Goal: Task Accomplishment & Management: Use online tool/utility

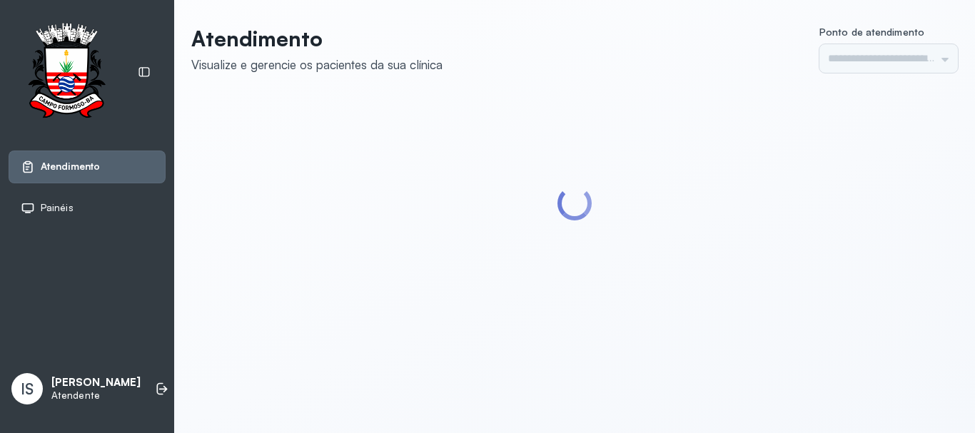
type input "******"
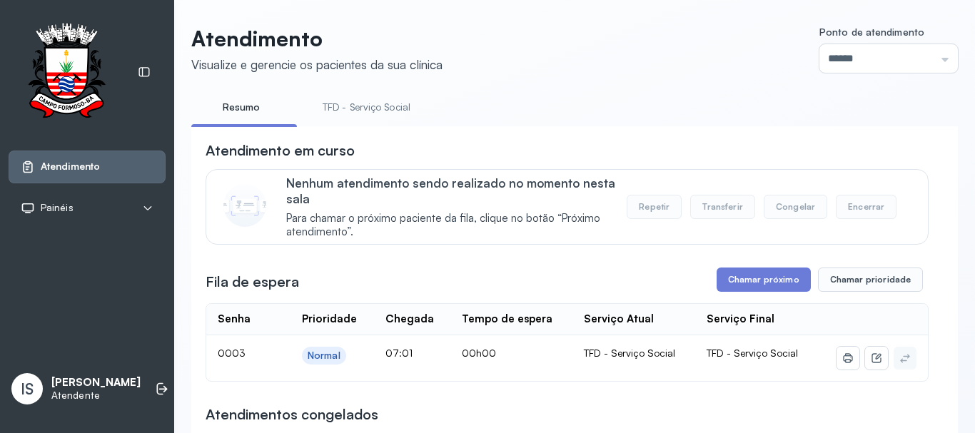
click at [382, 106] on link "TFD - Serviço Social" at bounding box center [366, 108] width 116 height 24
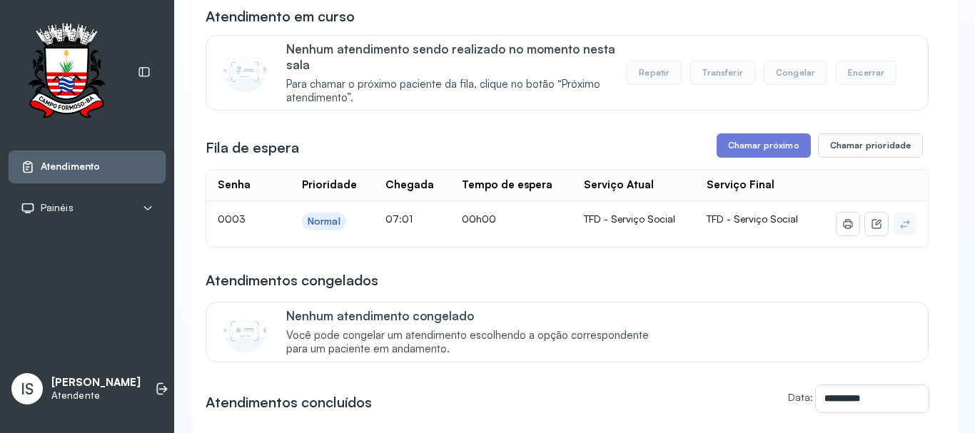
scroll to position [143, 0]
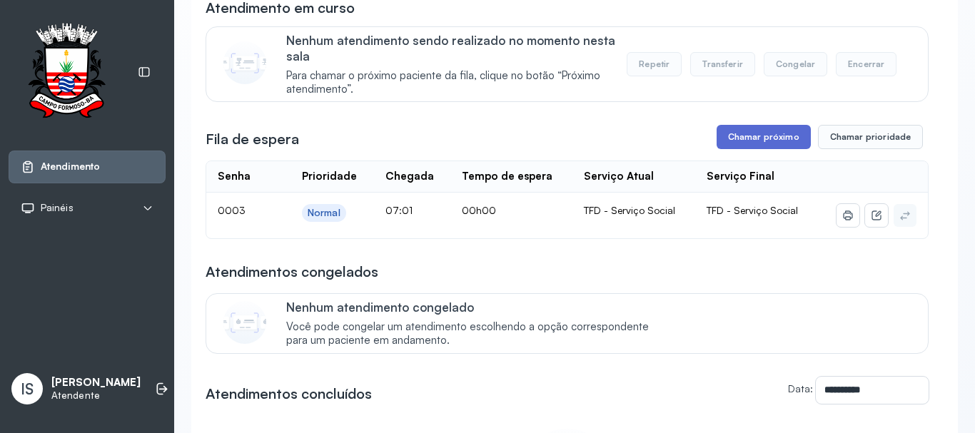
click at [752, 140] on button "Chamar próximo" at bounding box center [764, 137] width 94 height 24
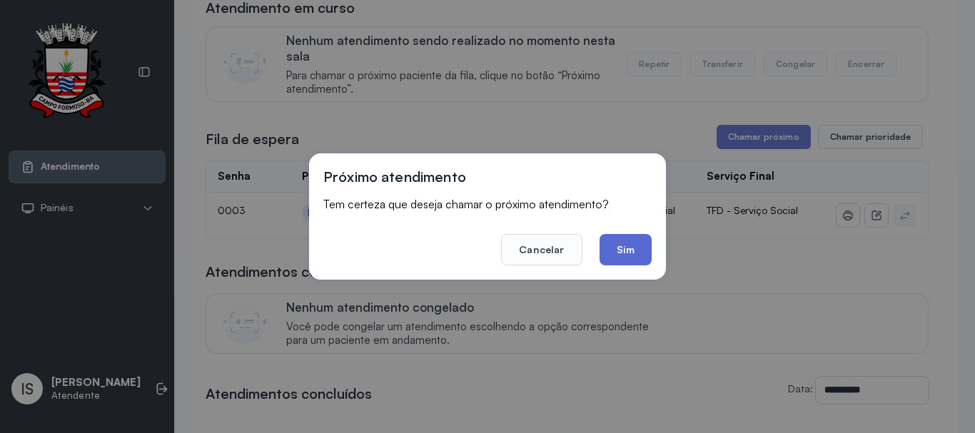
click at [626, 256] on button "Sim" at bounding box center [626, 249] width 52 height 31
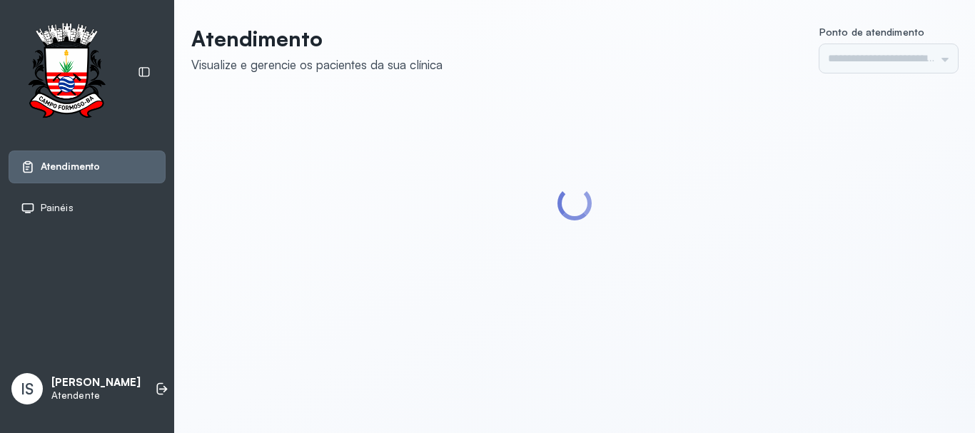
type input "******"
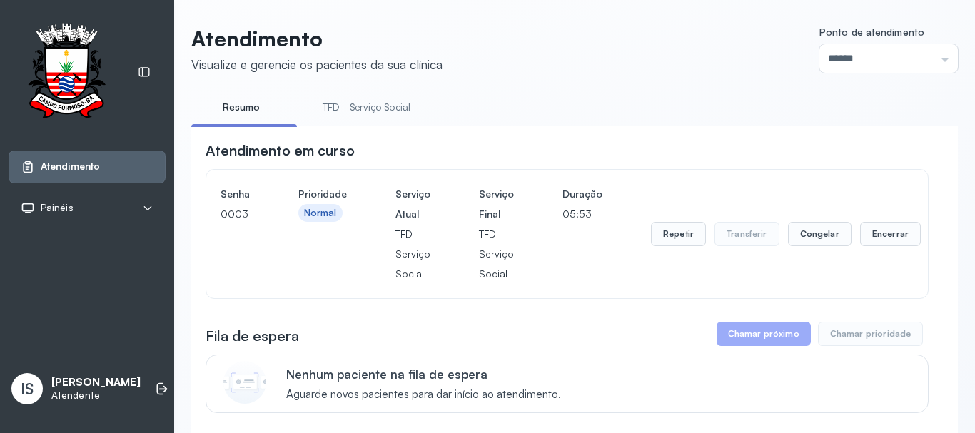
click at [354, 109] on link "TFD - Serviço Social" at bounding box center [366, 108] width 116 height 24
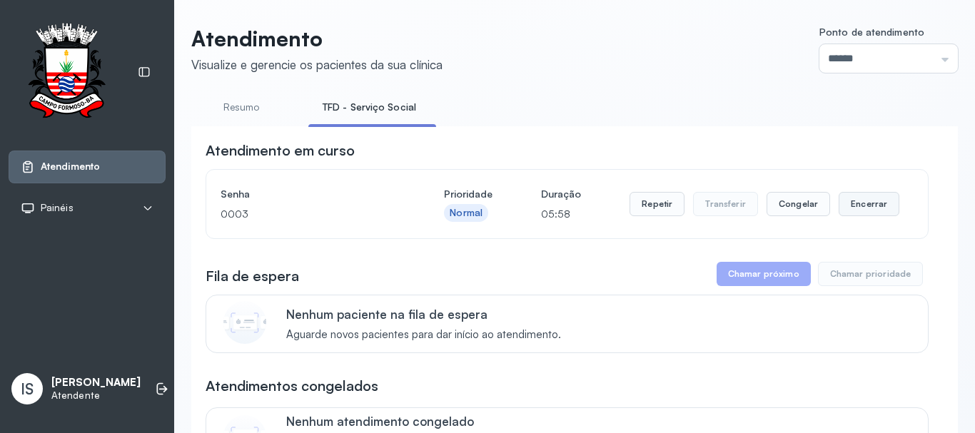
click at [863, 211] on button "Encerrar" at bounding box center [869, 204] width 61 height 24
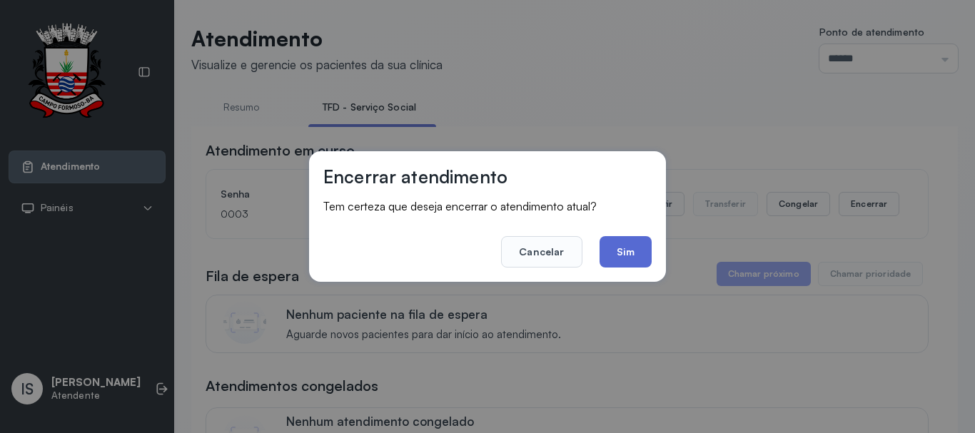
click at [632, 257] on button "Sim" at bounding box center [626, 251] width 52 height 31
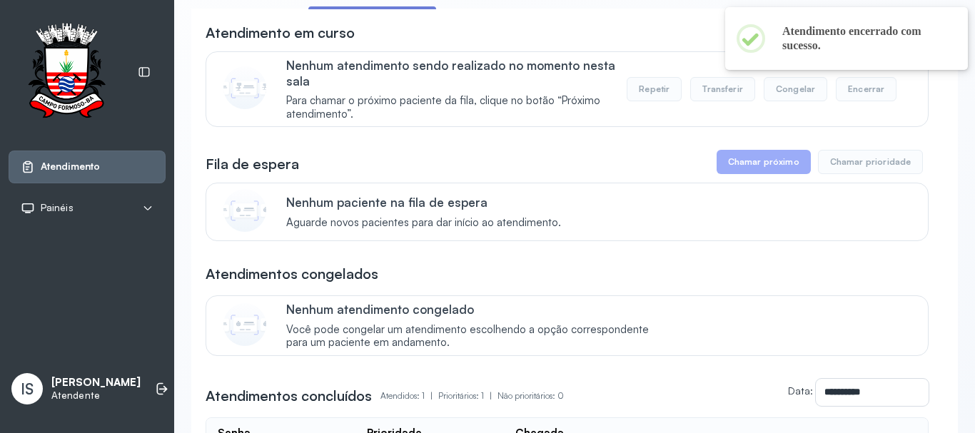
scroll to position [143, 0]
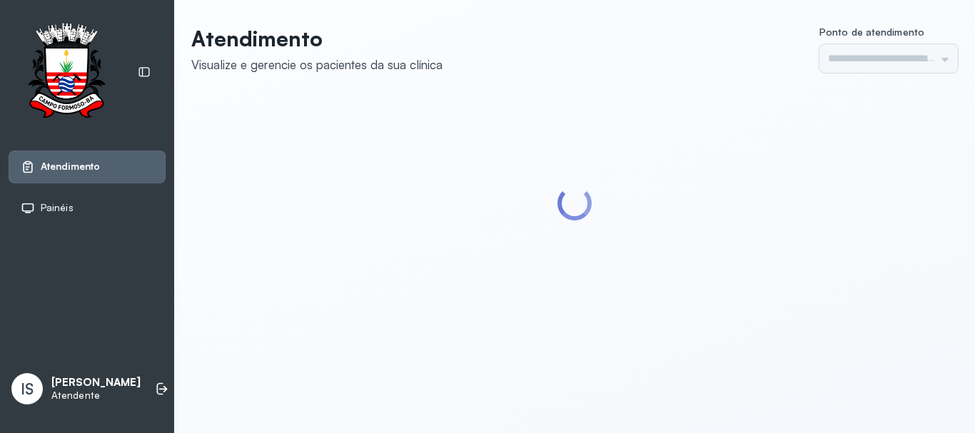
type input "******"
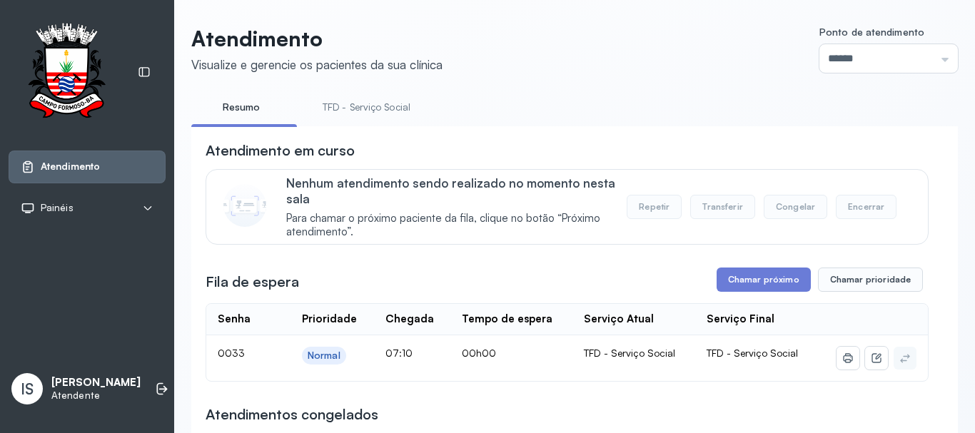
click at [370, 112] on link "TFD - Serviço Social" at bounding box center [366, 108] width 116 height 24
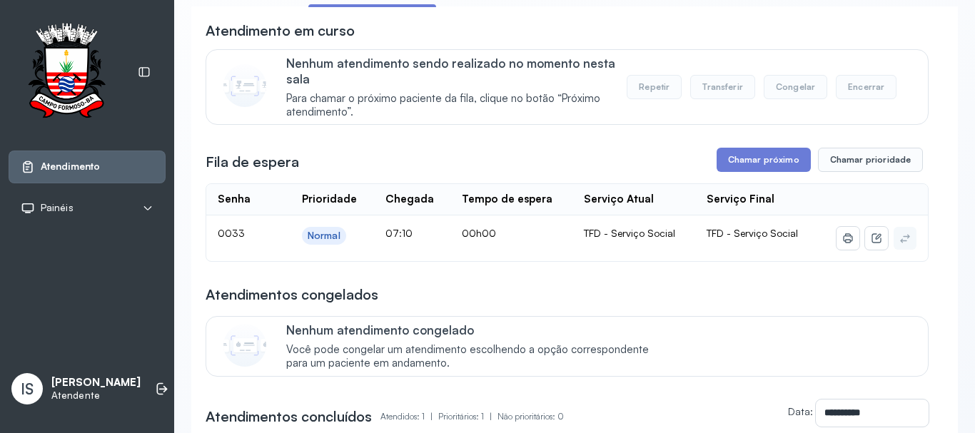
scroll to position [214, 0]
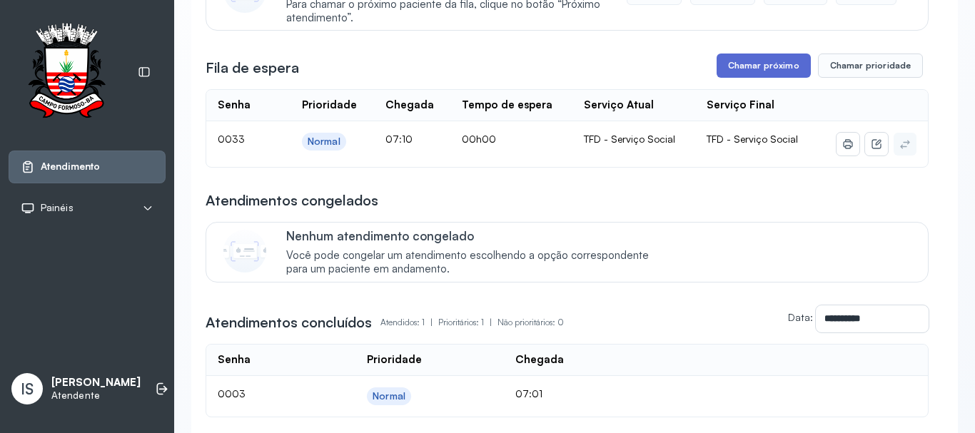
click at [756, 71] on button "Chamar próximo" at bounding box center [764, 66] width 94 height 24
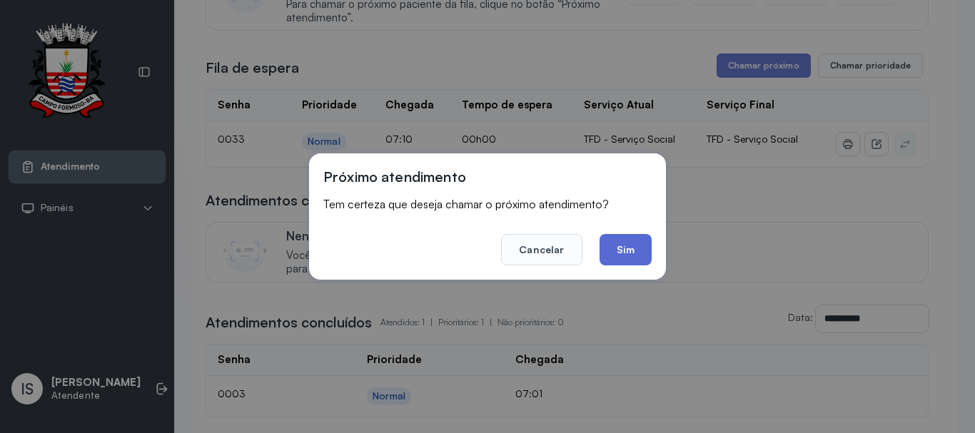
click at [618, 250] on button "Sim" at bounding box center [626, 249] width 52 height 31
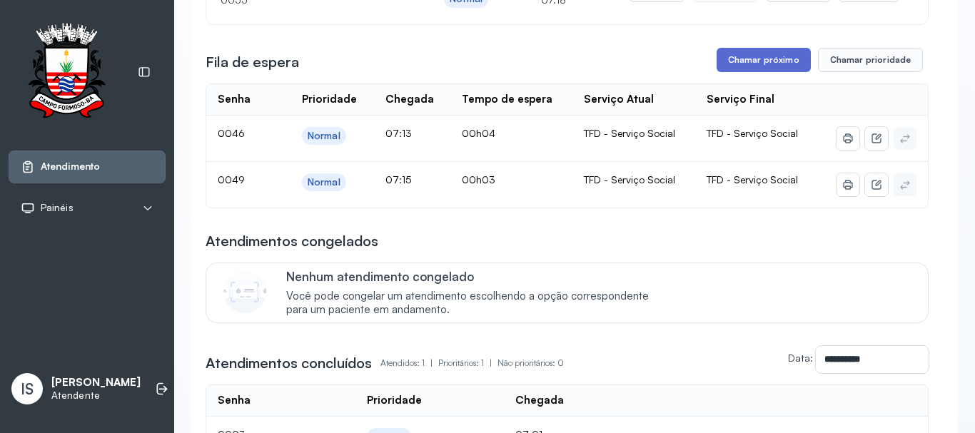
click at [755, 64] on button "Chamar próximo" at bounding box center [764, 60] width 94 height 24
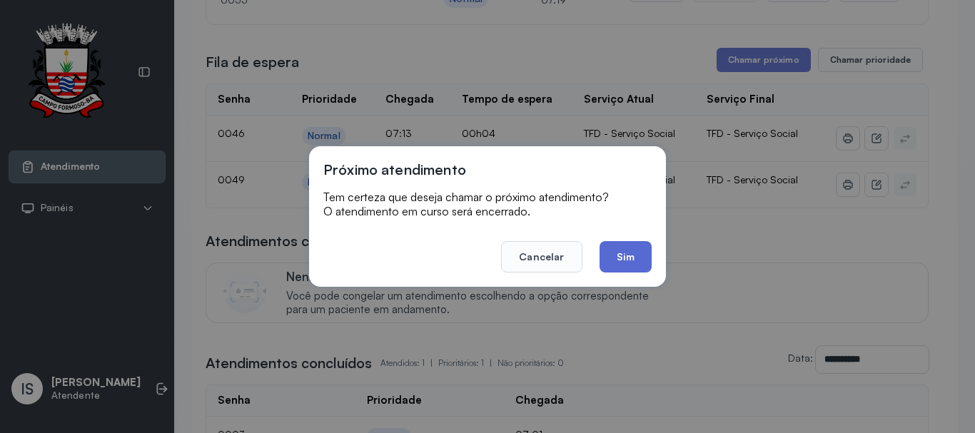
click at [626, 257] on button "Sim" at bounding box center [626, 256] width 52 height 31
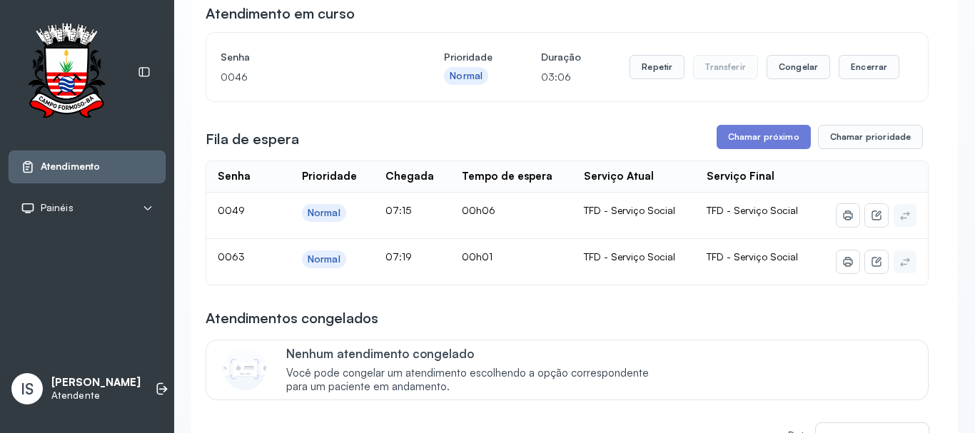
scroll to position [143, 0]
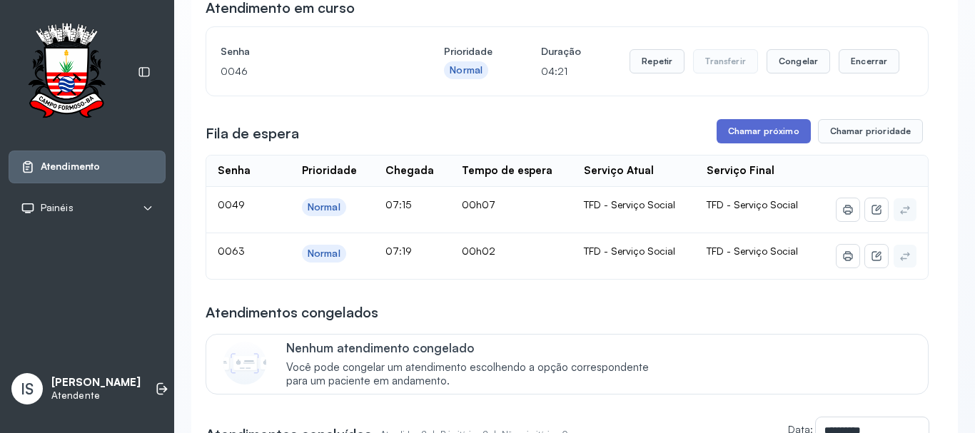
click at [750, 139] on button "Chamar próximo" at bounding box center [764, 131] width 94 height 24
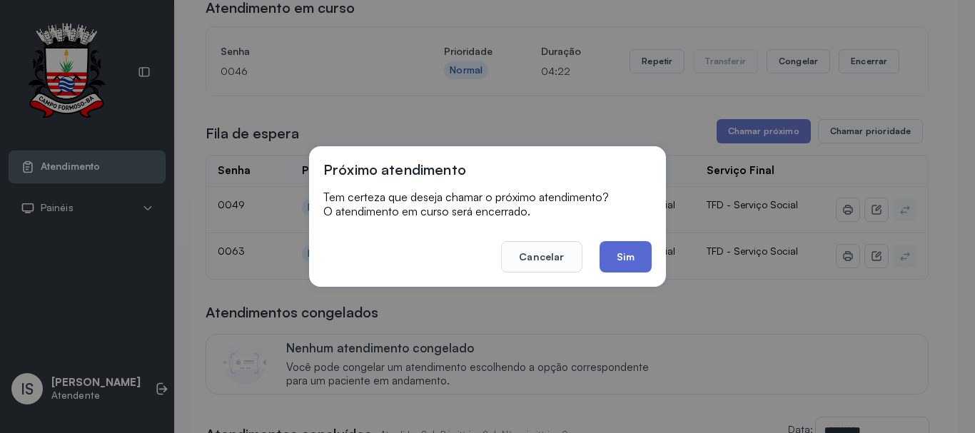
click at [630, 251] on button "Sim" at bounding box center [626, 256] width 52 height 31
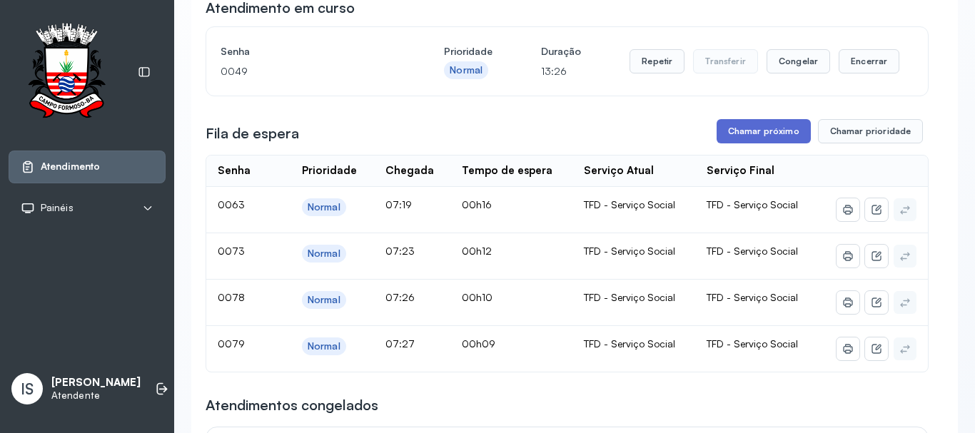
click at [755, 133] on button "Chamar próximo" at bounding box center [764, 131] width 94 height 24
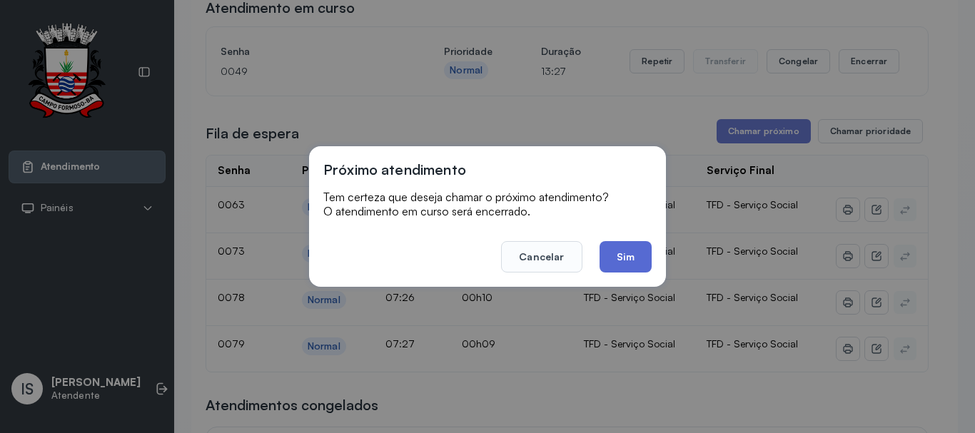
click at [621, 256] on button "Sim" at bounding box center [626, 256] width 52 height 31
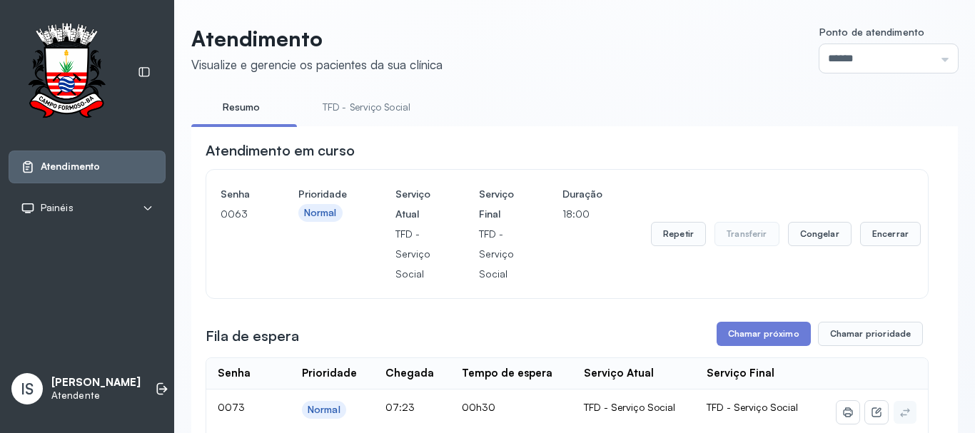
click at [378, 106] on link "TFD - Serviço Social" at bounding box center [366, 108] width 116 height 24
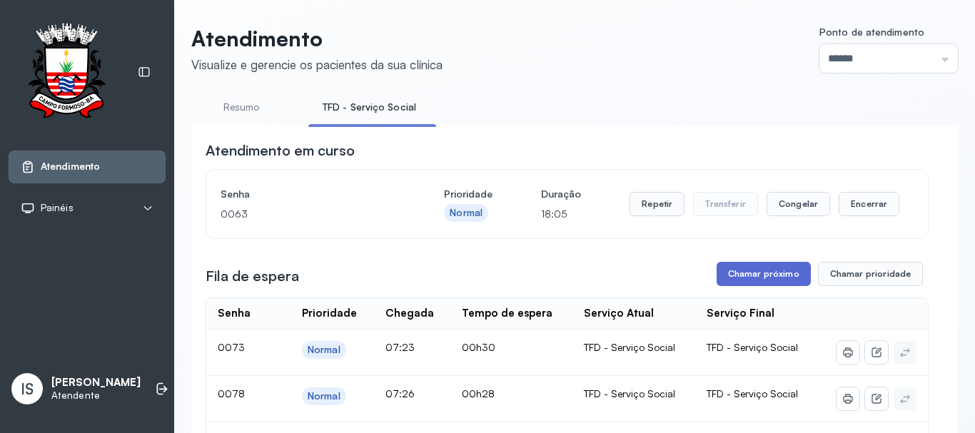
click at [777, 275] on button "Chamar próximo" at bounding box center [764, 274] width 94 height 24
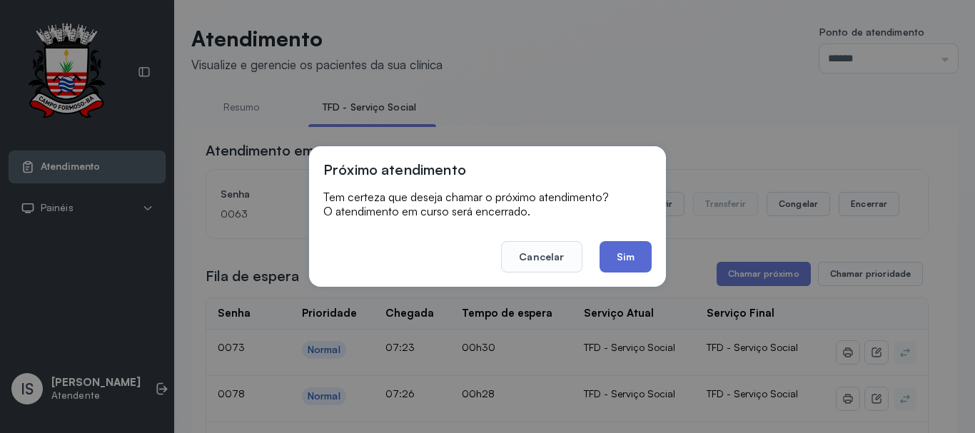
click at [632, 258] on button "Sim" at bounding box center [626, 256] width 52 height 31
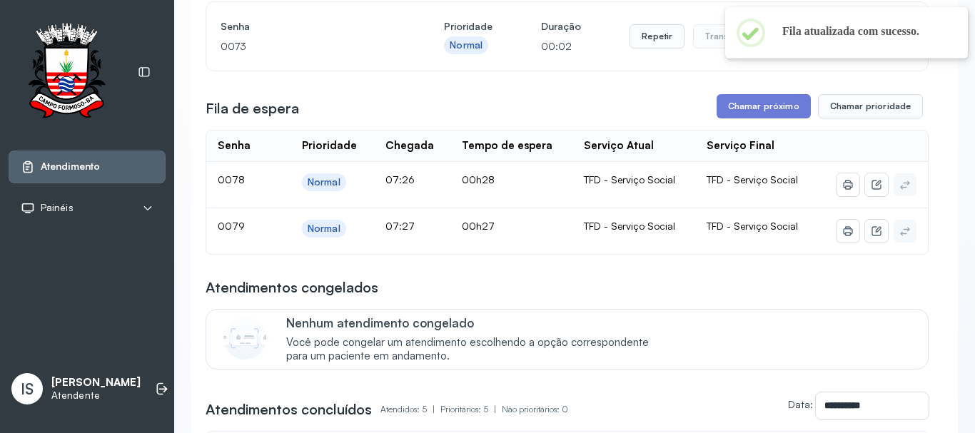
scroll to position [143, 0]
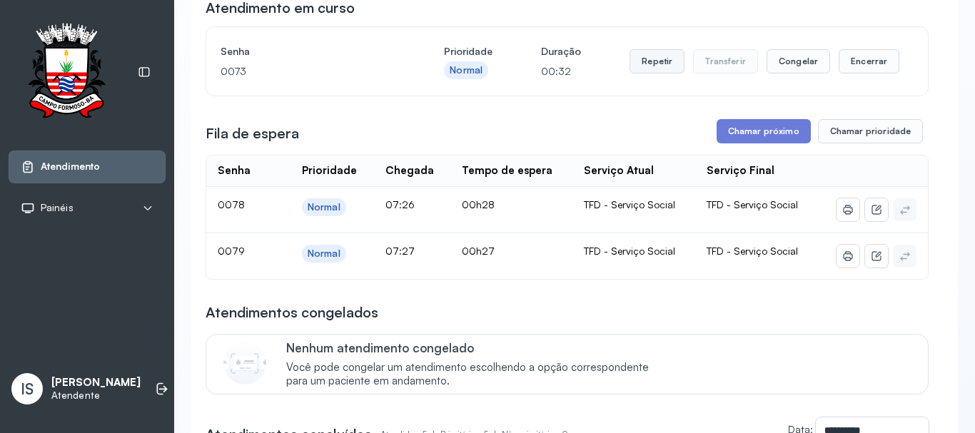
click at [652, 68] on button "Repetir" at bounding box center [657, 61] width 55 height 24
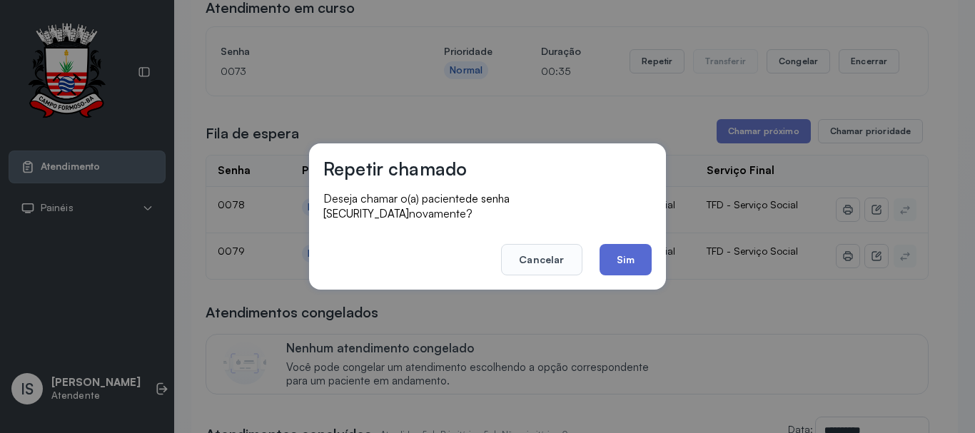
click at [627, 245] on button "Sim" at bounding box center [626, 259] width 52 height 31
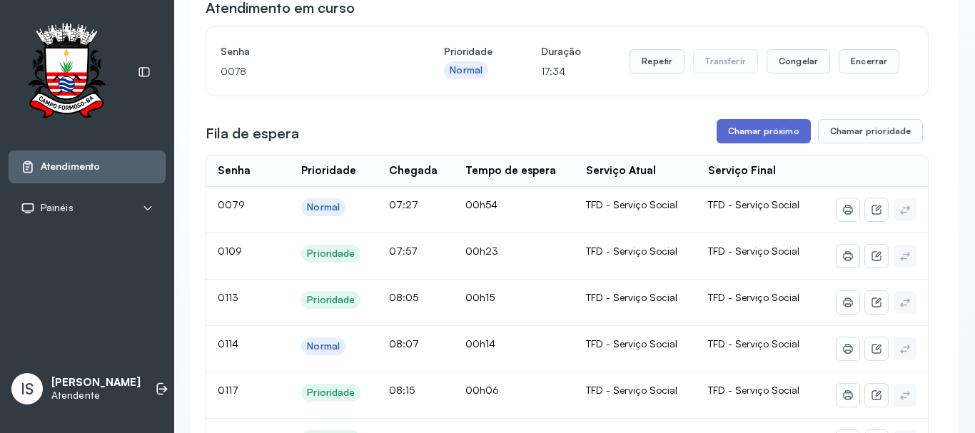
click at [748, 134] on button "Chamar próximo" at bounding box center [764, 131] width 94 height 24
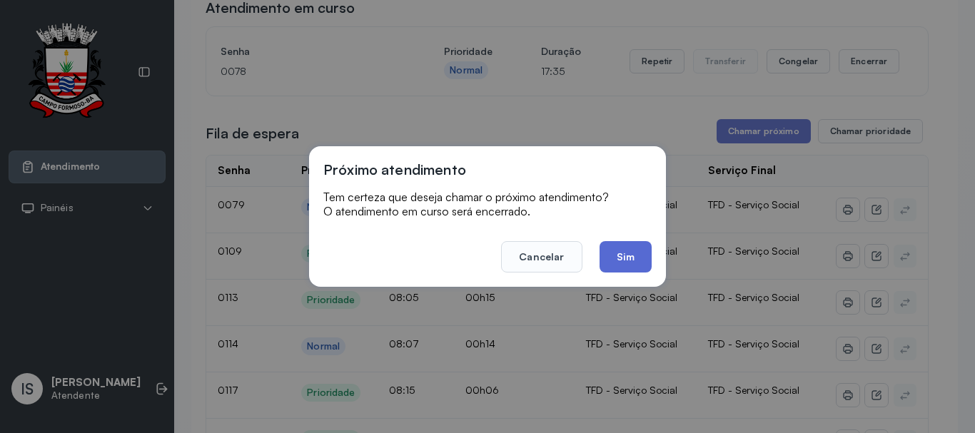
click at [628, 252] on button "Sim" at bounding box center [626, 256] width 52 height 31
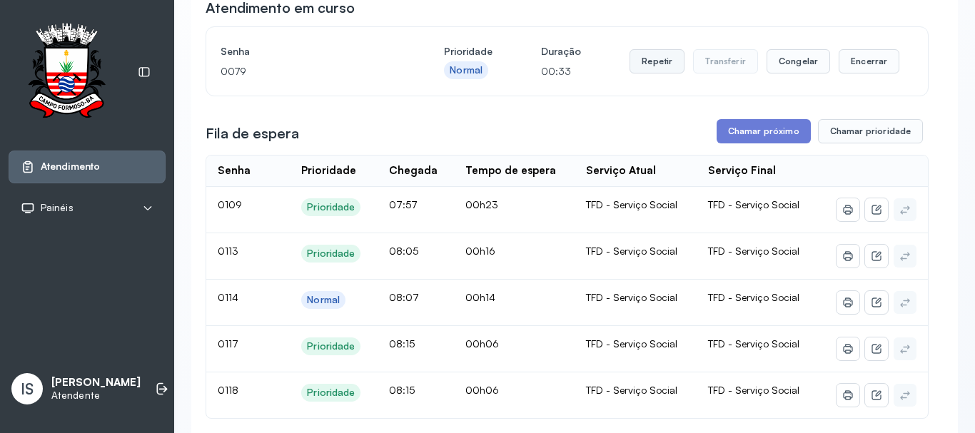
click at [651, 68] on button "Repetir" at bounding box center [657, 61] width 55 height 24
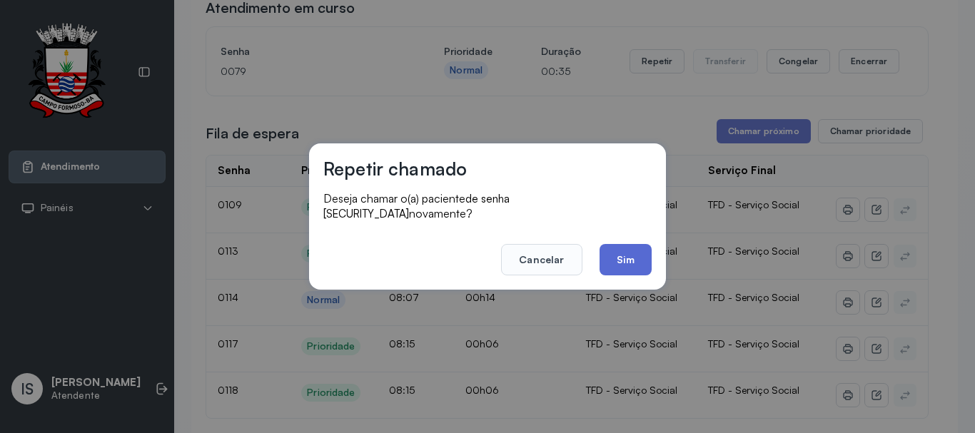
click at [617, 253] on button "Sim" at bounding box center [626, 259] width 52 height 31
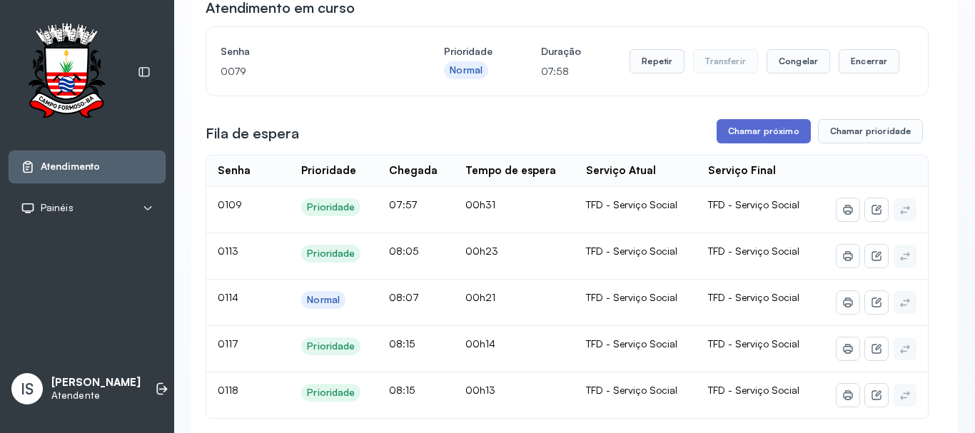
click at [749, 136] on button "Chamar próximo" at bounding box center [764, 131] width 94 height 24
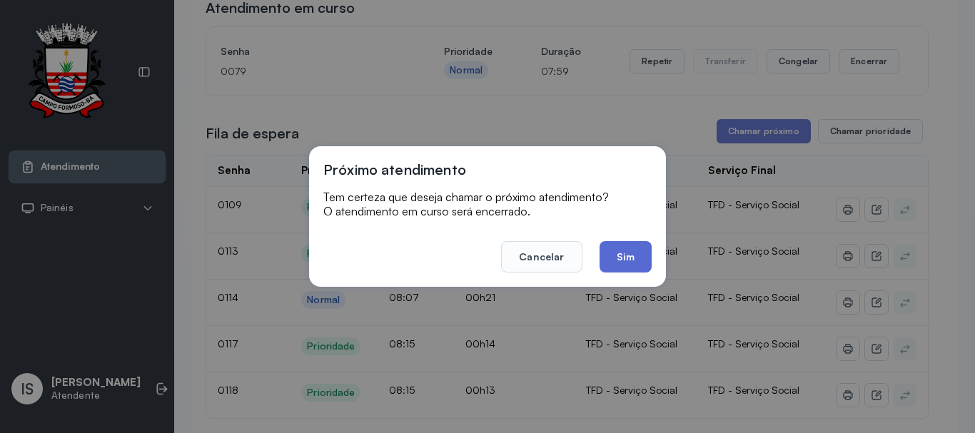
click at [617, 259] on button "Sim" at bounding box center [626, 256] width 52 height 31
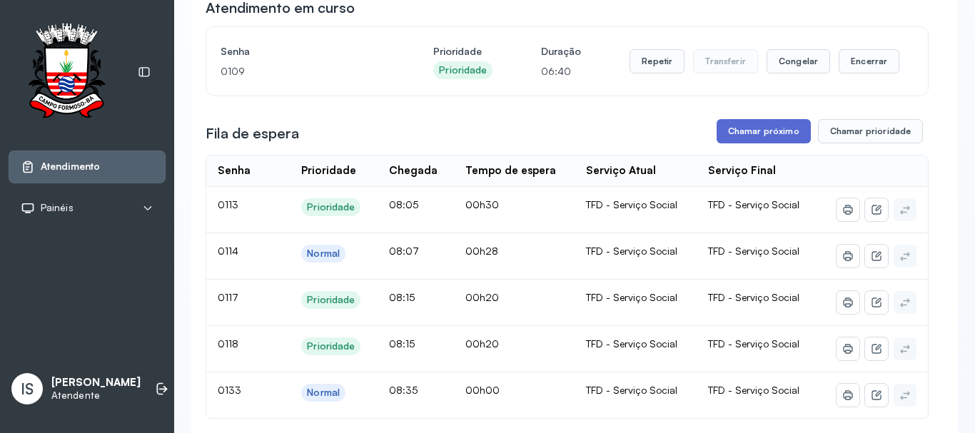
click at [738, 136] on button "Chamar próximo" at bounding box center [764, 131] width 94 height 24
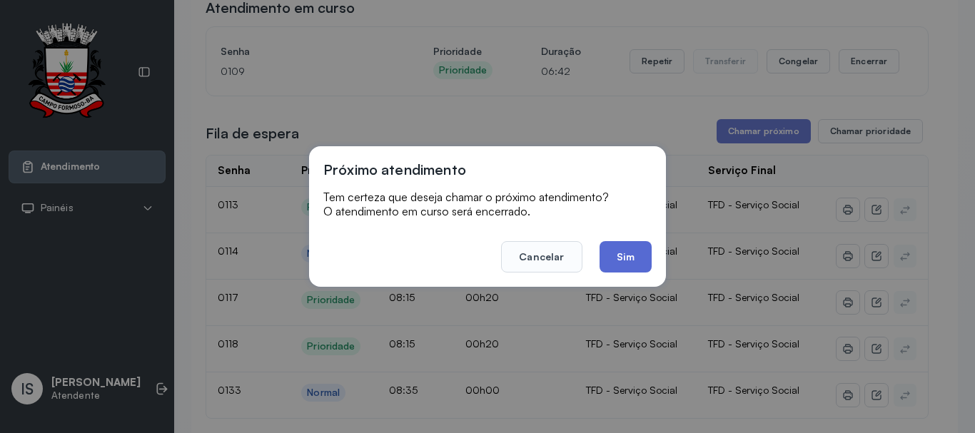
click at [620, 246] on button "Sim" at bounding box center [626, 256] width 52 height 31
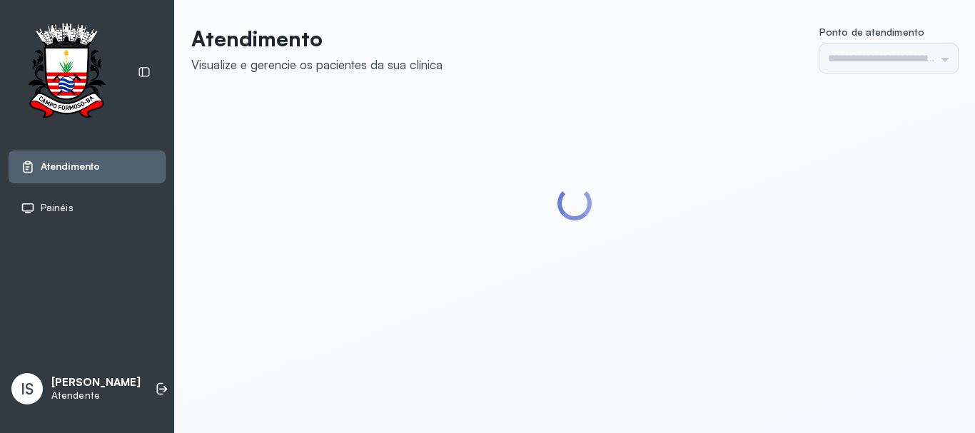
type input "******"
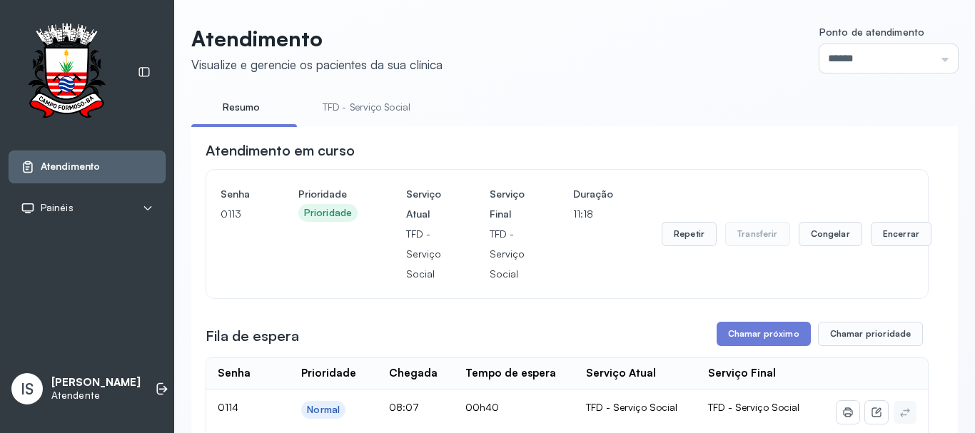
click at [375, 107] on link "TFD - Serviço Social" at bounding box center [366, 108] width 116 height 24
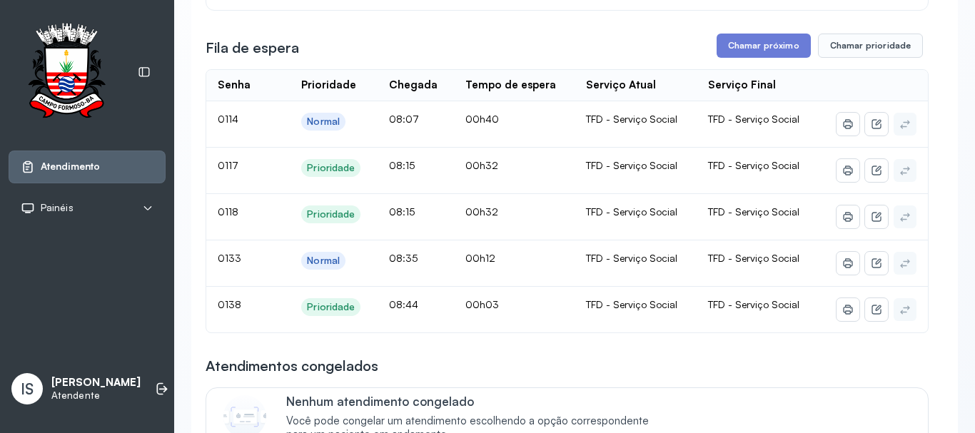
scroll to position [143, 0]
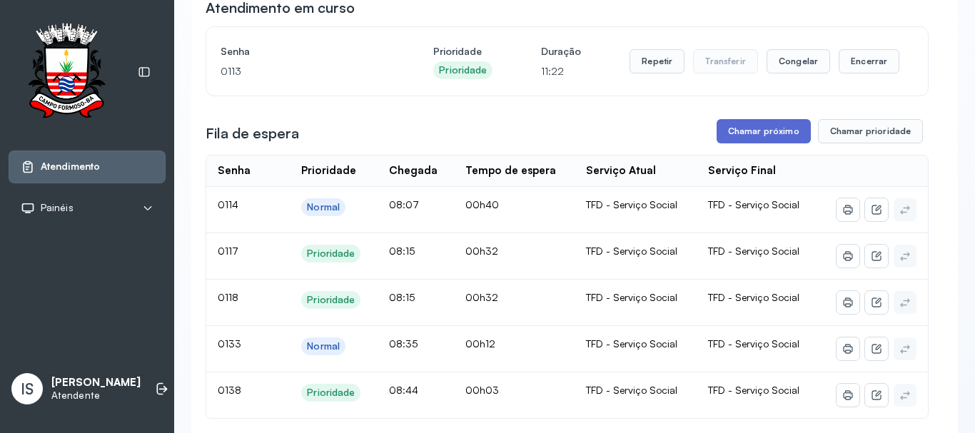
click at [740, 136] on button "Chamar próximo" at bounding box center [764, 131] width 94 height 24
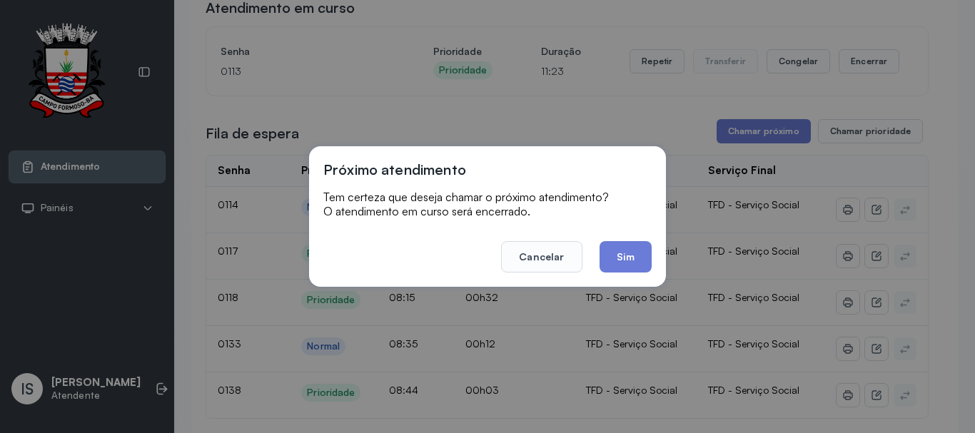
click at [621, 251] on button "Sim" at bounding box center [626, 256] width 52 height 31
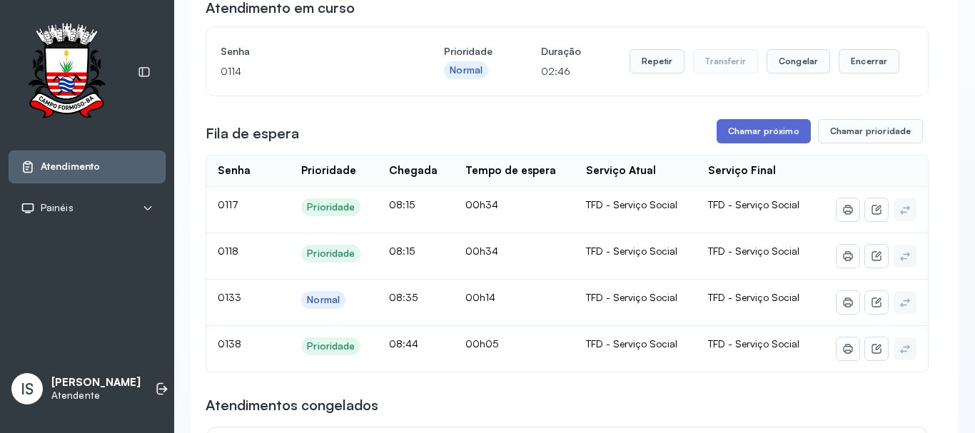
click at [759, 139] on button "Chamar próximo" at bounding box center [764, 131] width 94 height 24
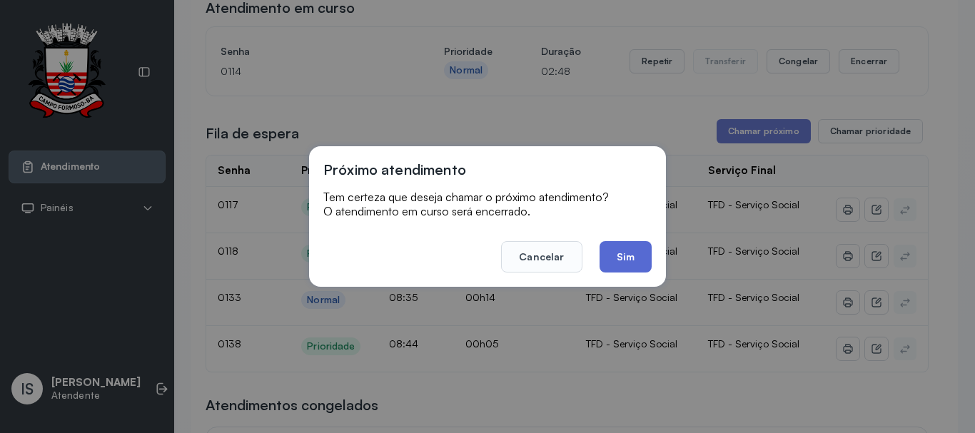
click at [624, 261] on button "Sim" at bounding box center [626, 256] width 52 height 31
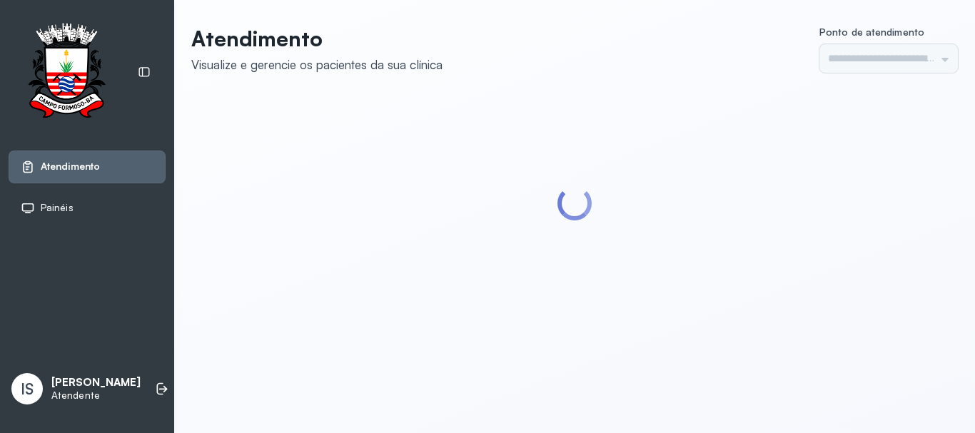
type input "******"
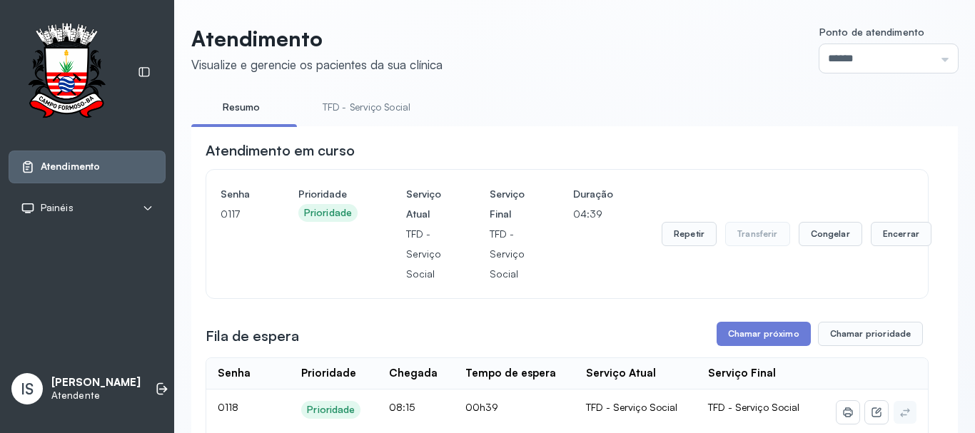
click at [377, 105] on link "TFD - Serviço Social" at bounding box center [366, 108] width 116 height 24
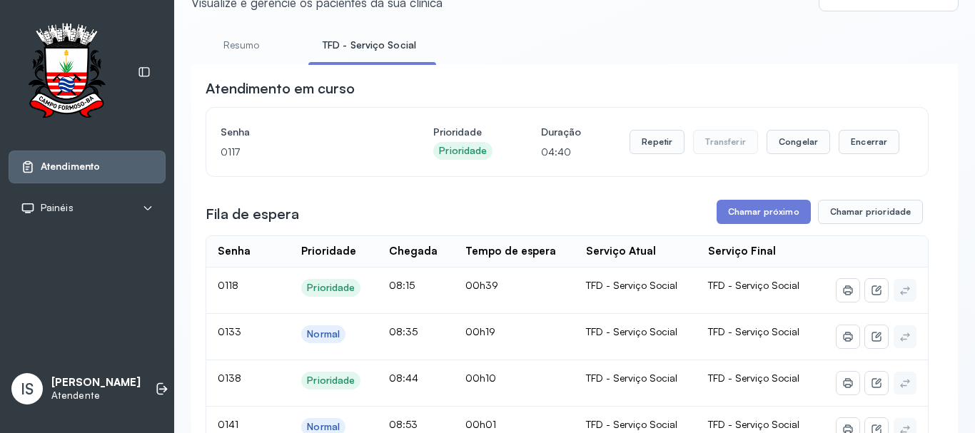
scroll to position [143, 0]
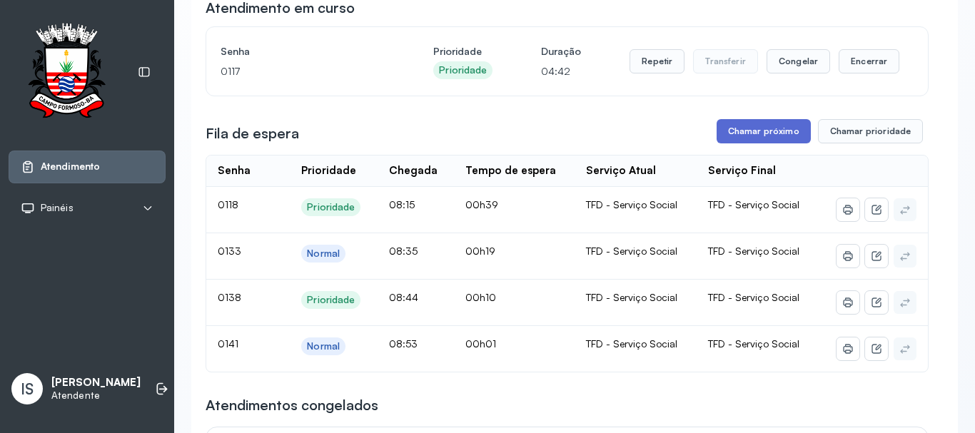
click at [755, 136] on button "Chamar próximo" at bounding box center [764, 131] width 94 height 24
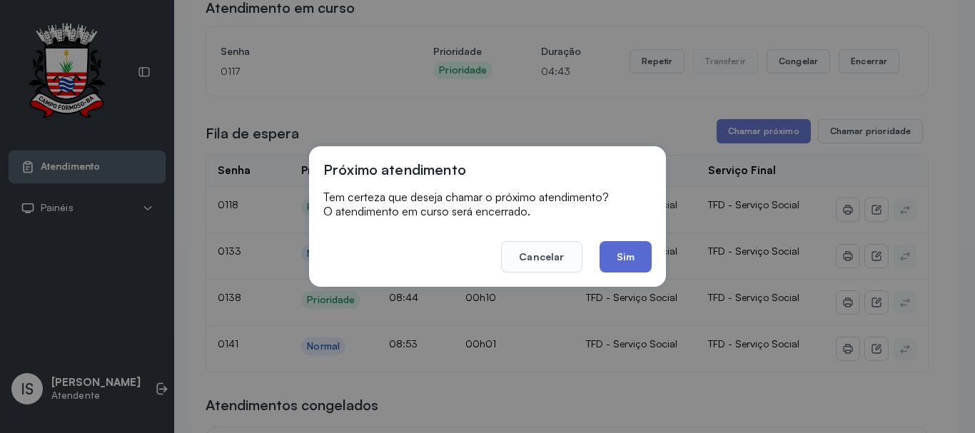
click at [619, 253] on button "Sim" at bounding box center [626, 256] width 52 height 31
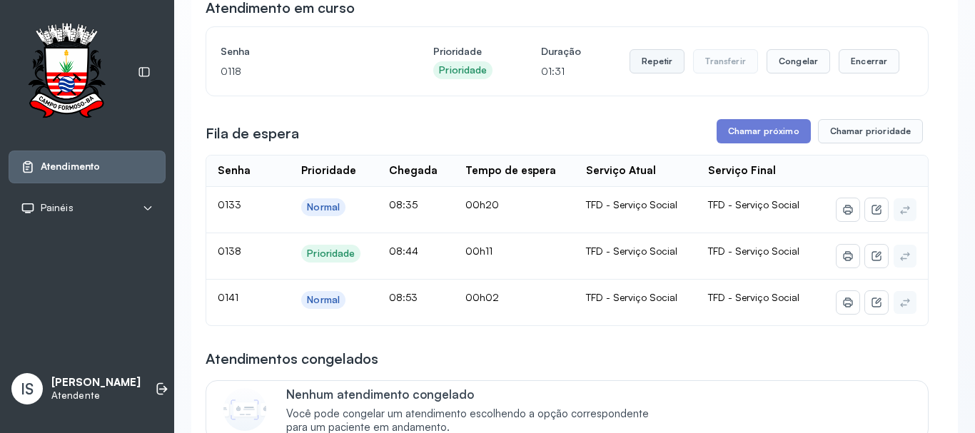
click at [655, 64] on button "Repetir" at bounding box center [657, 61] width 55 height 24
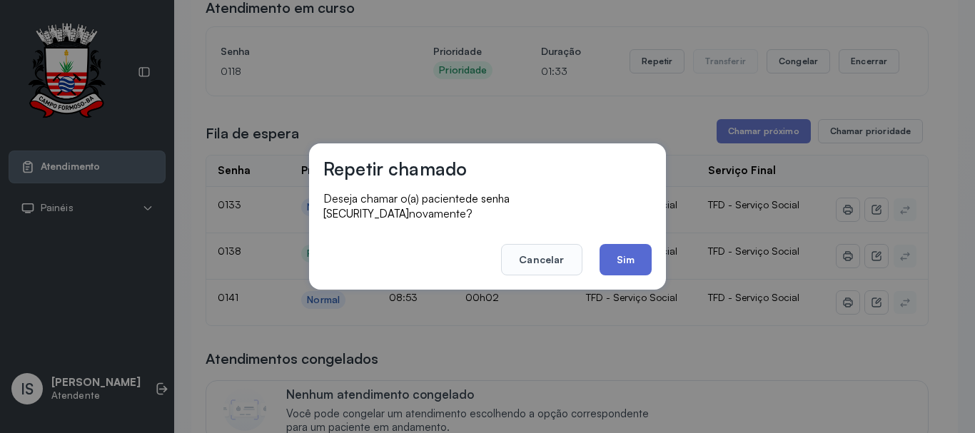
click at [633, 246] on button "Sim" at bounding box center [626, 259] width 52 height 31
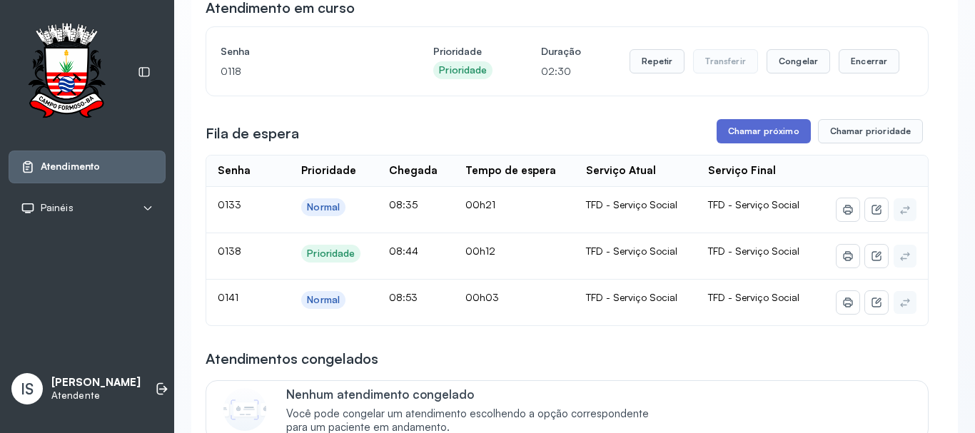
click at [761, 132] on button "Chamar próximo" at bounding box center [764, 131] width 94 height 24
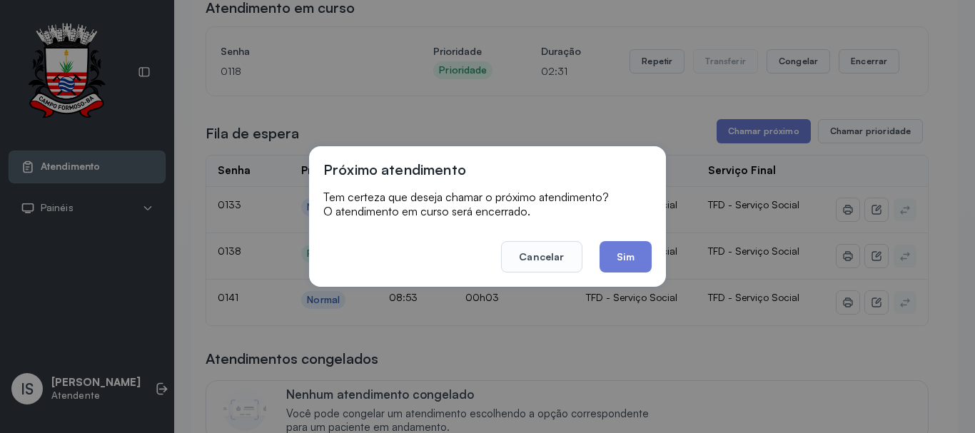
drag, startPoint x: 624, startPoint y: 261, endPoint x: 626, endPoint y: 251, distance: 9.5
click at [626, 257] on button "Sim" at bounding box center [626, 256] width 52 height 31
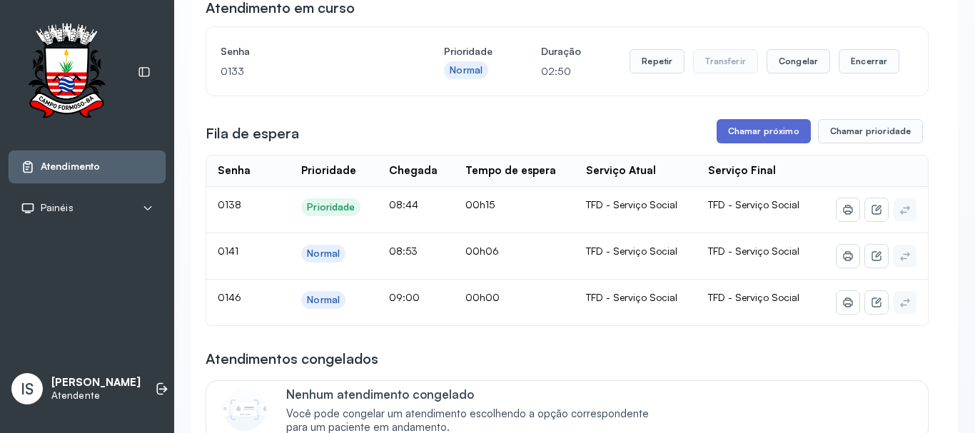
click at [724, 131] on button "Chamar próximo" at bounding box center [764, 131] width 94 height 24
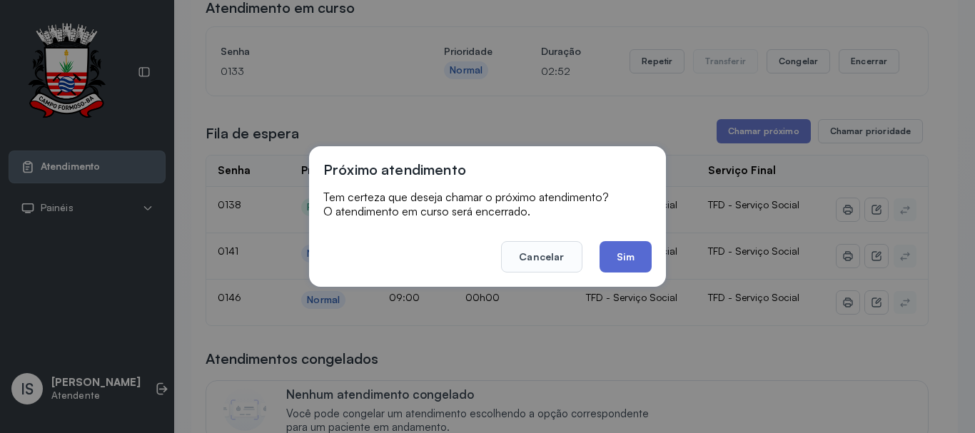
click at [631, 251] on button "Sim" at bounding box center [626, 256] width 52 height 31
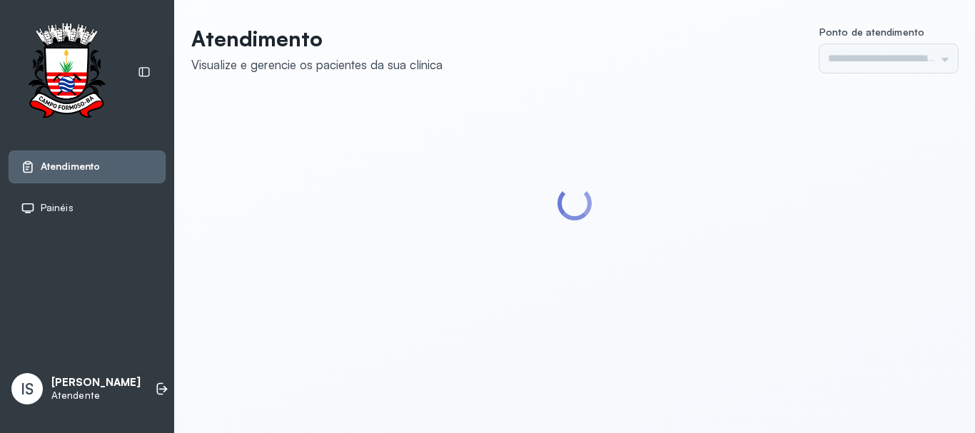
type input "******"
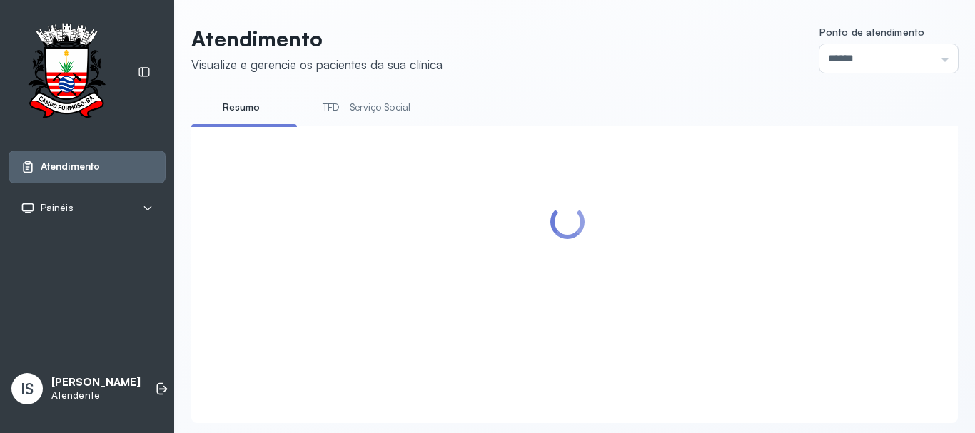
click at [361, 107] on link "TFD - Serviço Social" at bounding box center [366, 108] width 116 height 24
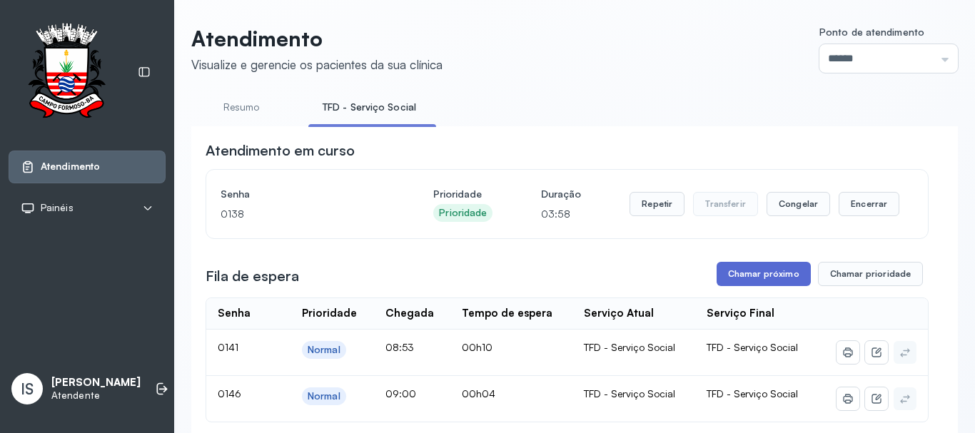
click at [752, 271] on button "Chamar próximo" at bounding box center [764, 274] width 94 height 24
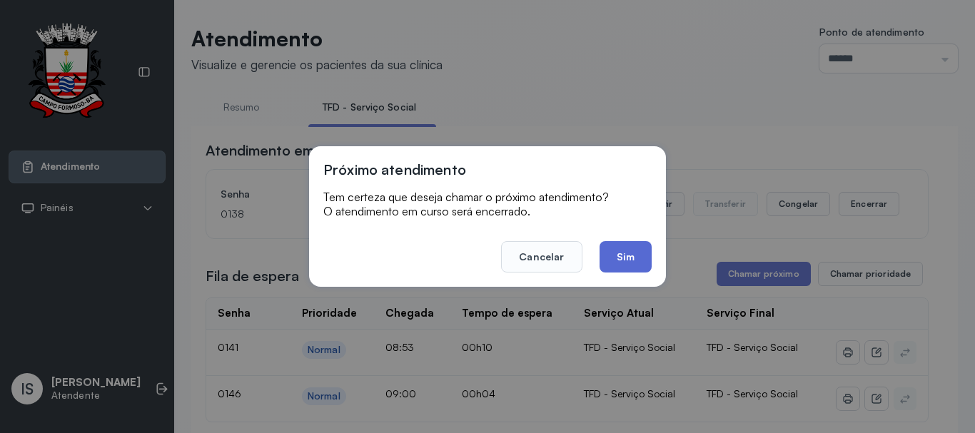
click at [619, 262] on button "Sim" at bounding box center [626, 256] width 52 height 31
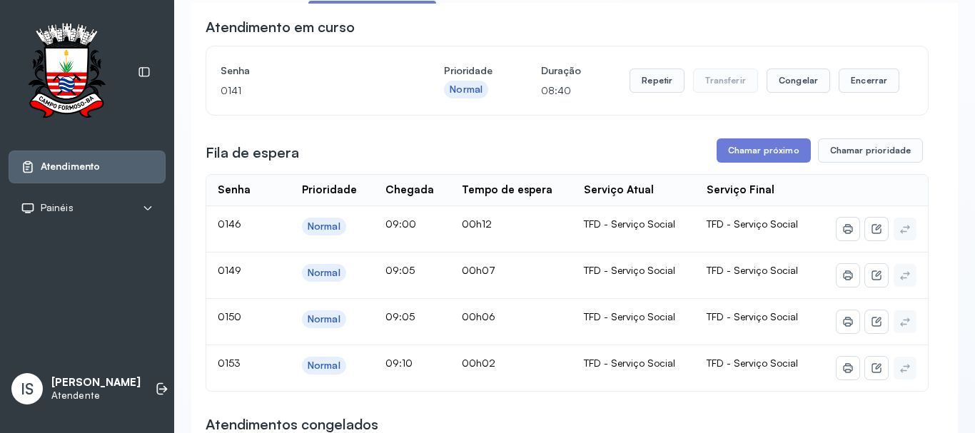
scroll to position [143, 0]
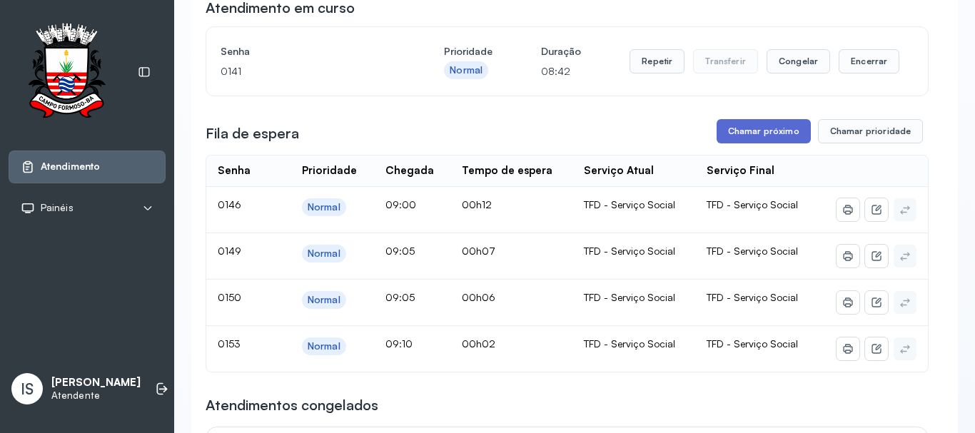
click at [752, 136] on button "Chamar próximo" at bounding box center [764, 131] width 94 height 24
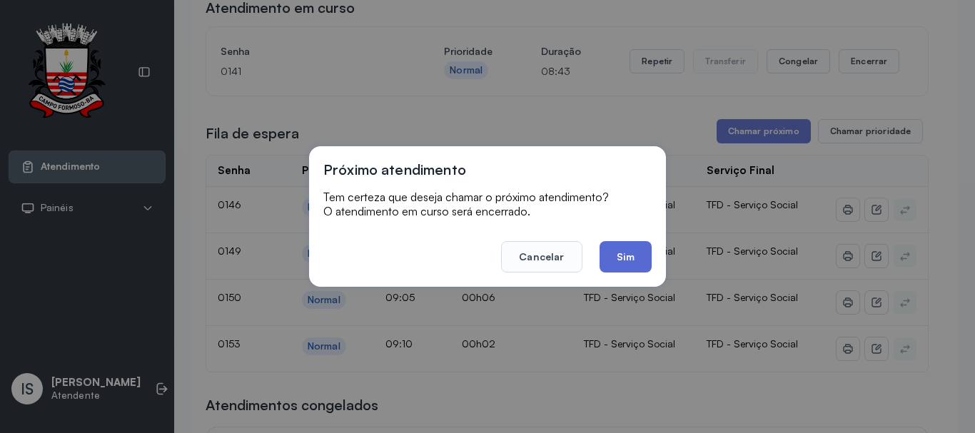
click at [631, 253] on button "Sim" at bounding box center [626, 256] width 52 height 31
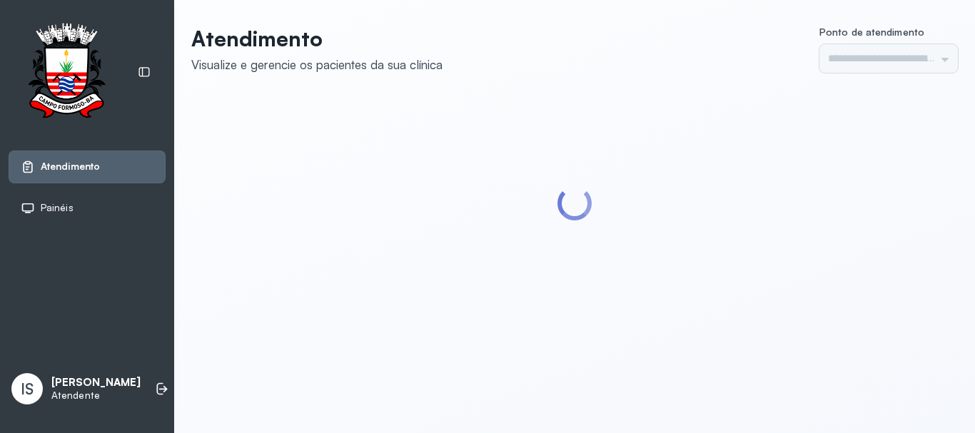
type input "******"
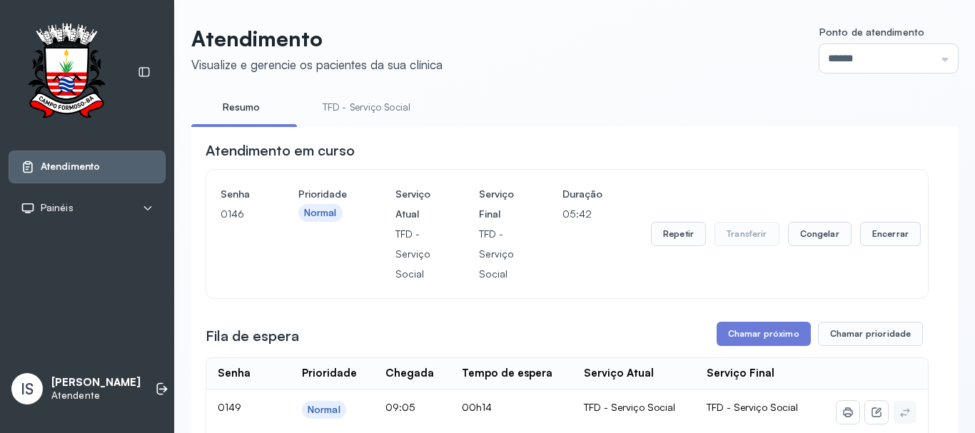
click at [357, 109] on link "TFD - Serviço Social" at bounding box center [366, 108] width 116 height 24
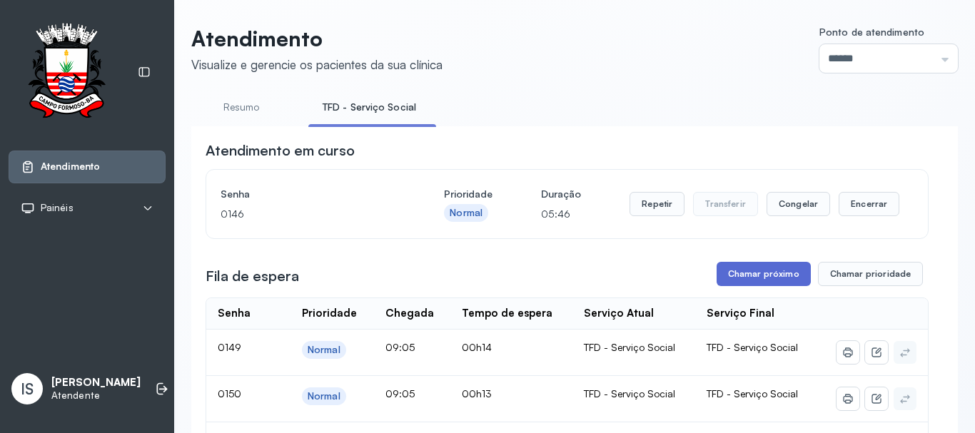
click at [758, 273] on button "Chamar próximo" at bounding box center [764, 274] width 94 height 24
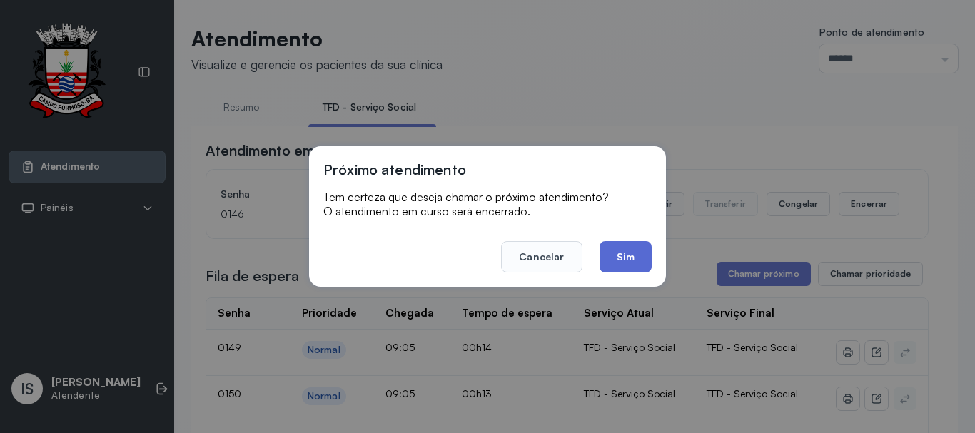
click at [630, 251] on button "Sim" at bounding box center [626, 256] width 52 height 31
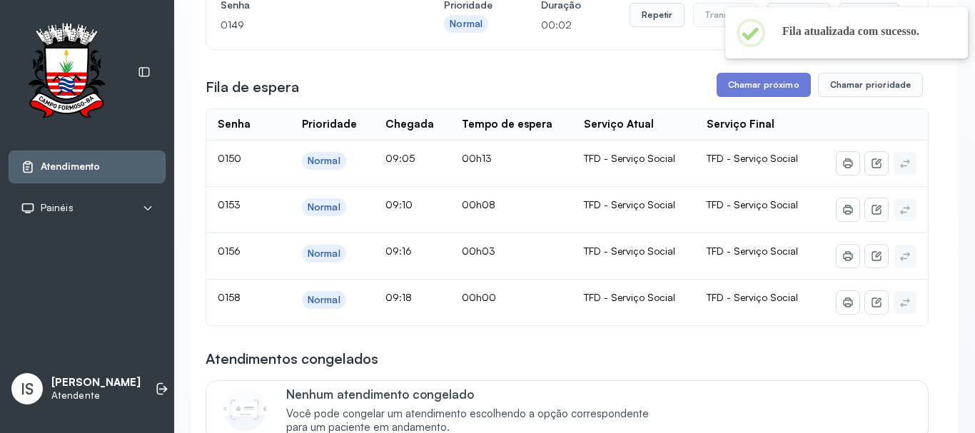
scroll to position [214, 0]
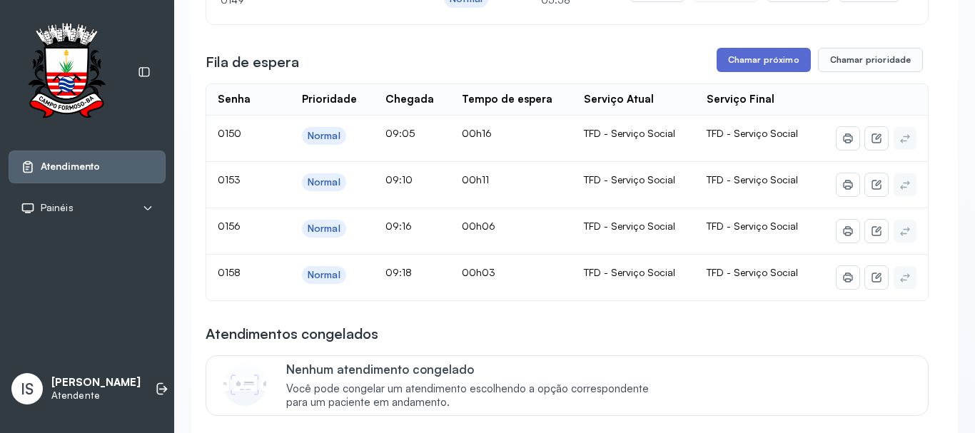
click at [758, 62] on button "Chamar próximo" at bounding box center [764, 60] width 94 height 24
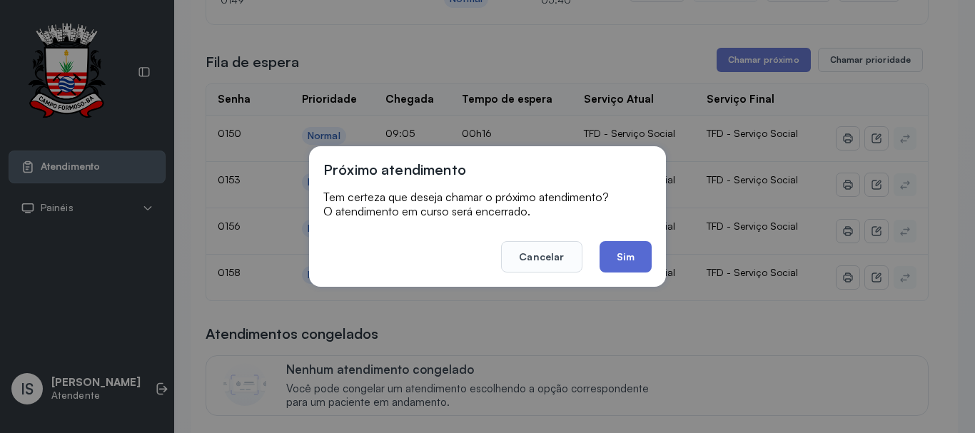
click at [637, 254] on button "Sim" at bounding box center [626, 256] width 52 height 31
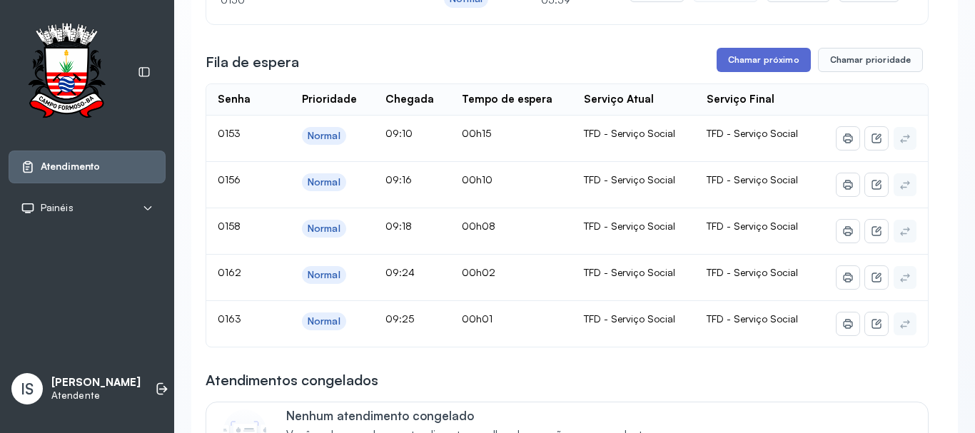
click at [753, 64] on button "Chamar próximo" at bounding box center [764, 60] width 94 height 24
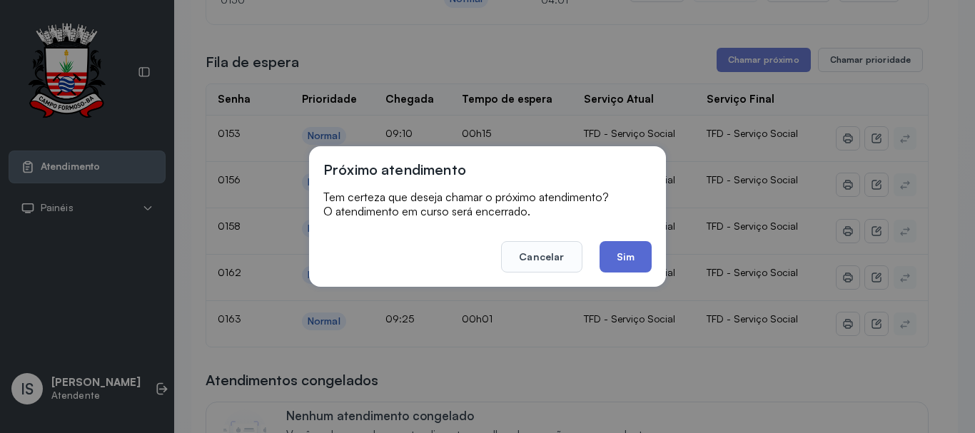
click at [626, 260] on button "Sim" at bounding box center [626, 256] width 52 height 31
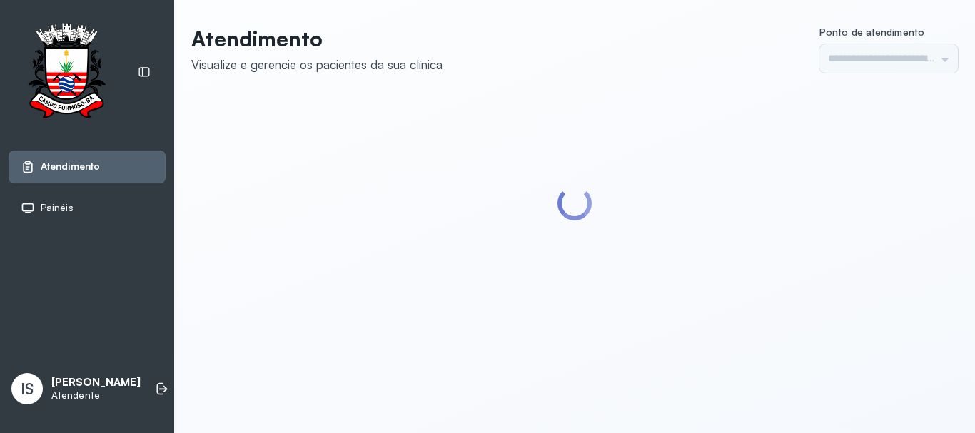
type input "******"
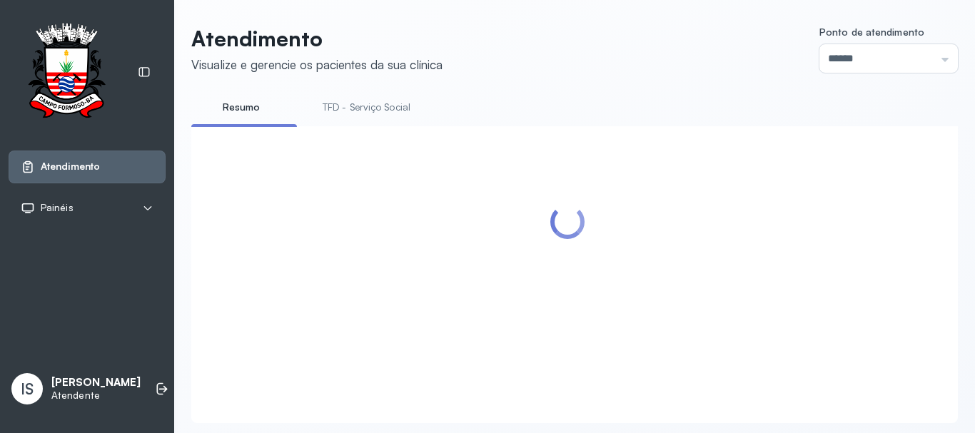
click at [358, 105] on link "TFD - Serviço Social" at bounding box center [366, 108] width 116 height 24
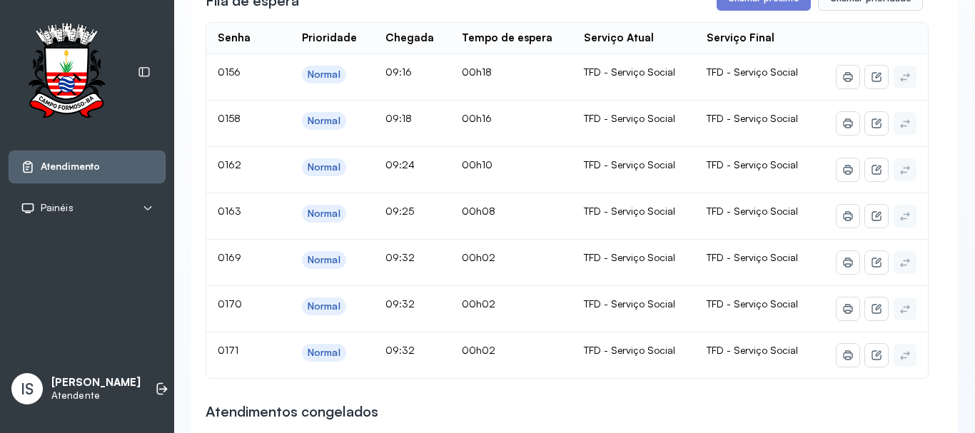
scroll to position [258, 0]
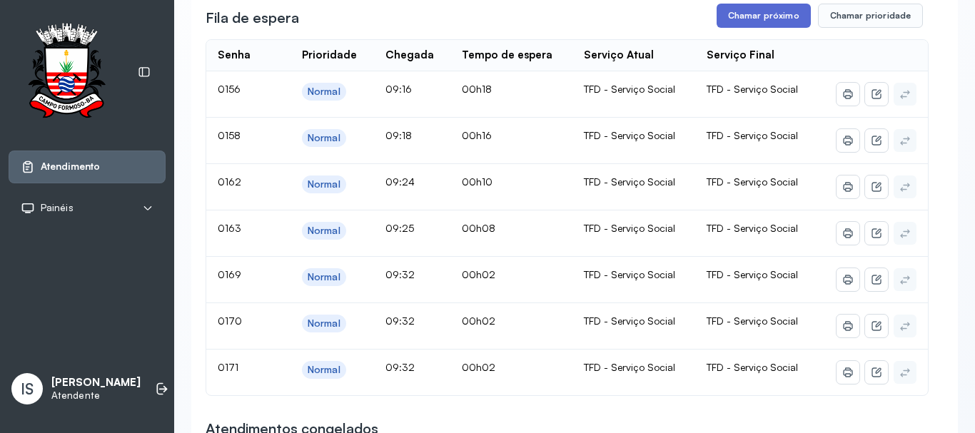
click at [757, 20] on button "Chamar próximo" at bounding box center [764, 16] width 94 height 24
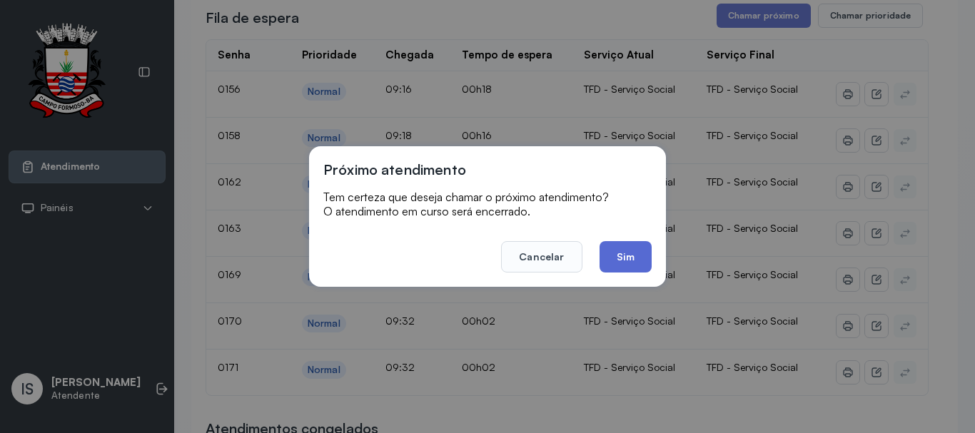
click at [623, 257] on button "Sim" at bounding box center [626, 256] width 52 height 31
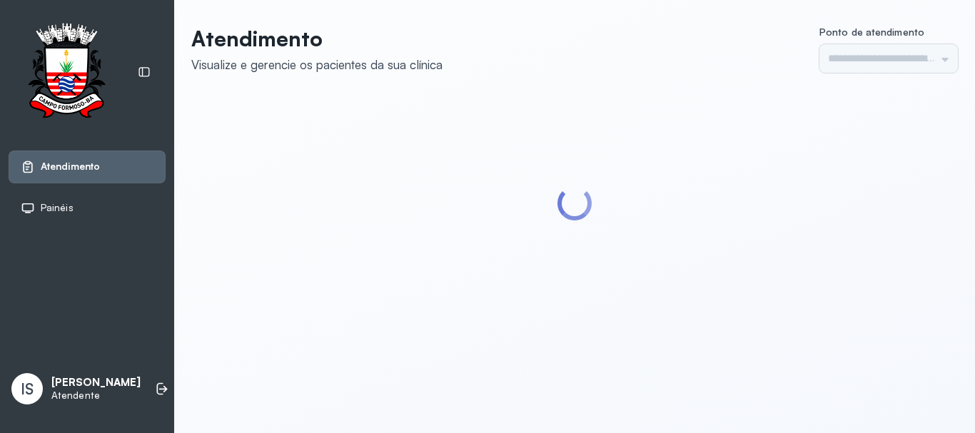
type input "******"
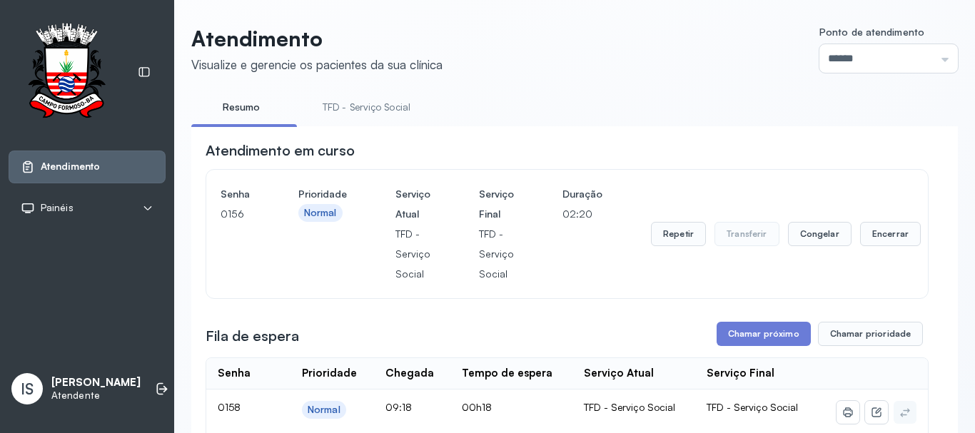
click at [359, 110] on link "TFD - Serviço Social" at bounding box center [366, 108] width 116 height 24
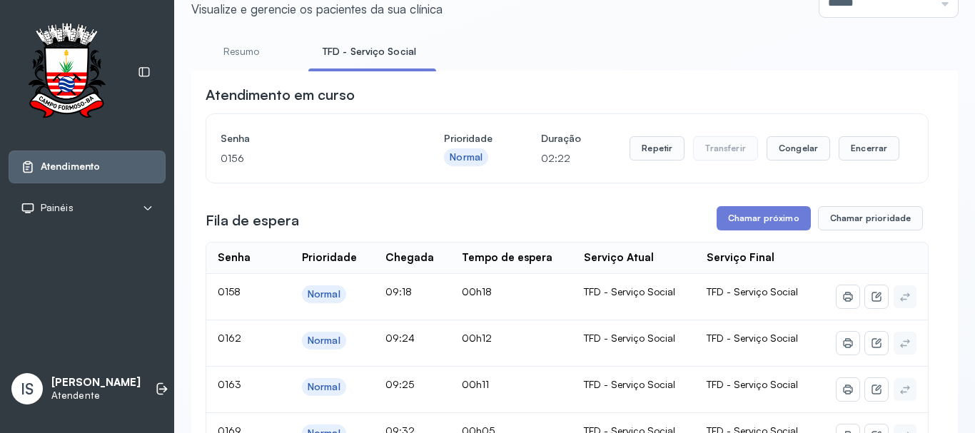
scroll to position [143, 0]
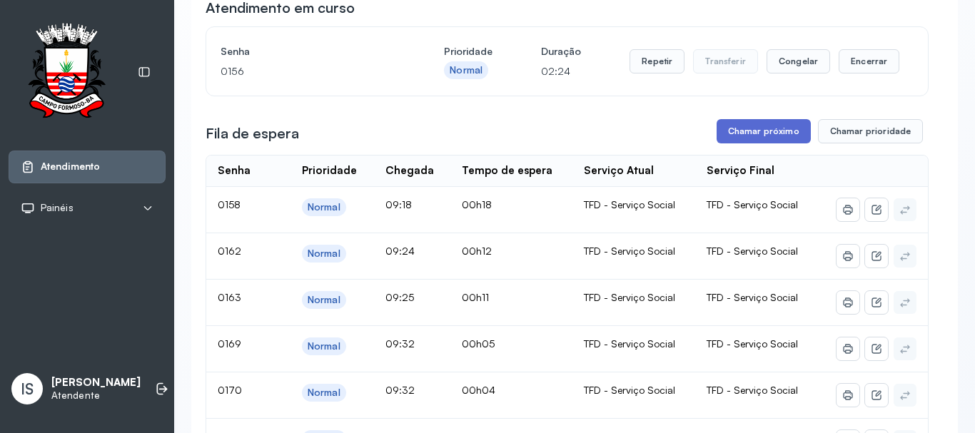
click at [763, 136] on button "Chamar próximo" at bounding box center [764, 131] width 94 height 24
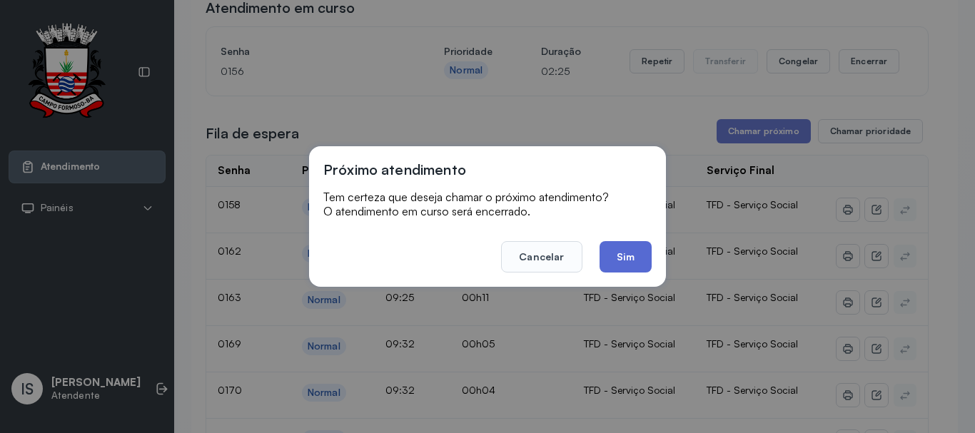
click at [639, 263] on button "Sim" at bounding box center [626, 256] width 52 height 31
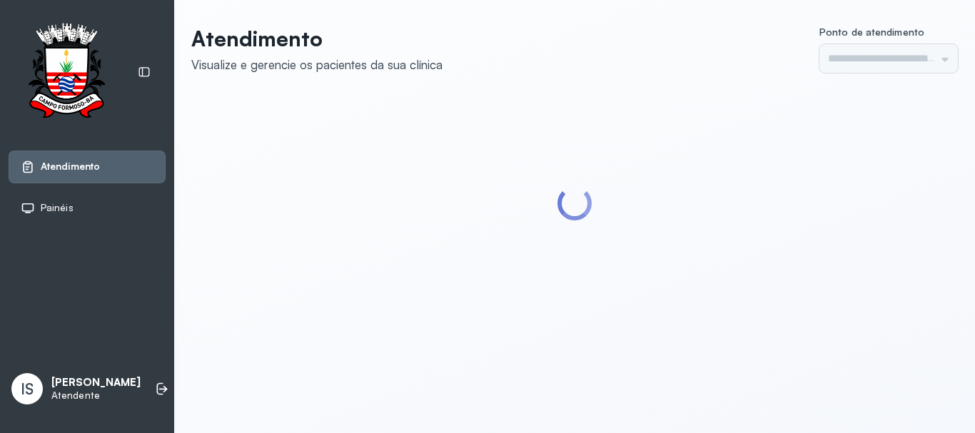
type input "******"
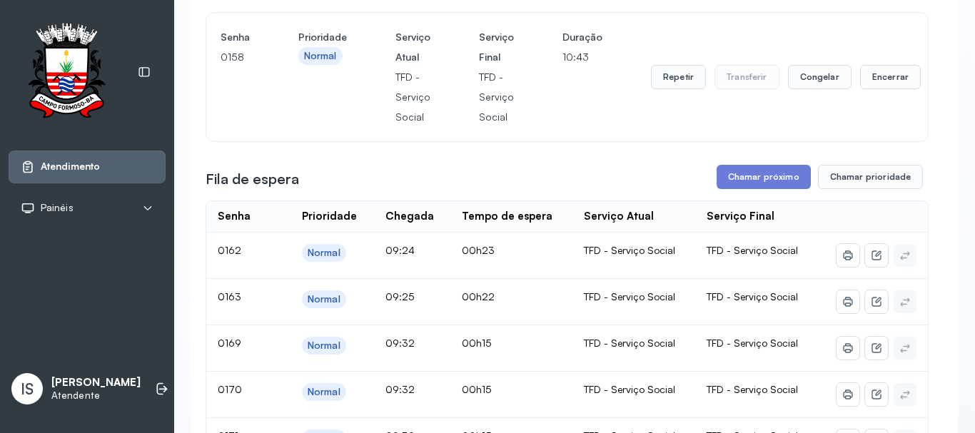
scroll to position [214, 0]
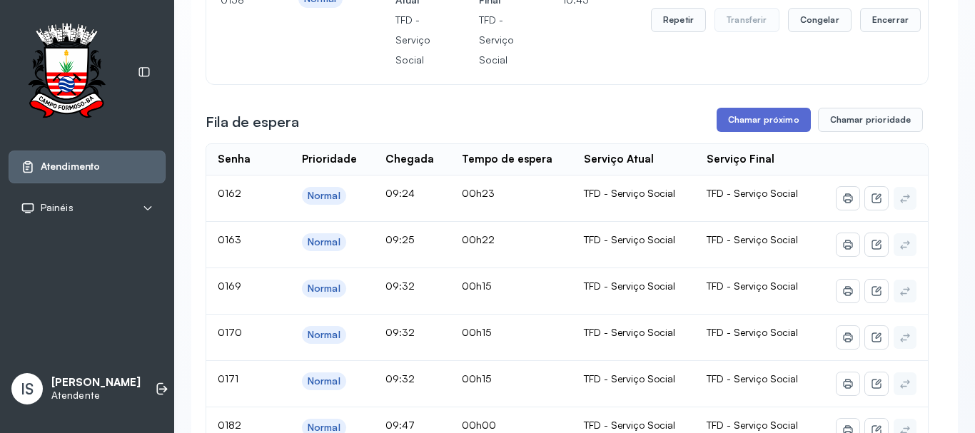
click at [756, 122] on button "Chamar próximo" at bounding box center [764, 120] width 94 height 24
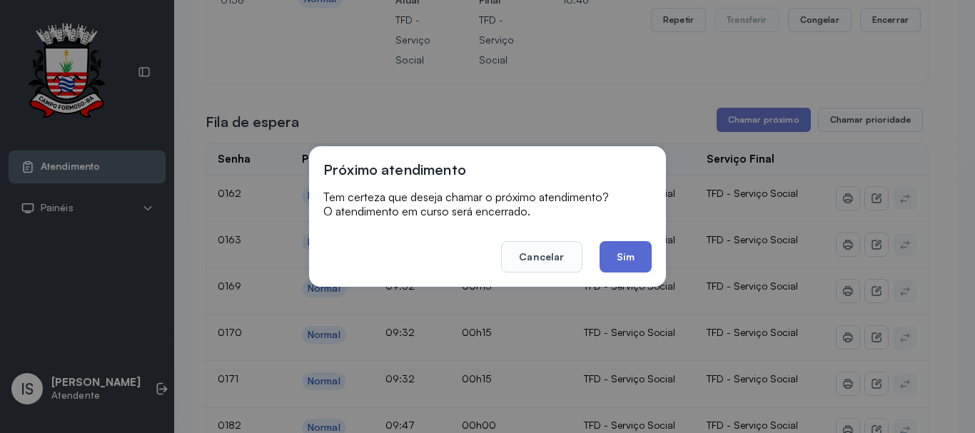
click at [633, 254] on button "Sim" at bounding box center [626, 256] width 52 height 31
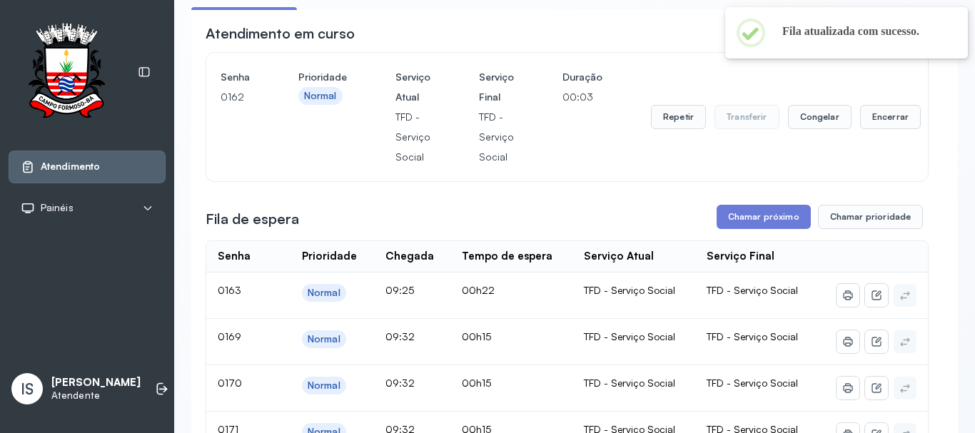
scroll to position [0, 0]
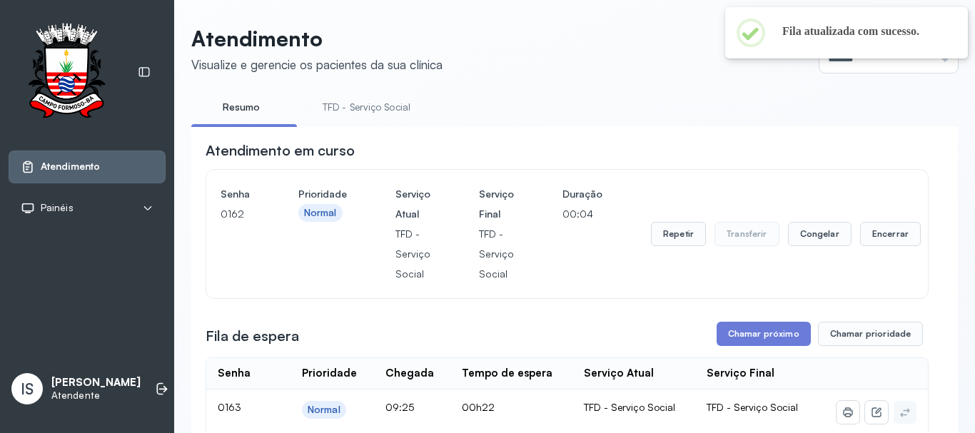
click at [383, 110] on link "TFD - Serviço Social" at bounding box center [366, 108] width 116 height 24
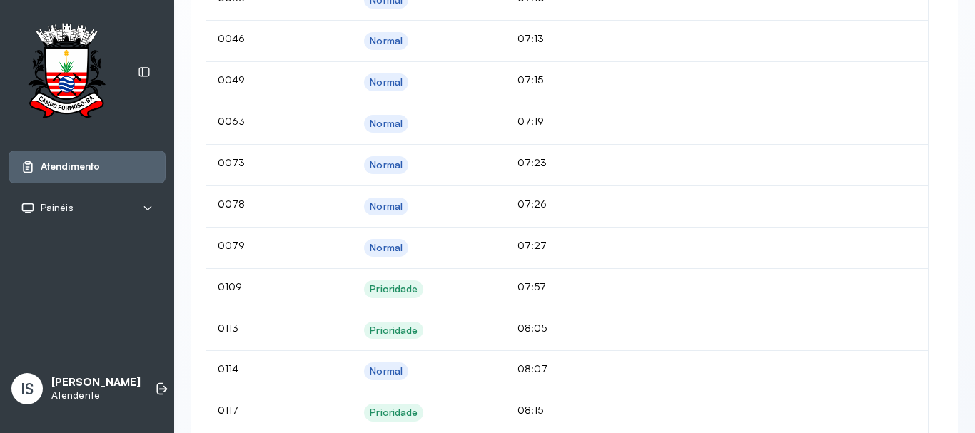
scroll to position [1000, 0]
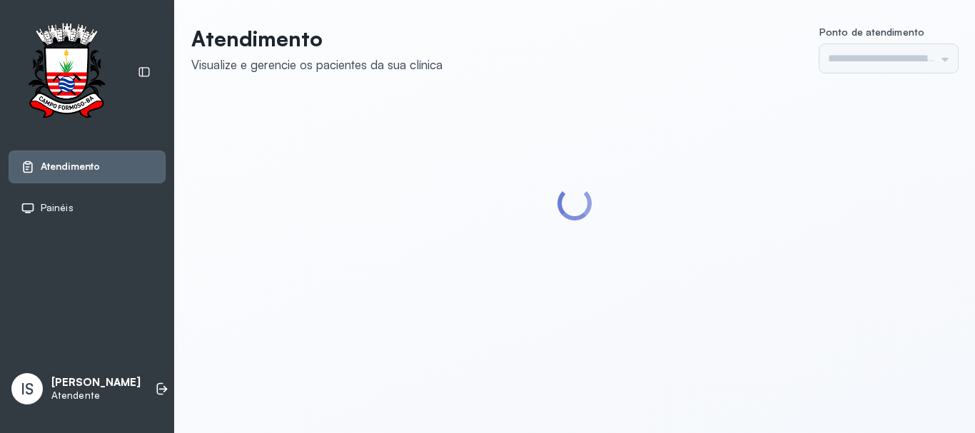
type input "******"
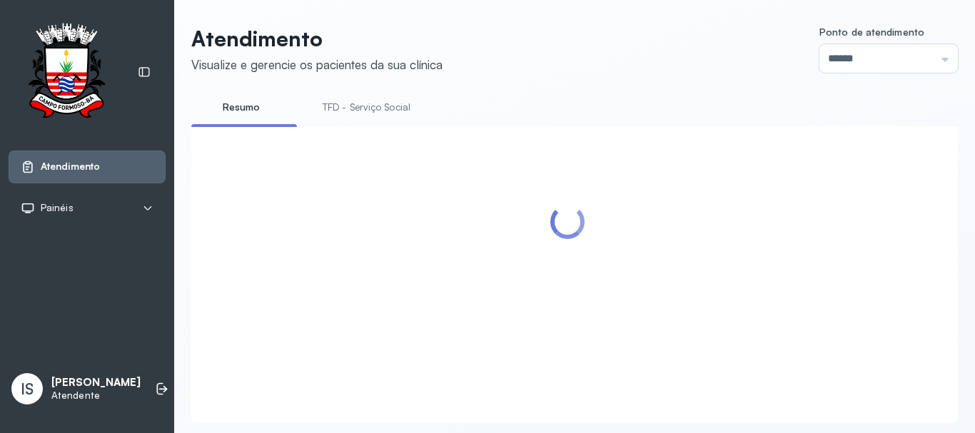
click at [380, 102] on link "TFD - Serviço Social" at bounding box center [366, 108] width 116 height 24
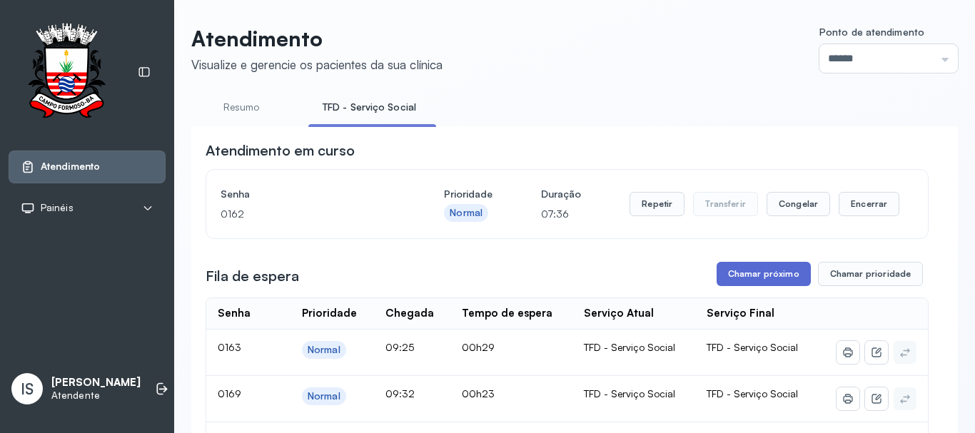
click at [750, 275] on button "Chamar próximo" at bounding box center [764, 274] width 94 height 24
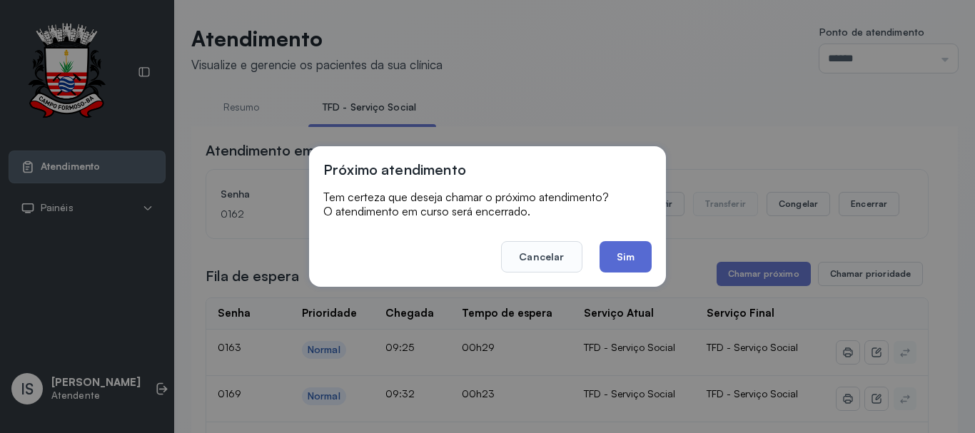
click at [620, 260] on button "Sim" at bounding box center [626, 256] width 52 height 31
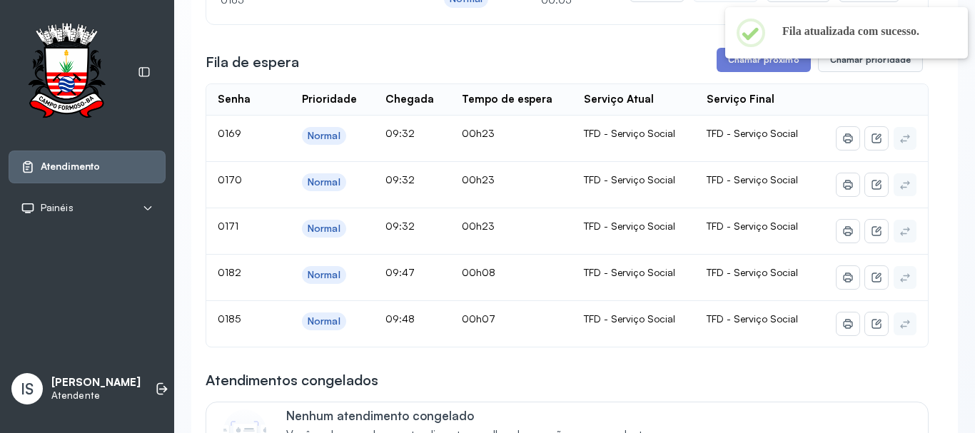
scroll to position [143, 0]
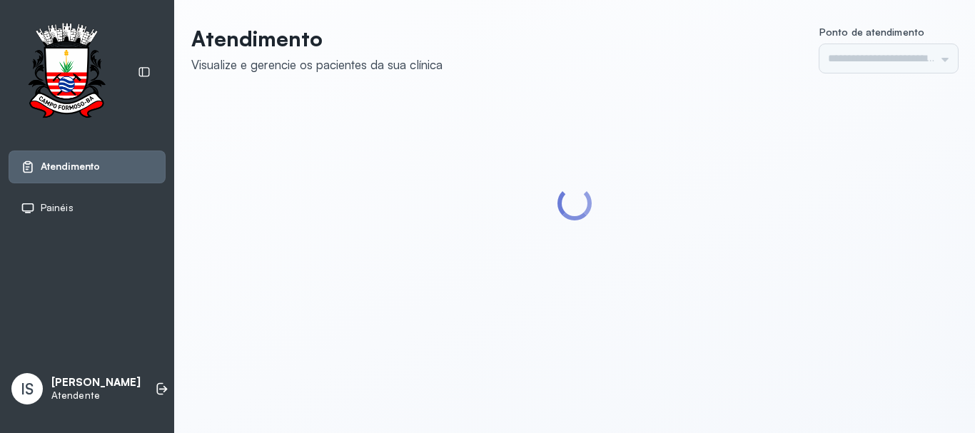
type input "******"
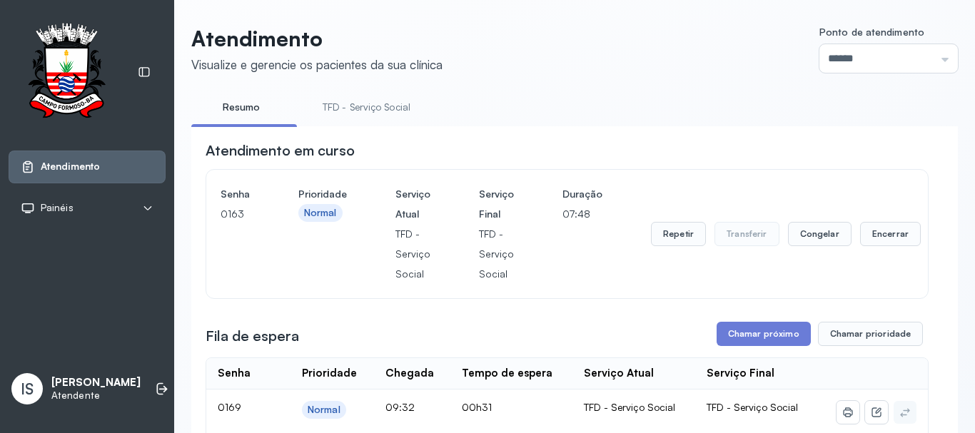
click at [407, 104] on link "TFD - Serviço Social" at bounding box center [366, 108] width 116 height 24
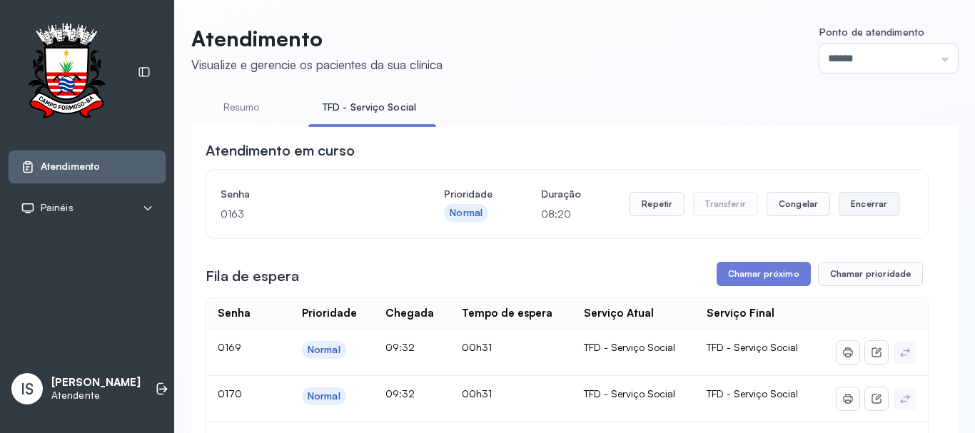
click at [849, 200] on button "Encerrar" at bounding box center [869, 204] width 61 height 24
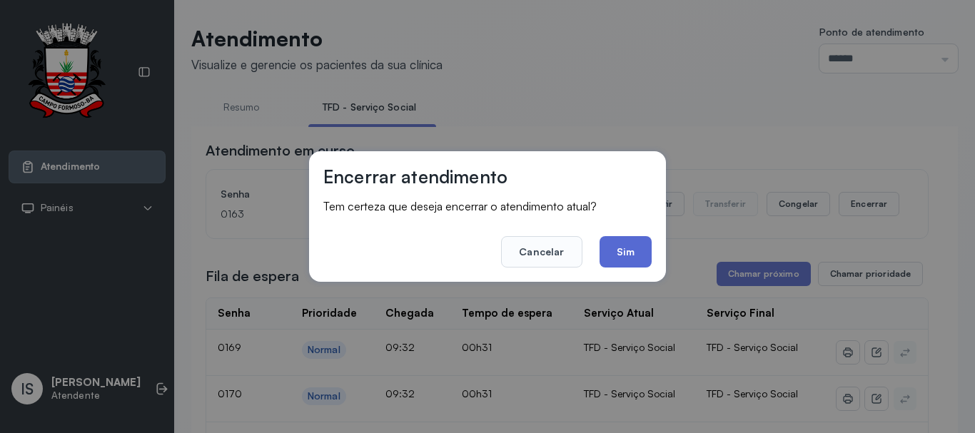
click at [646, 255] on button "Sim" at bounding box center [626, 251] width 52 height 31
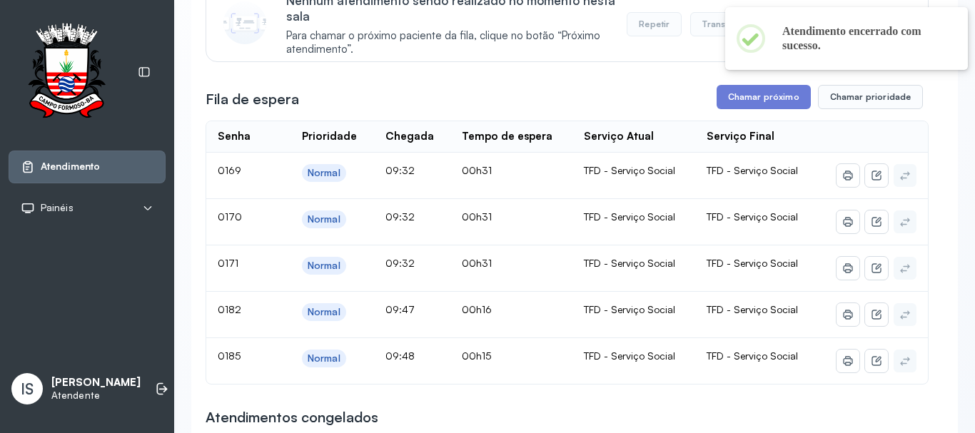
scroll to position [214, 0]
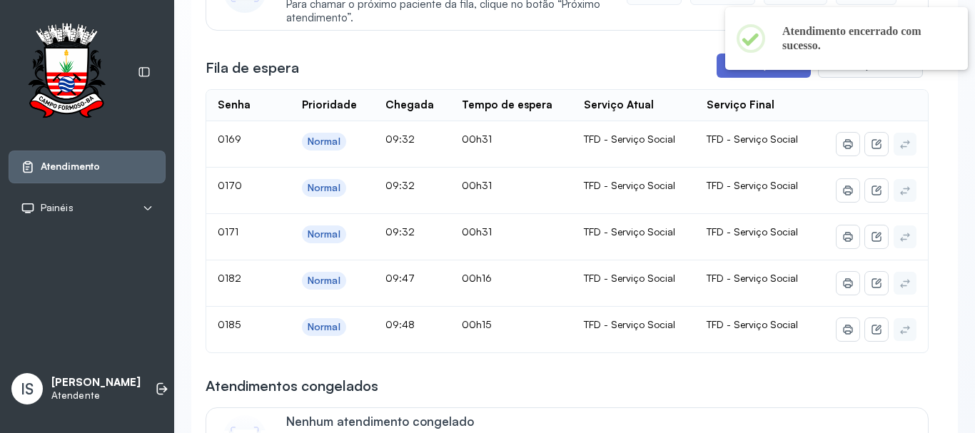
click at [737, 71] on button "Chamar próximo" at bounding box center [764, 66] width 94 height 24
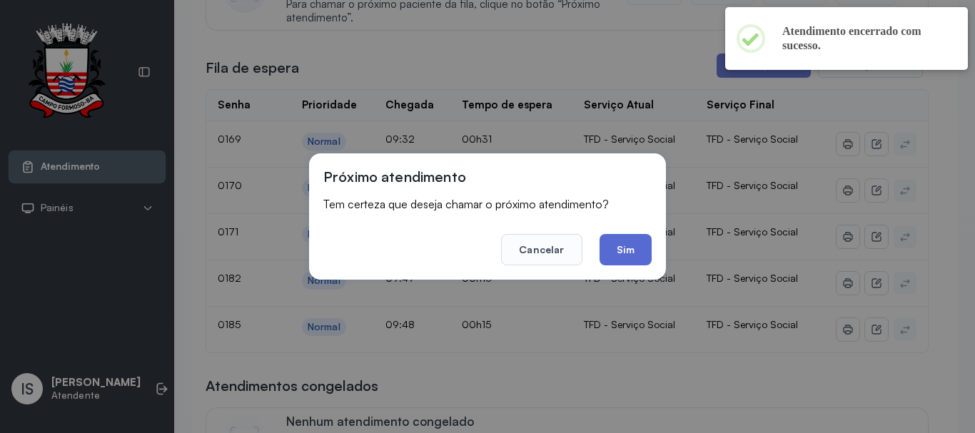
click at [623, 248] on button "Sim" at bounding box center [626, 249] width 52 height 31
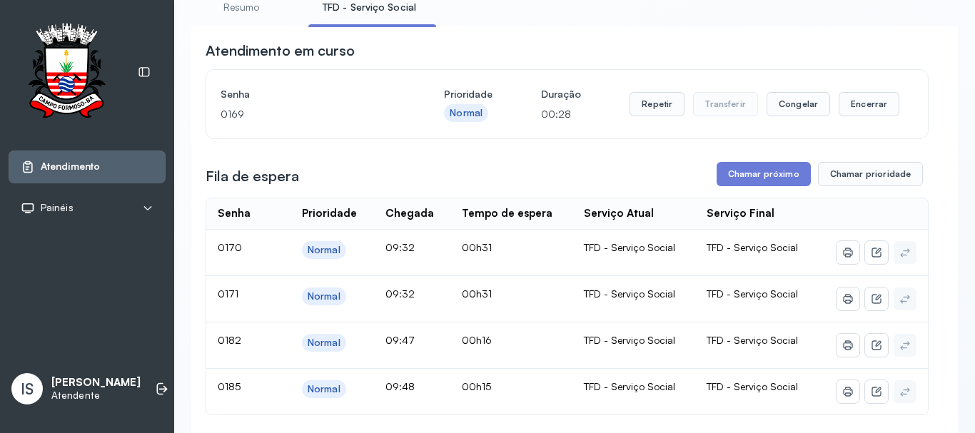
scroll to position [71, 0]
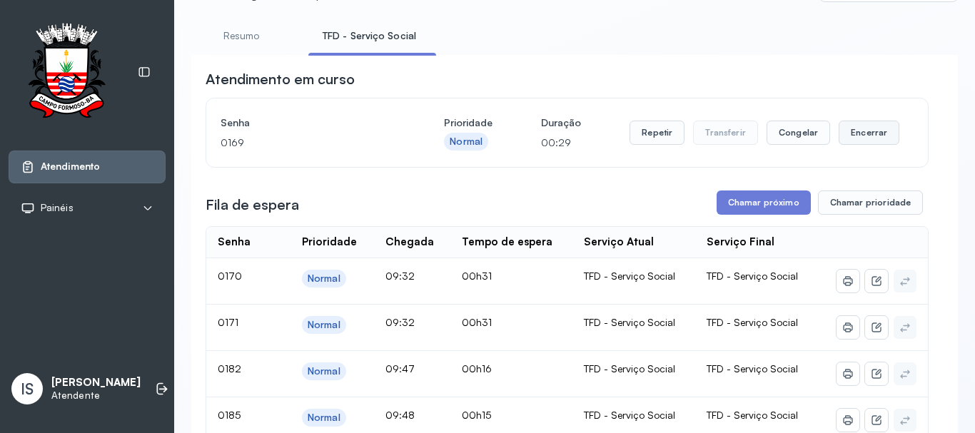
click at [857, 137] on button "Encerrar" at bounding box center [869, 133] width 61 height 24
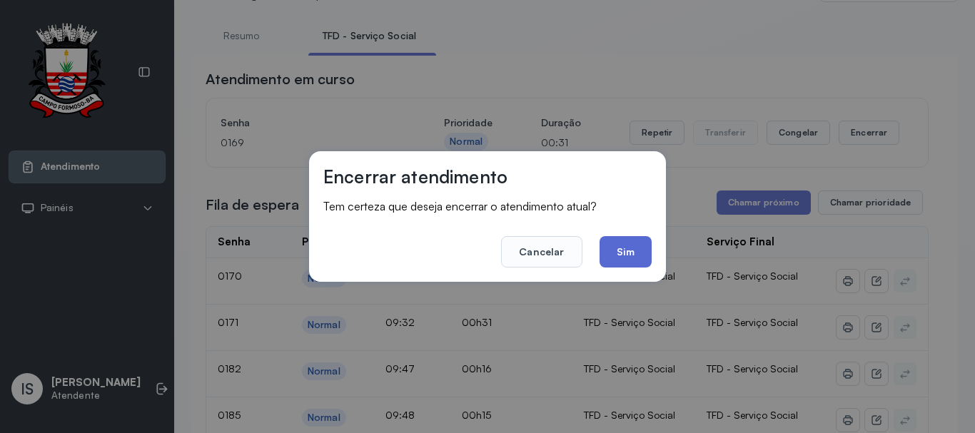
click at [640, 257] on button "Sim" at bounding box center [626, 251] width 52 height 31
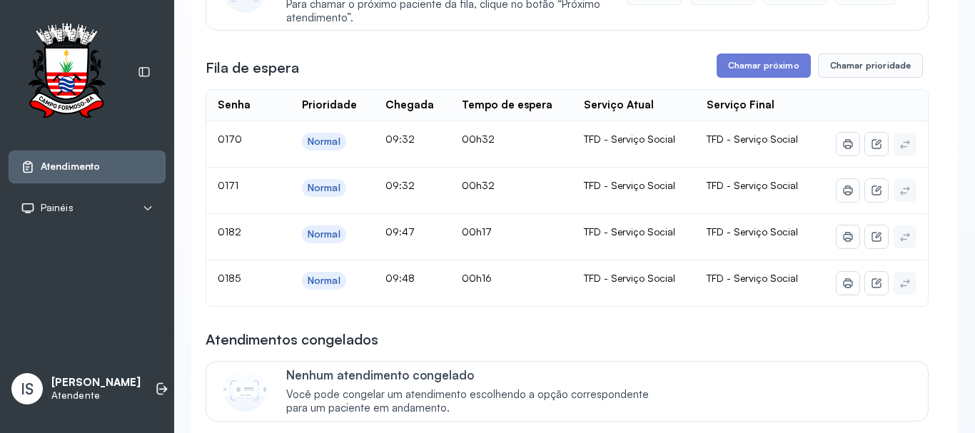
scroll to position [143, 0]
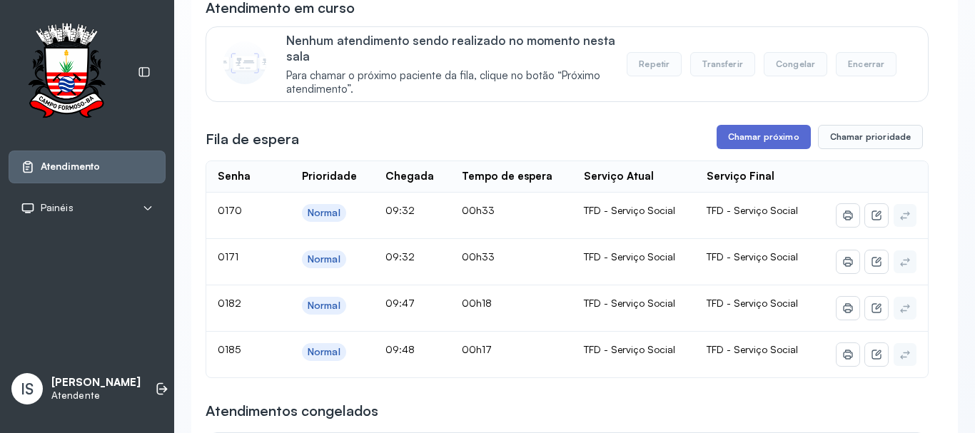
click at [756, 145] on button "Chamar próximo" at bounding box center [764, 137] width 94 height 24
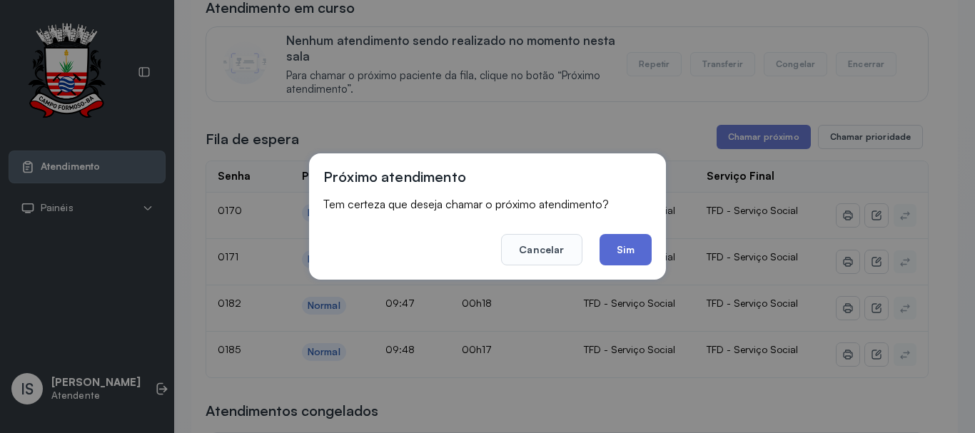
click at [620, 251] on button "Sim" at bounding box center [626, 249] width 52 height 31
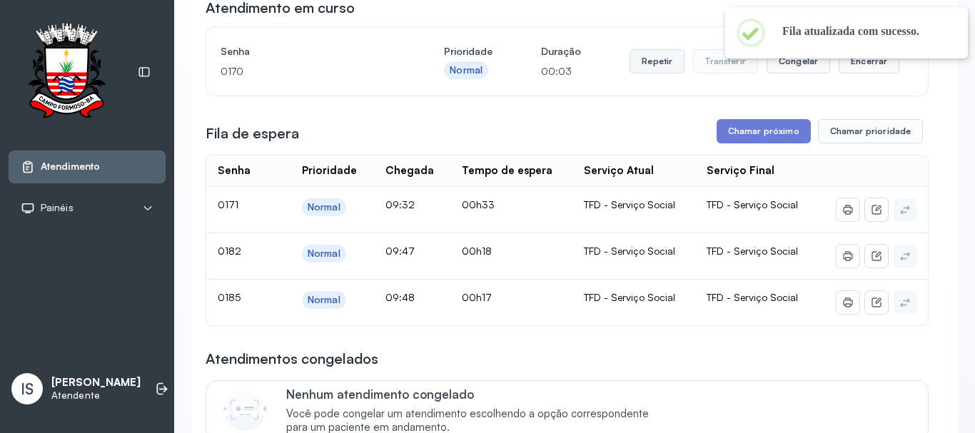
click at [638, 71] on button "Repetir" at bounding box center [657, 61] width 55 height 24
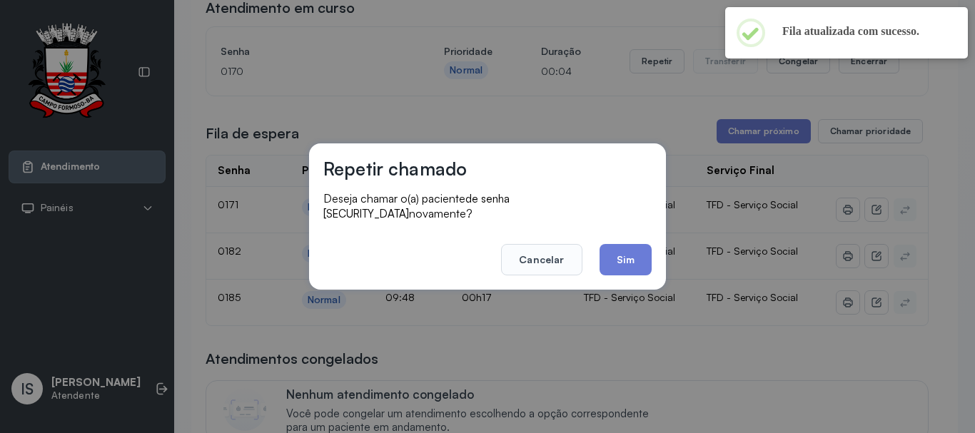
click at [615, 248] on button "Sim" at bounding box center [626, 259] width 52 height 31
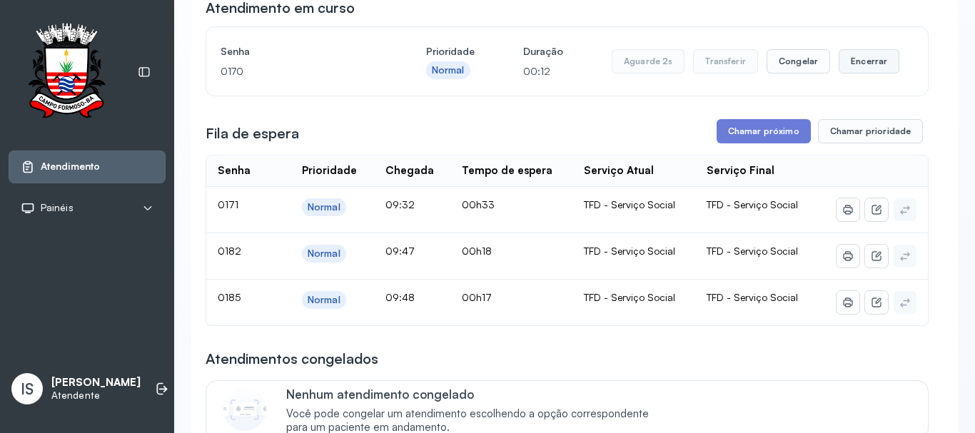
click at [852, 74] on button "Encerrar" at bounding box center [869, 61] width 61 height 24
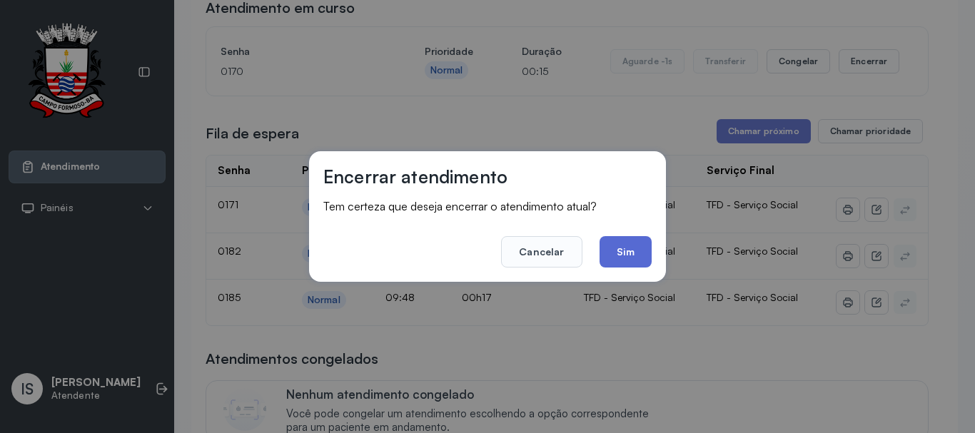
click at [629, 253] on button "Sim" at bounding box center [626, 251] width 52 height 31
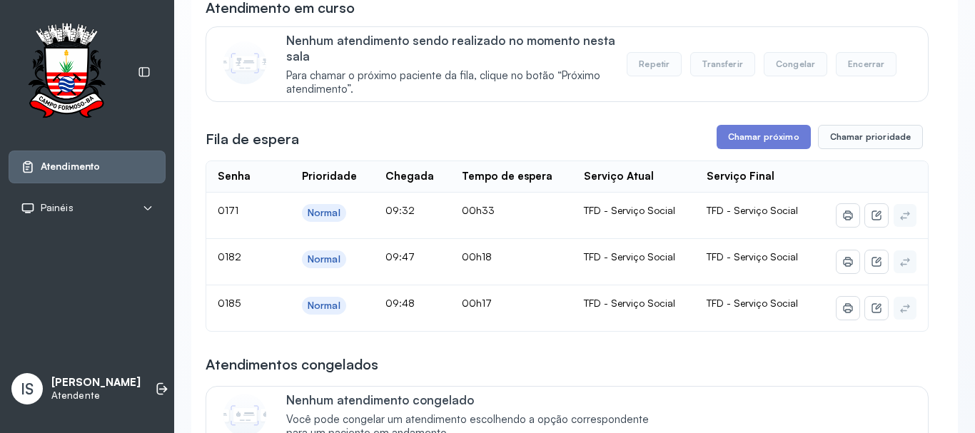
scroll to position [71, 0]
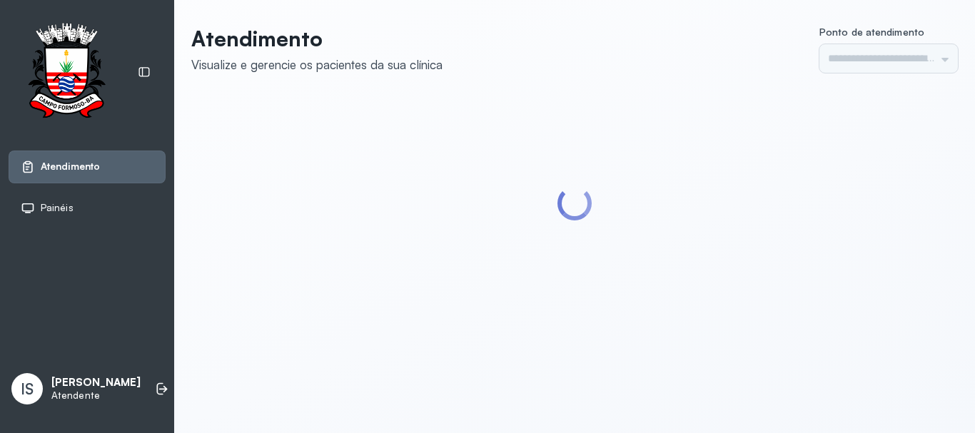
type input "******"
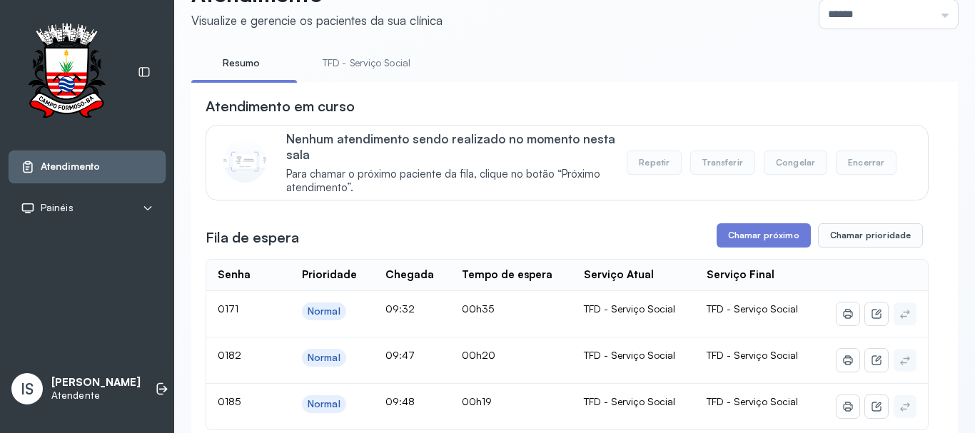
scroll to position [214, 0]
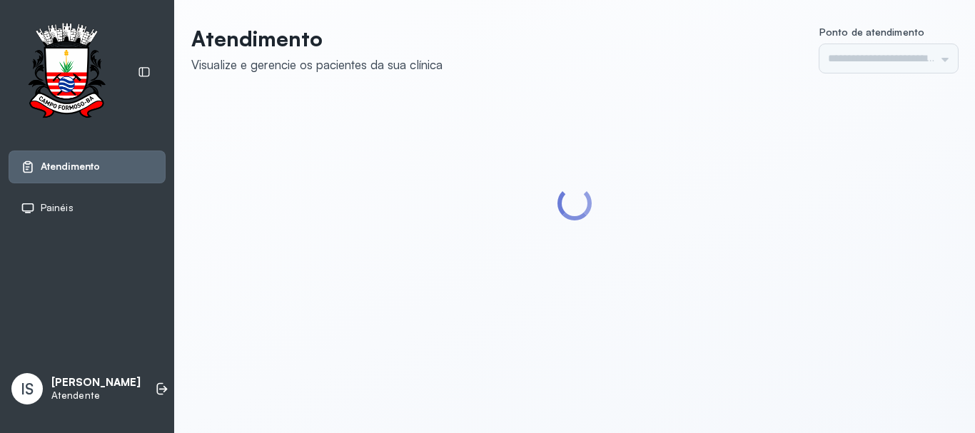
type input "******"
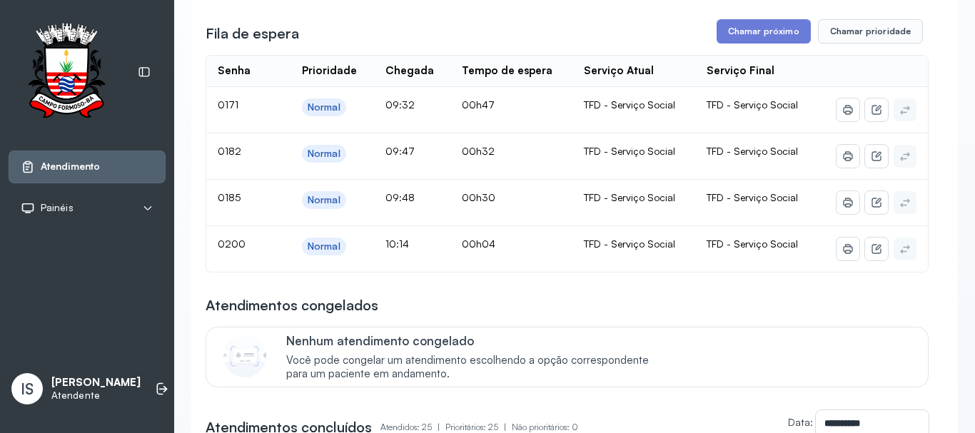
scroll to position [214, 0]
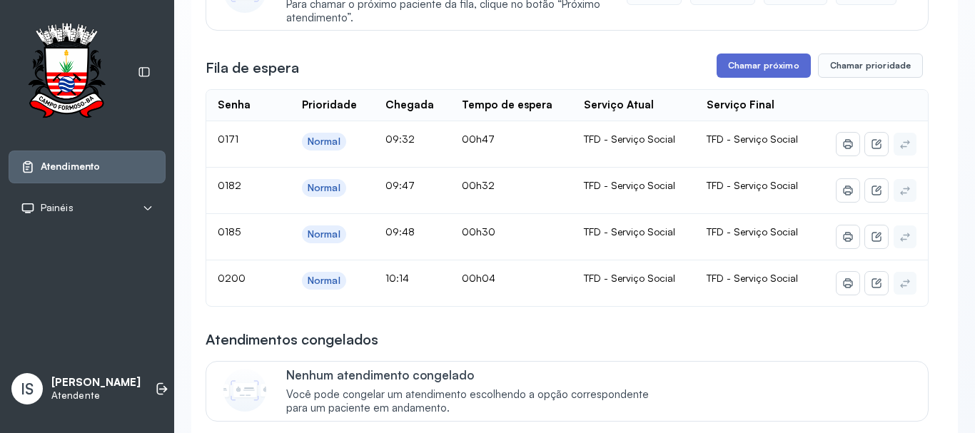
click at [747, 70] on button "Chamar próximo" at bounding box center [764, 66] width 94 height 24
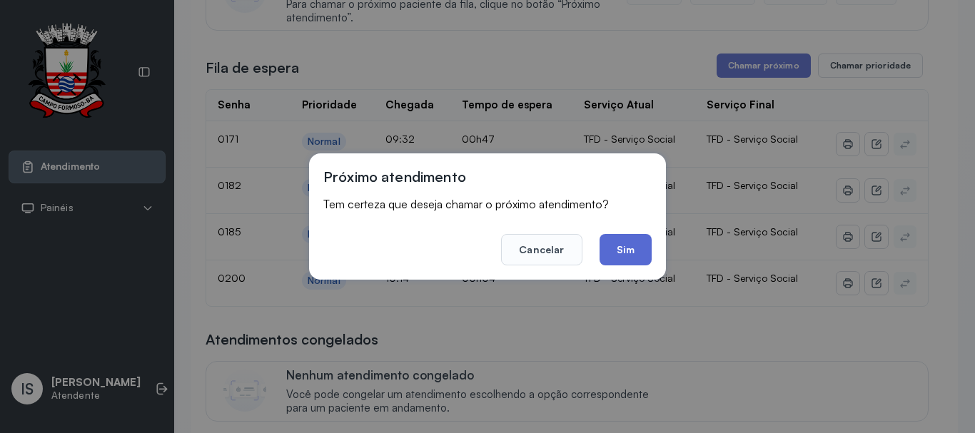
click at [623, 251] on button "Sim" at bounding box center [626, 249] width 52 height 31
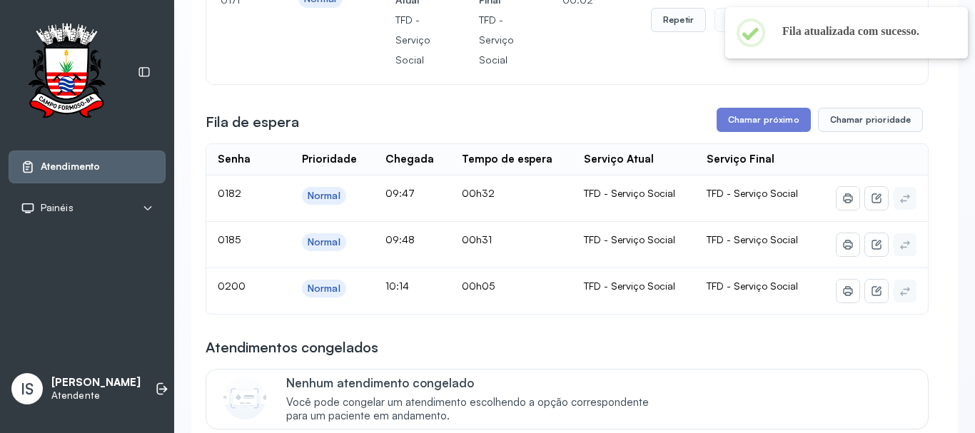
scroll to position [143, 0]
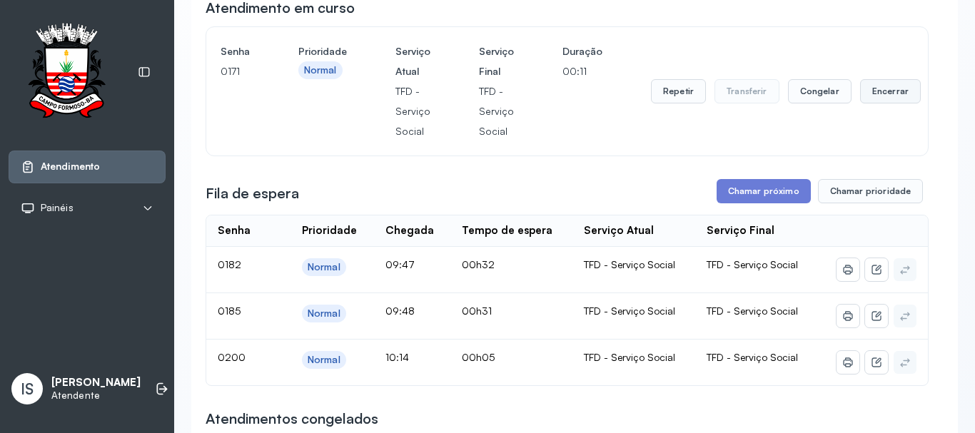
click at [872, 95] on button "Encerrar" at bounding box center [890, 91] width 61 height 24
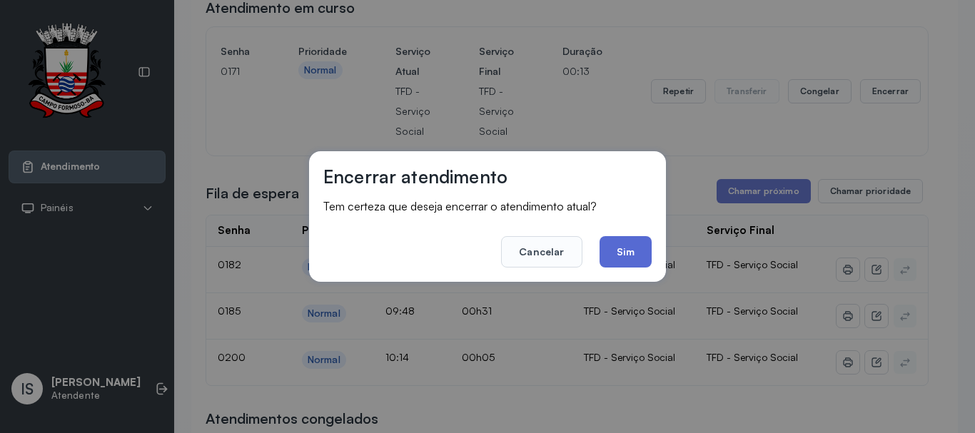
click at [632, 259] on button "Sim" at bounding box center [626, 251] width 52 height 31
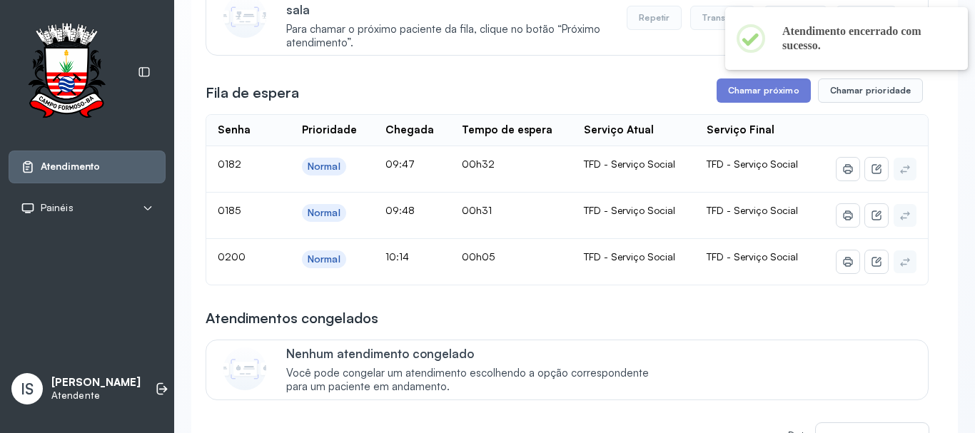
scroll to position [214, 0]
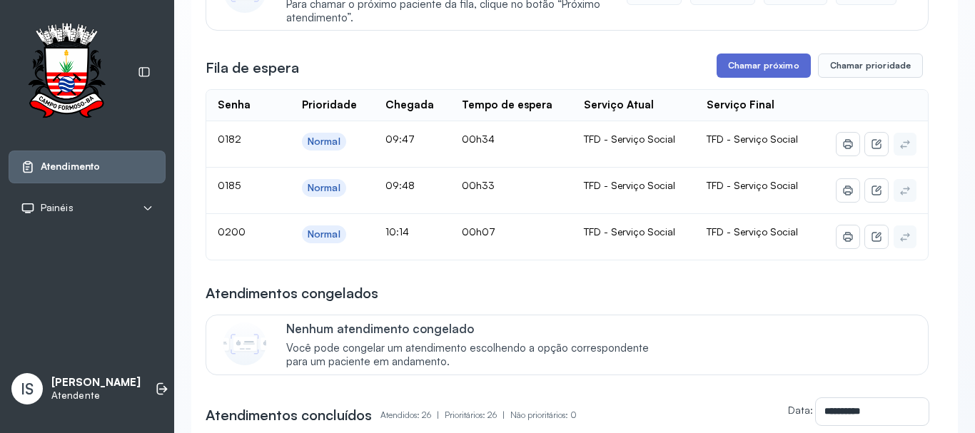
click at [749, 74] on button "Chamar próximo" at bounding box center [764, 66] width 94 height 24
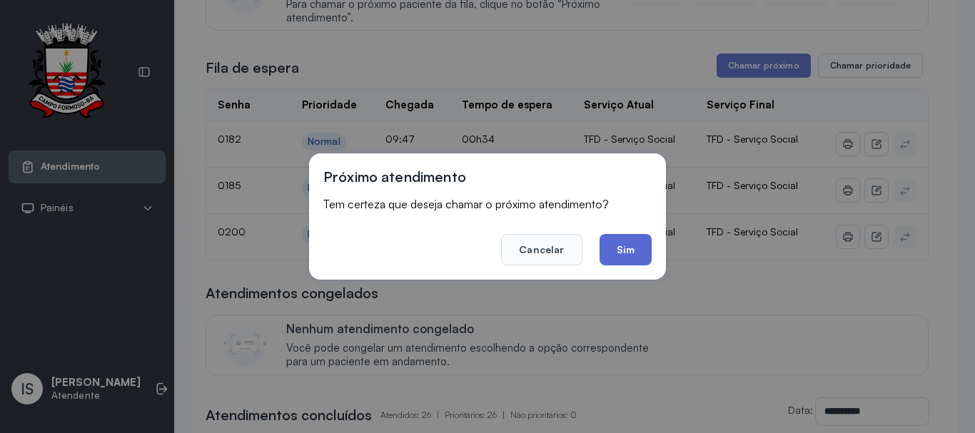
click at [618, 251] on button "Sim" at bounding box center [626, 249] width 52 height 31
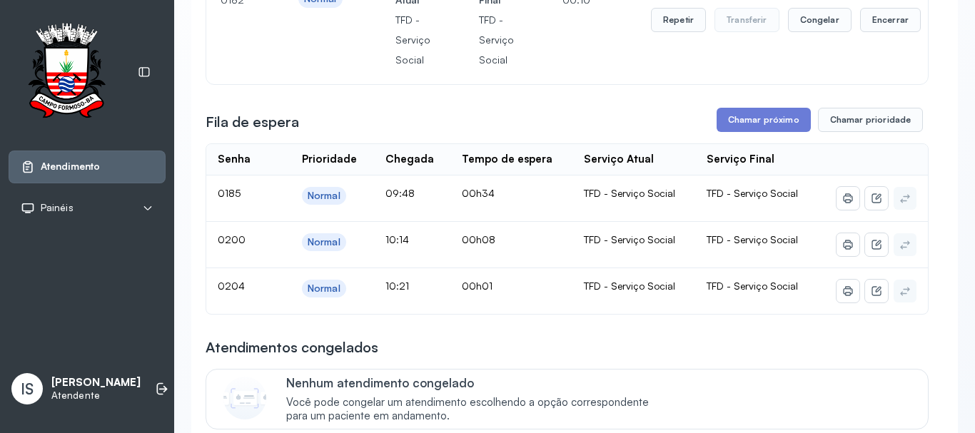
scroll to position [143, 0]
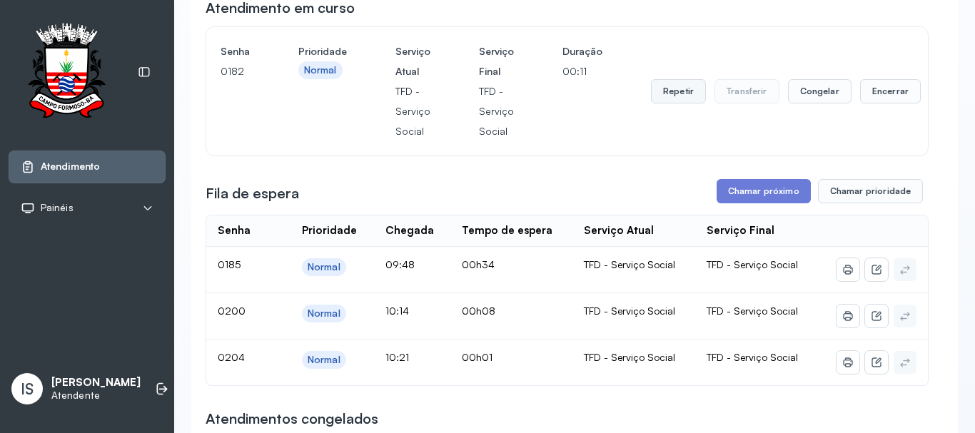
click at [670, 104] on button "Repetir" at bounding box center [678, 91] width 55 height 24
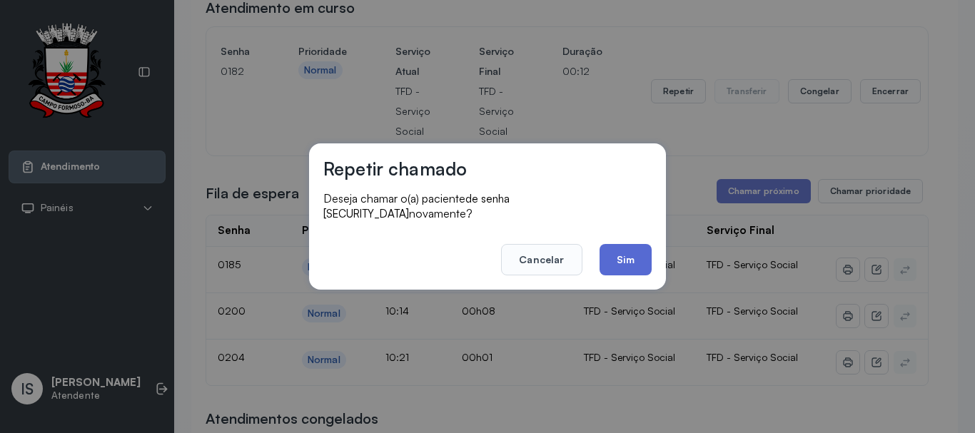
click at [620, 249] on button "Sim" at bounding box center [626, 259] width 52 height 31
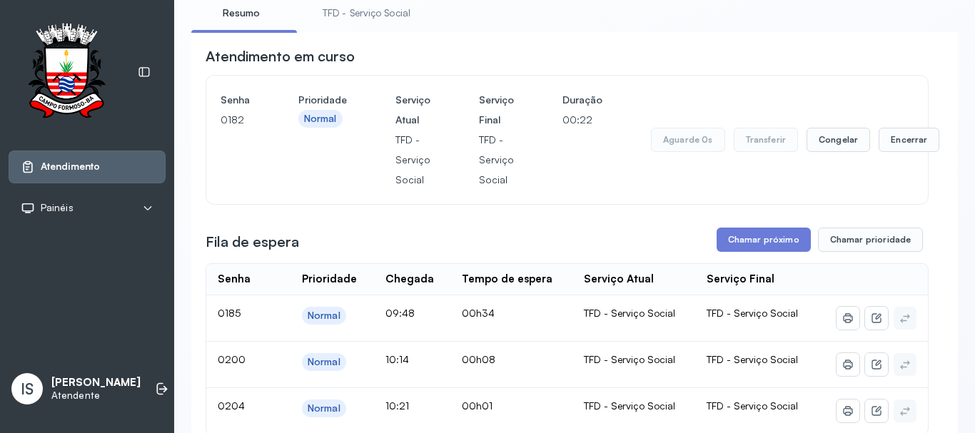
scroll to position [71, 0]
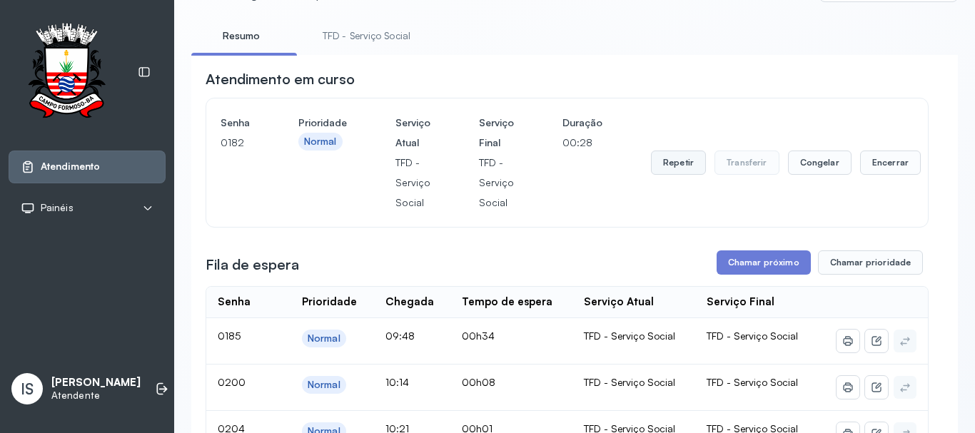
click at [680, 159] on button "Repetir" at bounding box center [678, 163] width 55 height 24
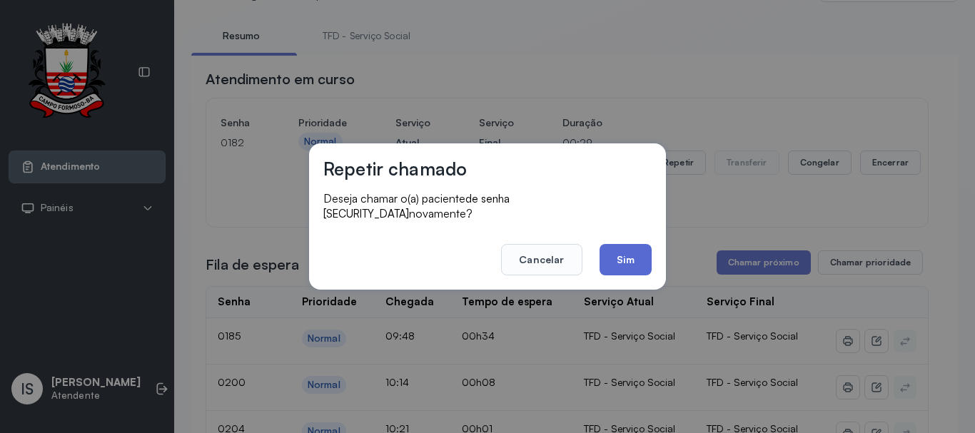
click at [616, 256] on button "Sim" at bounding box center [626, 259] width 52 height 31
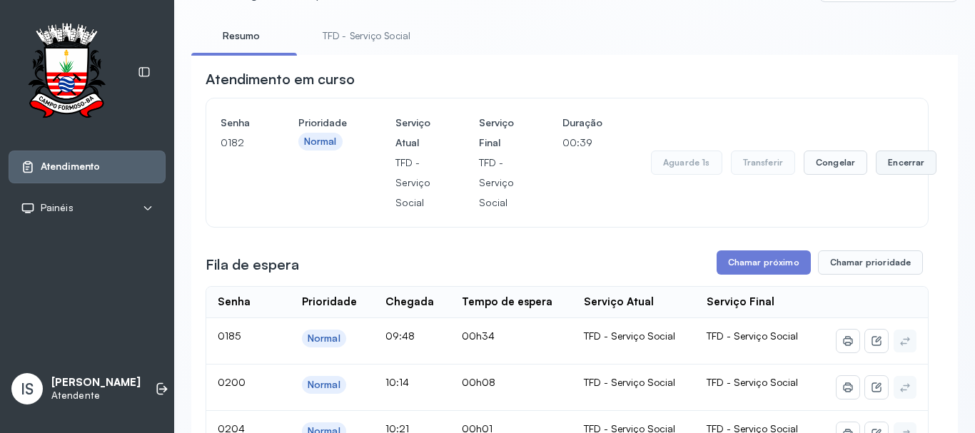
click at [902, 167] on button "Encerrar" at bounding box center [906, 163] width 61 height 24
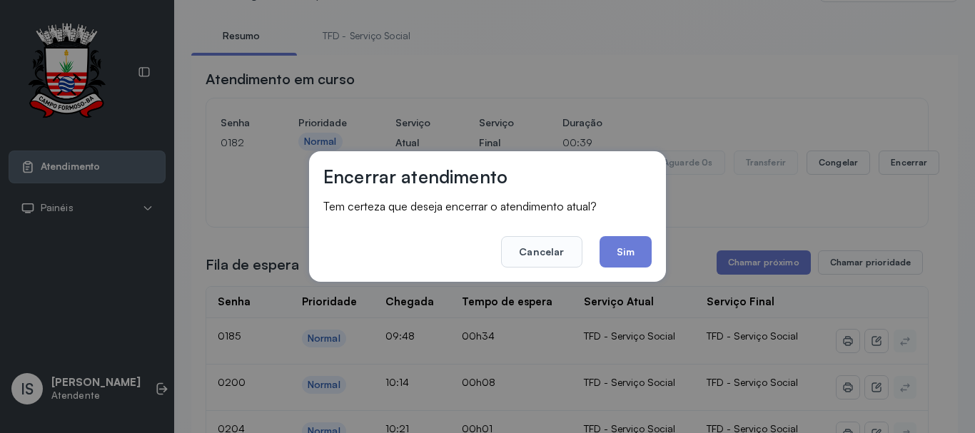
click at [614, 254] on button "Sim" at bounding box center [626, 251] width 52 height 31
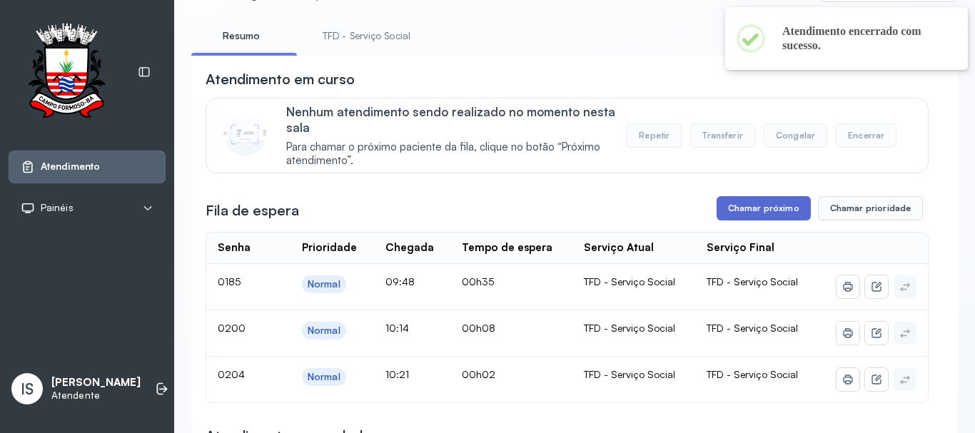
click at [728, 216] on button "Chamar próximo" at bounding box center [764, 208] width 94 height 24
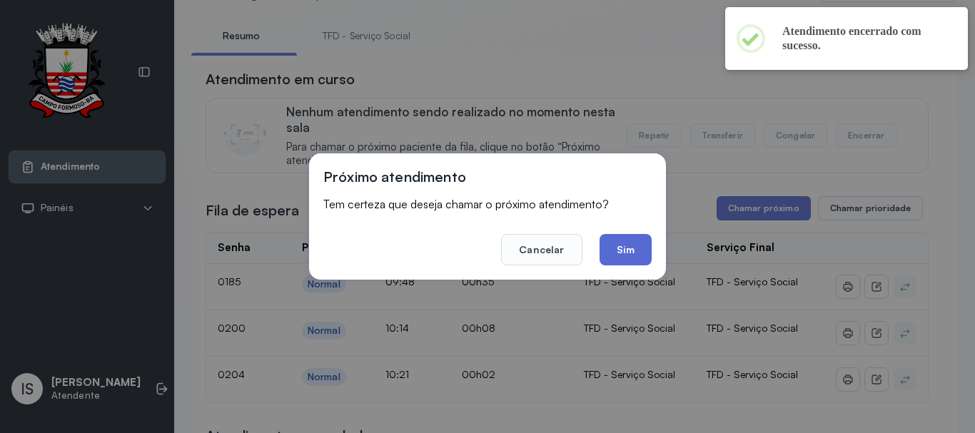
click at [623, 252] on button "Sim" at bounding box center [626, 249] width 52 height 31
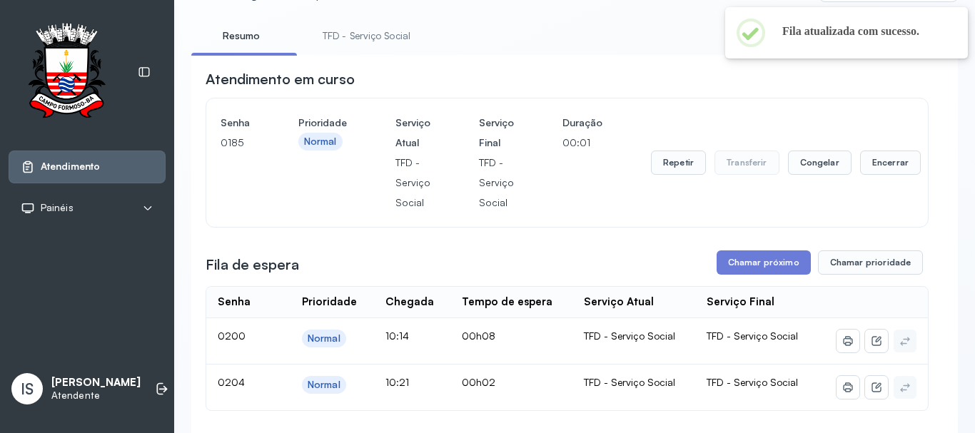
scroll to position [143, 0]
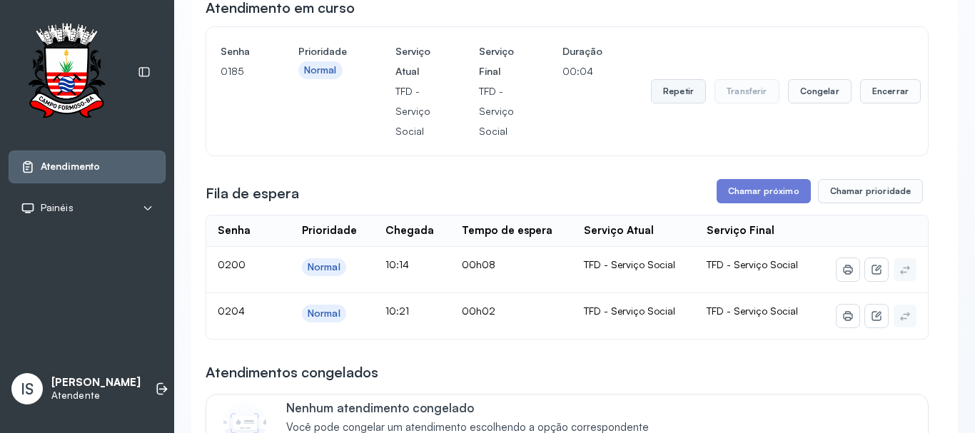
click at [662, 89] on button "Repetir" at bounding box center [678, 91] width 55 height 24
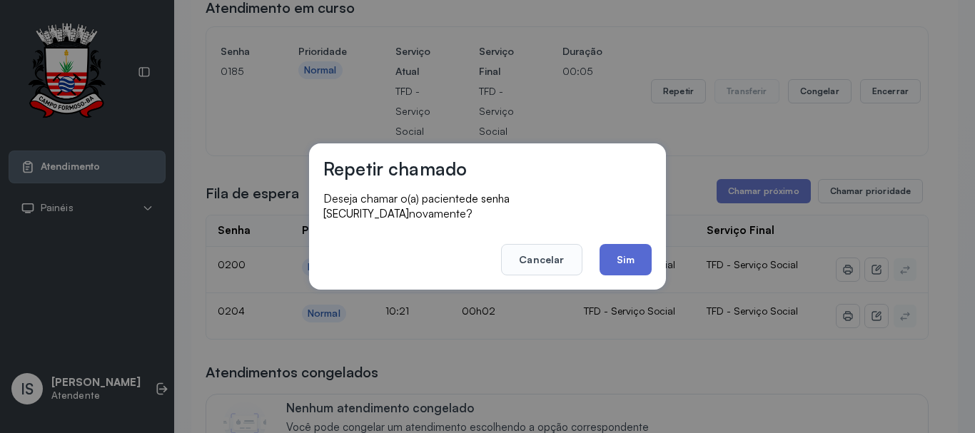
click at [621, 244] on button "Sim" at bounding box center [626, 259] width 52 height 31
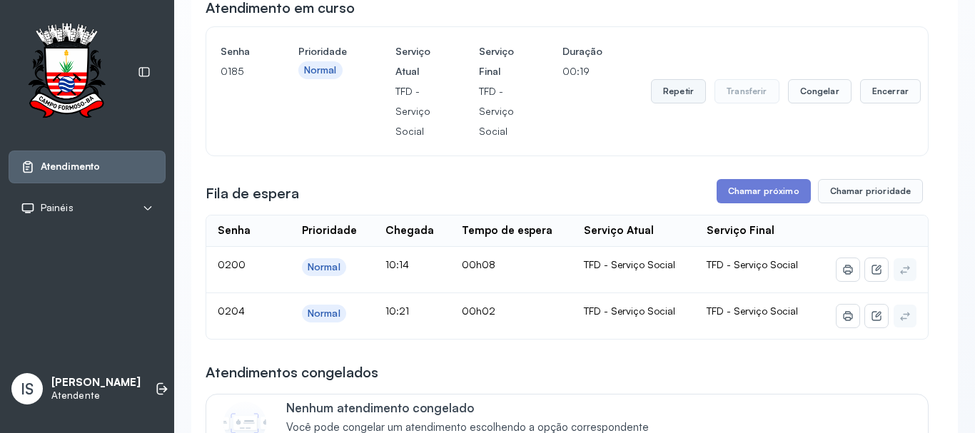
click at [668, 102] on button "Repetir" at bounding box center [678, 91] width 55 height 24
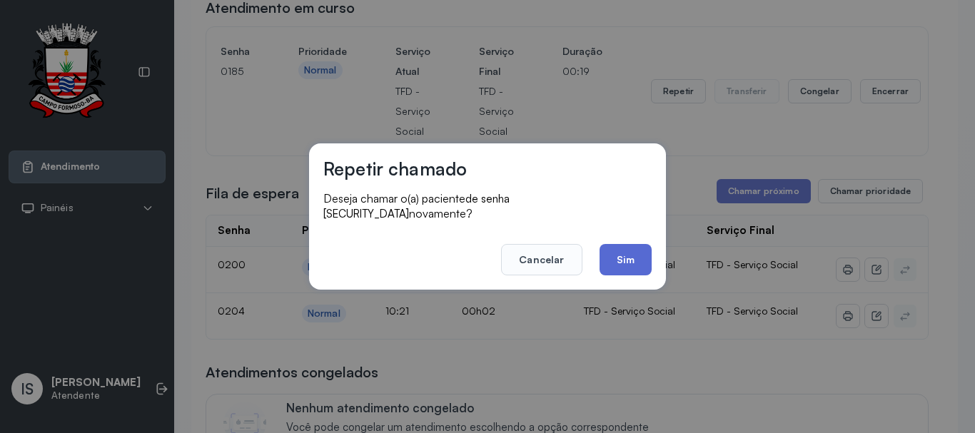
click at [613, 251] on button "Sim" at bounding box center [626, 259] width 52 height 31
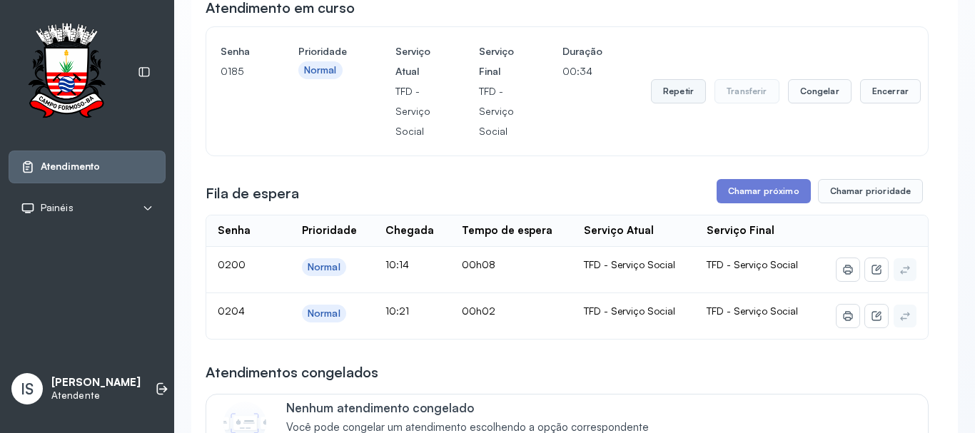
click at [683, 84] on button "Repetir" at bounding box center [678, 91] width 55 height 24
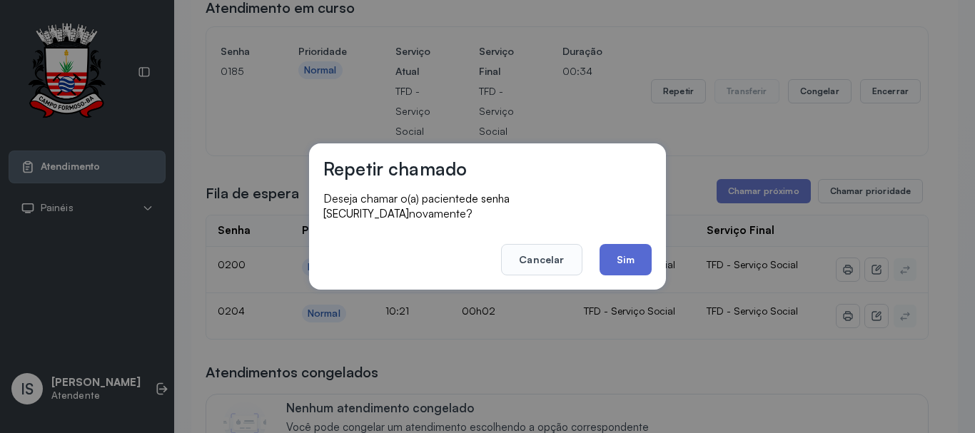
click at [633, 259] on button "Sim" at bounding box center [626, 259] width 52 height 31
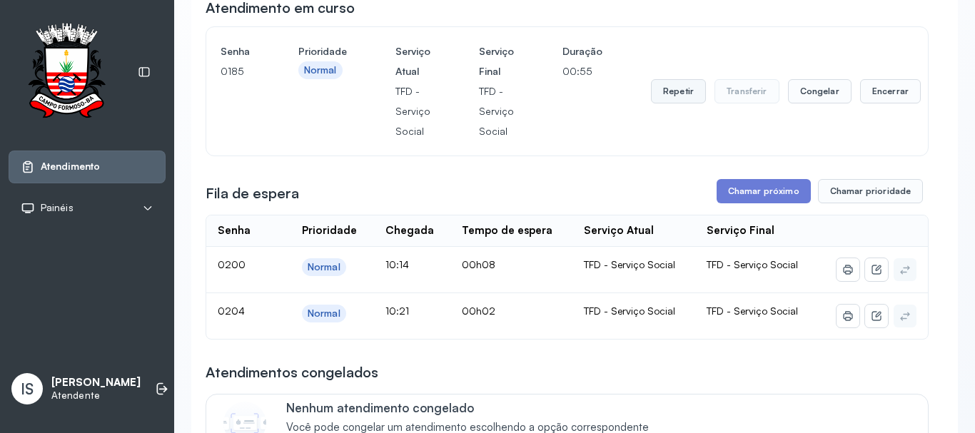
click at [683, 89] on button "Repetir" at bounding box center [678, 91] width 55 height 24
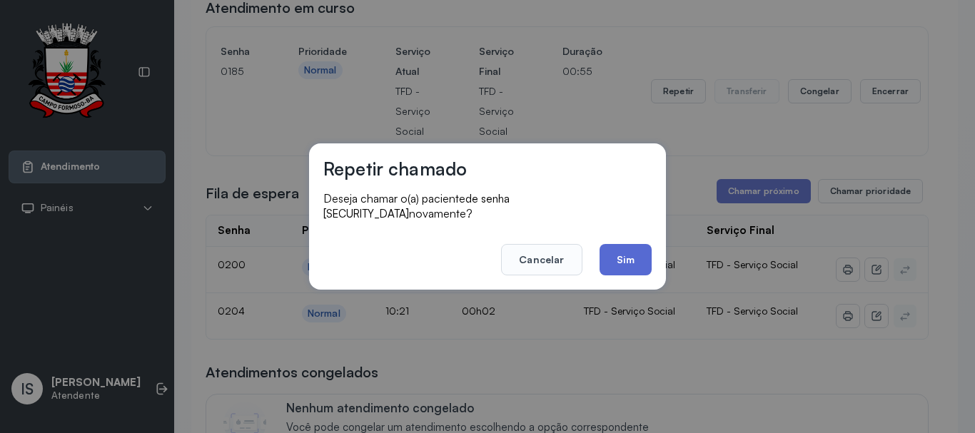
click at [628, 244] on button "Sim" at bounding box center [626, 259] width 52 height 31
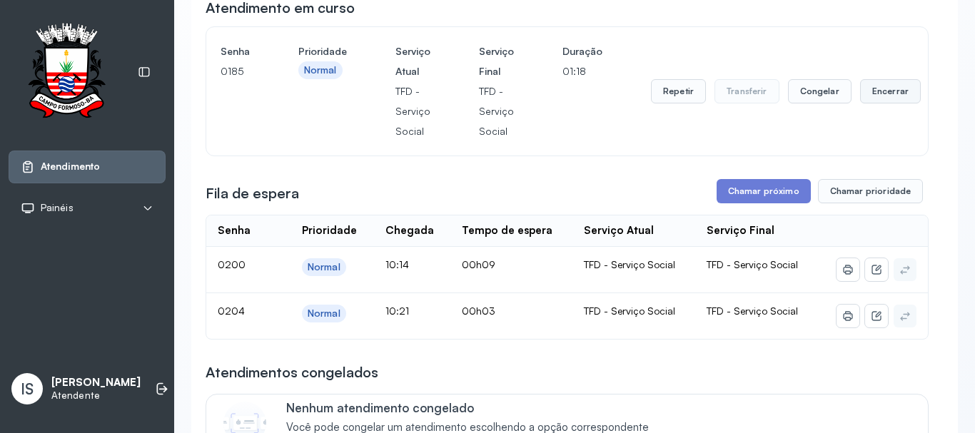
click at [894, 97] on button "Encerrar" at bounding box center [890, 91] width 61 height 24
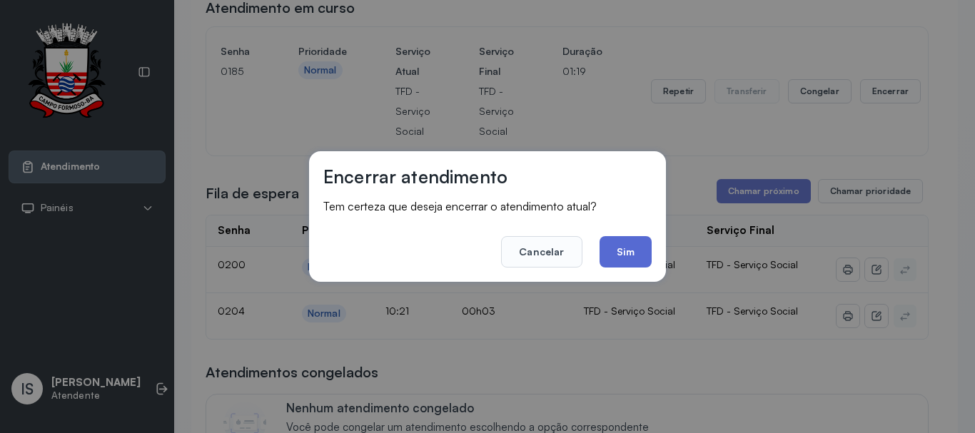
click at [630, 252] on button "Sim" at bounding box center [626, 251] width 52 height 31
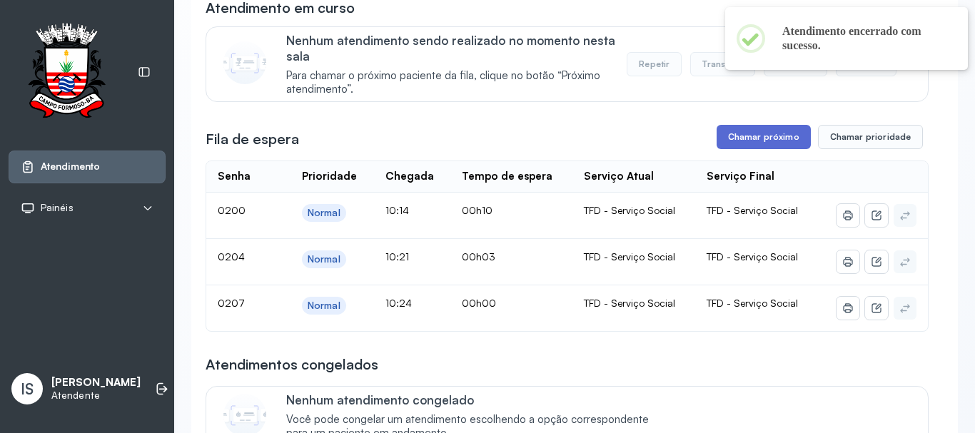
click at [758, 147] on button "Chamar próximo" at bounding box center [764, 137] width 94 height 24
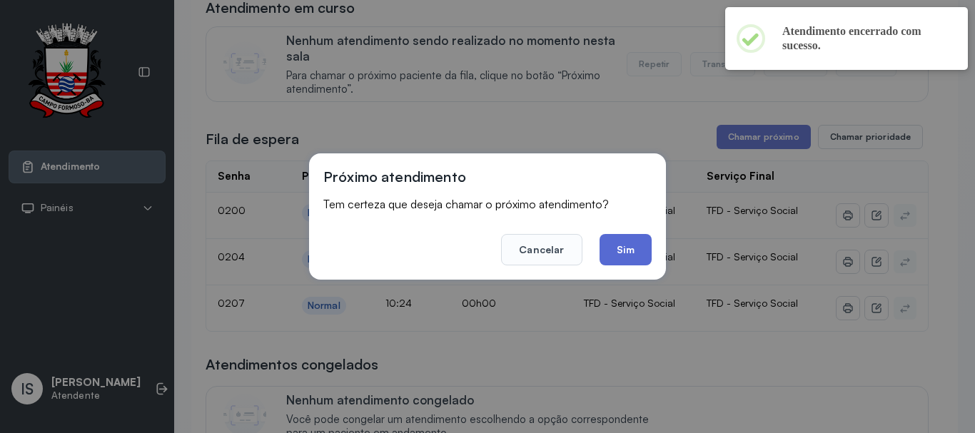
click at [639, 248] on button "Sim" at bounding box center [626, 249] width 52 height 31
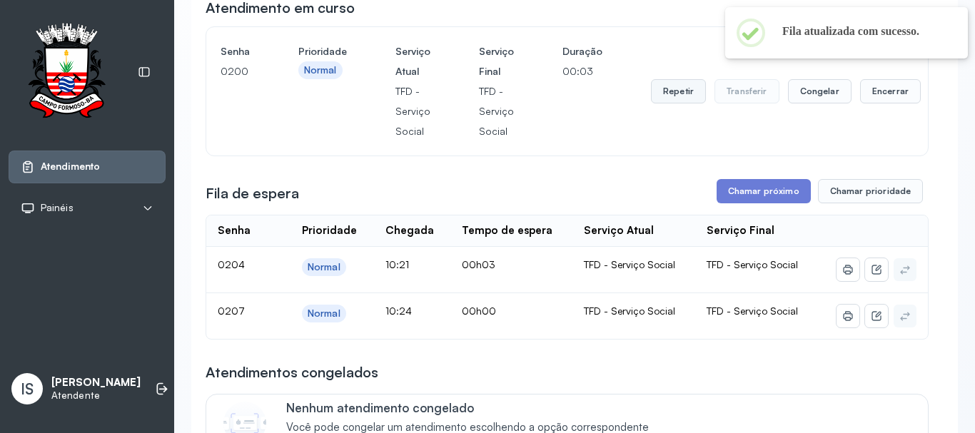
click at [674, 100] on button "Repetir" at bounding box center [678, 91] width 55 height 24
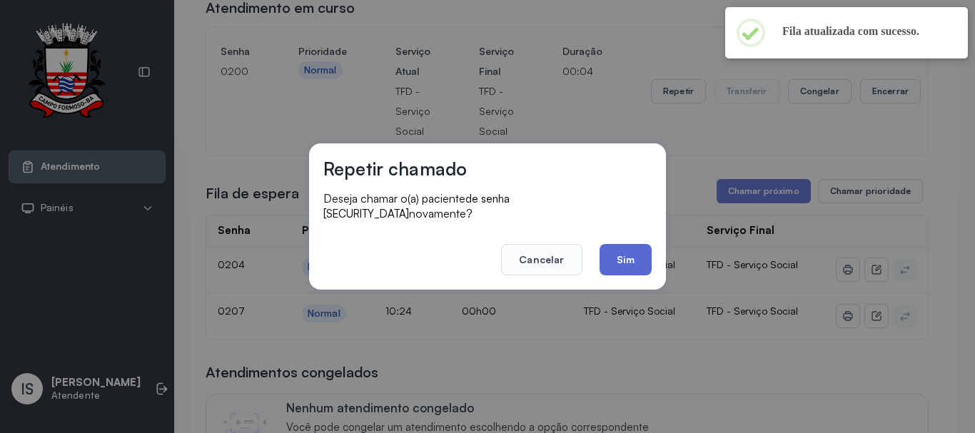
click at [620, 258] on button "Sim" at bounding box center [626, 259] width 52 height 31
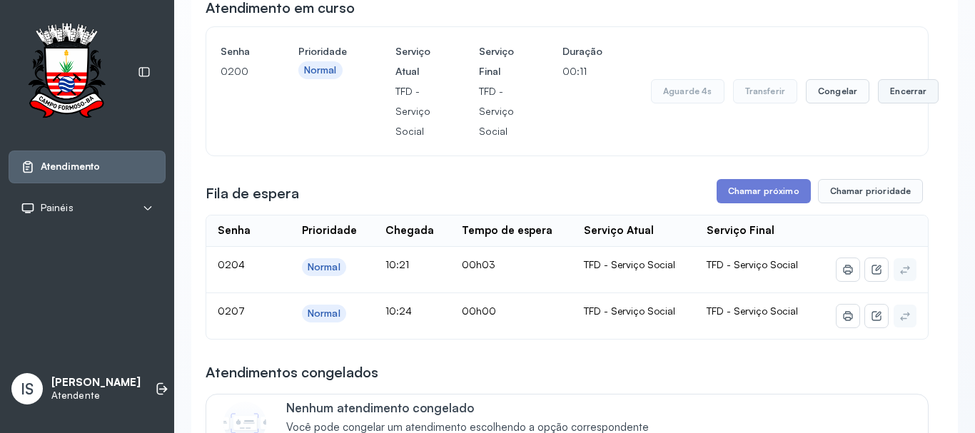
click at [880, 93] on button "Encerrar" at bounding box center [908, 91] width 61 height 24
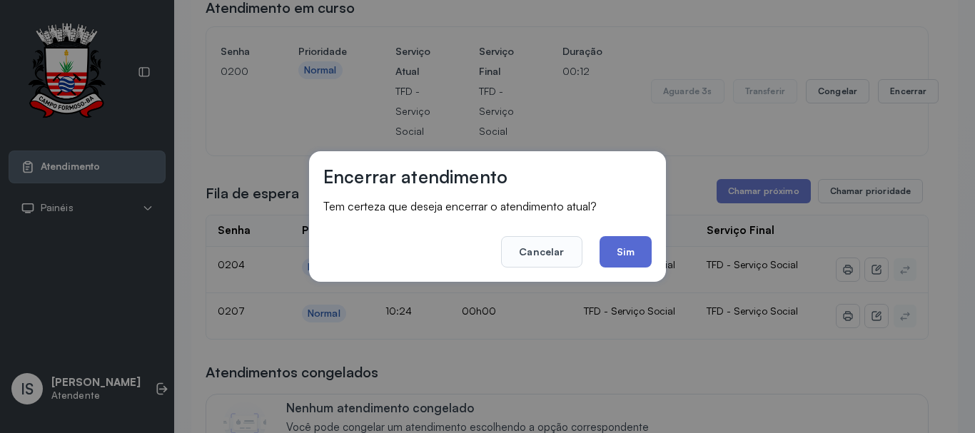
click at [634, 256] on button "Sim" at bounding box center [626, 251] width 52 height 31
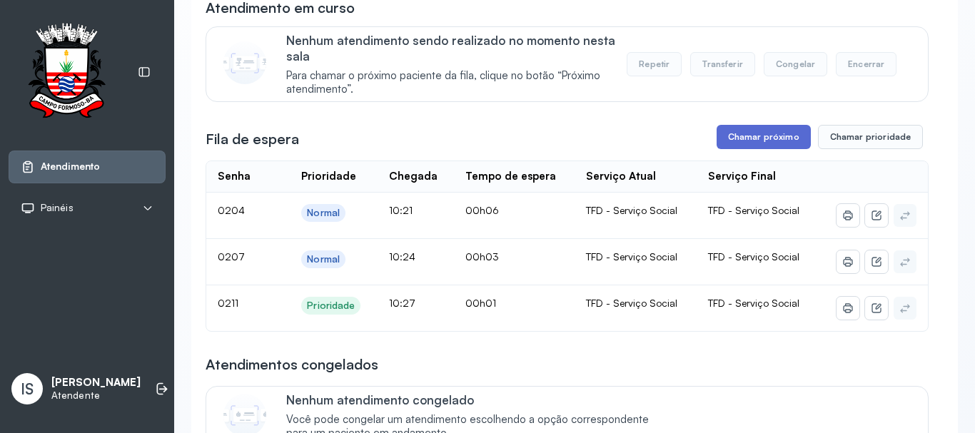
click at [735, 141] on button "Chamar próximo" at bounding box center [764, 137] width 94 height 24
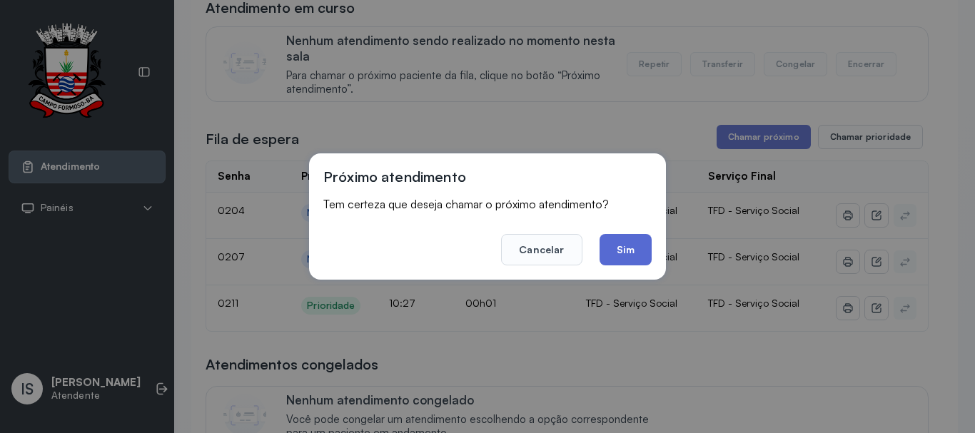
click at [630, 235] on button "Sim" at bounding box center [626, 249] width 52 height 31
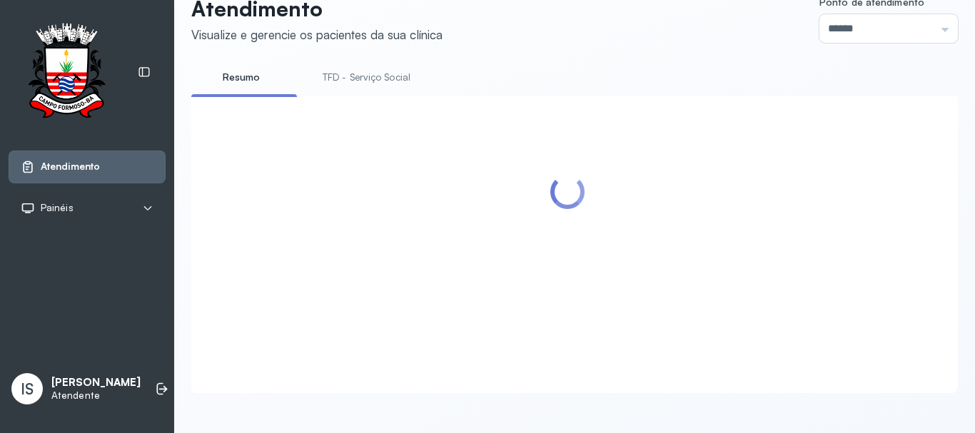
scroll to position [44, 0]
click at [630, 238] on div at bounding box center [567, 228] width 723 height 234
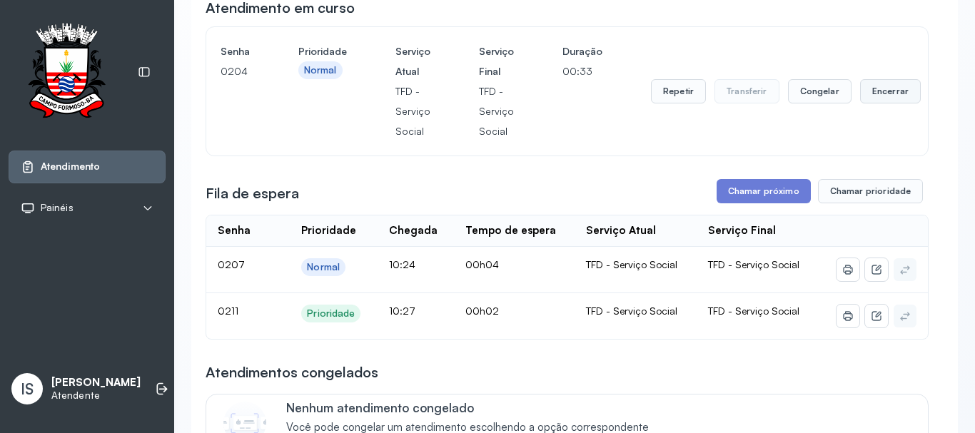
click at [865, 91] on button "Encerrar" at bounding box center [890, 91] width 61 height 24
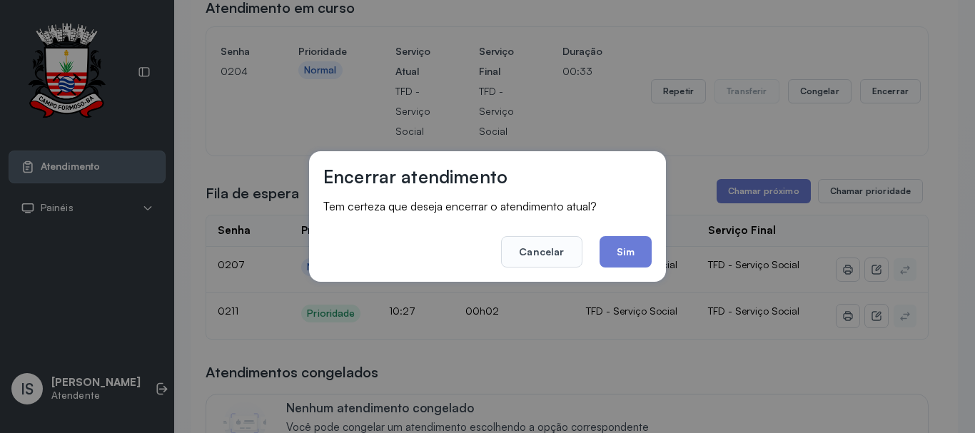
click at [653, 251] on div "Encerrar atendimento Tem certeza que deseja encerrar o atendimento atual? Cance…" at bounding box center [487, 216] width 357 height 131
click at [639, 254] on button "Sim" at bounding box center [626, 251] width 52 height 31
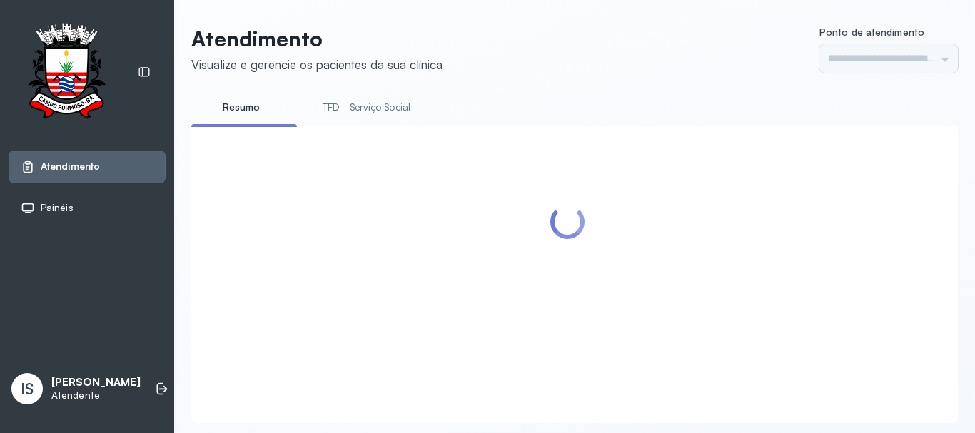
type input "******"
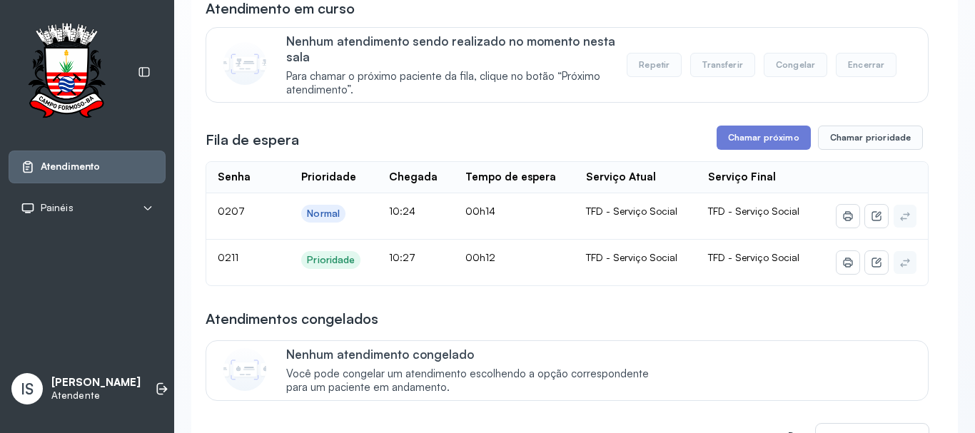
scroll to position [143, 0]
click at [760, 148] on button "Chamar próximo" at bounding box center [764, 137] width 94 height 24
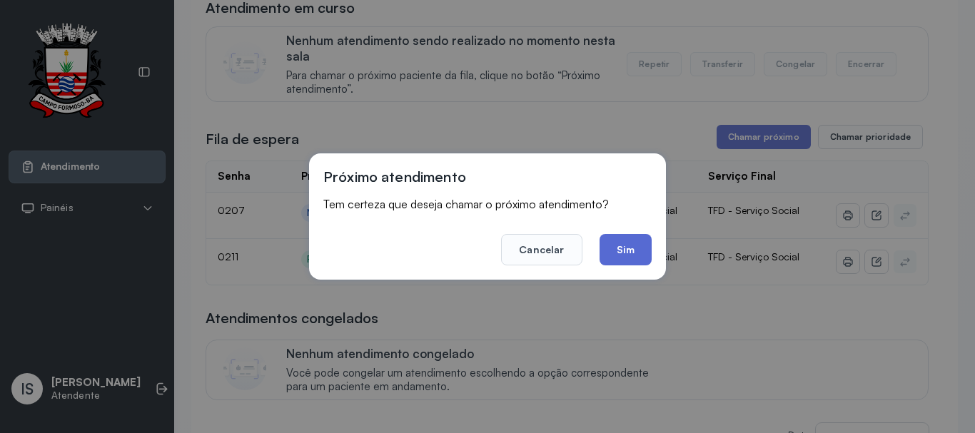
click at [632, 241] on button "Sim" at bounding box center [626, 249] width 52 height 31
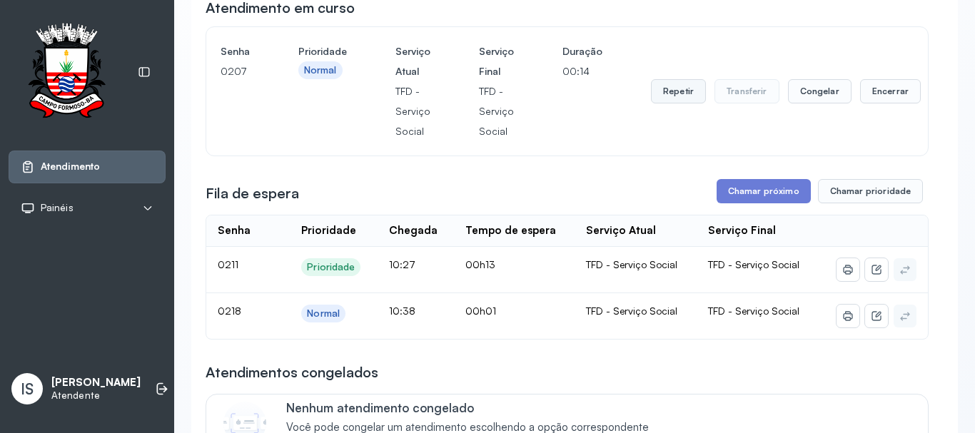
click at [674, 104] on button "Repetir" at bounding box center [678, 91] width 55 height 24
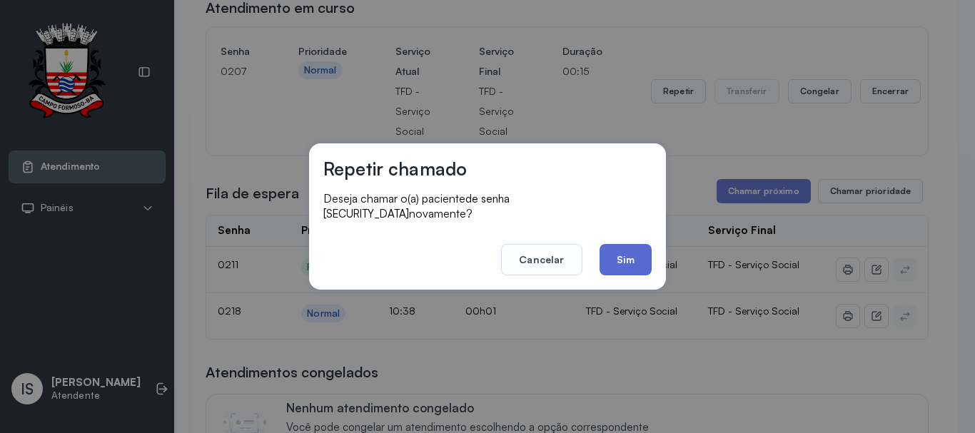
click at [622, 248] on button "Sim" at bounding box center [626, 259] width 52 height 31
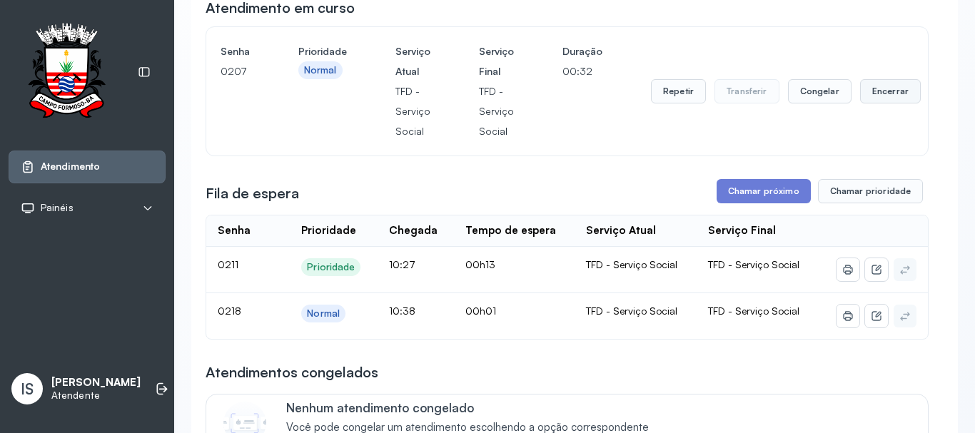
click at [870, 101] on button "Encerrar" at bounding box center [890, 91] width 61 height 24
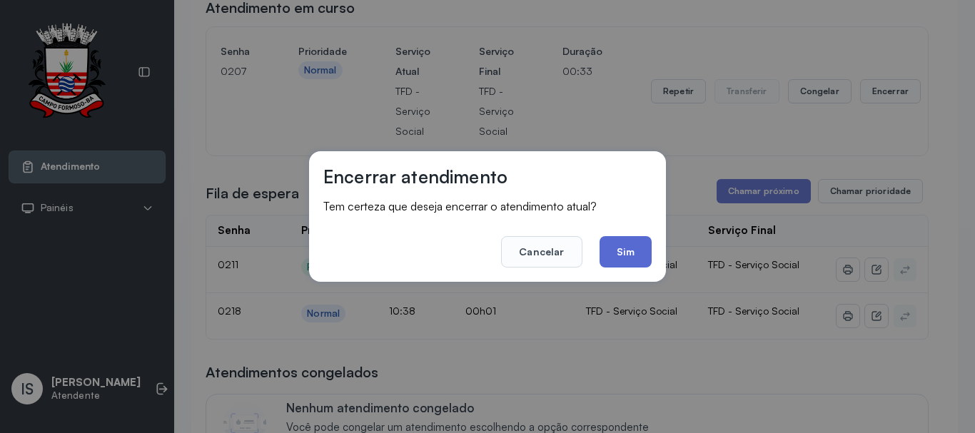
click at [623, 260] on button "Sim" at bounding box center [626, 251] width 52 height 31
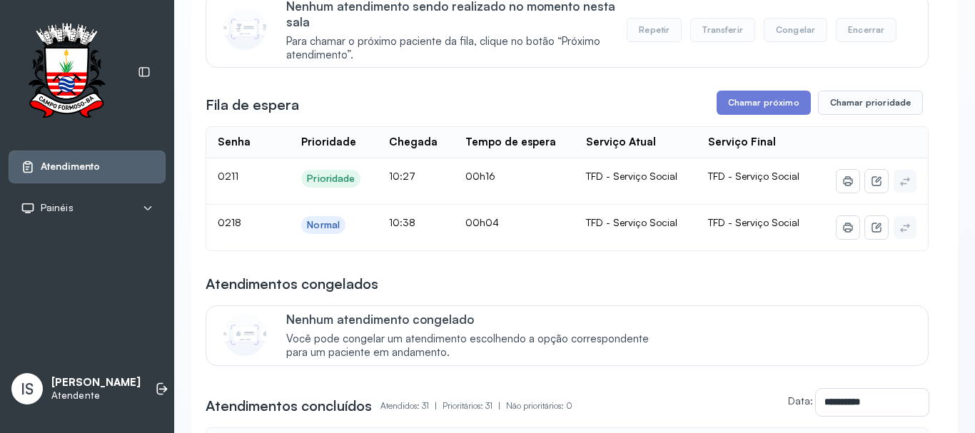
scroll to position [143, 0]
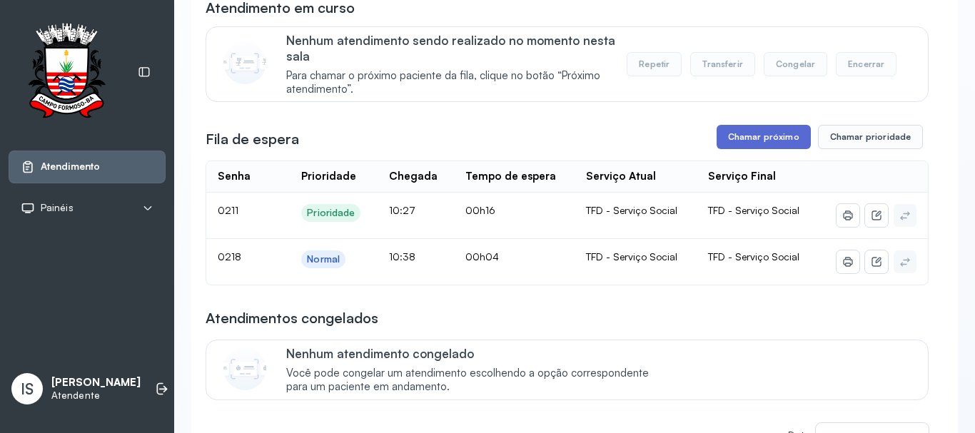
click at [753, 148] on button "Chamar próximo" at bounding box center [764, 137] width 94 height 24
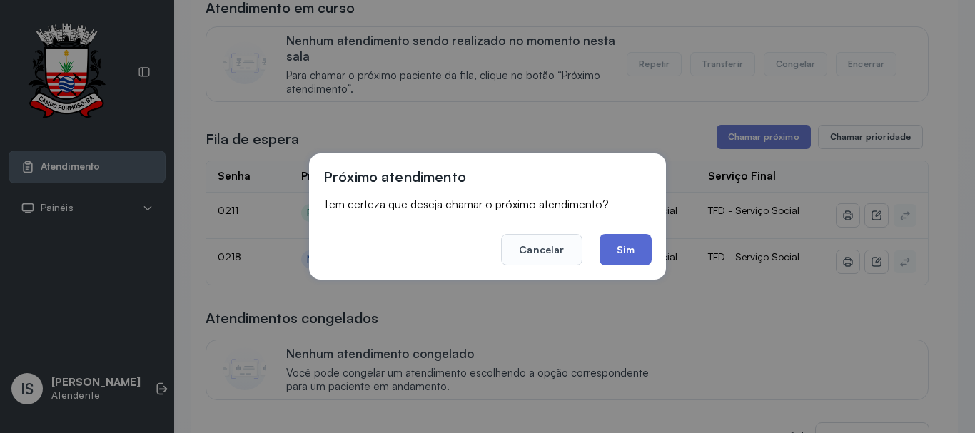
click at [643, 239] on button "Sim" at bounding box center [626, 249] width 52 height 31
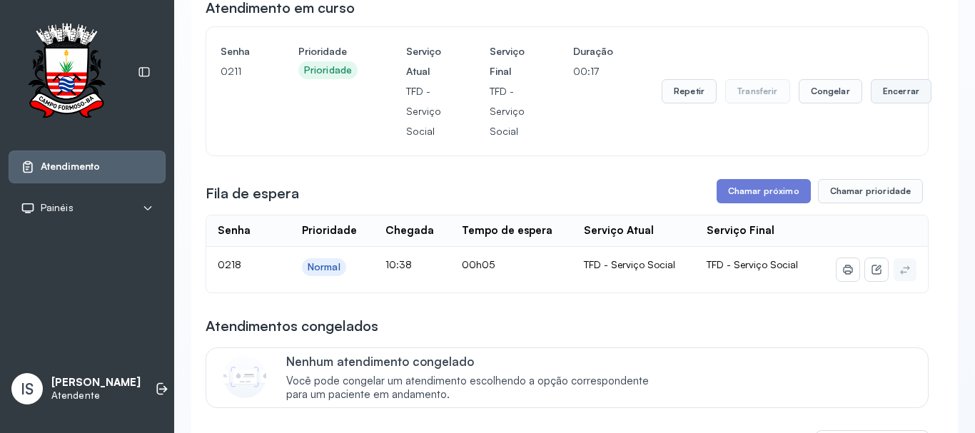
click at [908, 93] on button "Encerrar" at bounding box center [901, 91] width 61 height 24
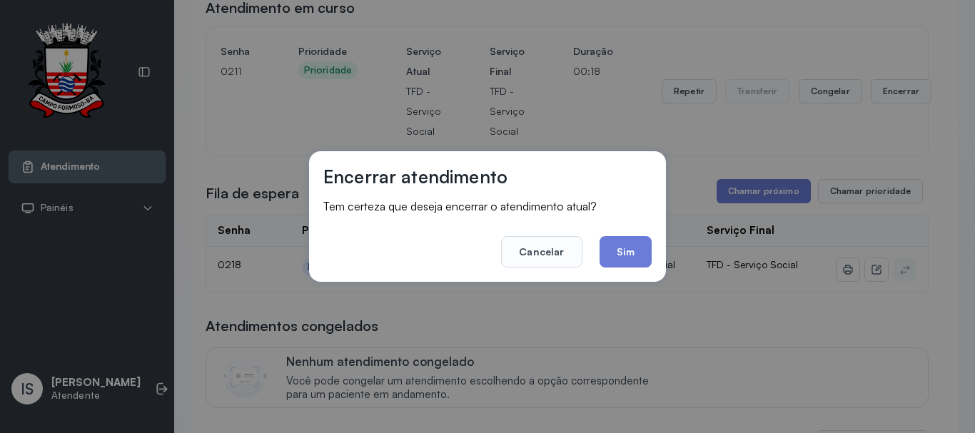
click at [642, 253] on button "Sim" at bounding box center [626, 251] width 52 height 31
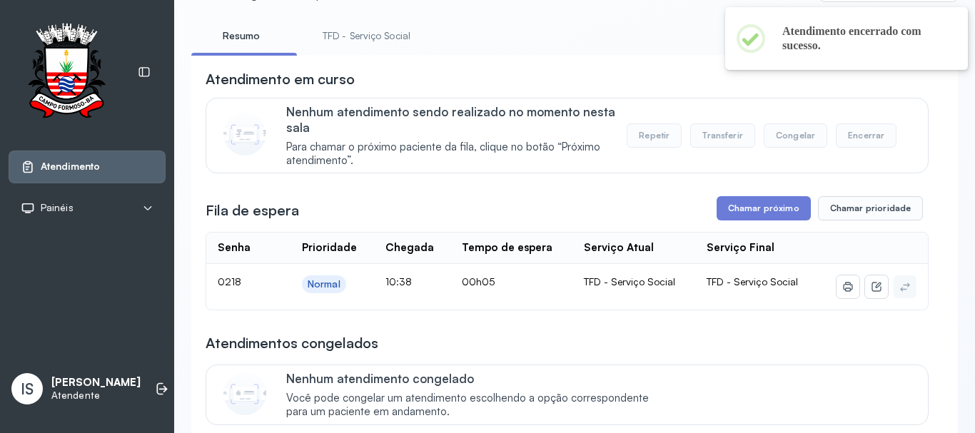
click at [378, 40] on link "TFD - Serviço Social" at bounding box center [366, 36] width 116 height 24
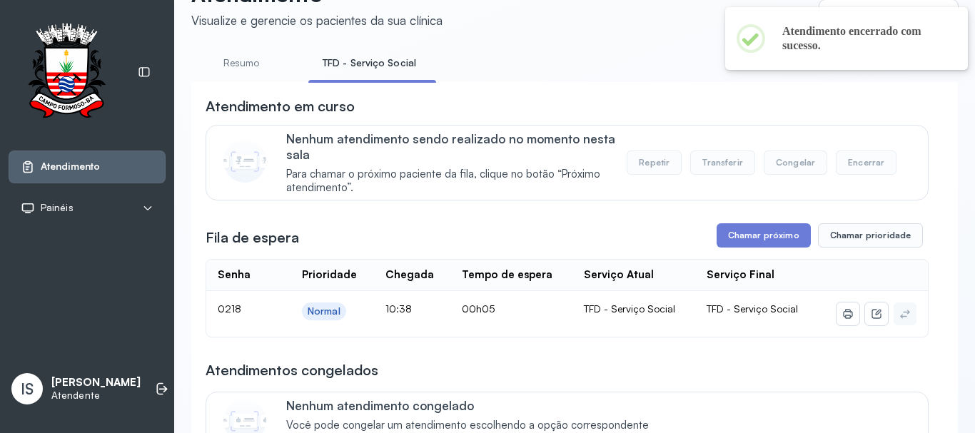
scroll to position [71, 0]
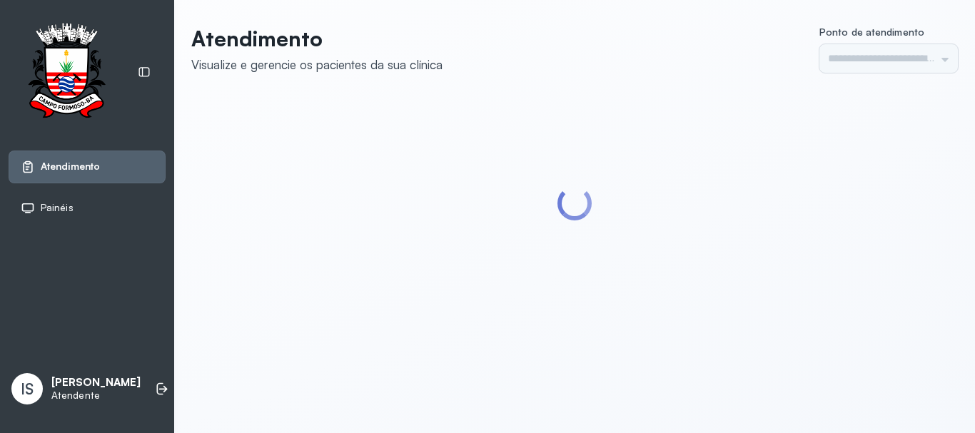
type input "******"
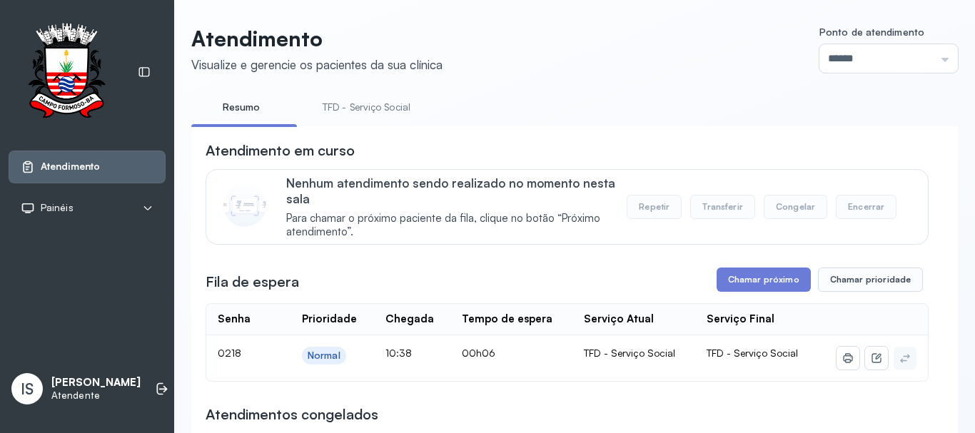
click at [353, 114] on link "TFD - Serviço Social" at bounding box center [366, 108] width 116 height 24
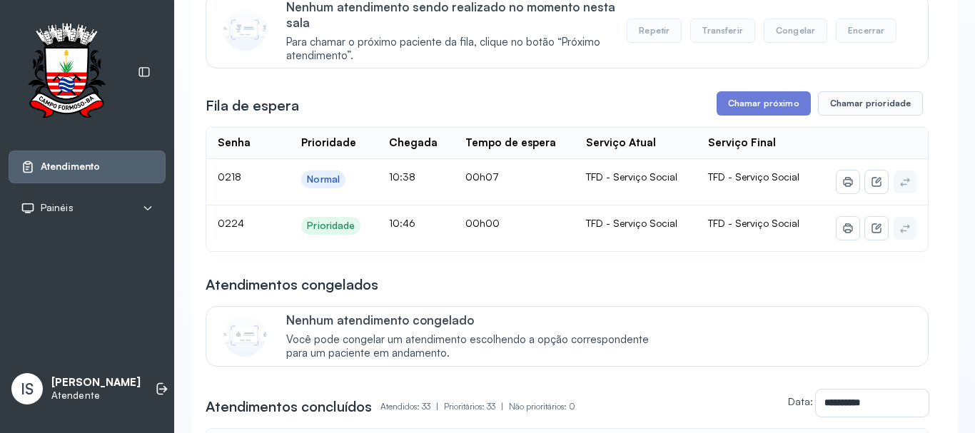
scroll to position [143, 0]
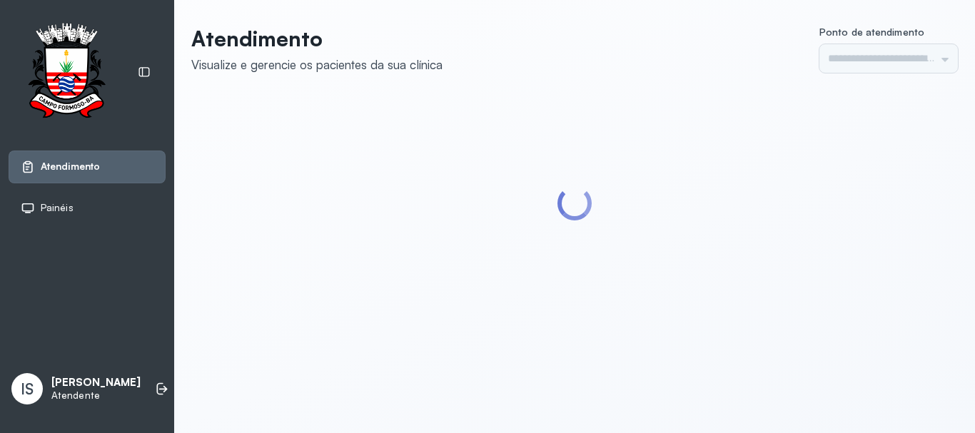
type input "******"
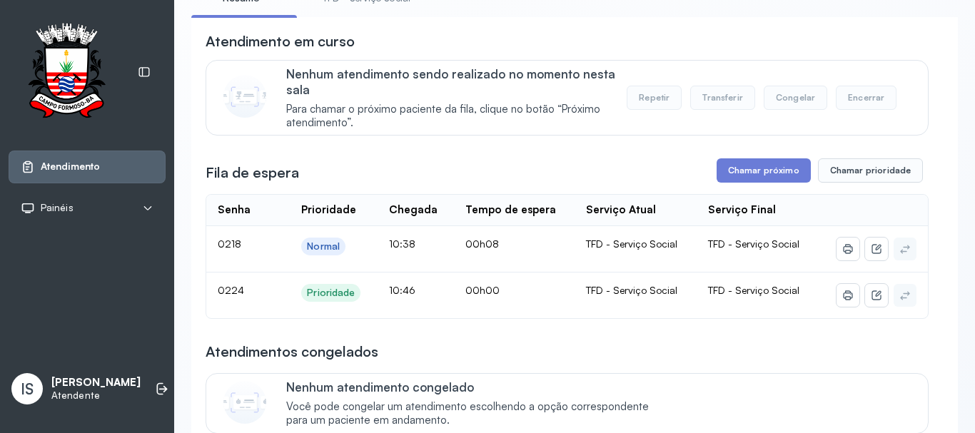
scroll to position [143, 0]
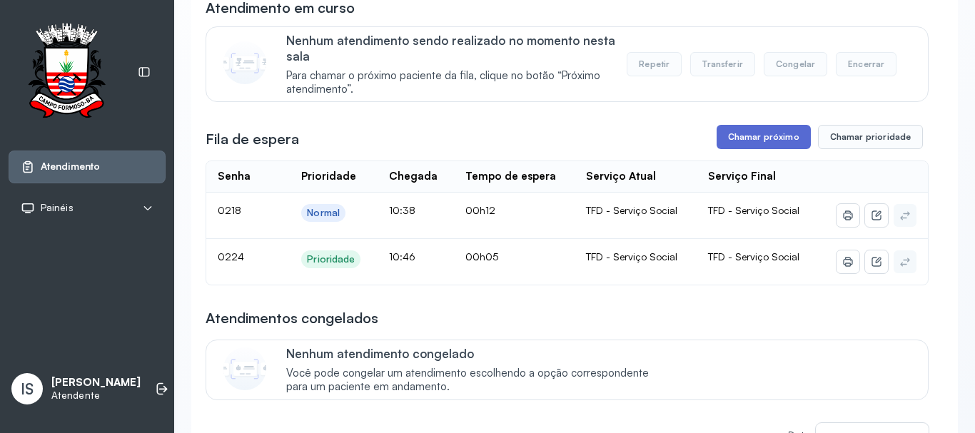
click at [753, 142] on button "Chamar próximo" at bounding box center [764, 137] width 94 height 24
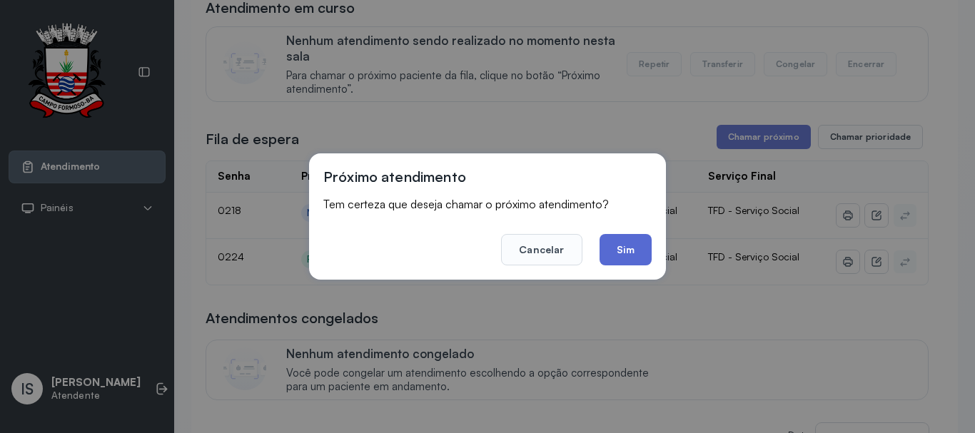
click at [636, 246] on button "Sim" at bounding box center [626, 249] width 52 height 31
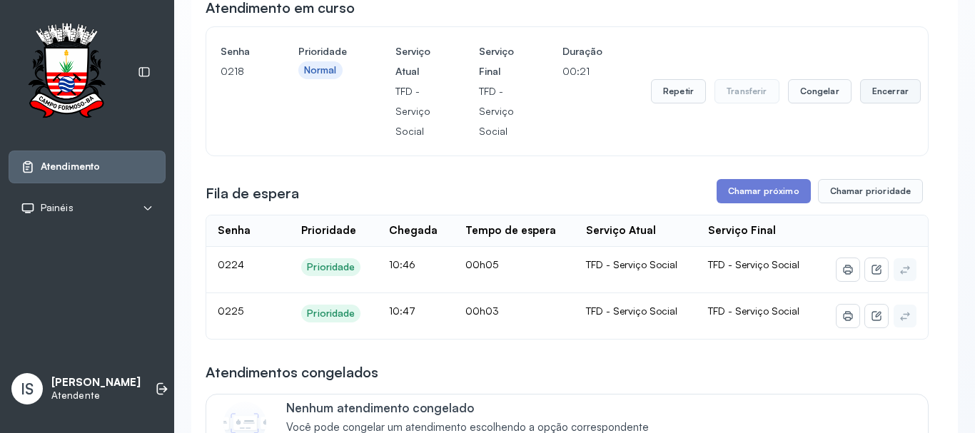
click at [879, 101] on button "Encerrar" at bounding box center [890, 91] width 61 height 24
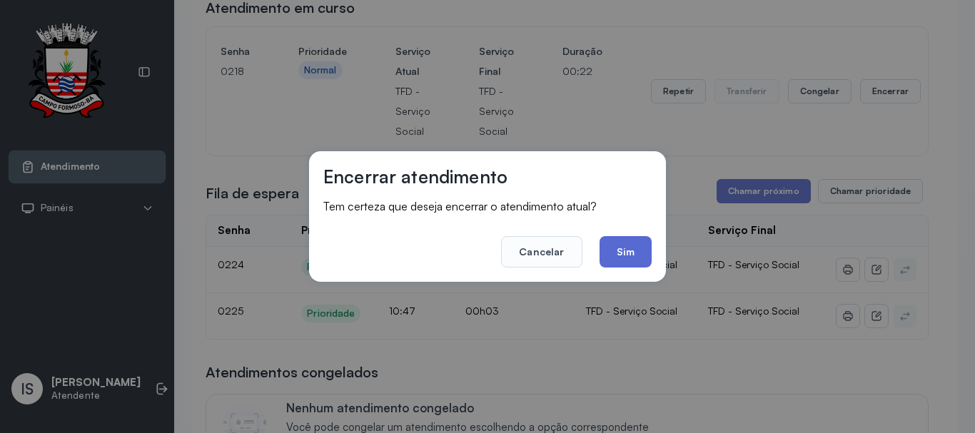
click at [621, 258] on button "Sim" at bounding box center [626, 251] width 52 height 31
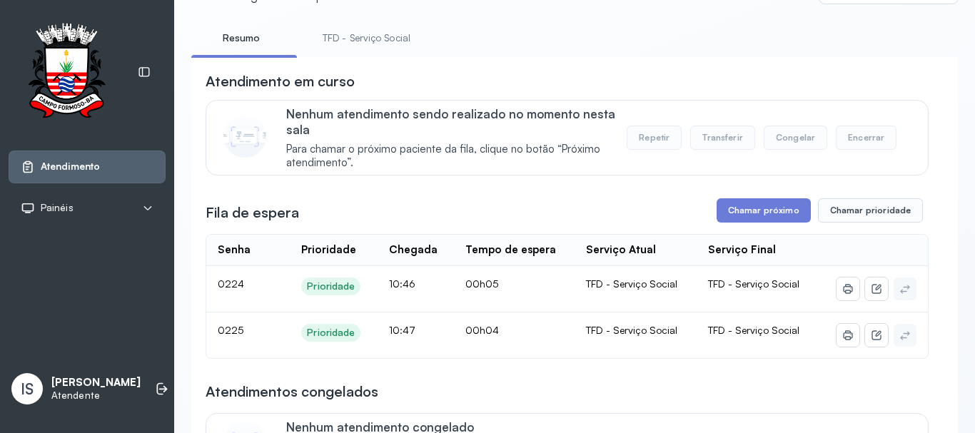
scroll to position [0, 0]
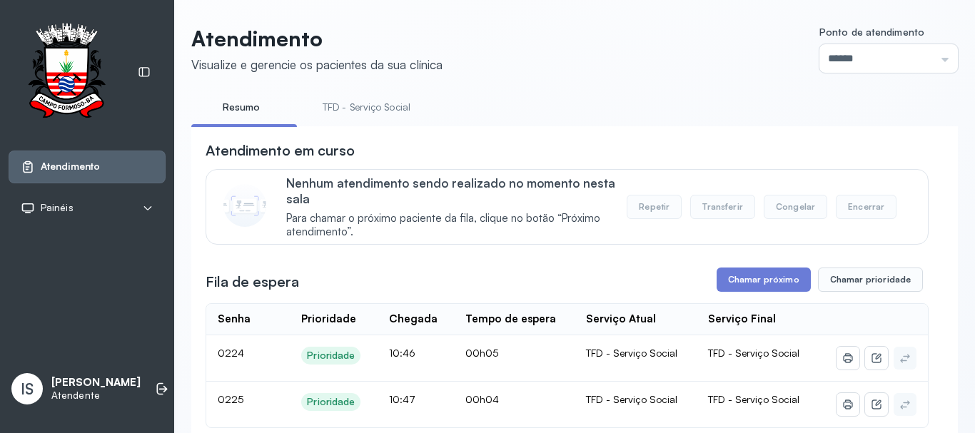
click at [374, 104] on link "TFD - Serviço Social" at bounding box center [366, 108] width 116 height 24
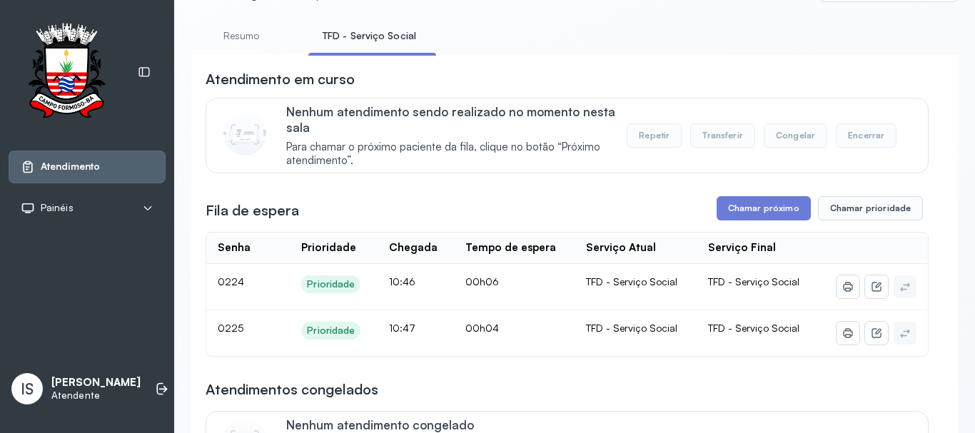
scroll to position [143, 0]
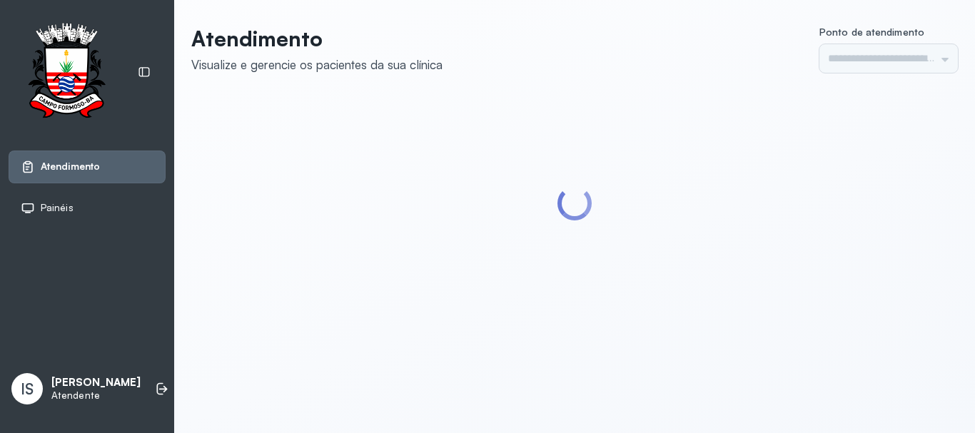
type input "******"
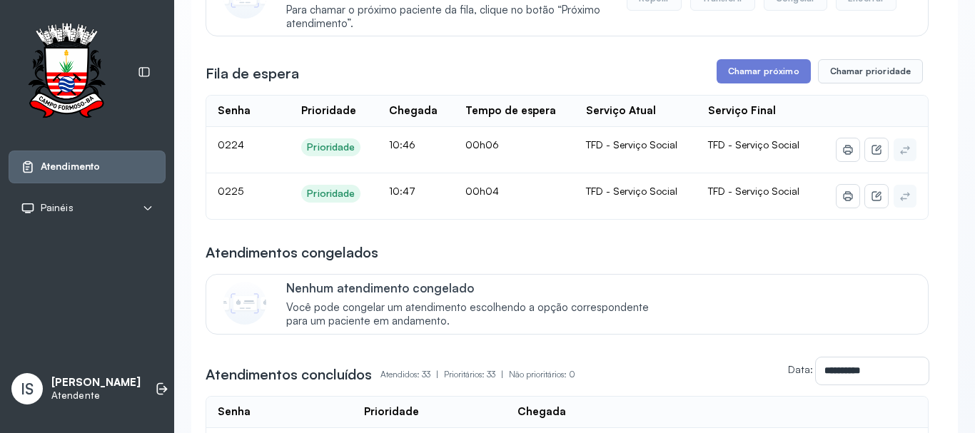
scroll to position [214, 0]
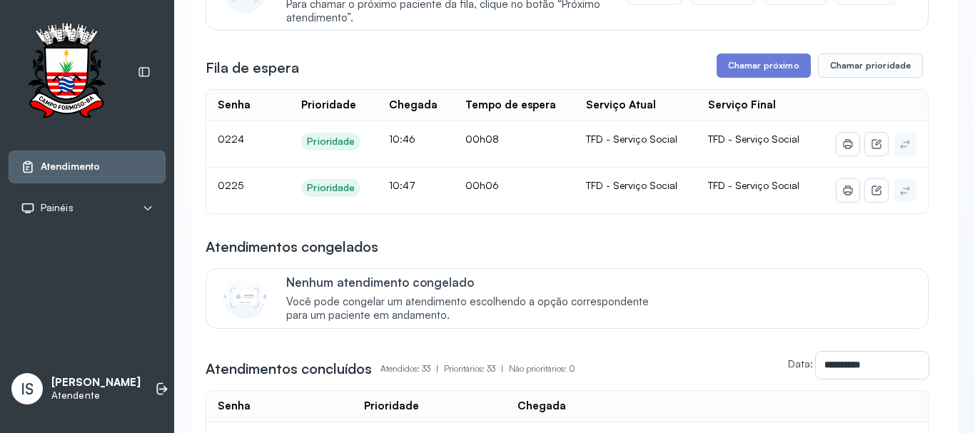
click at [648, 248] on div "Atendimentos congelados" at bounding box center [567, 247] width 723 height 20
click at [732, 68] on button "Chamar próximo" at bounding box center [764, 66] width 94 height 24
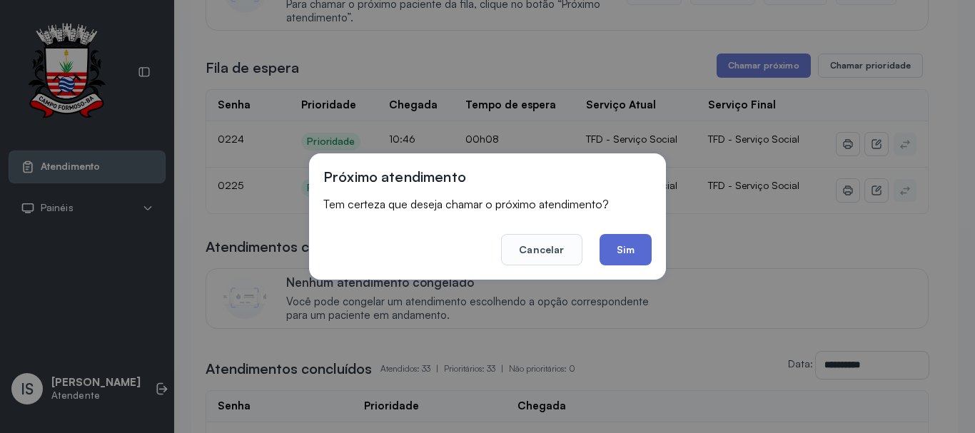
click at [616, 253] on button "Sim" at bounding box center [626, 249] width 52 height 31
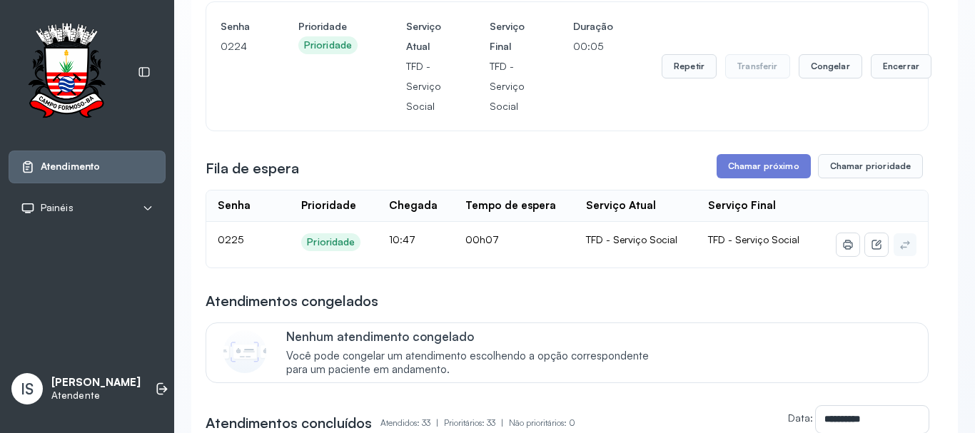
scroll to position [143, 0]
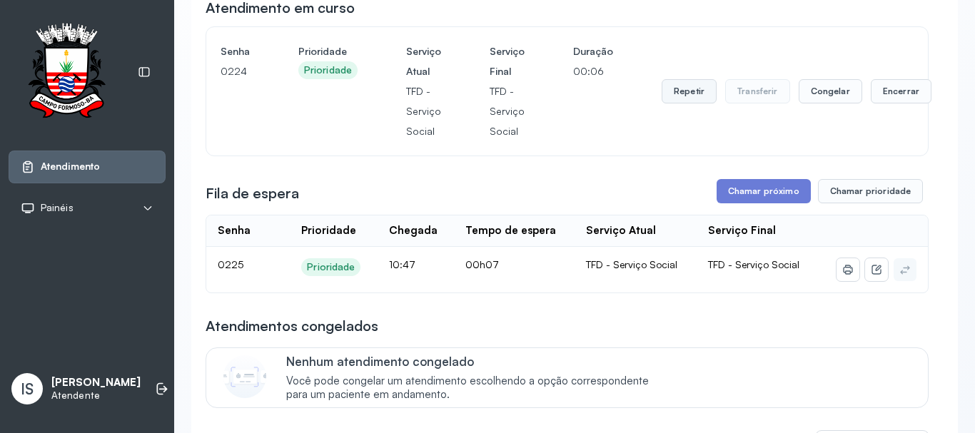
click at [690, 99] on button "Repetir" at bounding box center [689, 91] width 55 height 24
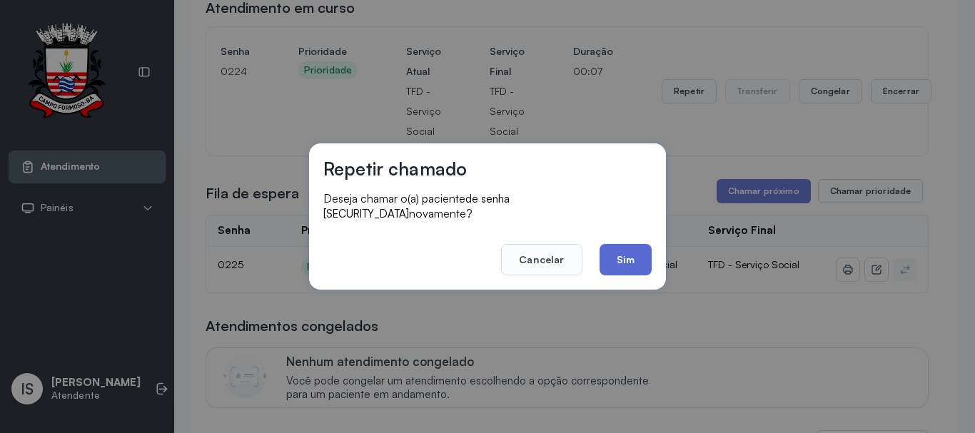
click at [643, 252] on button "Sim" at bounding box center [626, 259] width 52 height 31
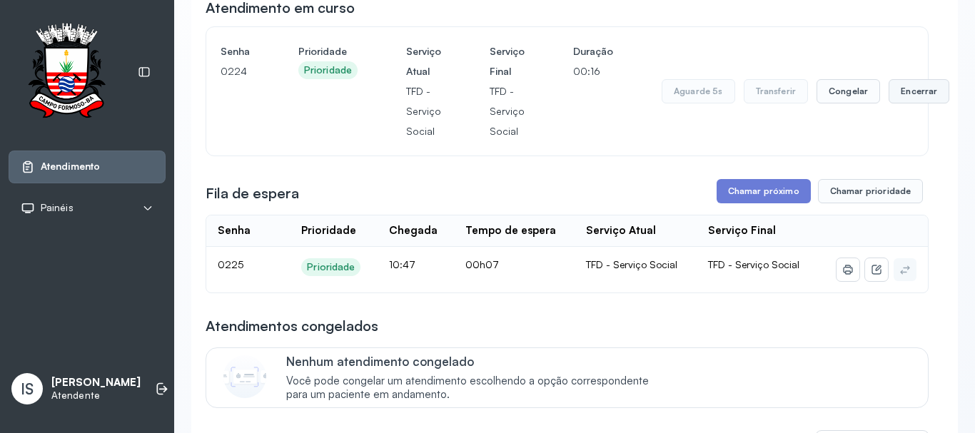
click at [891, 97] on button "Encerrar" at bounding box center [919, 91] width 61 height 24
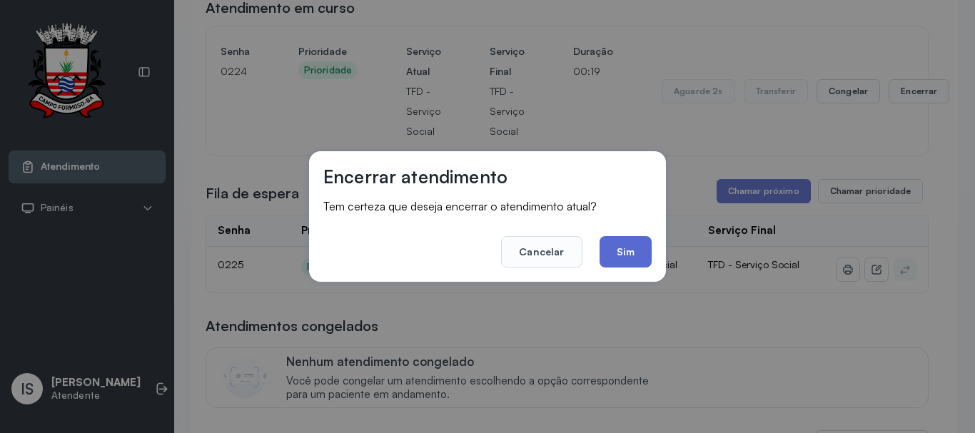
click at [629, 257] on button "Sim" at bounding box center [626, 251] width 52 height 31
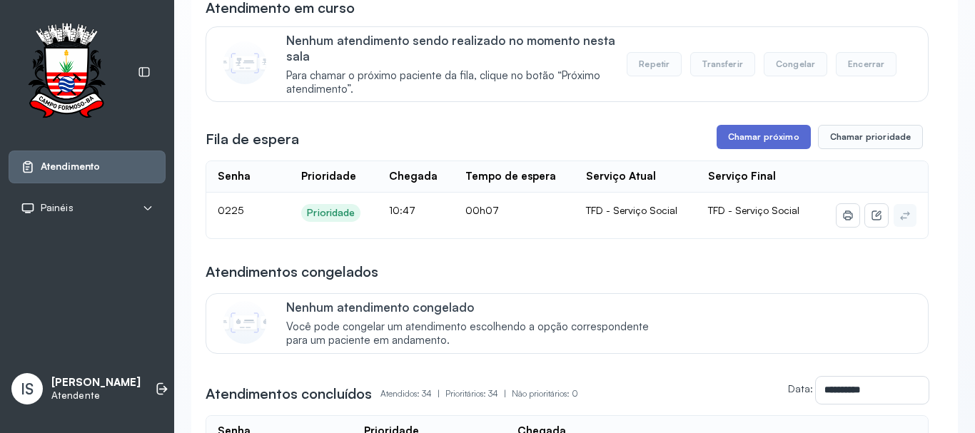
click at [753, 146] on button "Chamar próximo" at bounding box center [764, 137] width 94 height 24
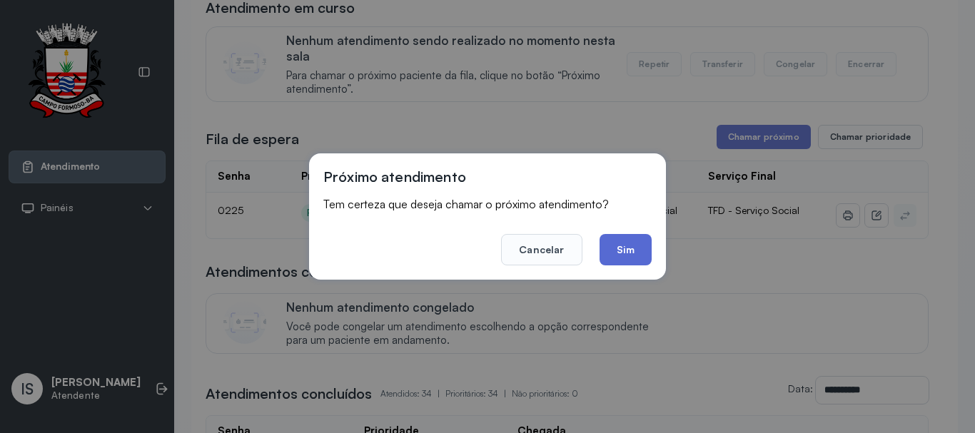
click at [640, 259] on button "Sim" at bounding box center [626, 249] width 52 height 31
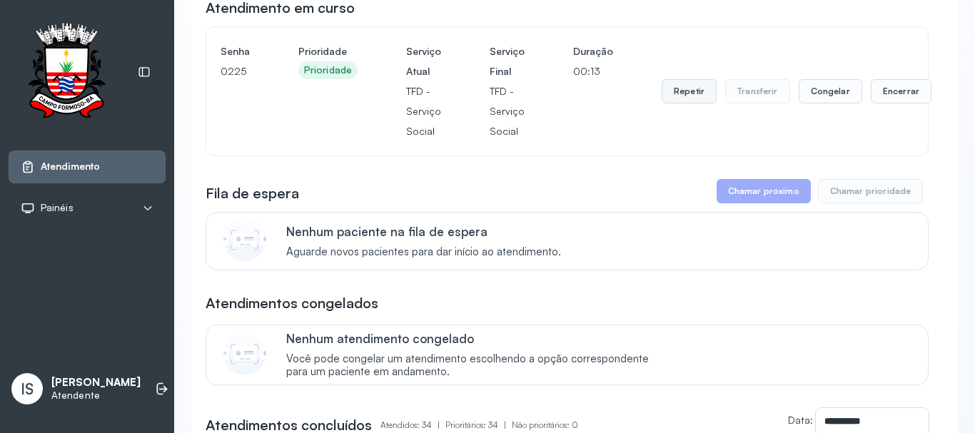
click at [675, 100] on button "Repetir" at bounding box center [689, 91] width 55 height 24
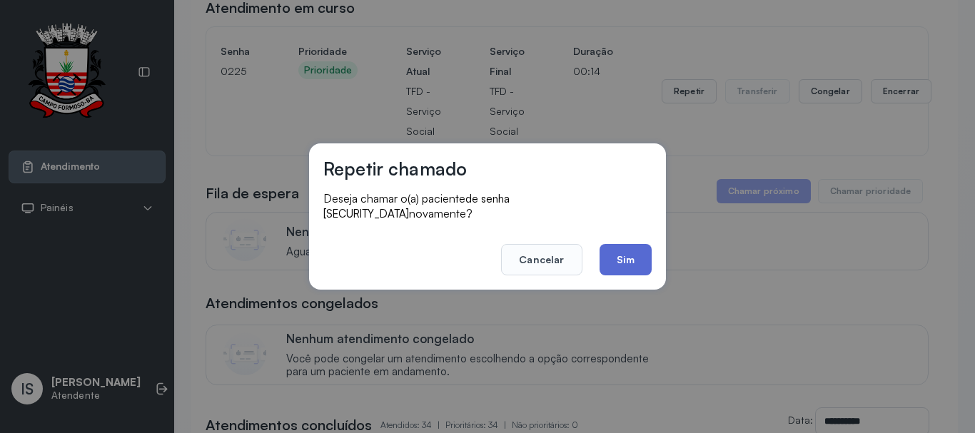
click at [611, 266] on div "Repetir chamado Deseja chamar o(a) paciente de senha 0225 novamente? Cancelar S…" at bounding box center [487, 217] width 357 height 146
click at [611, 266] on button "Sim" at bounding box center [626, 259] width 52 height 31
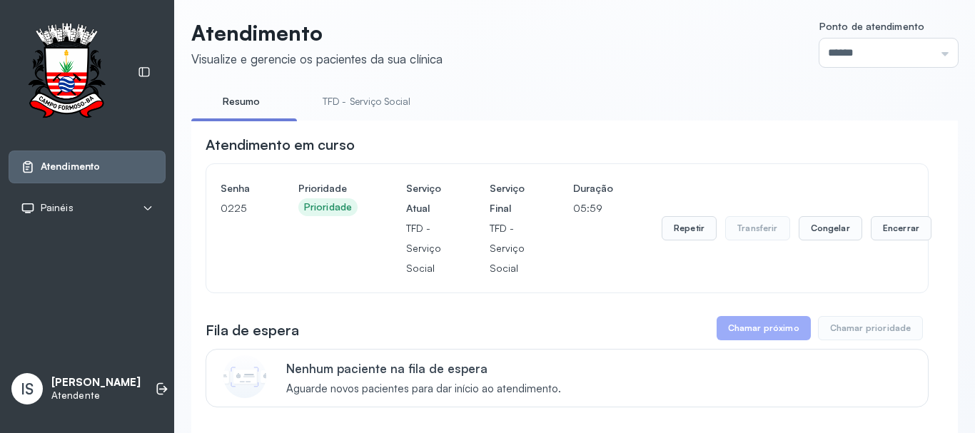
scroll to position [0, 0]
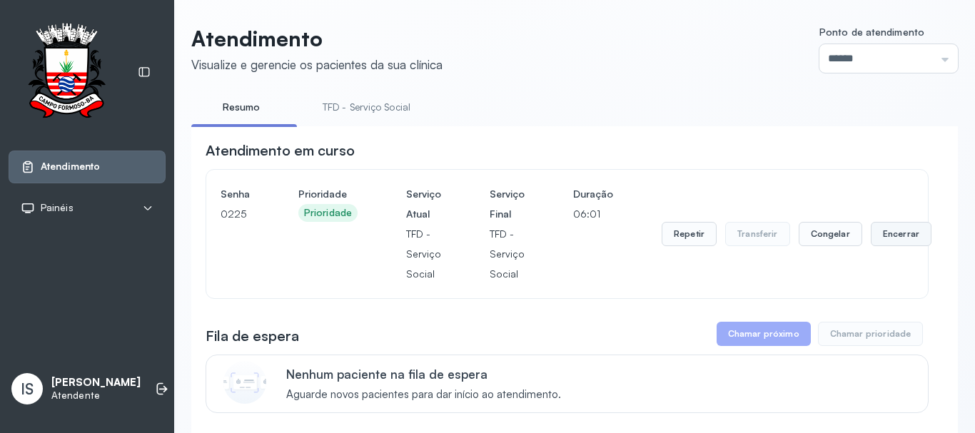
click at [900, 240] on button "Encerrar" at bounding box center [901, 234] width 61 height 24
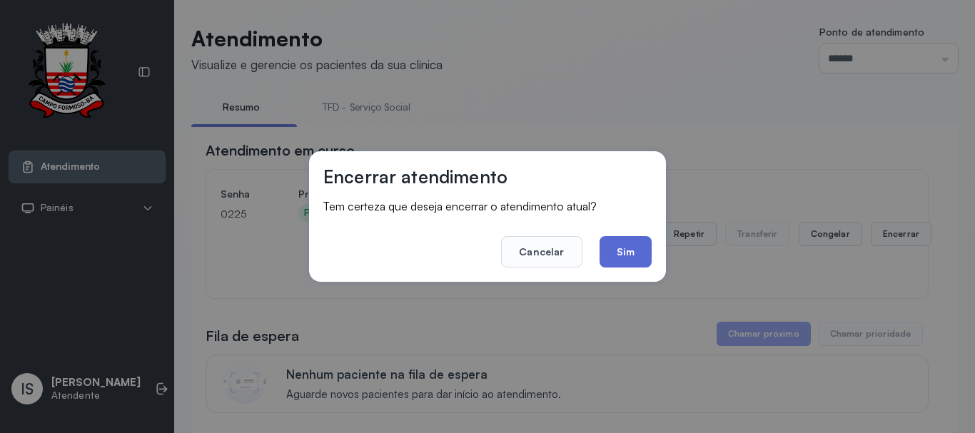
click at [635, 250] on button "Sim" at bounding box center [626, 251] width 52 height 31
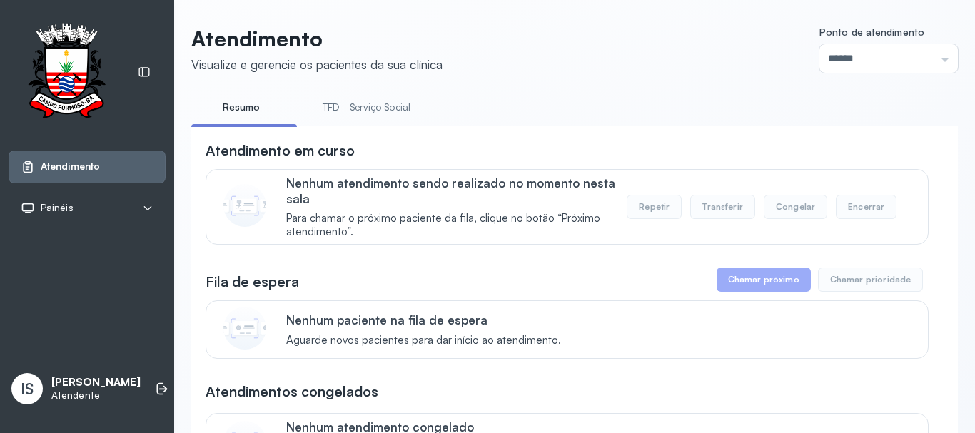
click at [331, 99] on link "TFD - Serviço Social" at bounding box center [366, 108] width 116 height 24
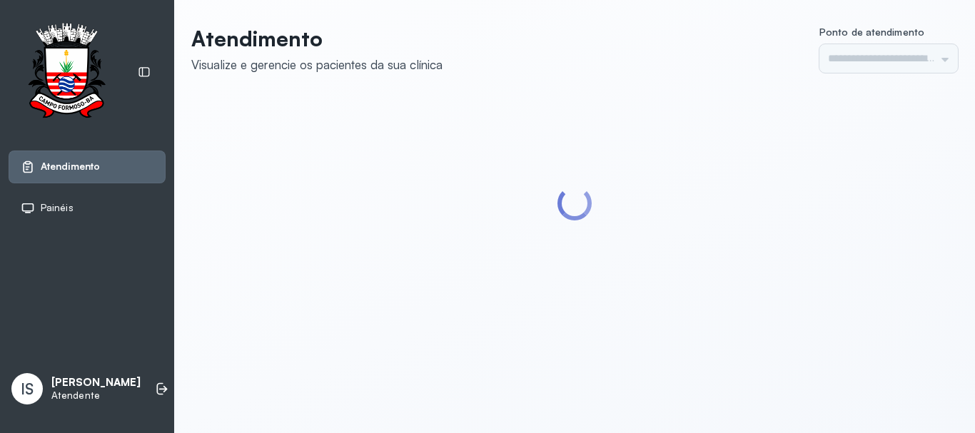
type input "******"
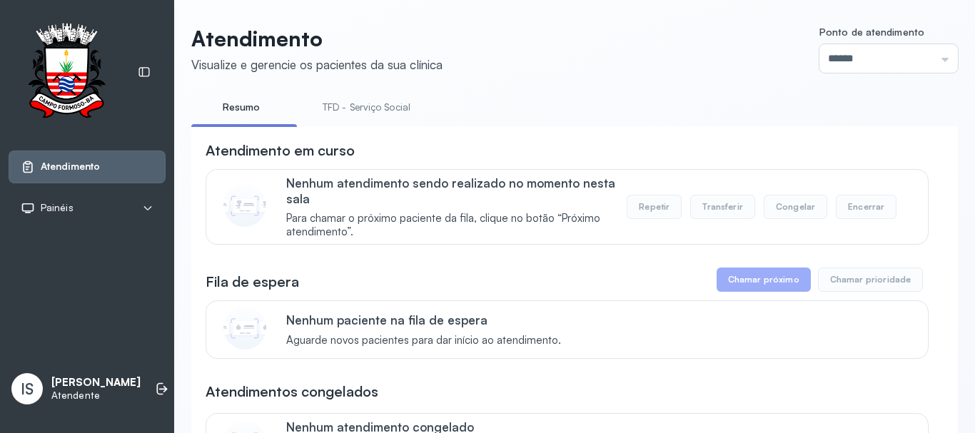
click at [341, 103] on link "TFD - Serviço Social" at bounding box center [366, 108] width 116 height 24
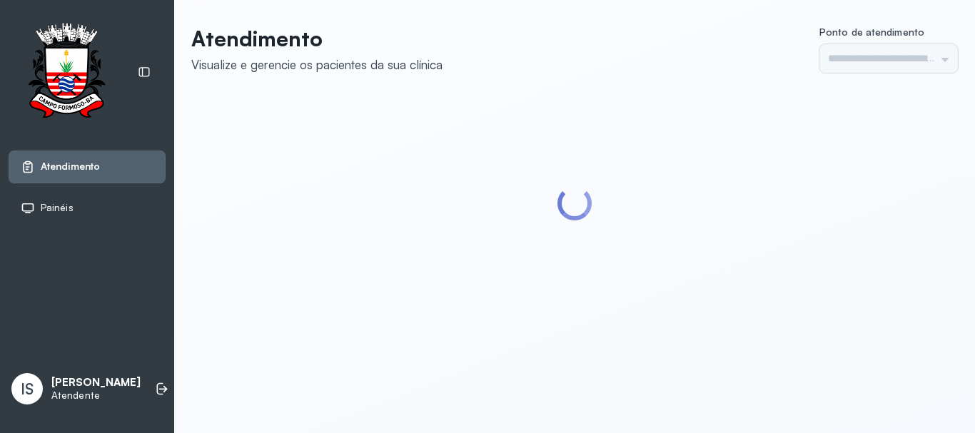
type input "******"
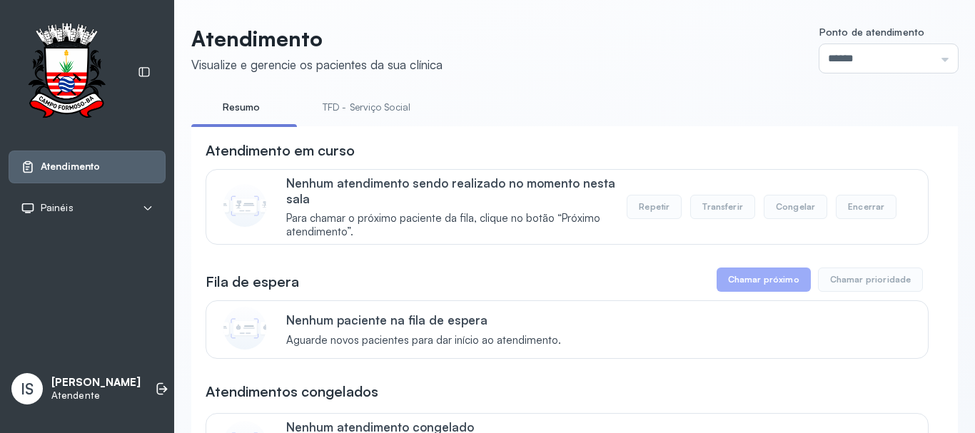
click at [328, 113] on link "TFD - Serviço Social" at bounding box center [366, 108] width 116 height 24
click at [241, 113] on link "Resumo" at bounding box center [241, 108] width 100 height 24
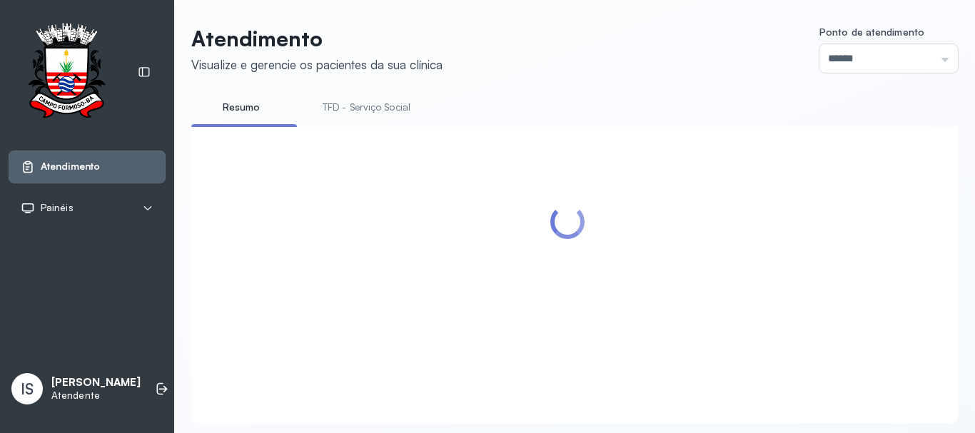
click at [392, 112] on link "TFD - Serviço Social" at bounding box center [366, 108] width 116 height 24
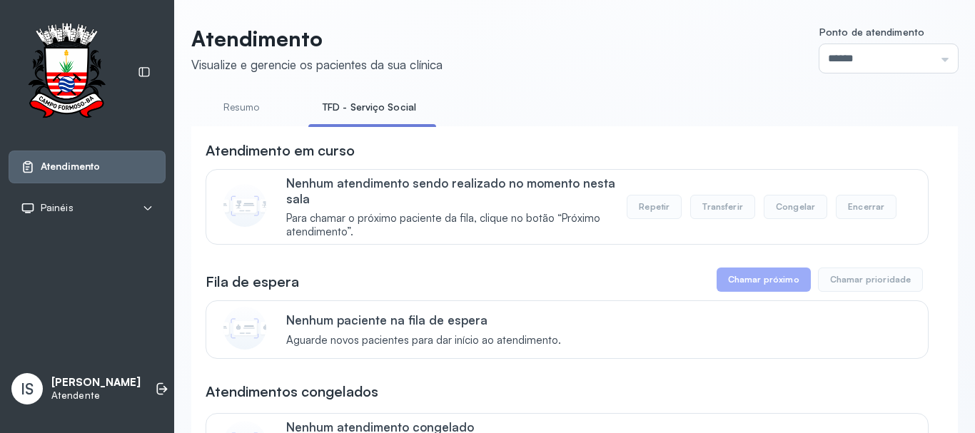
click at [336, 122] on li "TFD - Serviço Social" at bounding box center [372, 112] width 128 height 32
click at [256, 109] on link "Resumo" at bounding box center [241, 108] width 100 height 24
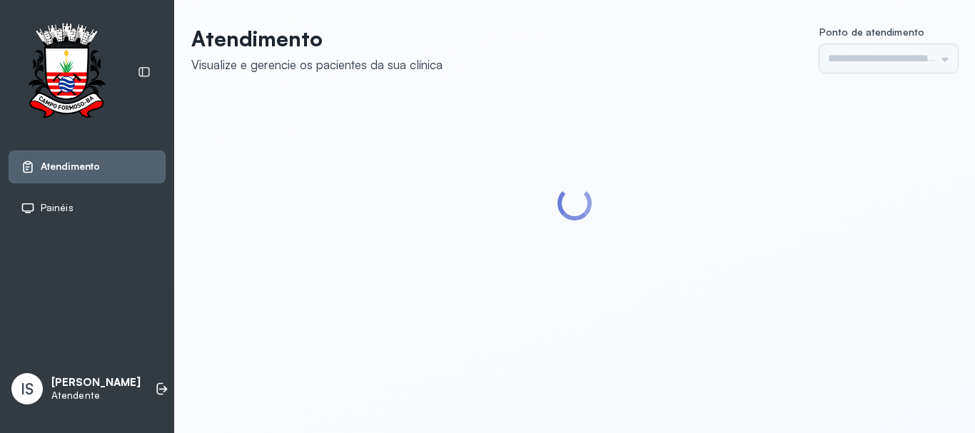
type input "******"
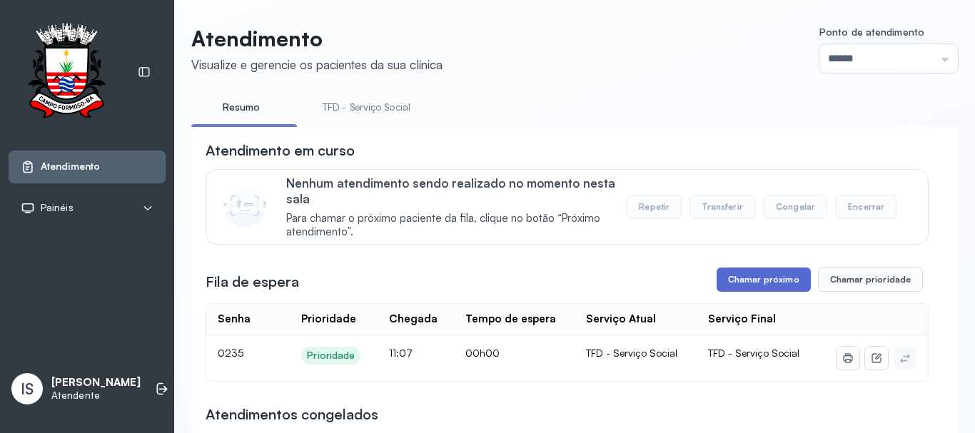
click at [721, 276] on button "Chamar próximo" at bounding box center [764, 280] width 94 height 24
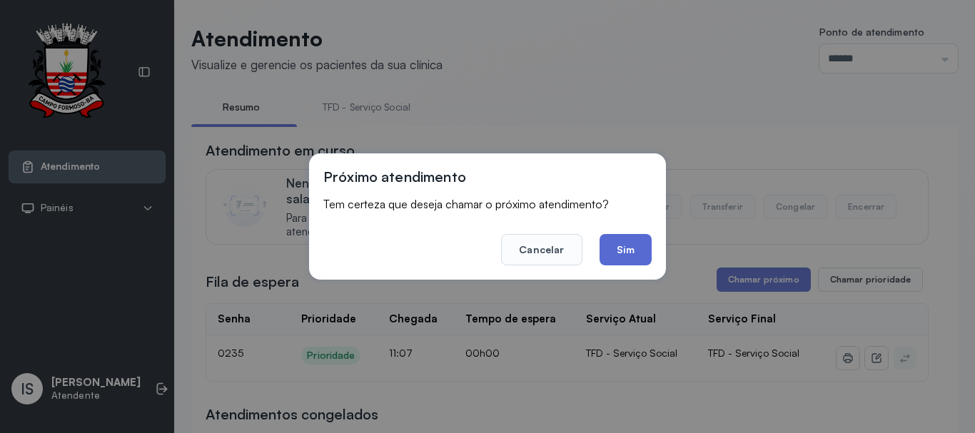
click at [618, 251] on button "Sim" at bounding box center [626, 249] width 52 height 31
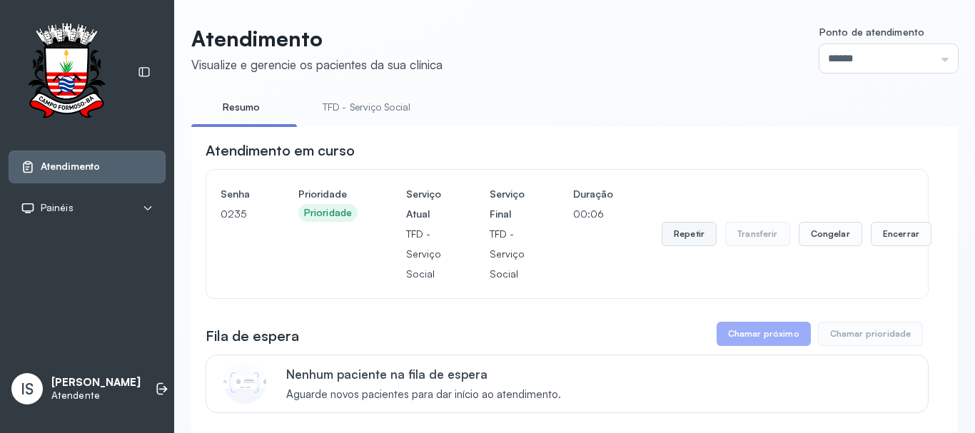
click at [681, 243] on button "Repetir" at bounding box center [689, 234] width 55 height 24
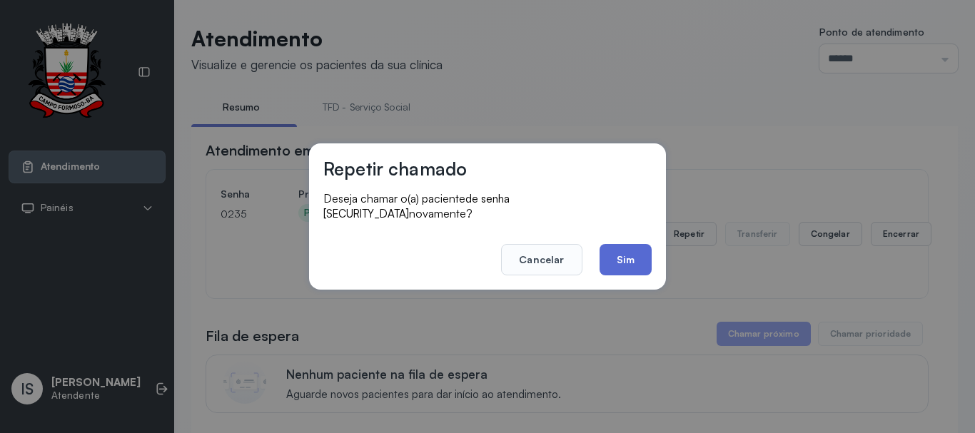
click at [625, 254] on button "Sim" at bounding box center [626, 259] width 52 height 31
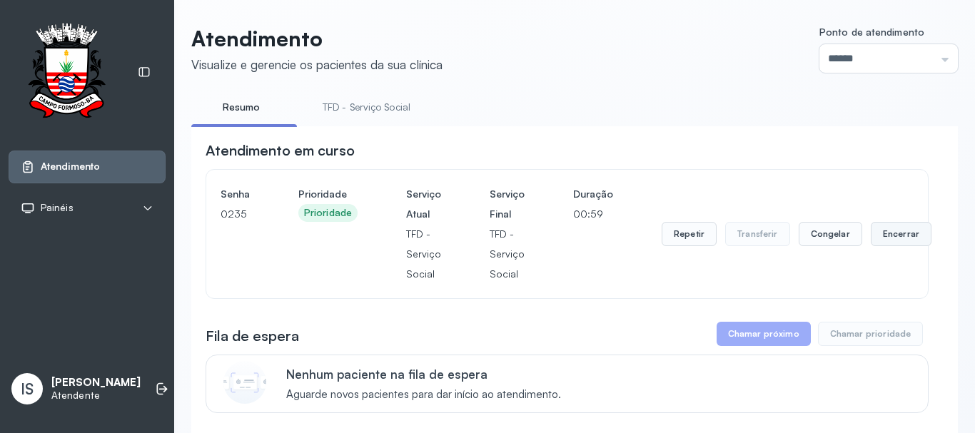
click at [882, 251] on div "Repetir Transferir Congelar Encerrar" at bounding box center [797, 234] width 270 height 100
click at [880, 246] on button "Encerrar" at bounding box center [901, 234] width 61 height 24
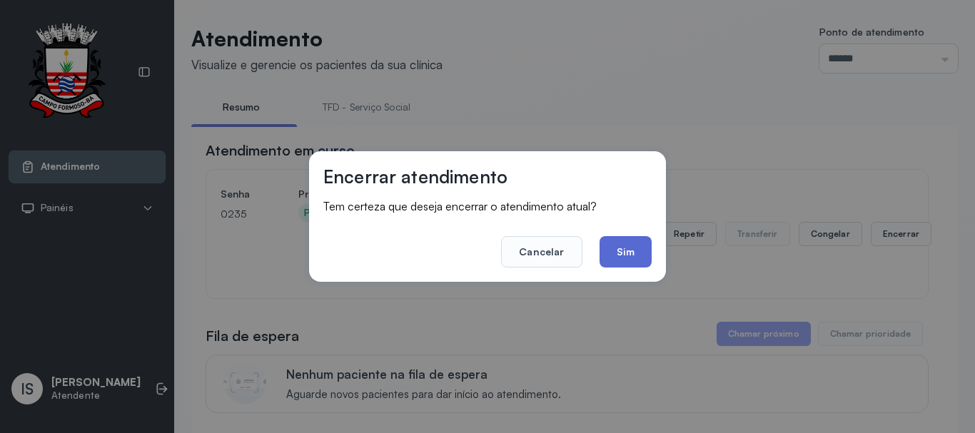
click at [620, 259] on button "Sim" at bounding box center [626, 251] width 52 height 31
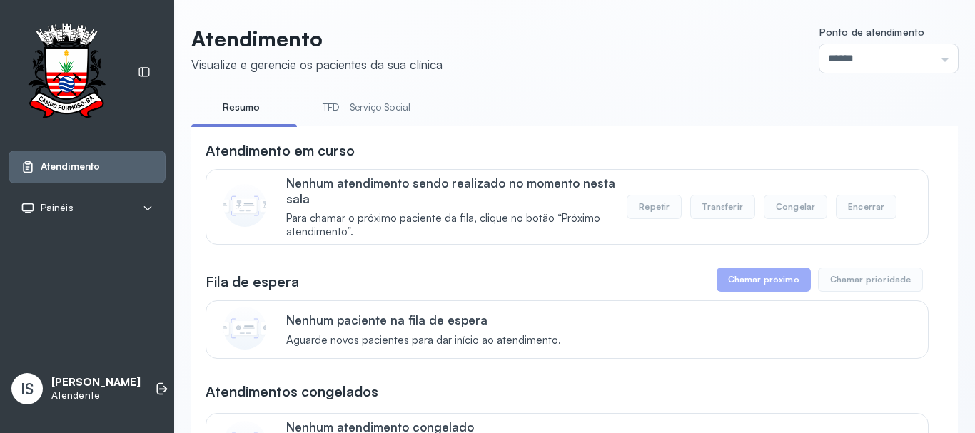
click at [350, 99] on link "TFD - Serviço Social" at bounding box center [366, 108] width 116 height 24
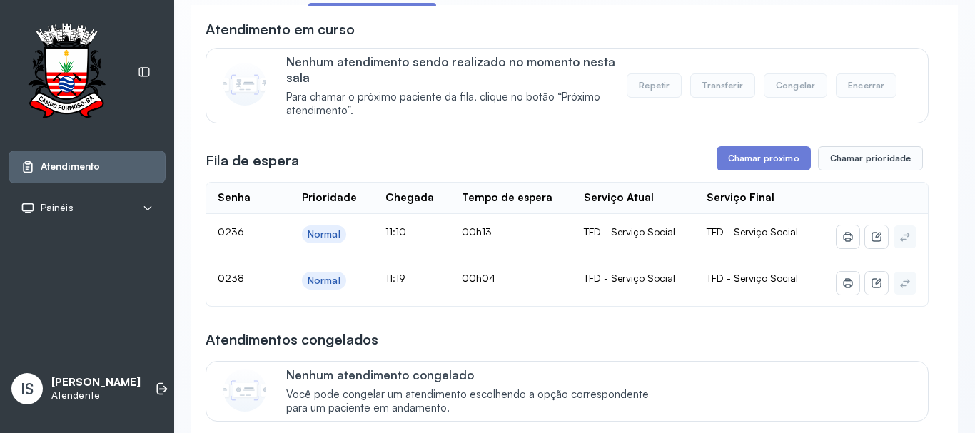
scroll to position [143, 0]
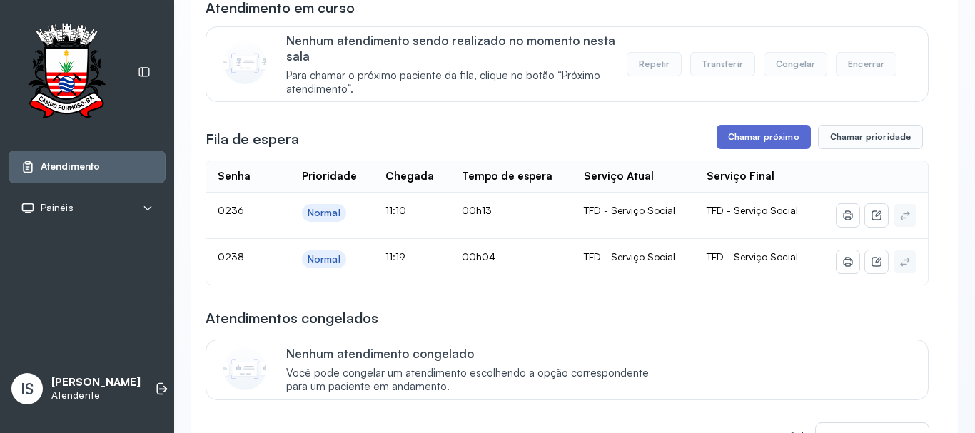
click at [740, 145] on button "Chamar próximo" at bounding box center [764, 137] width 94 height 24
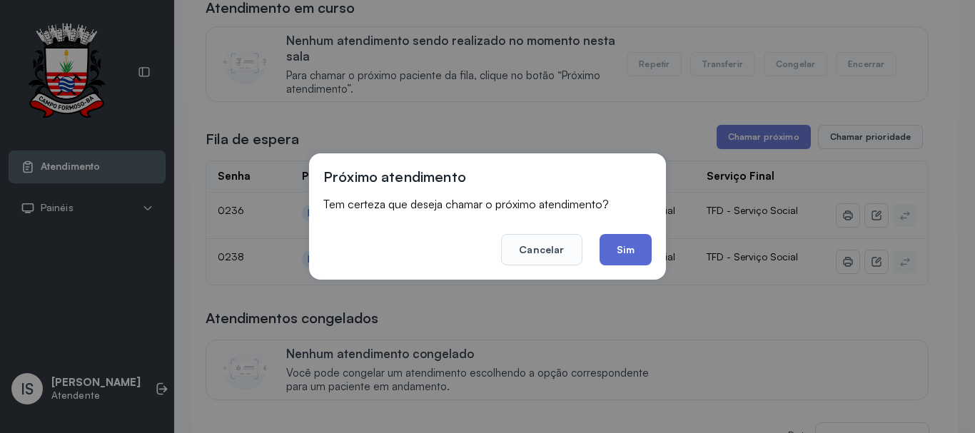
click at [638, 257] on button "Sim" at bounding box center [626, 249] width 52 height 31
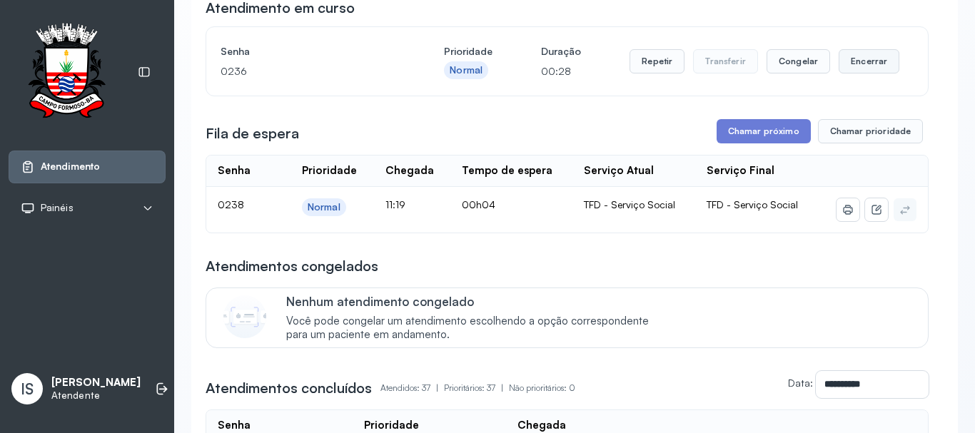
click at [858, 59] on button "Encerrar" at bounding box center [869, 61] width 61 height 24
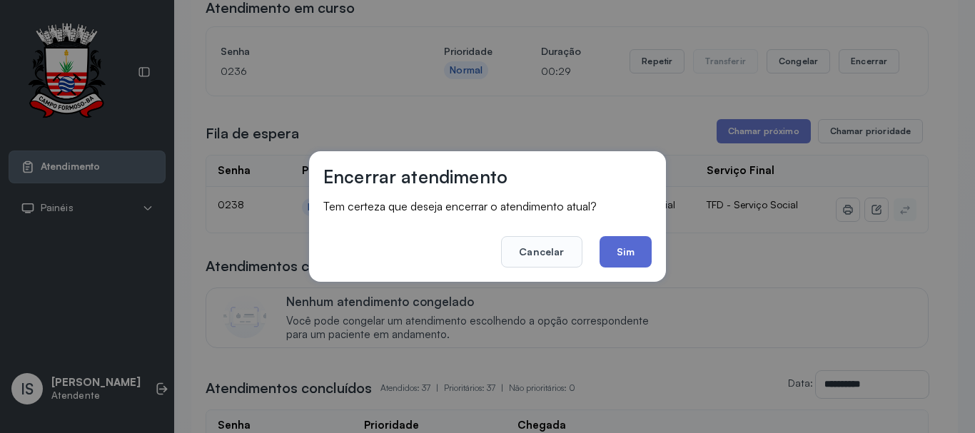
click at [622, 249] on button "Sim" at bounding box center [626, 251] width 52 height 31
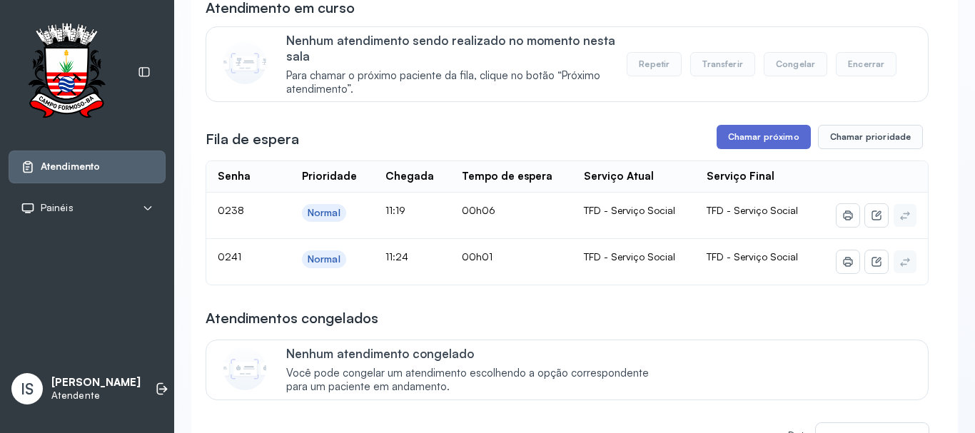
click at [762, 138] on button "Chamar próximo" at bounding box center [764, 137] width 94 height 24
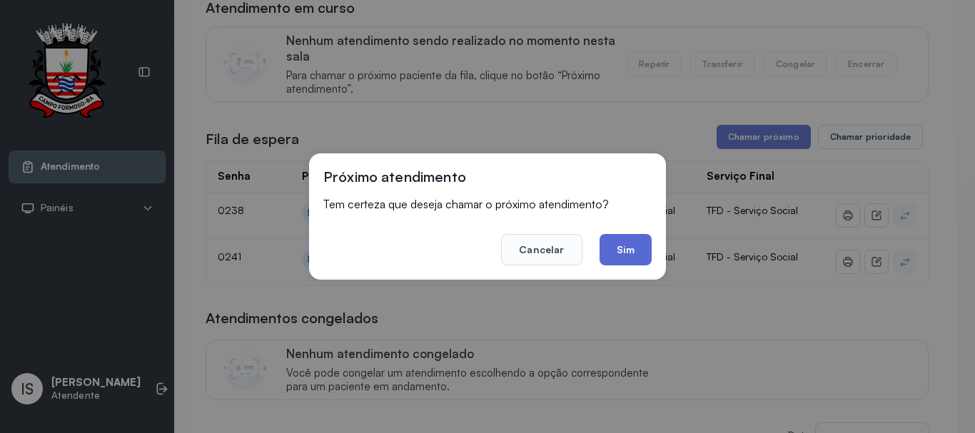
click at [638, 250] on button "Sim" at bounding box center [626, 249] width 52 height 31
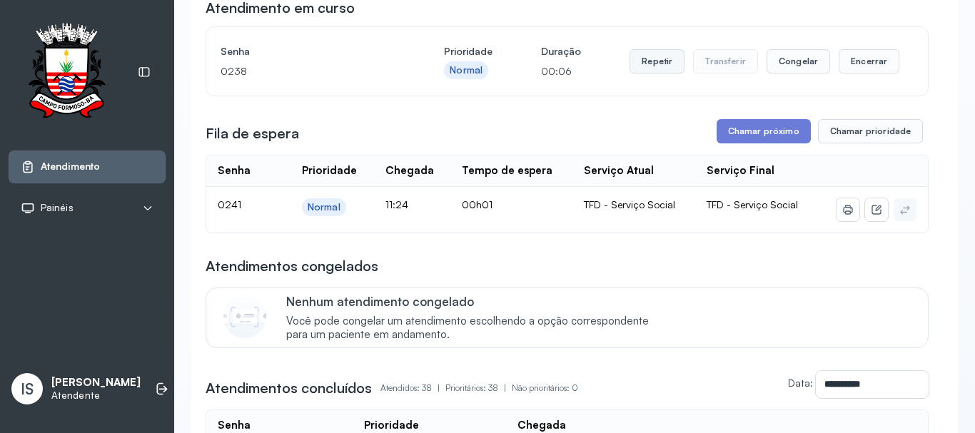
click at [651, 72] on button "Repetir" at bounding box center [657, 61] width 55 height 24
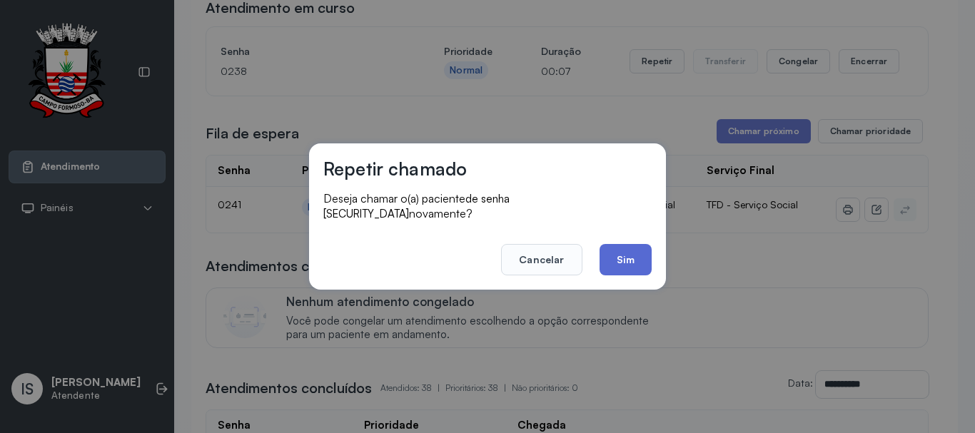
click at [624, 253] on button "Sim" at bounding box center [626, 259] width 52 height 31
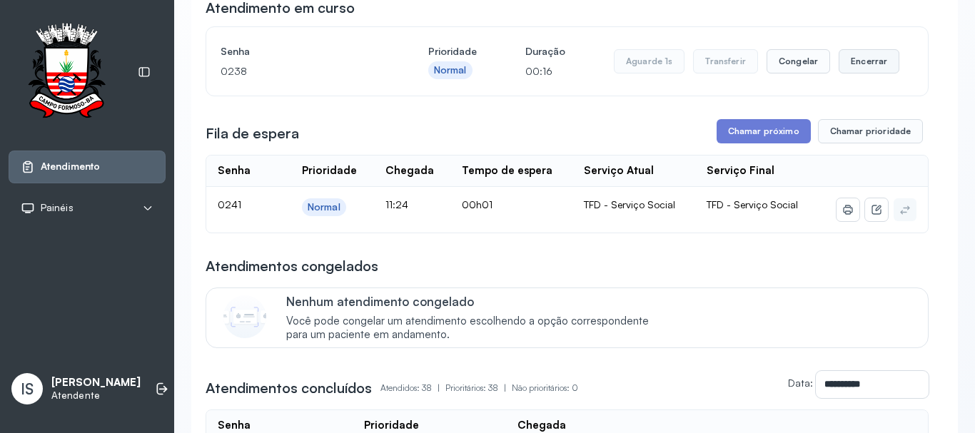
click at [854, 62] on button "Encerrar" at bounding box center [869, 61] width 61 height 24
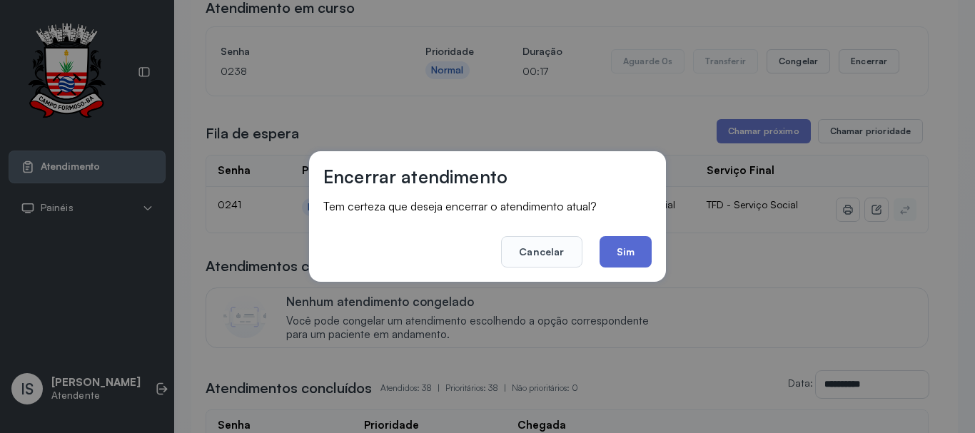
click at [615, 243] on button "Sim" at bounding box center [626, 251] width 52 height 31
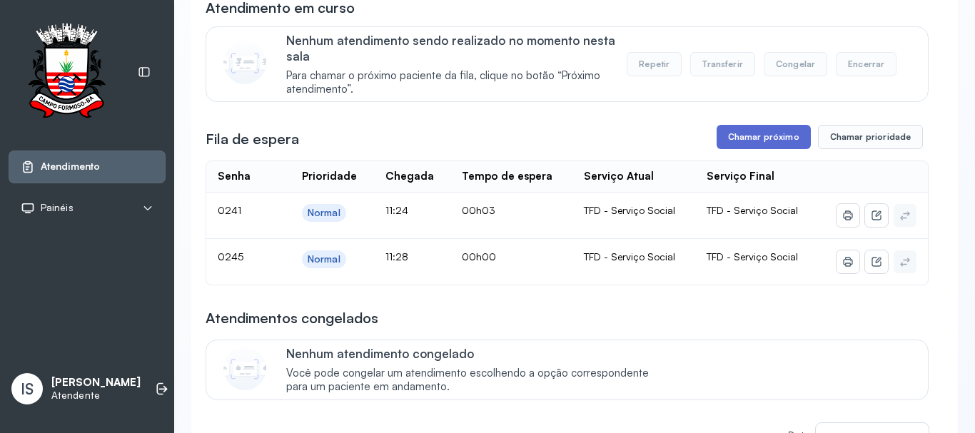
click at [737, 142] on button "Chamar próximo" at bounding box center [764, 137] width 94 height 24
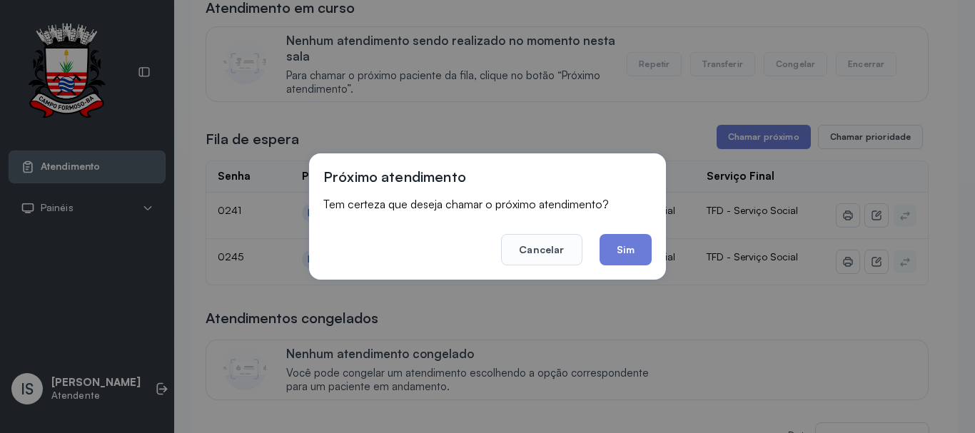
click at [611, 240] on button "Sim" at bounding box center [626, 249] width 52 height 31
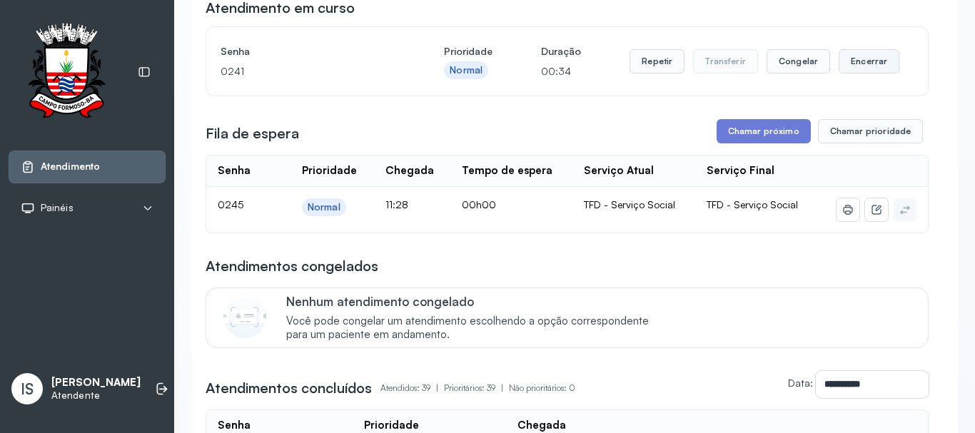
click at [862, 71] on button "Encerrar" at bounding box center [869, 61] width 61 height 24
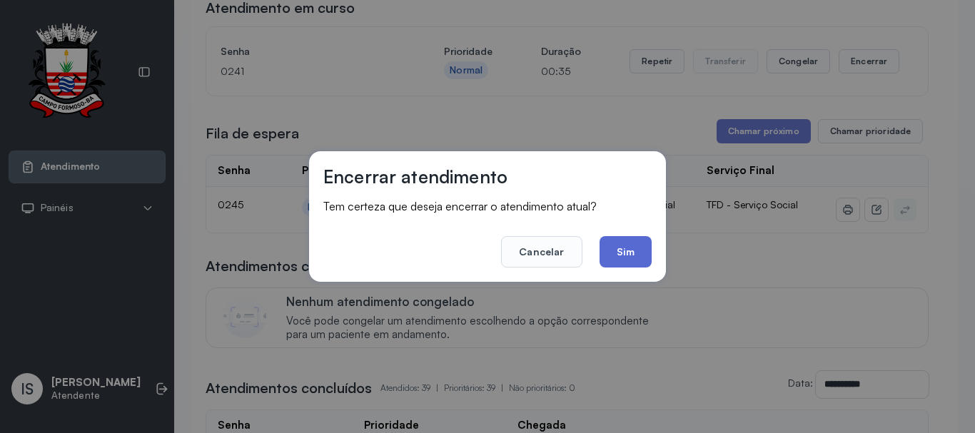
click at [628, 243] on button "Sim" at bounding box center [626, 251] width 52 height 31
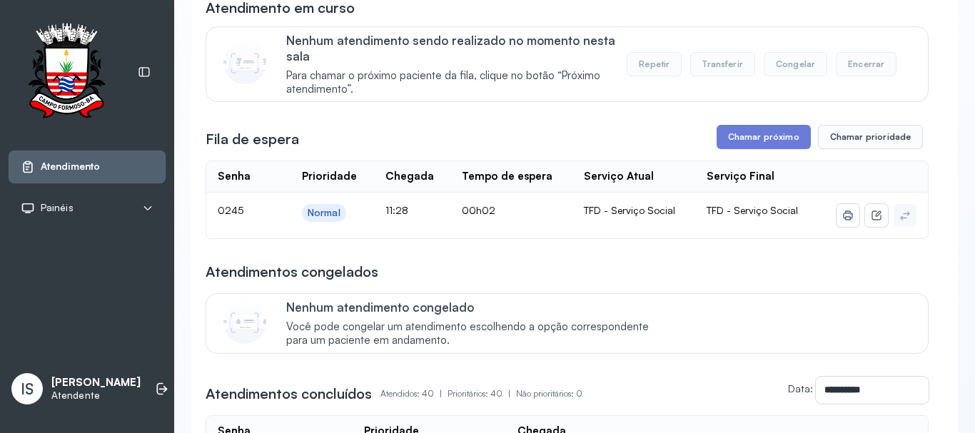
click at [584, 140] on div "Fila de espera Chamar próximo Chamar prioridade" at bounding box center [567, 137] width 723 height 24
click at [766, 137] on button "Chamar próximo" at bounding box center [764, 137] width 94 height 24
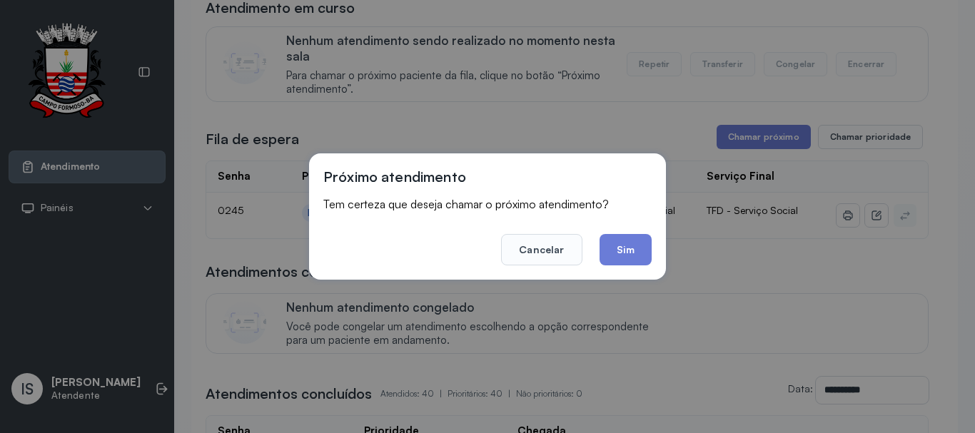
click at [628, 241] on button "Sim" at bounding box center [626, 249] width 52 height 31
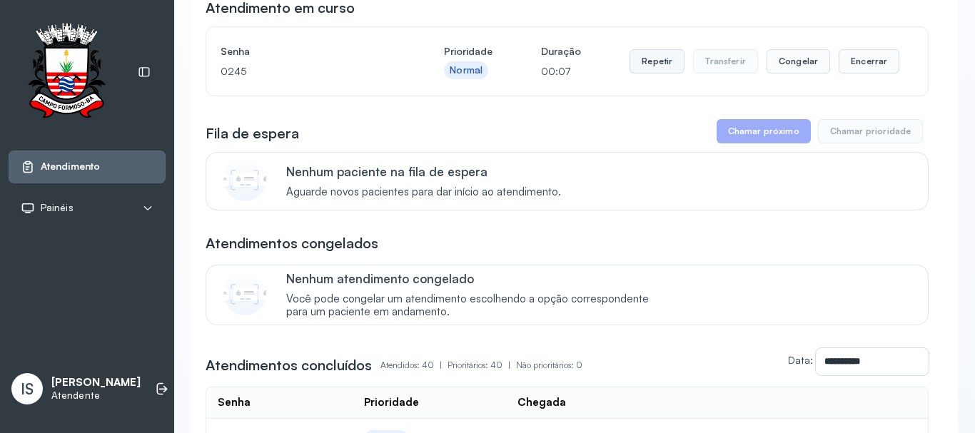
click at [638, 65] on button "Repetir" at bounding box center [657, 61] width 55 height 24
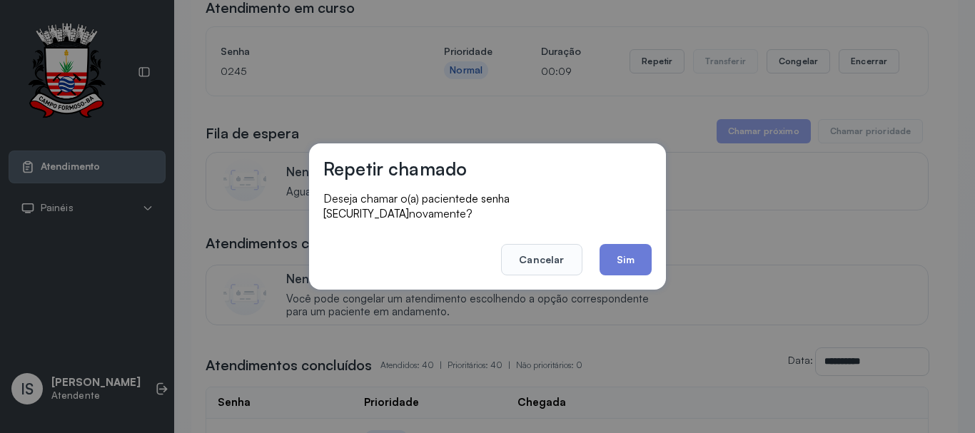
drag, startPoint x: 608, startPoint y: 251, endPoint x: 616, endPoint y: 248, distance: 8.4
click at [616, 248] on button "Sim" at bounding box center [626, 259] width 52 height 31
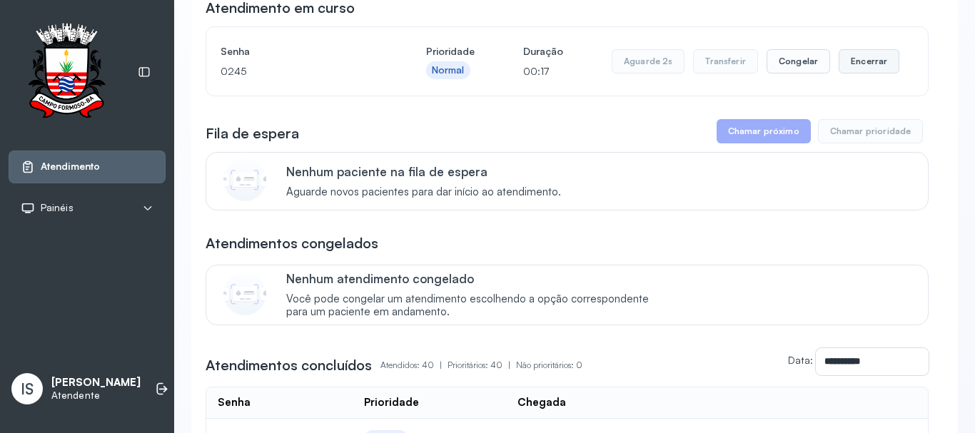
click at [850, 59] on button "Encerrar" at bounding box center [869, 61] width 61 height 24
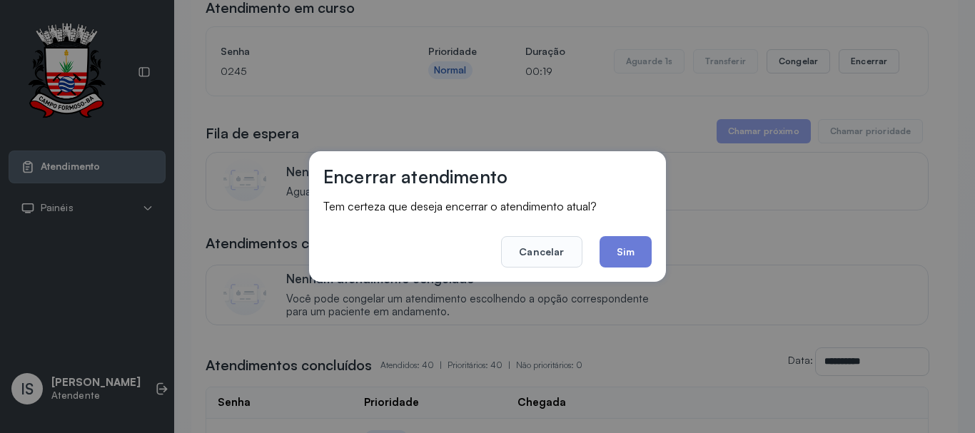
click at [625, 244] on button "Sim" at bounding box center [626, 251] width 52 height 31
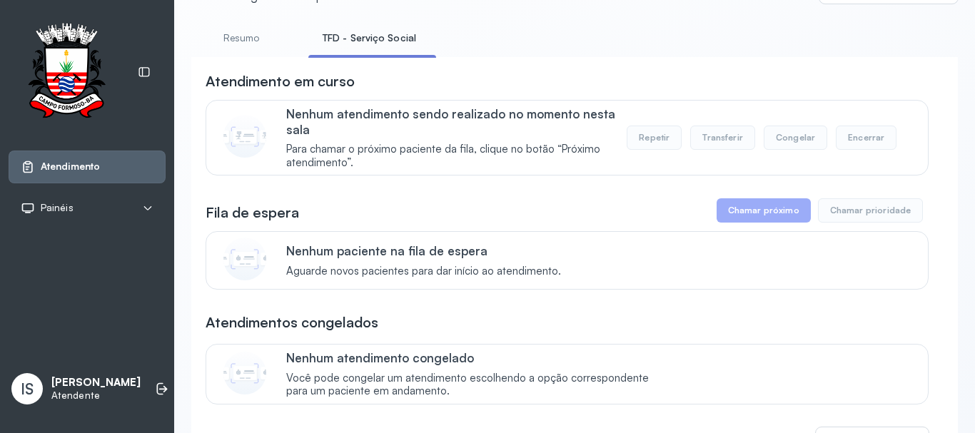
scroll to position [0, 0]
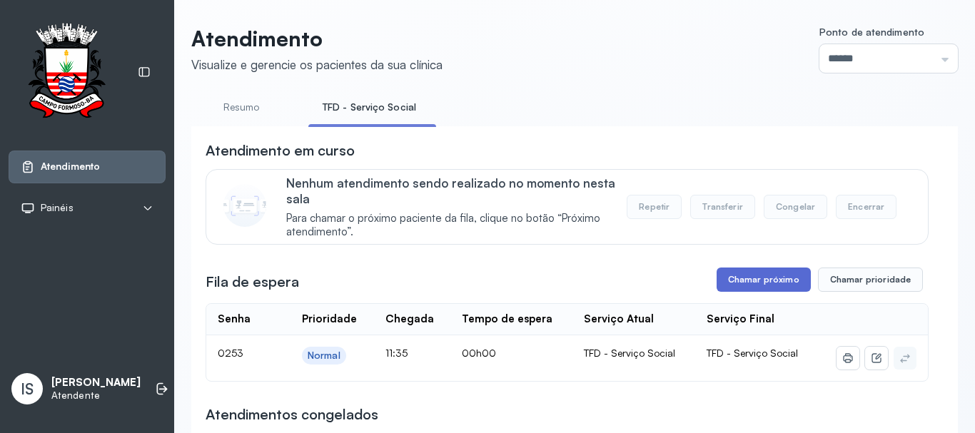
click at [763, 288] on button "Chamar próximo" at bounding box center [764, 280] width 94 height 24
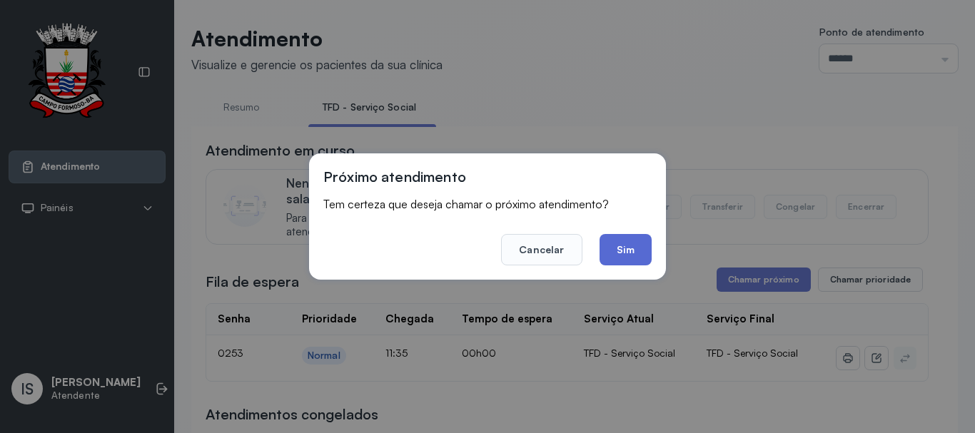
click at [637, 253] on button "Sim" at bounding box center [626, 249] width 52 height 31
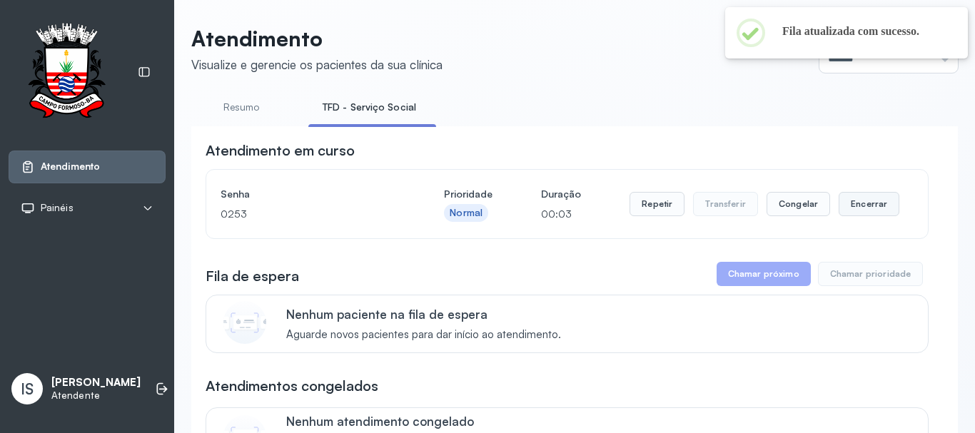
click at [855, 204] on button "Encerrar" at bounding box center [869, 204] width 61 height 24
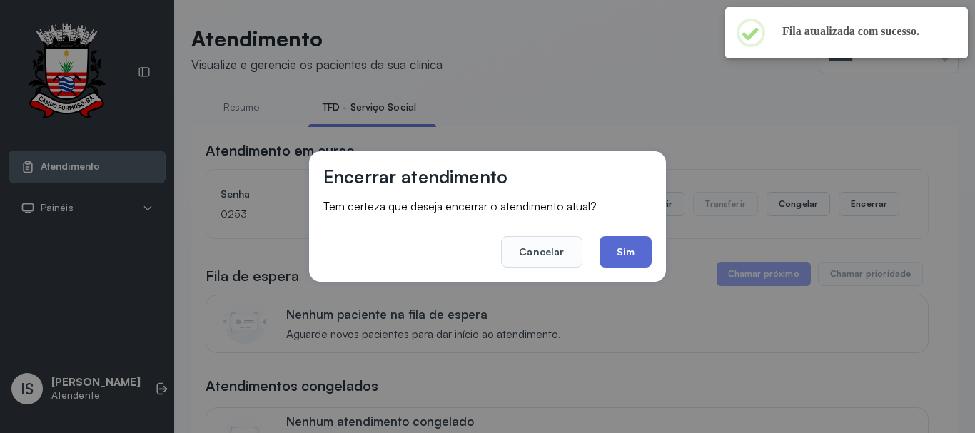
click at [624, 256] on button "Sim" at bounding box center [626, 251] width 52 height 31
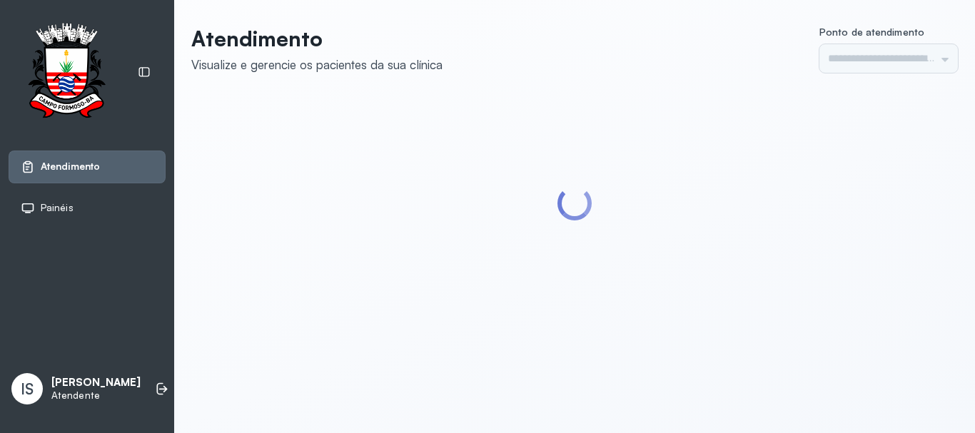
type input "******"
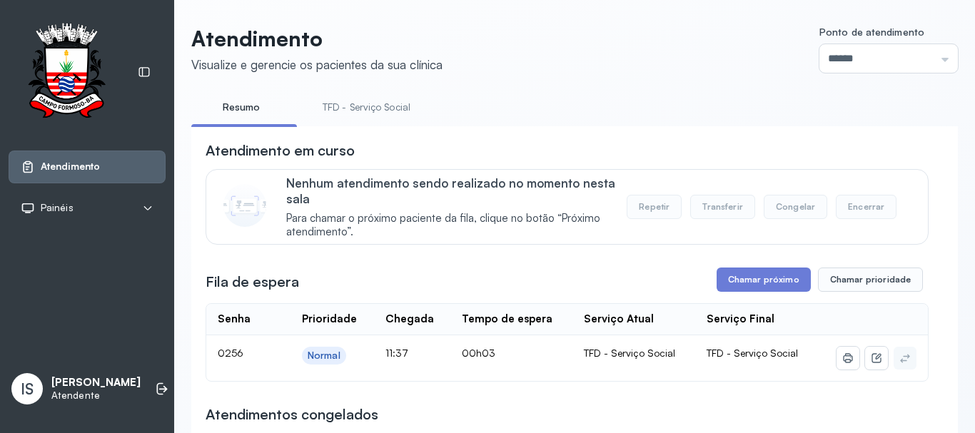
click at [738, 278] on button "Chamar próximo" at bounding box center [764, 280] width 94 height 24
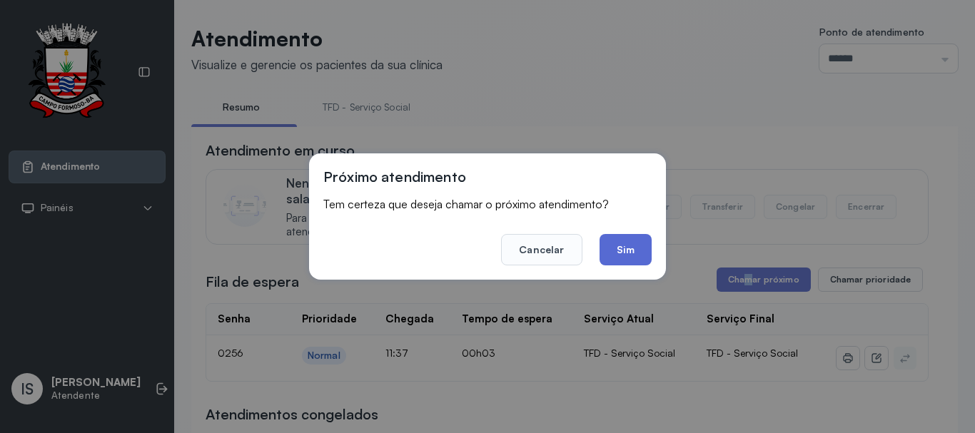
click at [630, 239] on button "Sim" at bounding box center [626, 249] width 52 height 31
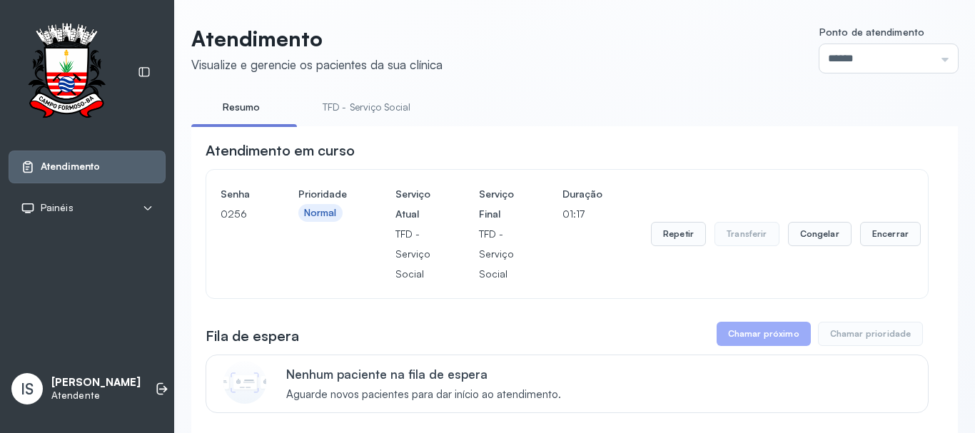
drag, startPoint x: 860, startPoint y: 235, endPoint x: 768, endPoint y: 298, distance: 112.1
click at [843, 246] on div "Repetir Transferir Congelar Encerrar" at bounding box center [786, 234] width 270 height 24
click at [890, 231] on button "Encerrar" at bounding box center [890, 234] width 61 height 24
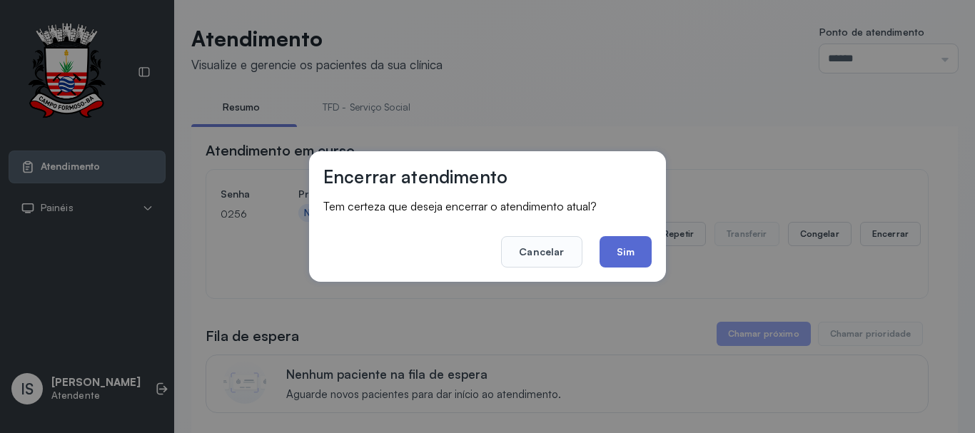
click at [637, 253] on button "Sim" at bounding box center [626, 251] width 52 height 31
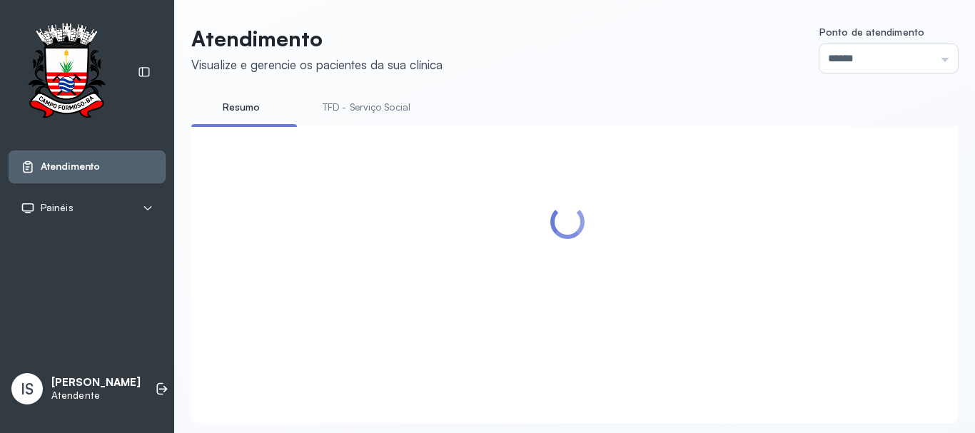
click at [335, 103] on link "TFD - Serviço Social" at bounding box center [366, 108] width 116 height 24
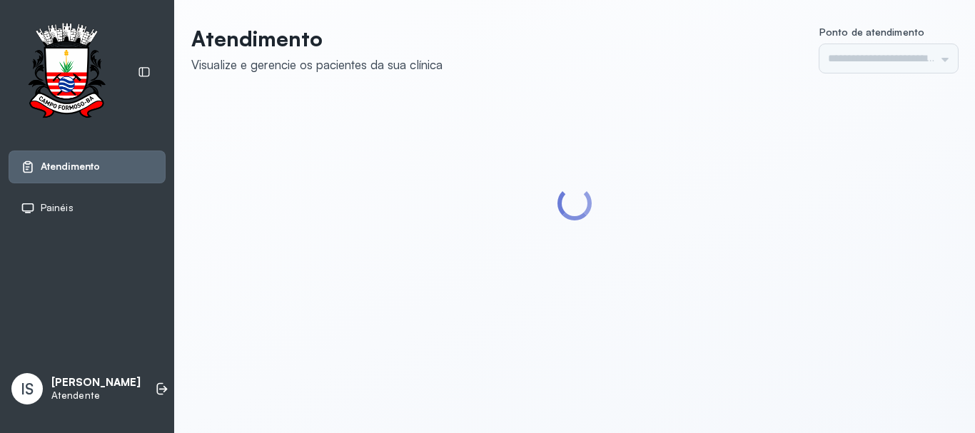
type input "******"
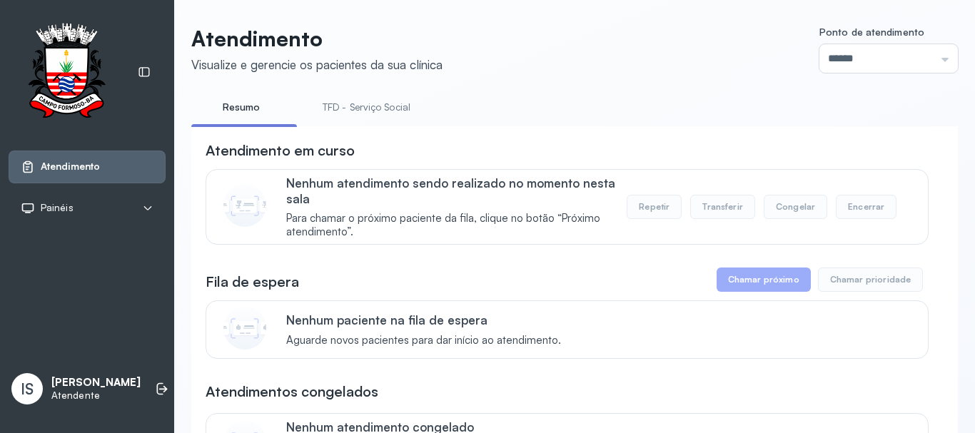
click at [334, 104] on link "TFD - Serviço Social" at bounding box center [366, 108] width 116 height 24
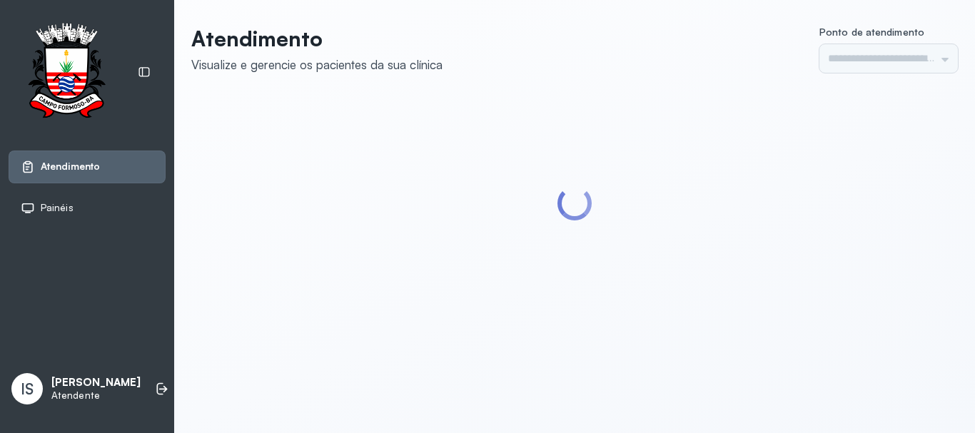
type input "******"
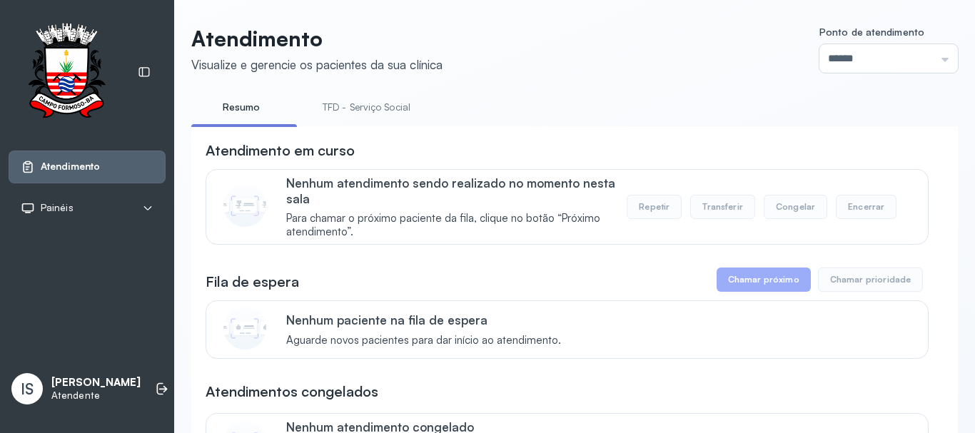
drag, startPoint x: 335, startPoint y: 105, endPoint x: 327, endPoint y: 101, distance: 8.6
click at [333, 103] on link "TFD - Serviço Social" at bounding box center [366, 108] width 116 height 24
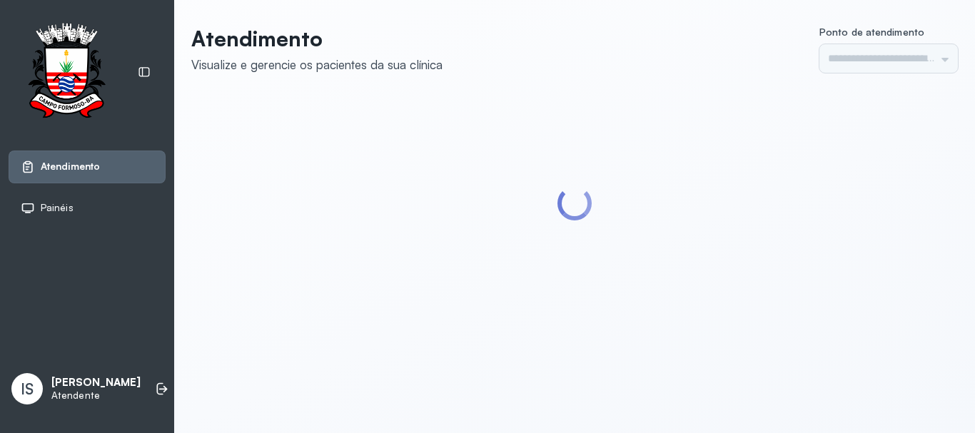
type input "******"
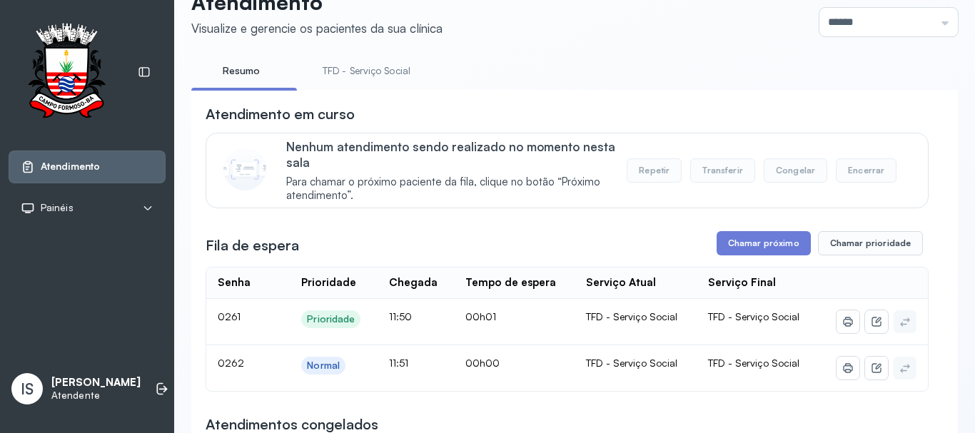
scroll to position [71, 0]
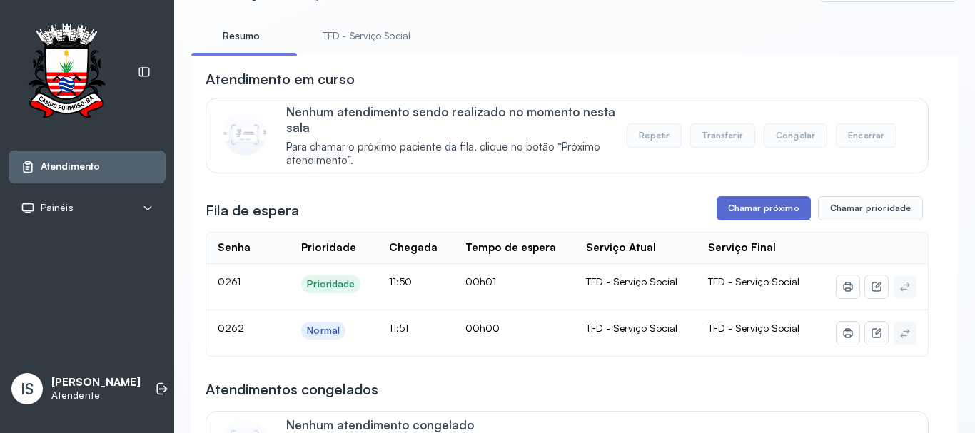
click at [732, 221] on button "Chamar próximo" at bounding box center [764, 208] width 94 height 24
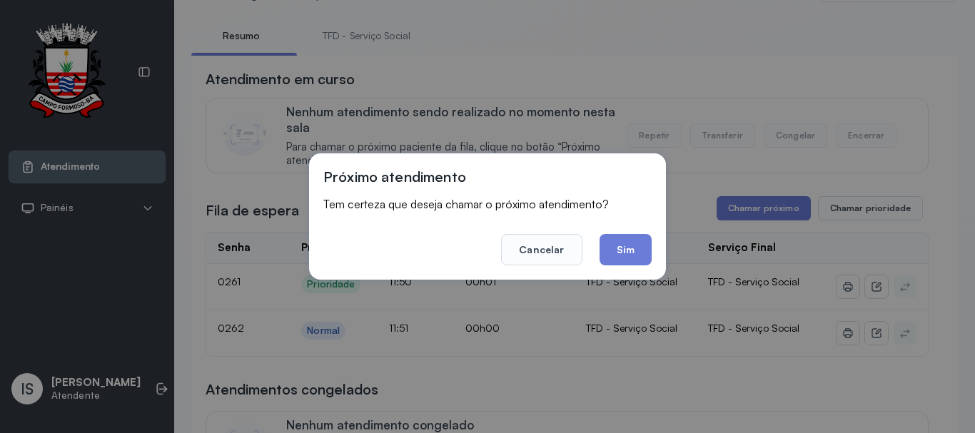
click at [629, 258] on button "Sim" at bounding box center [626, 249] width 52 height 31
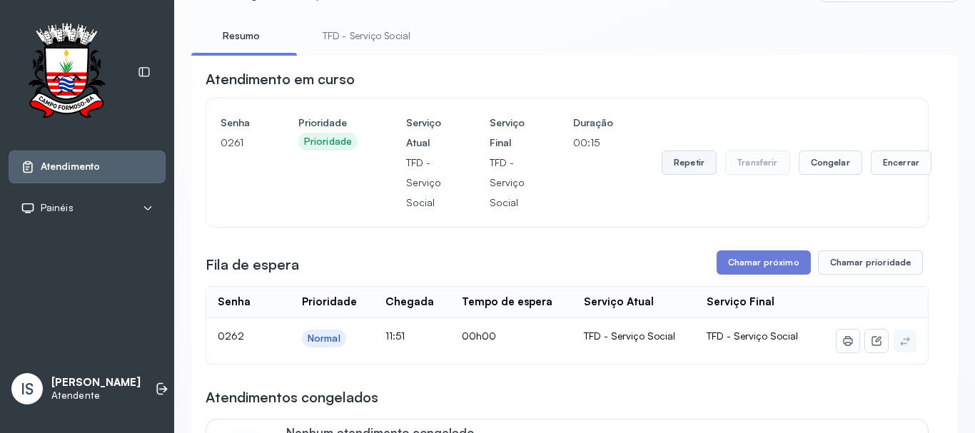
click at [678, 165] on button "Repetir" at bounding box center [689, 163] width 55 height 24
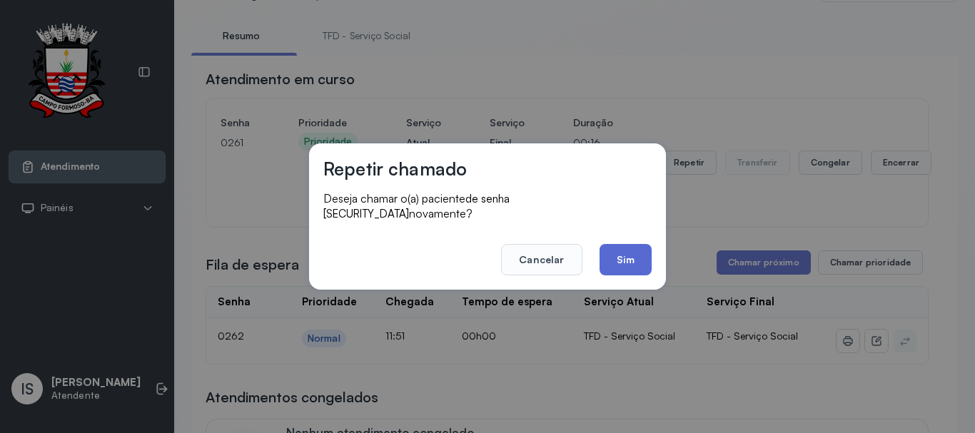
click at [633, 258] on button "Sim" at bounding box center [626, 259] width 52 height 31
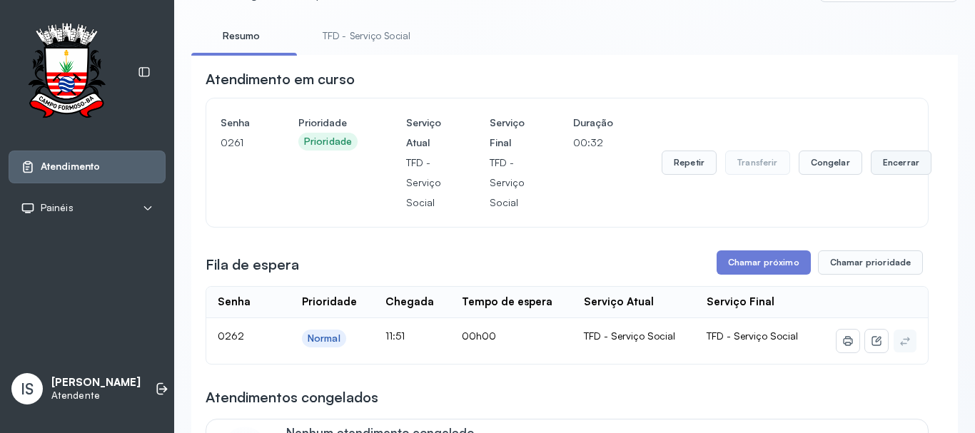
click at [896, 171] on button "Encerrar" at bounding box center [901, 163] width 61 height 24
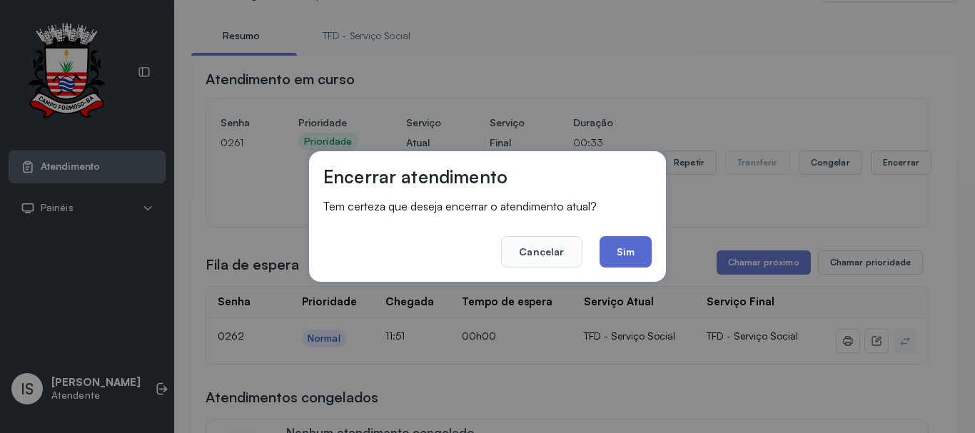
click at [643, 262] on button "Sim" at bounding box center [626, 251] width 52 height 31
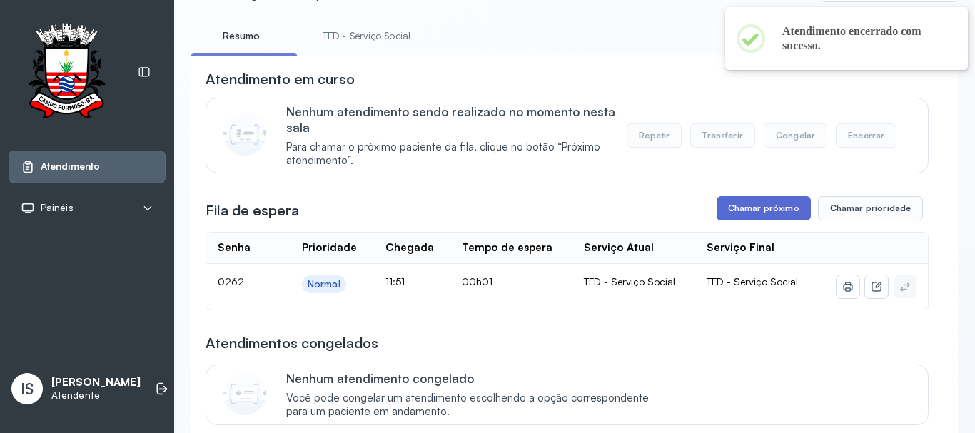
click at [729, 216] on button "Chamar próximo" at bounding box center [764, 208] width 94 height 24
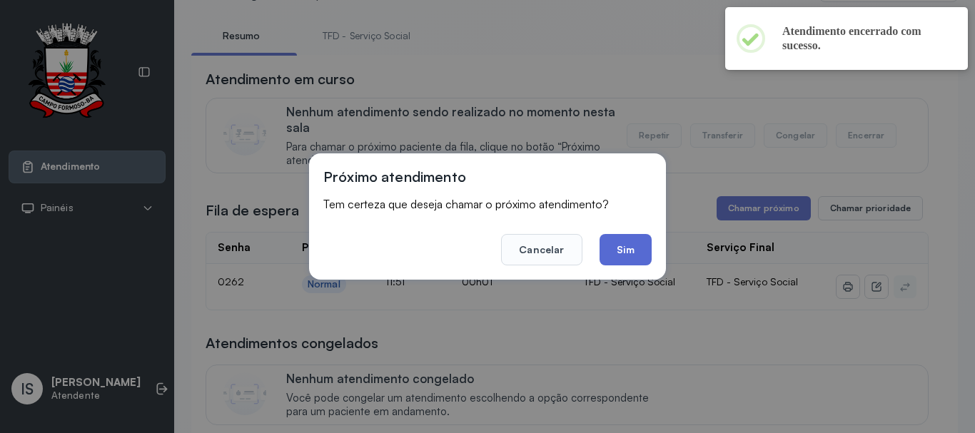
click at [619, 251] on button "Sim" at bounding box center [626, 249] width 52 height 31
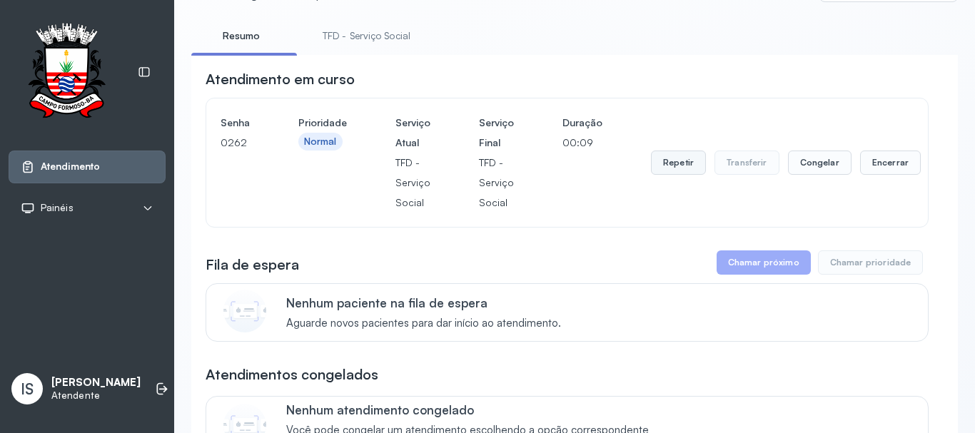
click at [672, 175] on button "Repetir" at bounding box center [678, 163] width 55 height 24
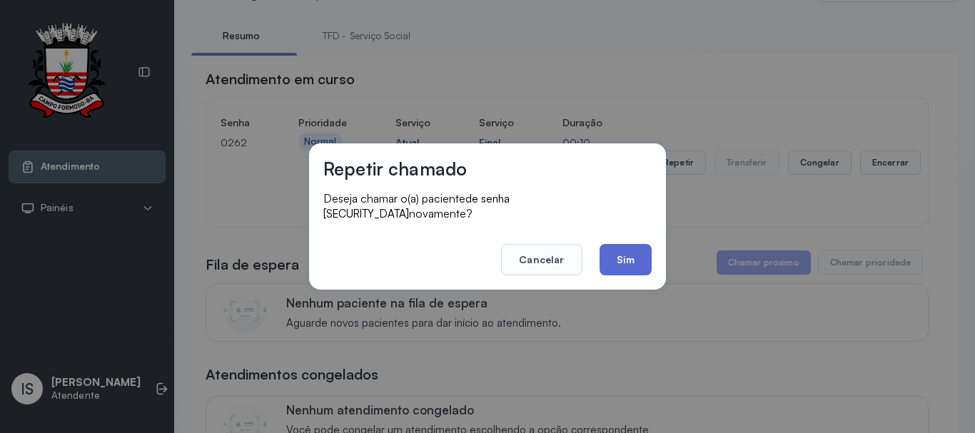
click at [650, 266] on button "Sim" at bounding box center [626, 259] width 52 height 31
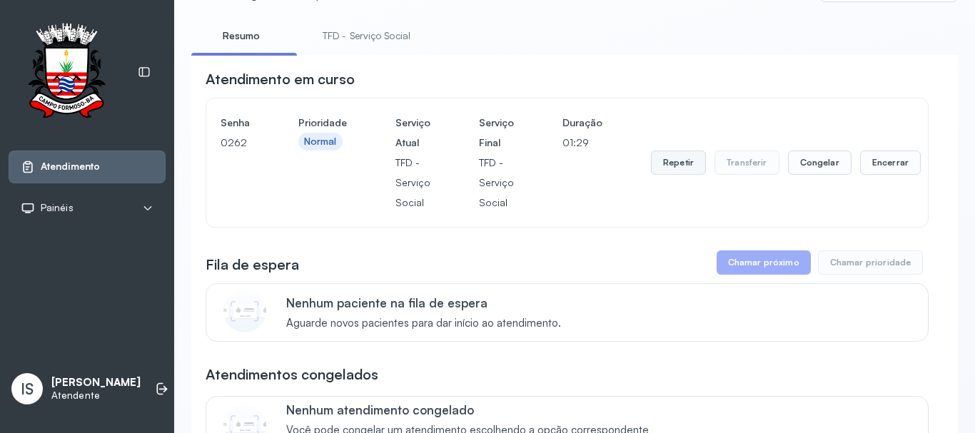
click at [661, 169] on button "Repetir" at bounding box center [678, 163] width 55 height 24
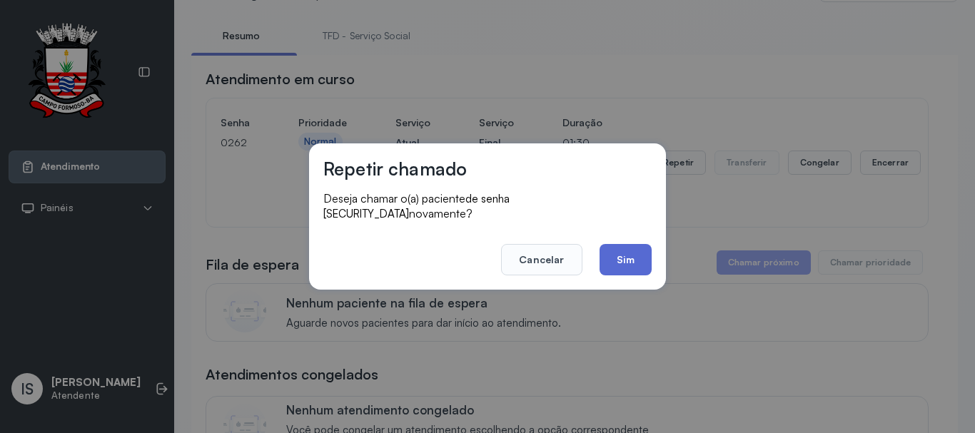
click at [644, 244] on button "Sim" at bounding box center [626, 259] width 52 height 31
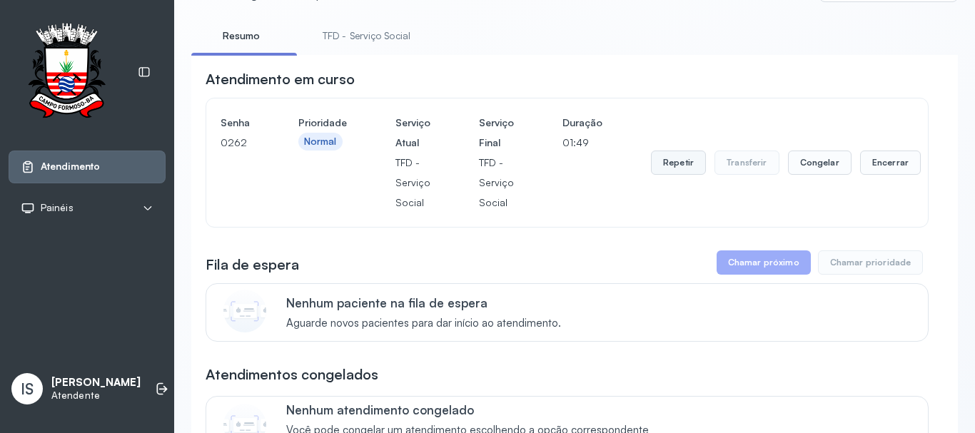
click at [653, 171] on button "Repetir" at bounding box center [678, 163] width 55 height 24
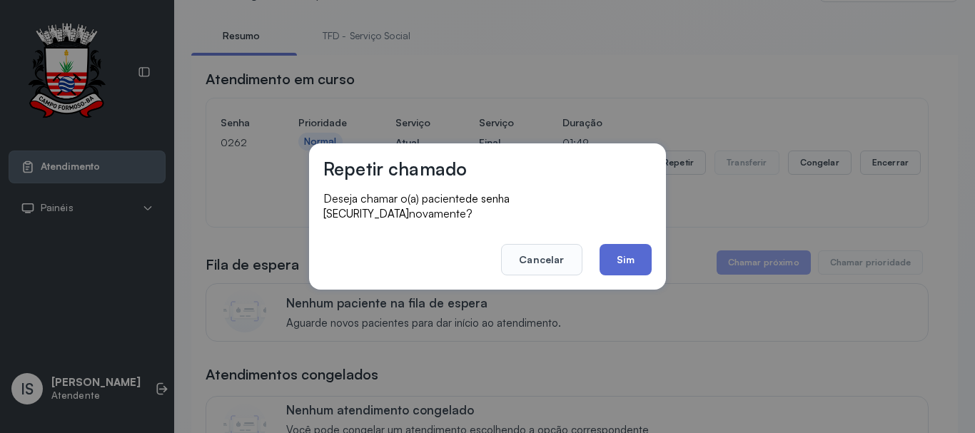
click at [615, 256] on button "Sim" at bounding box center [626, 259] width 52 height 31
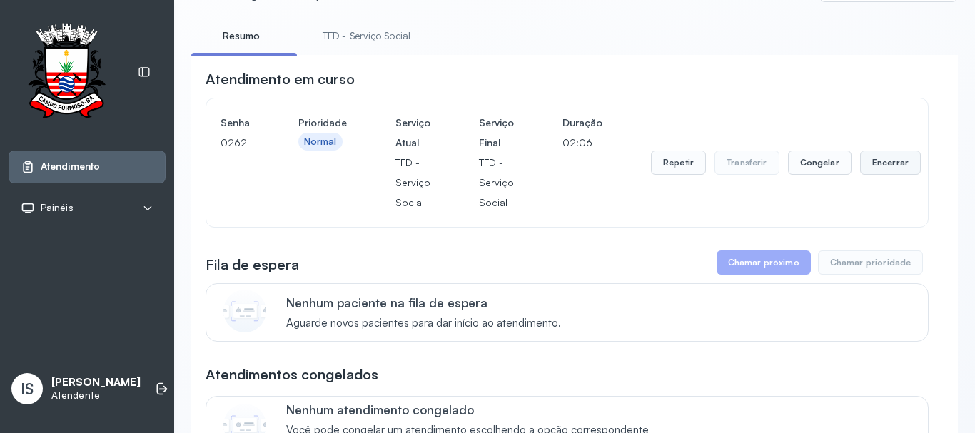
click at [880, 166] on button "Encerrar" at bounding box center [890, 163] width 61 height 24
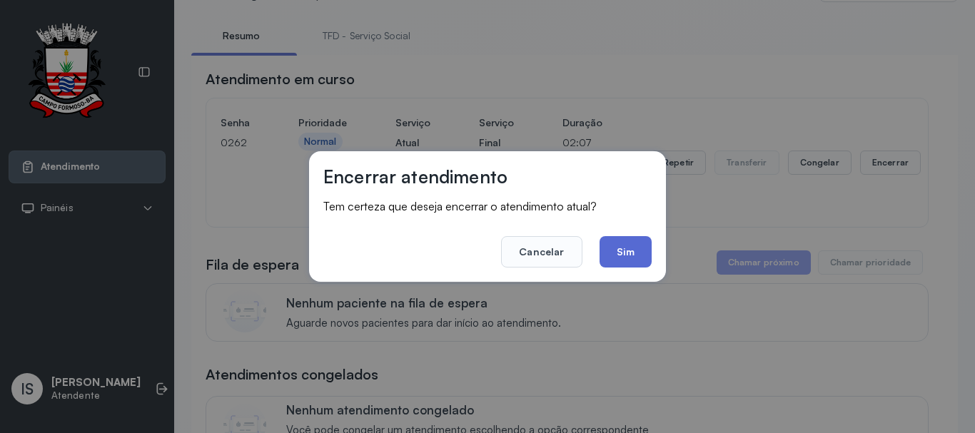
click at [614, 259] on button "Sim" at bounding box center [626, 251] width 52 height 31
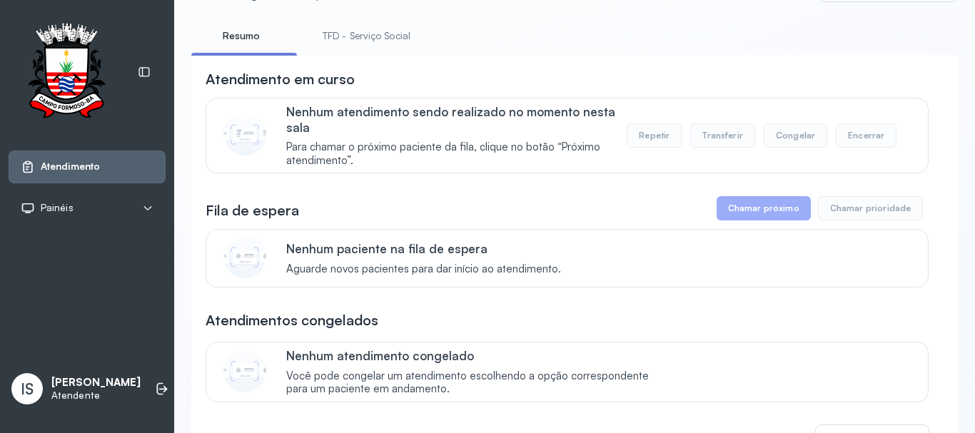
click at [388, 29] on link "TFD - Serviço Social" at bounding box center [366, 36] width 116 height 24
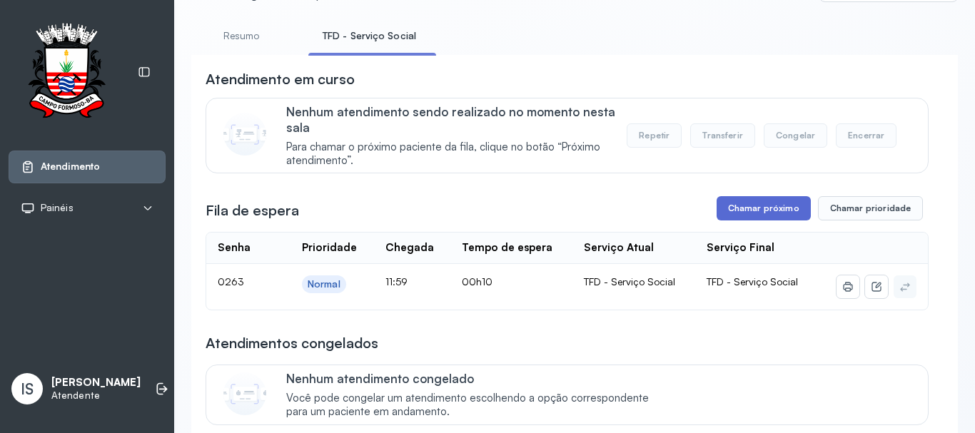
click at [739, 204] on button "Chamar próximo" at bounding box center [764, 208] width 94 height 24
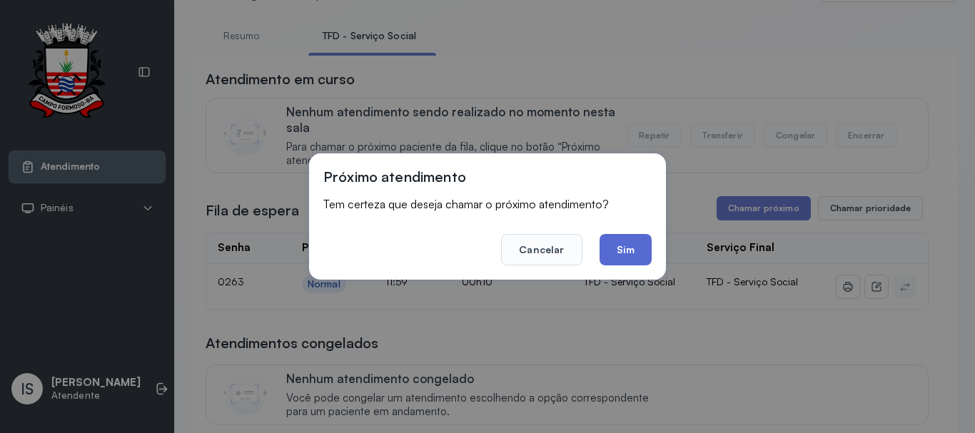
click at [633, 253] on button "Sim" at bounding box center [626, 249] width 52 height 31
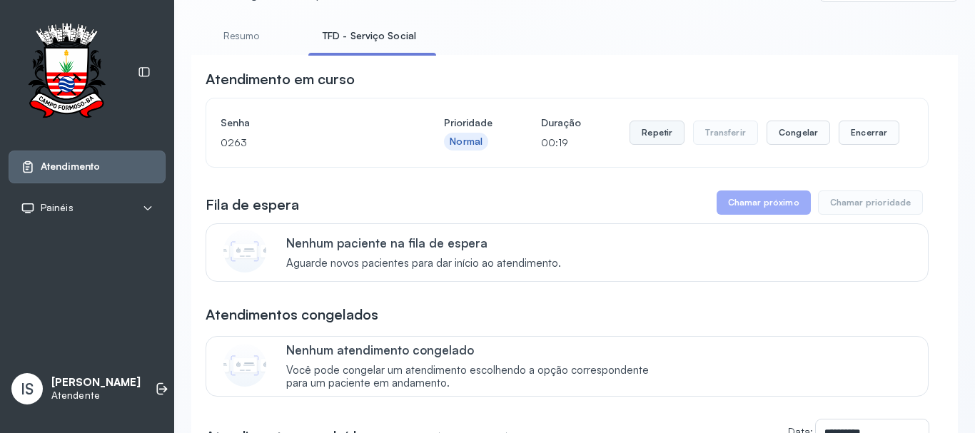
click at [650, 143] on button "Repetir" at bounding box center [657, 133] width 55 height 24
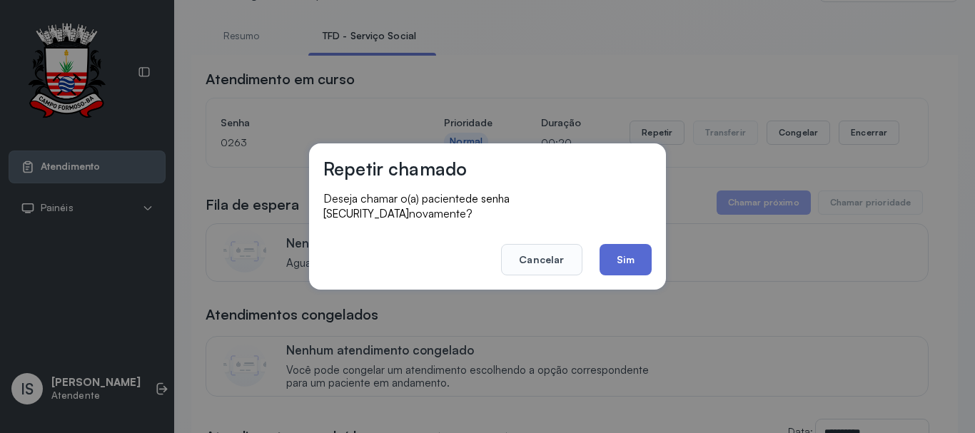
click at [620, 244] on button "Sim" at bounding box center [626, 259] width 52 height 31
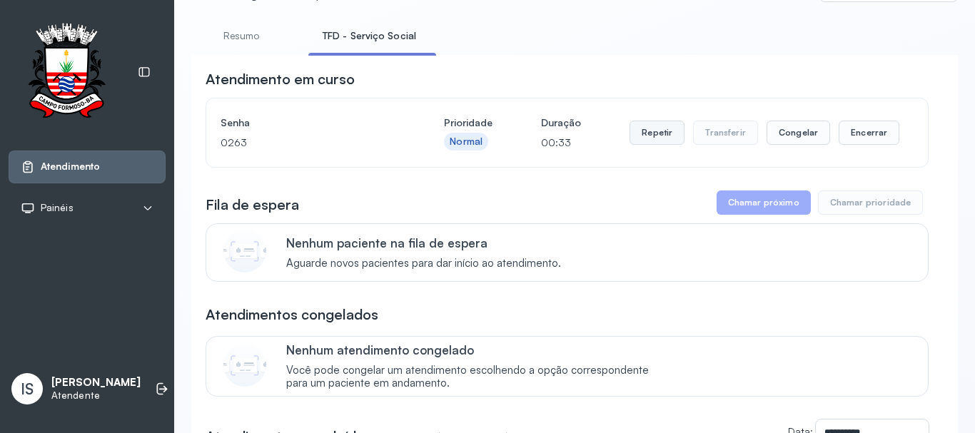
click at [641, 133] on button "Repetir" at bounding box center [657, 133] width 55 height 24
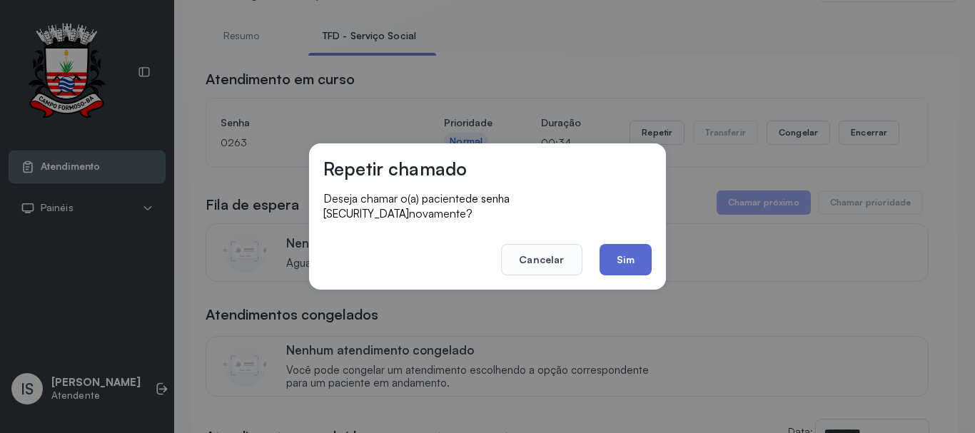
click at [632, 255] on button "Sim" at bounding box center [626, 259] width 52 height 31
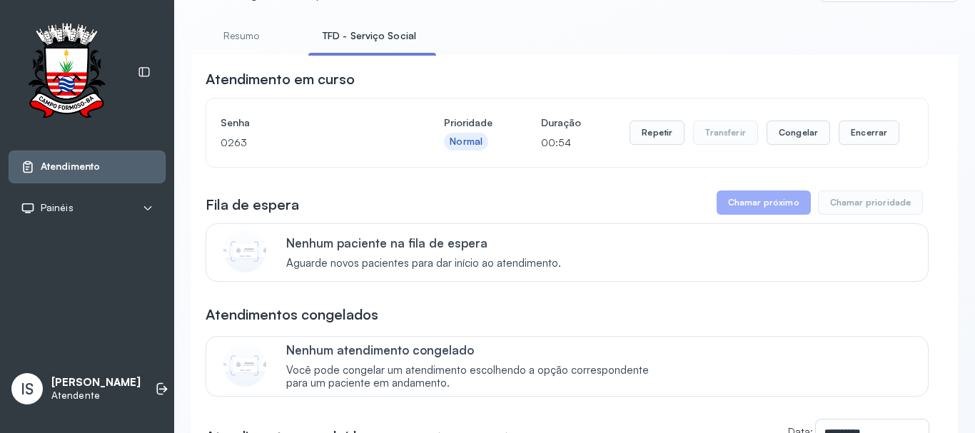
click at [652, 109] on div "Senha 0263 Prioridade Normal Duração 00:54 Repetir Transferir Congelar Encerrar" at bounding box center [567, 133] width 722 height 69
click at [646, 129] on button "Repetir" at bounding box center [657, 133] width 55 height 24
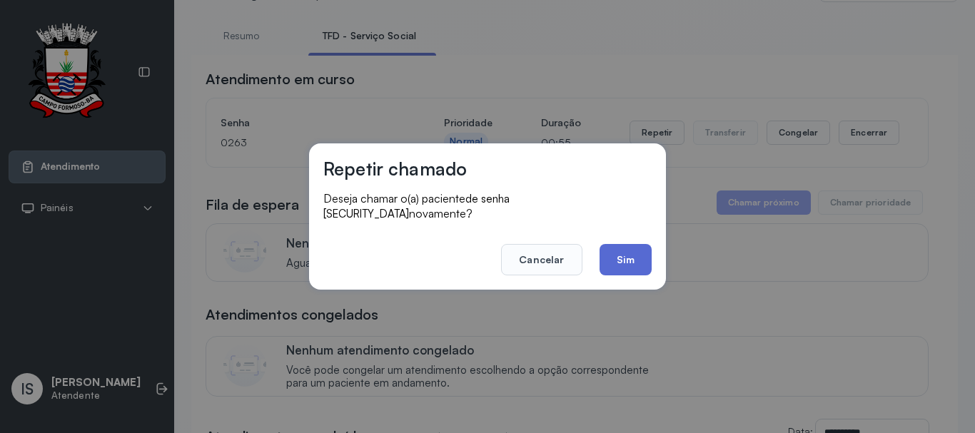
click at [628, 259] on button "Sim" at bounding box center [626, 259] width 52 height 31
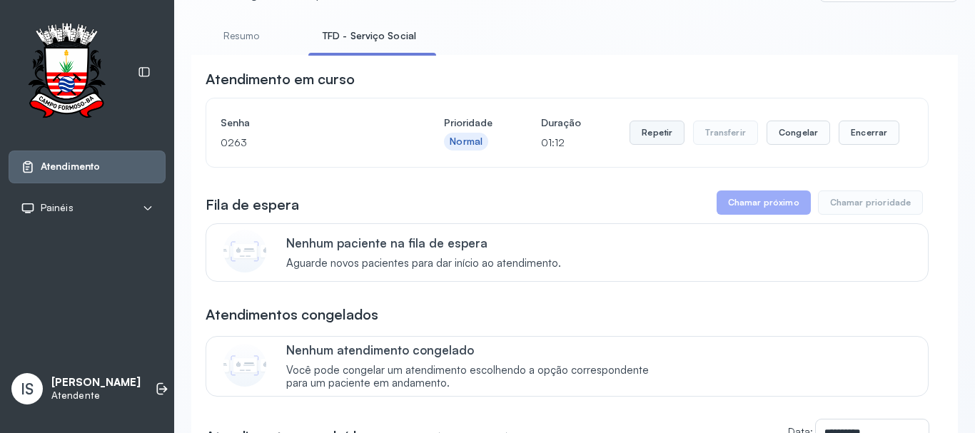
click at [635, 136] on button "Repetir" at bounding box center [657, 133] width 55 height 24
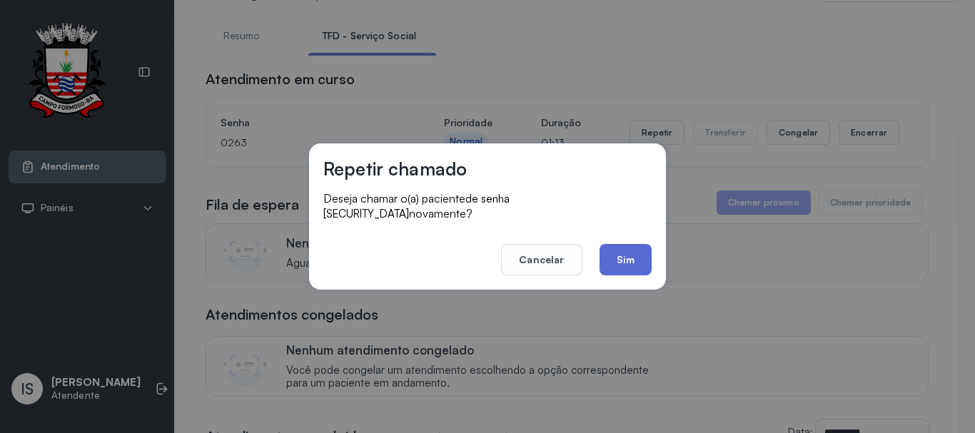
click at [630, 251] on button "Sim" at bounding box center [626, 259] width 52 height 31
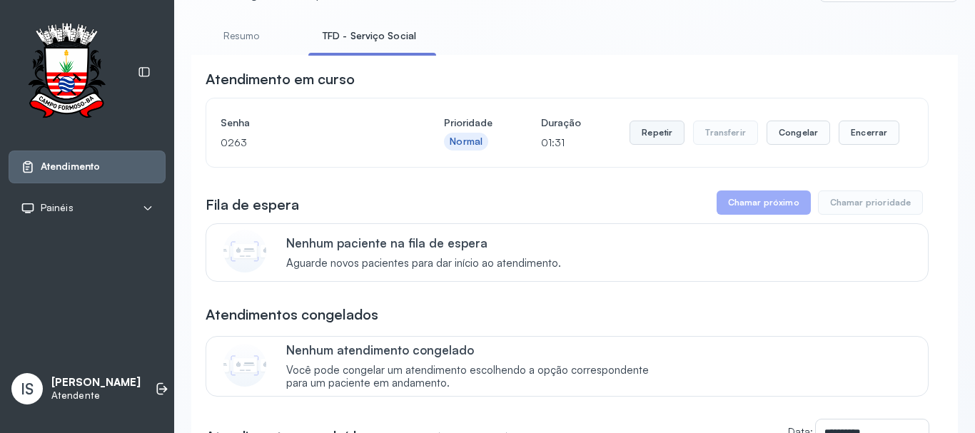
click at [638, 126] on button "Repetir" at bounding box center [657, 133] width 55 height 24
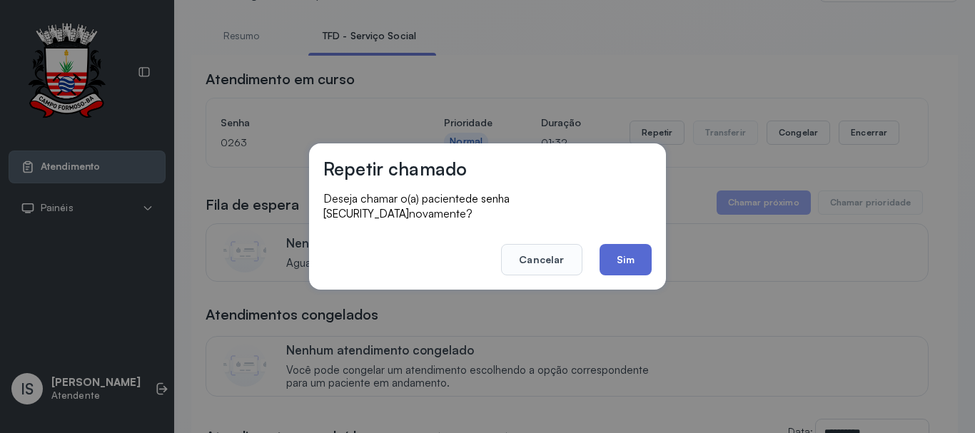
drag, startPoint x: 622, startPoint y: 237, endPoint x: 620, endPoint y: 250, distance: 13.0
click at [622, 244] on button "Sim" at bounding box center [626, 259] width 52 height 31
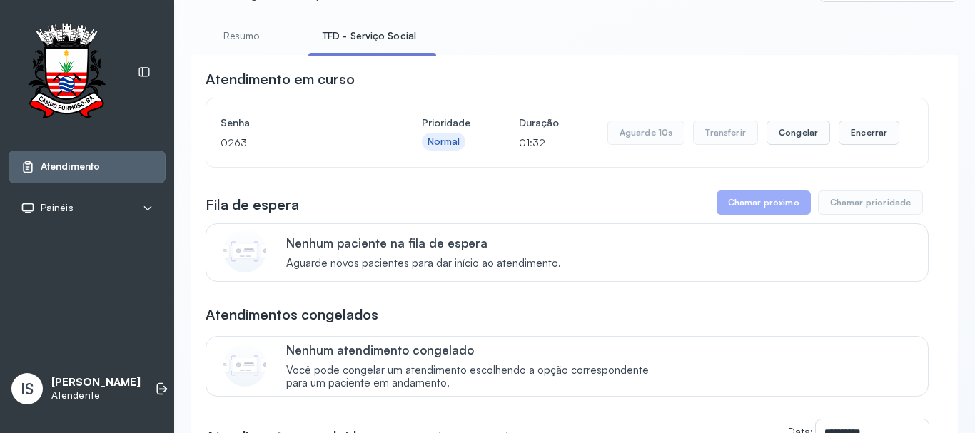
click at [620, 250] on div "Nenhum paciente na fila de espera Aguarde novos pacientes para dar início ao at…" at bounding box center [598, 253] width 625 height 34
click at [638, 143] on button "Repetir" at bounding box center [657, 133] width 55 height 24
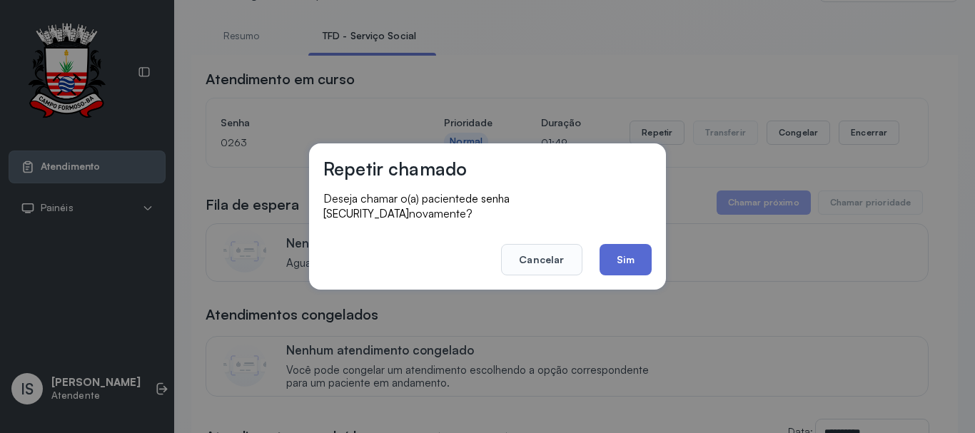
click at [628, 244] on button "Sim" at bounding box center [626, 259] width 52 height 31
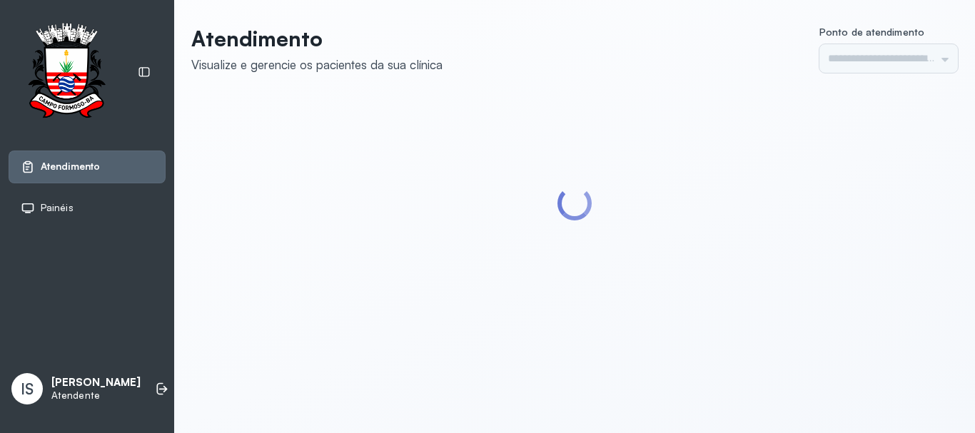
type input "******"
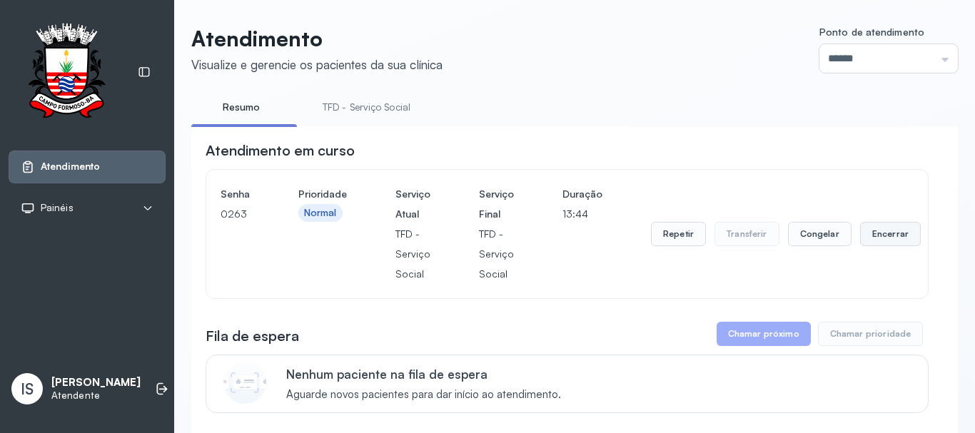
click at [870, 238] on button "Encerrar" at bounding box center [890, 234] width 61 height 24
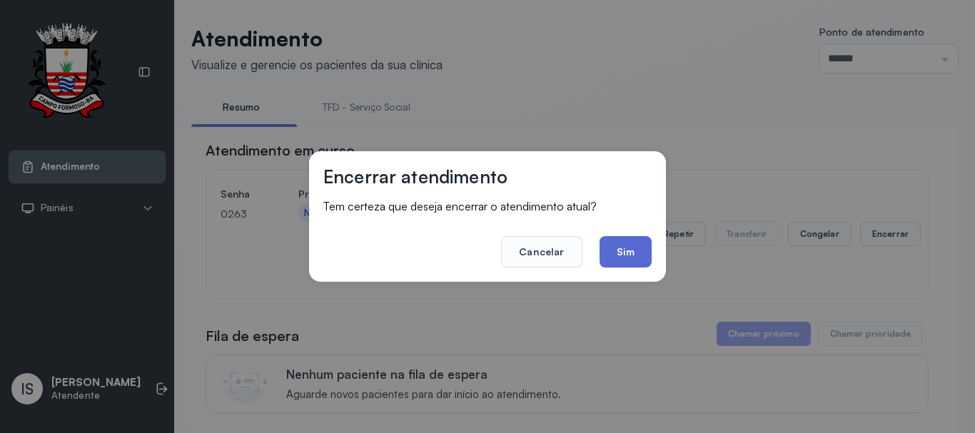
click at [626, 252] on button "Sim" at bounding box center [626, 251] width 52 height 31
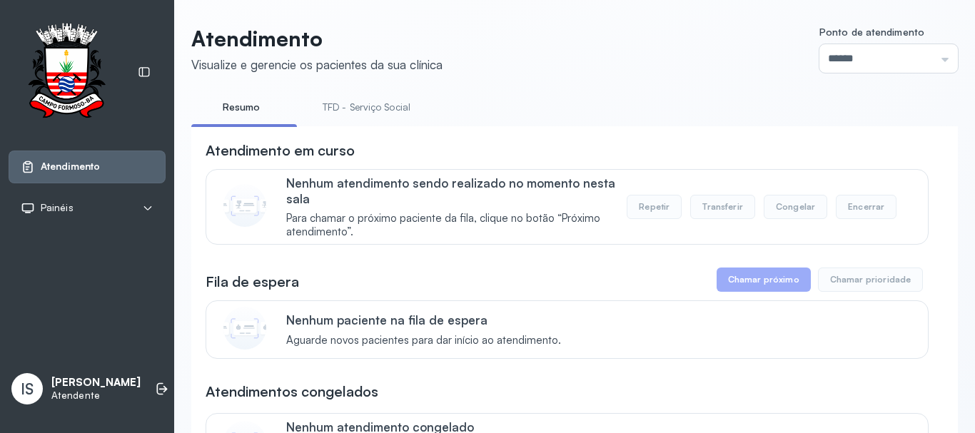
click at [323, 105] on link "TFD - Serviço Social" at bounding box center [366, 108] width 116 height 24
click at [248, 114] on link "Resumo" at bounding box center [241, 108] width 100 height 24
click at [359, 116] on link "TFD - Serviço Social" at bounding box center [366, 108] width 116 height 24
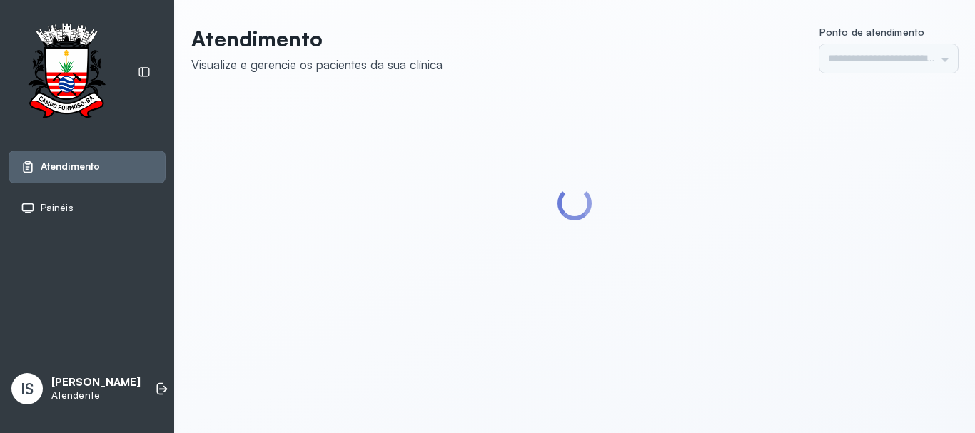
type input "******"
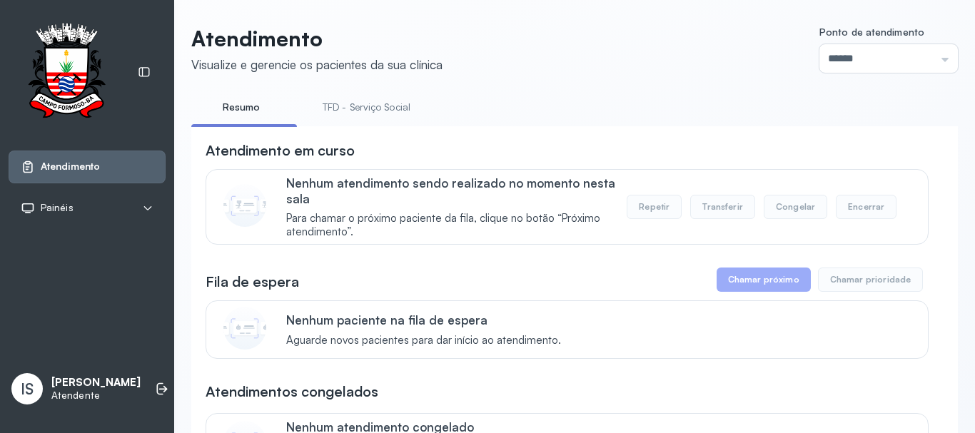
click at [358, 107] on link "TFD - Serviço Social" at bounding box center [366, 108] width 116 height 24
click at [241, 104] on link "Resumo" at bounding box center [241, 108] width 100 height 24
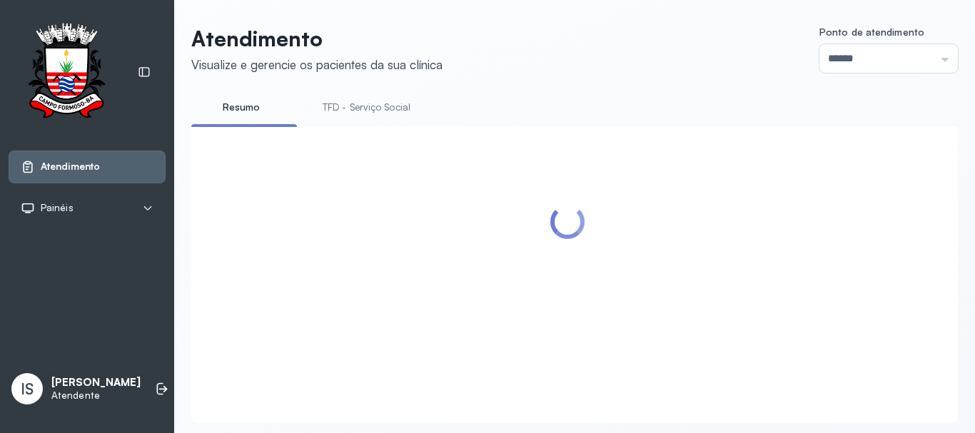
click at [357, 96] on link "TFD - Serviço Social" at bounding box center [366, 108] width 116 height 24
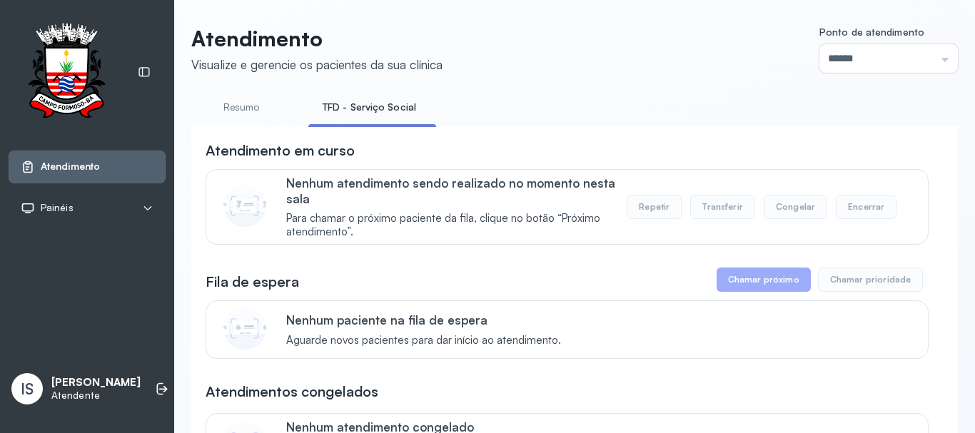
click at [253, 100] on link "Resumo" at bounding box center [241, 108] width 100 height 24
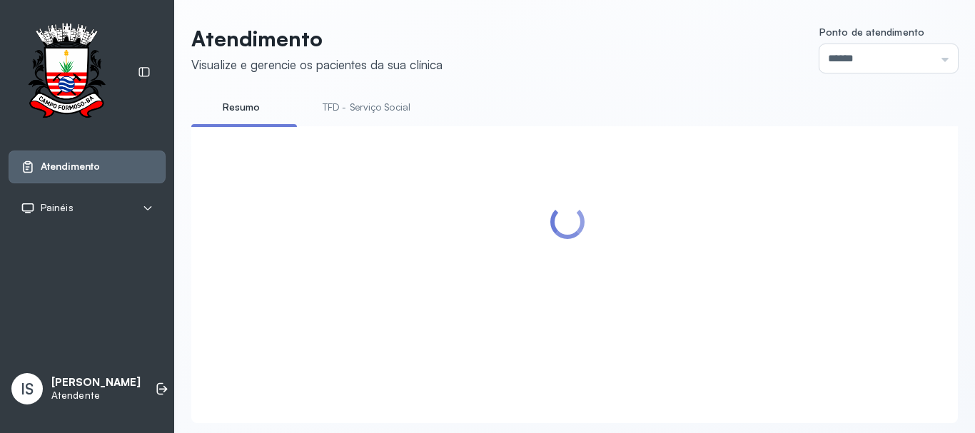
click at [353, 108] on link "TFD - Serviço Social" at bounding box center [366, 108] width 116 height 24
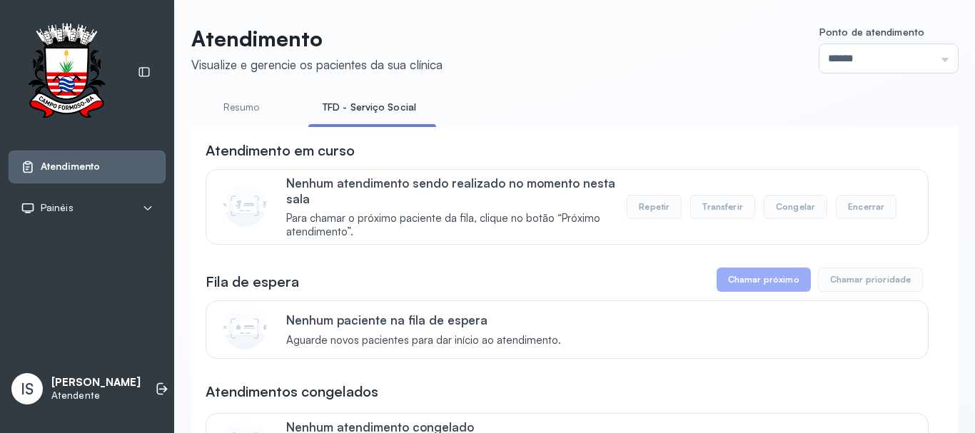
click at [353, 109] on link "TFD - Serviço Social" at bounding box center [369, 108] width 122 height 24
click at [252, 111] on link "Resumo" at bounding box center [241, 108] width 100 height 24
click at [415, 106] on link "TFD - Serviço Social" at bounding box center [366, 108] width 116 height 24
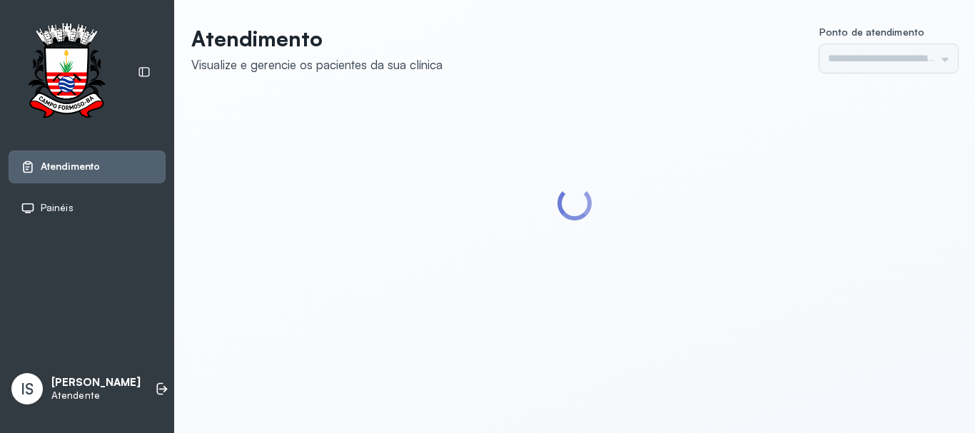
type input "******"
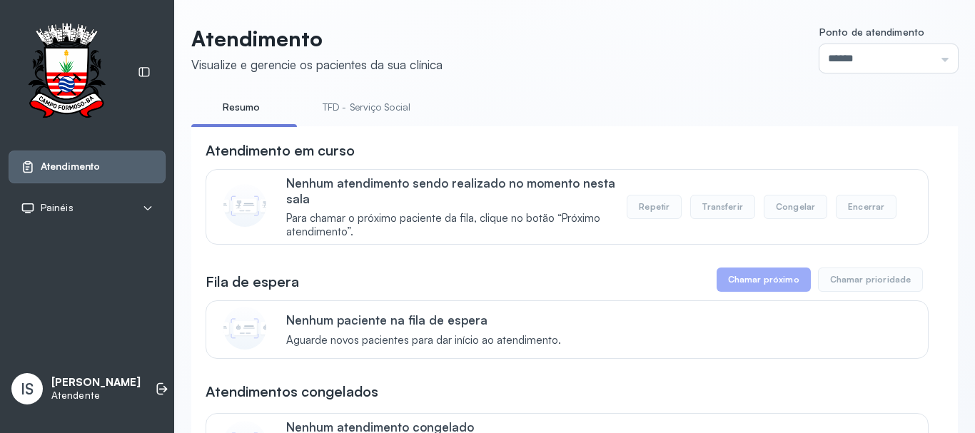
click at [361, 106] on link "TFD - Serviço Social" at bounding box center [366, 108] width 116 height 24
click at [252, 113] on link "Resumo" at bounding box center [241, 108] width 100 height 24
click at [328, 111] on link "TFD - Serviço Social" at bounding box center [366, 108] width 116 height 24
click at [337, 111] on link "TFD - Serviço Social" at bounding box center [369, 108] width 122 height 24
click at [248, 108] on link "Resumo" at bounding box center [241, 108] width 100 height 24
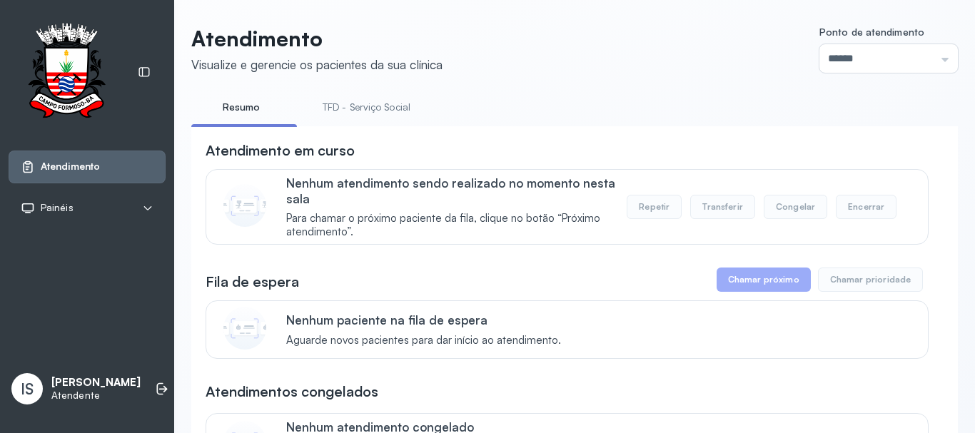
click at [341, 114] on link "TFD - Serviço Social" at bounding box center [366, 108] width 116 height 24
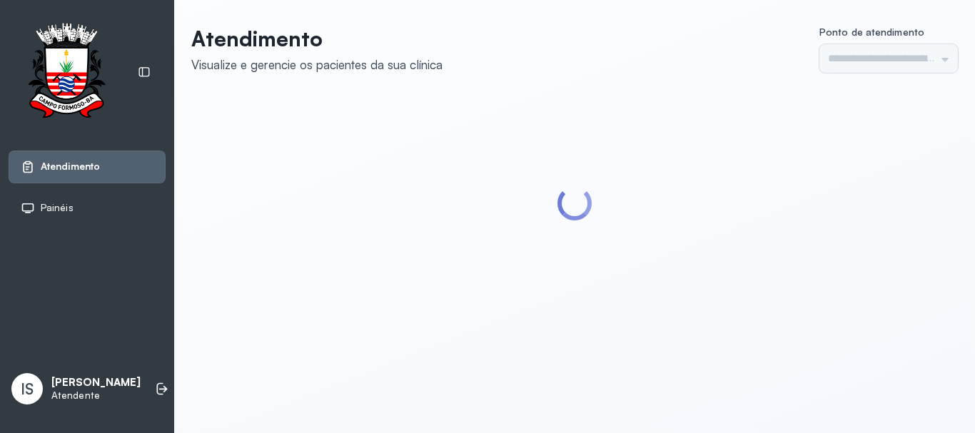
type input "******"
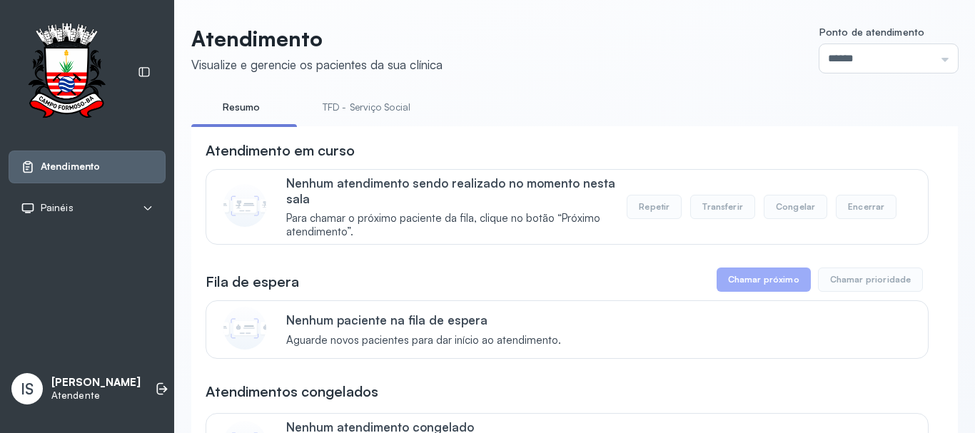
click at [341, 114] on link "TFD - Serviço Social" at bounding box center [366, 108] width 116 height 24
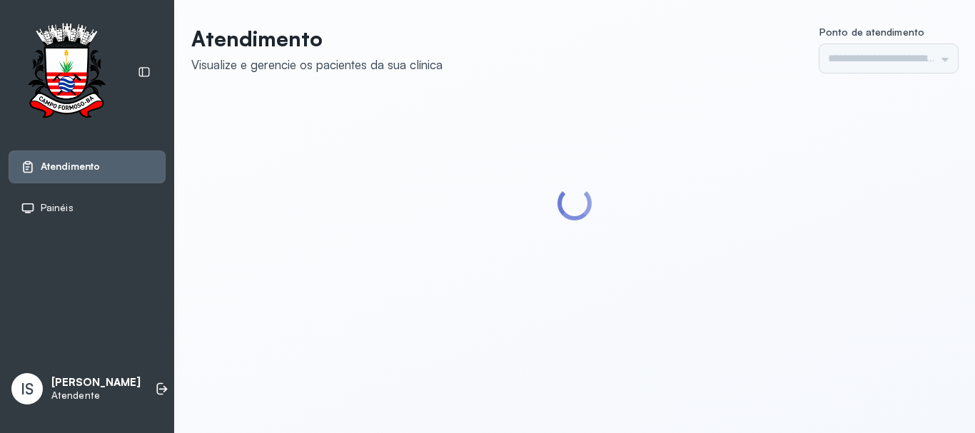
type input "******"
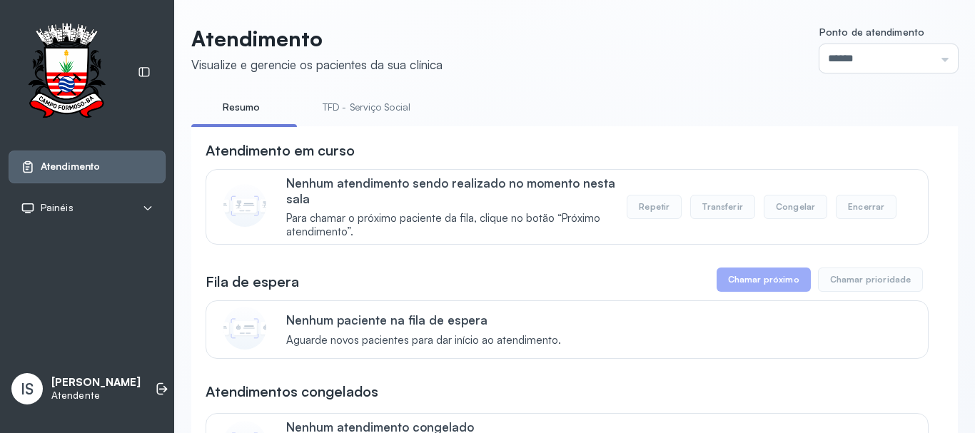
click at [387, 97] on link "TFD - Serviço Social" at bounding box center [366, 108] width 116 height 24
click at [254, 114] on link "Resumo" at bounding box center [241, 108] width 100 height 24
click at [360, 106] on link "TFD - Serviço Social" at bounding box center [366, 108] width 116 height 24
click at [233, 109] on link "Resumo" at bounding box center [241, 108] width 100 height 24
drag, startPoint x: 375, startPoint y: 102, endPoint x: 275, endPoint y: 94, distance: 100.3
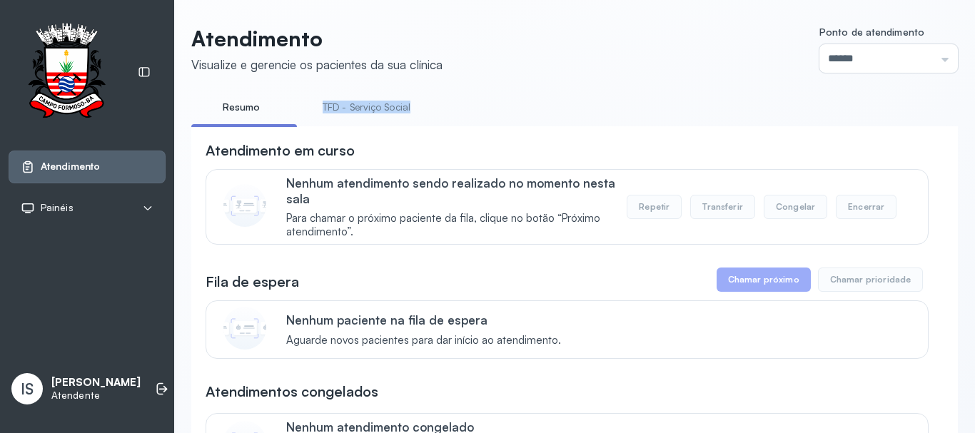
click at [469, 115] on ul "Resumo TFD - Serviço Social" at bounding box center [574, 112] width 767 height 32
click at [351, 116] on link "TFD - Serviço Social" at bounding box center [366, 108] width 116 height 24
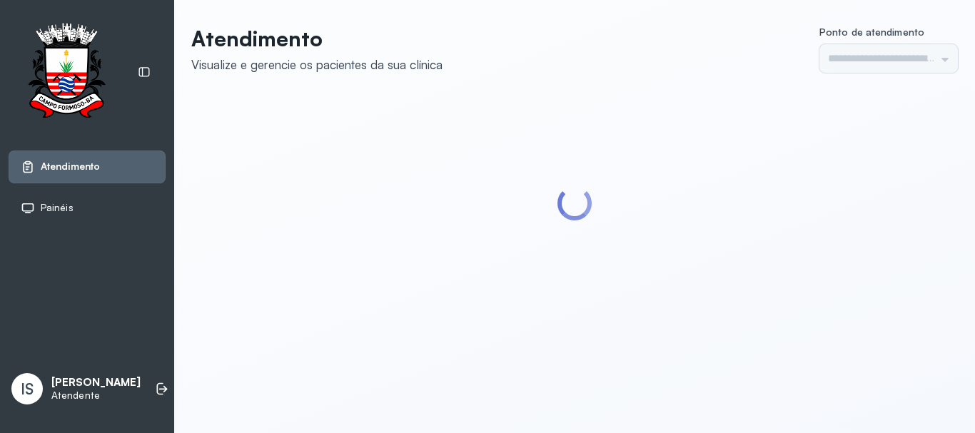
type input "******"
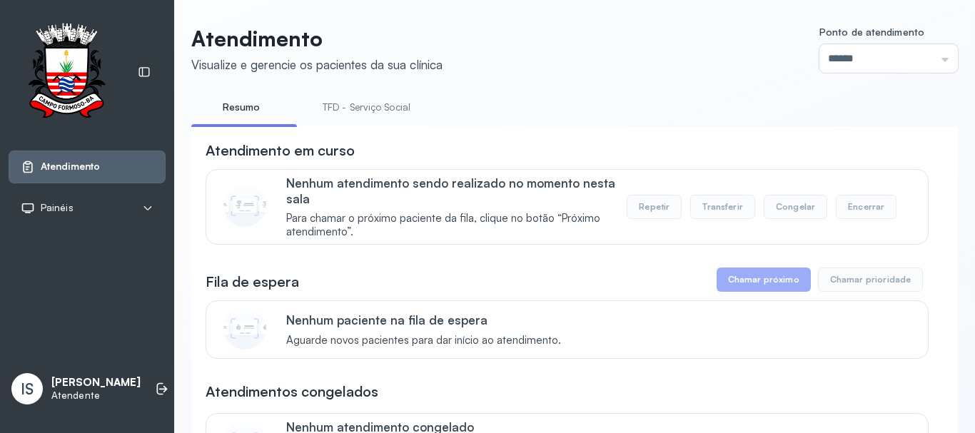
click at [351, 111] on link "TFD - Serviço Social" at bounding box center [366, 108] width 116 height 24
click at [461, 99] on ul "Resumo TFD - Serviço Social" at bounding box center [574, 112] width 767 height 32
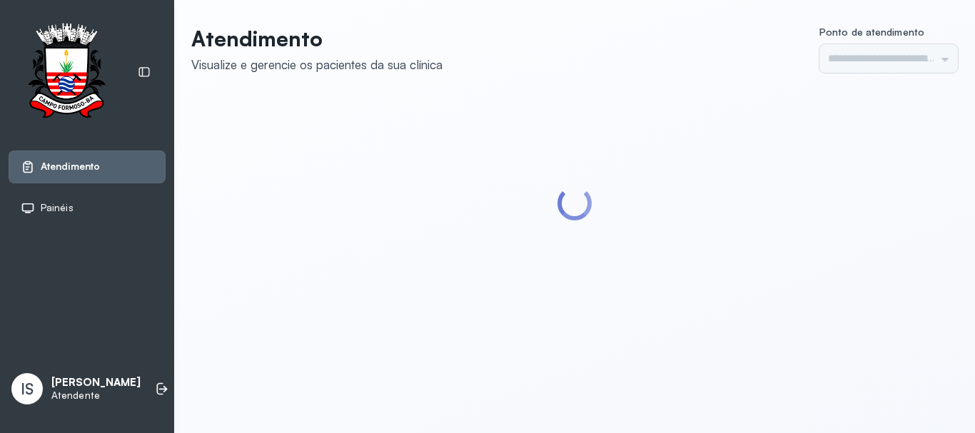
type input "******"
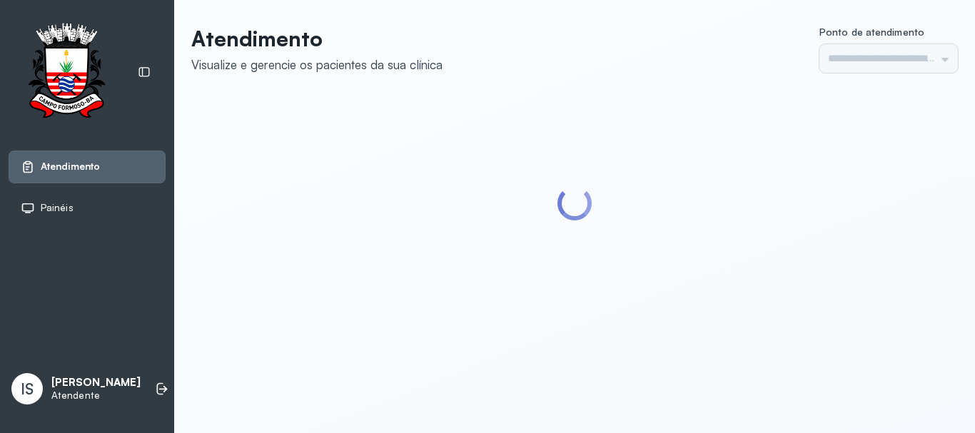
type input "******"
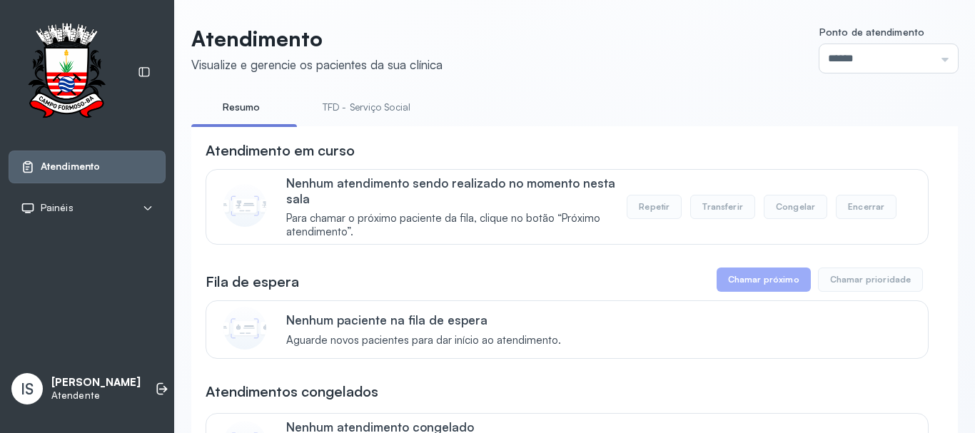
click at [361, 110] on link "TFD - Serviço Social" at bounding box center [366, 108] width 116 height 24
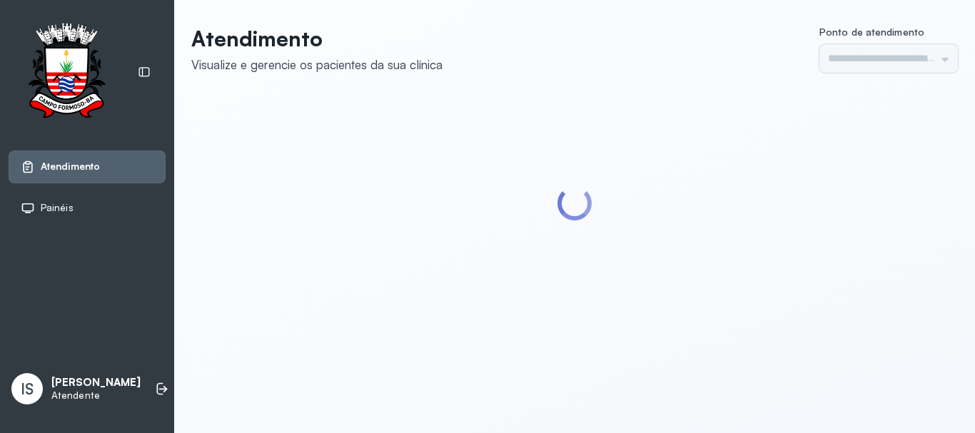
type input "******"
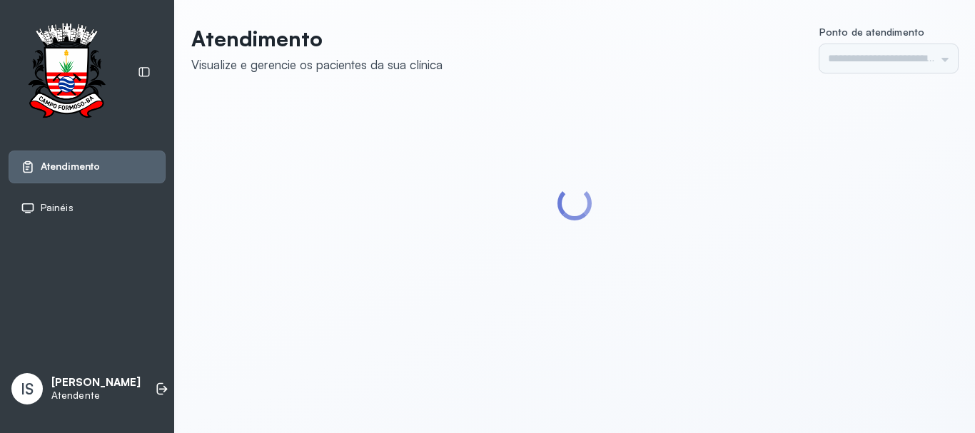
type input "******"
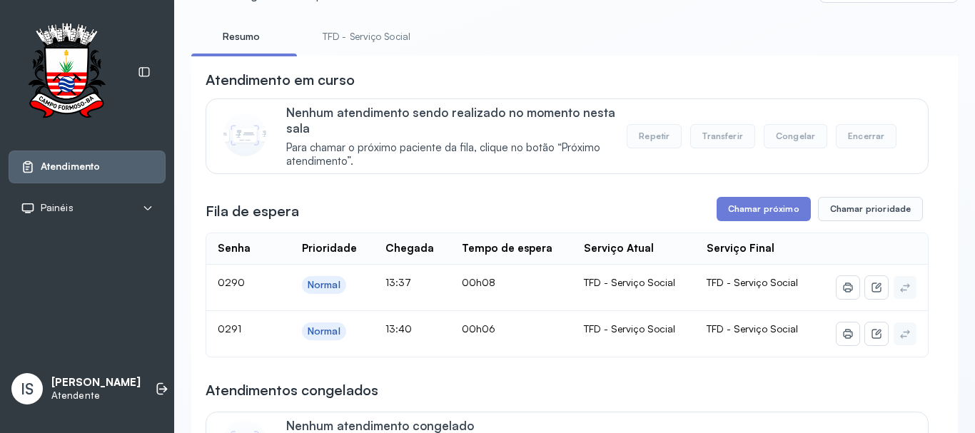
scroll to position [71, 0]
click button "Chamar próximo"
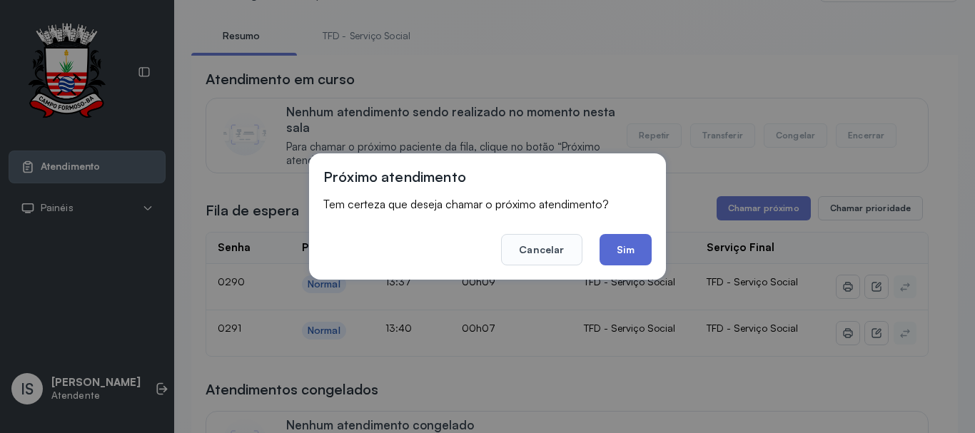
click button "Sim"
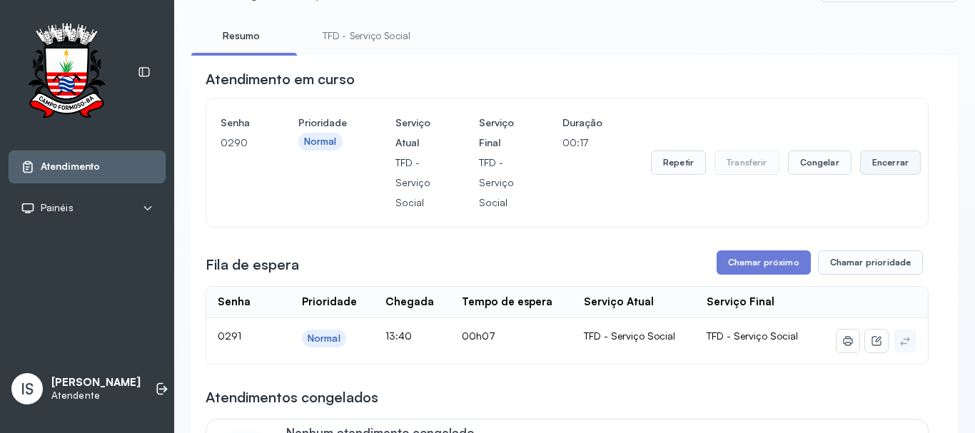
click button "Encerrar"
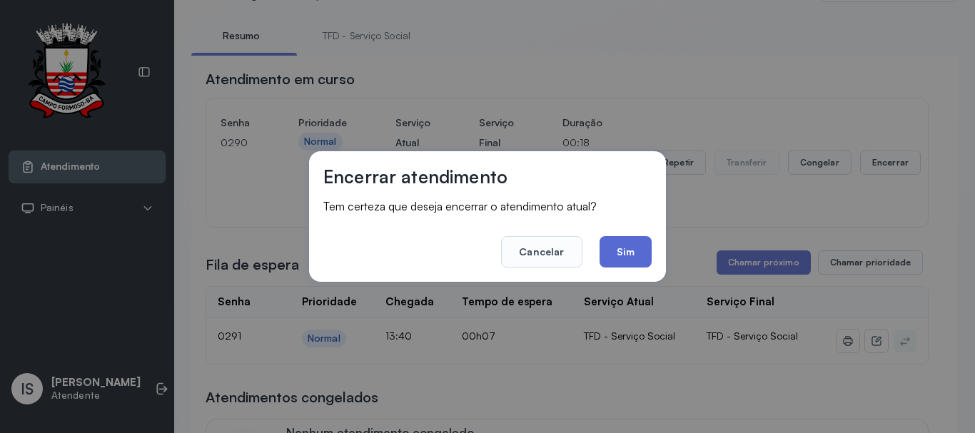
click button "Sim"
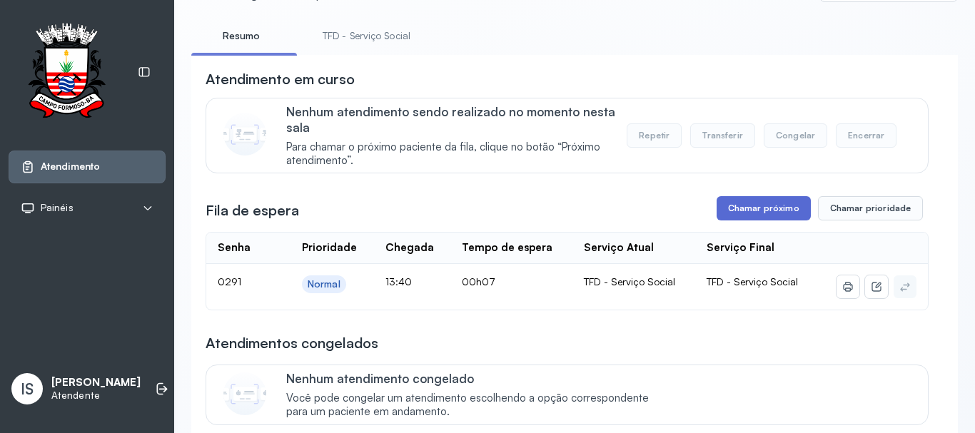
click button "Chamar próximo"
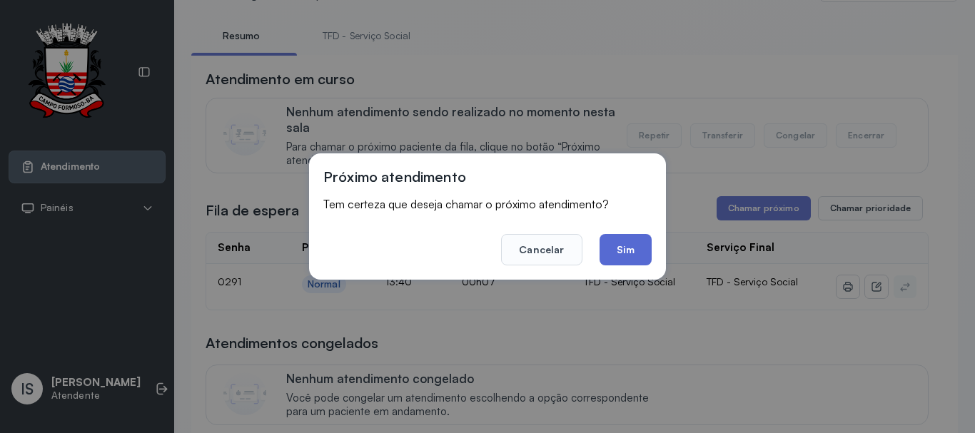
click button "Sim"
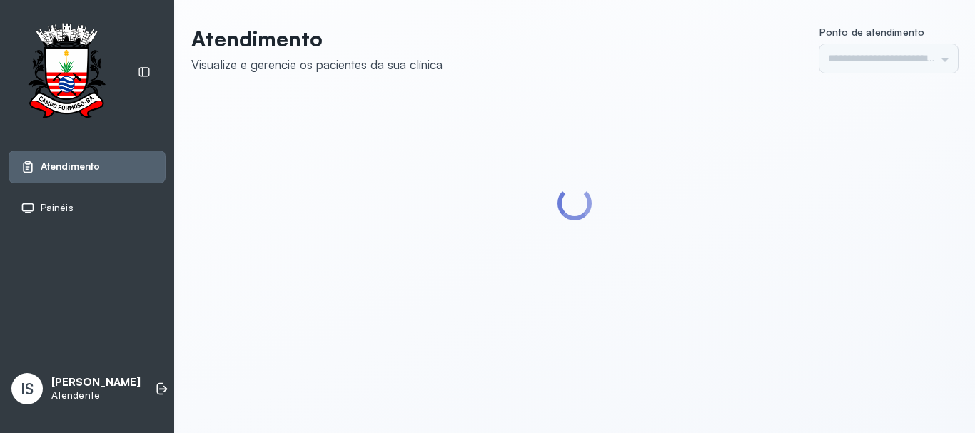
type input "******"
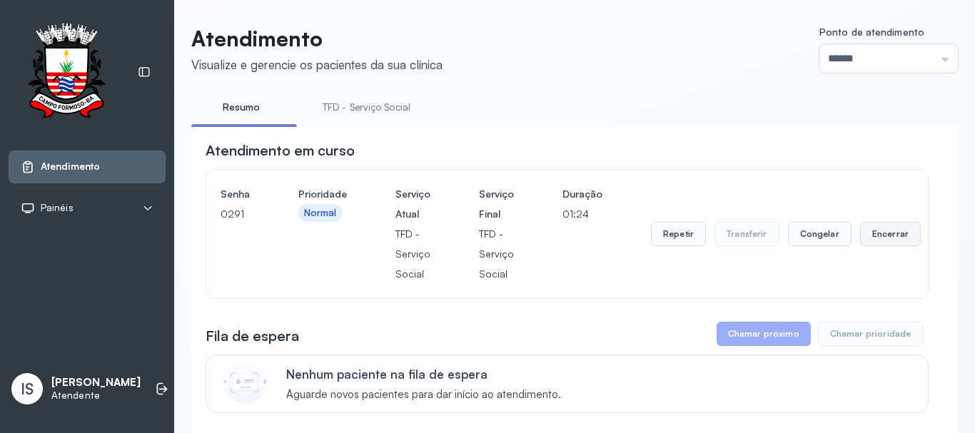
click at [878, 233] on button "Encerrar" at bounding box center [890, 234] width 61 height 24
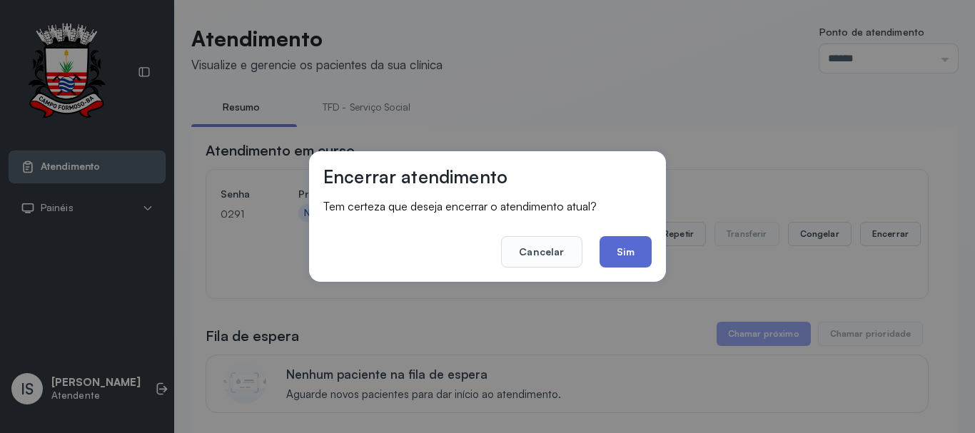
click at [621, 260] on button "Sim" at bounding box center [626, 251] width 52 height 31
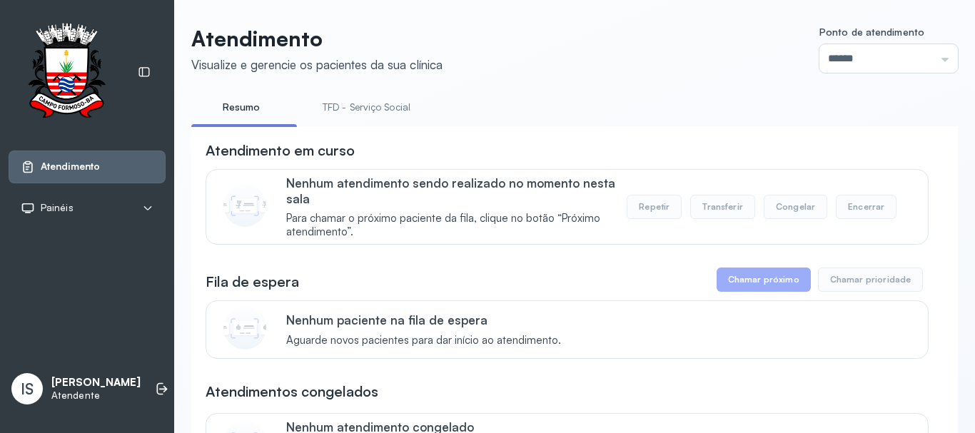
click at [370, 105] on link "TFD - Serviço Social" at bounding box center [366, 108] width 116 height 24
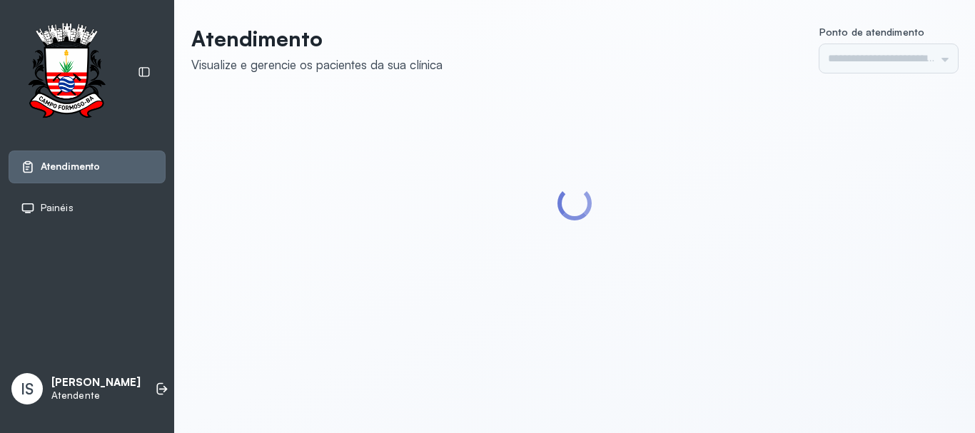
type input "******"
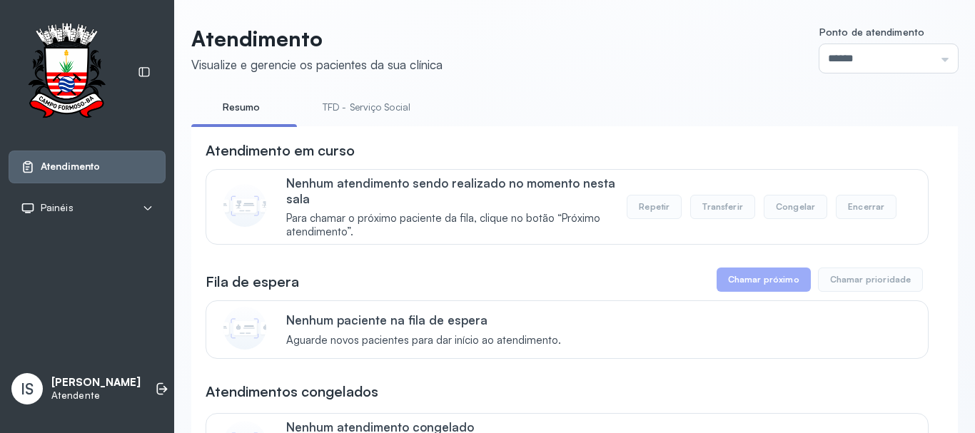
click at [356, 111] on link "TFD - Serviço Social" at bounding box center [366, 108] width 116 height 24
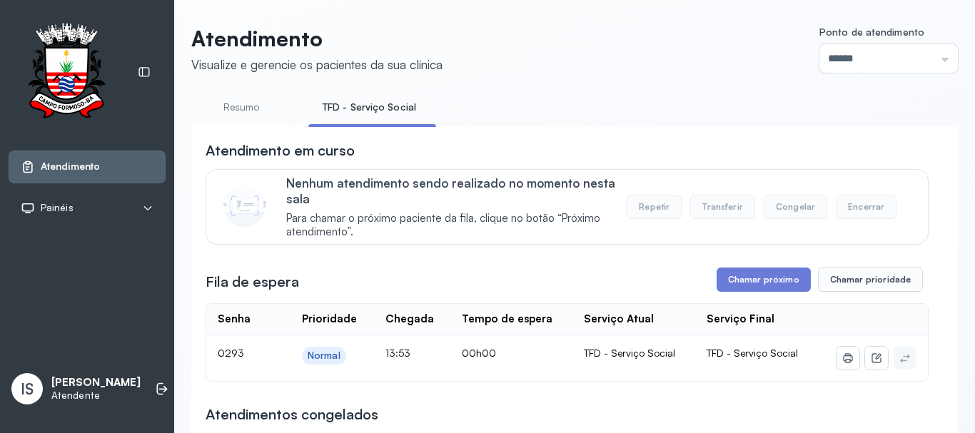
click at [754, 292] on button "Chamar próximo" at bounding box center [764, 280] width 94 height 24
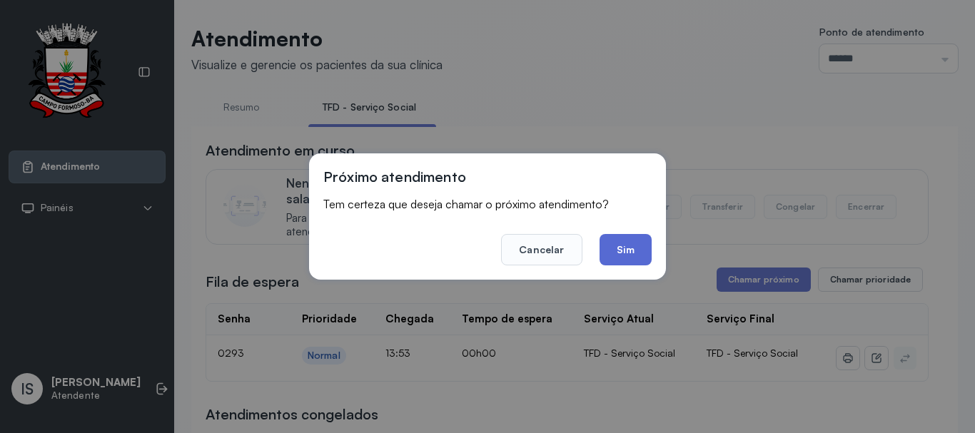
click at [633, 254] on button "Sim" at bounding box center [626, 249] width 52 height 31
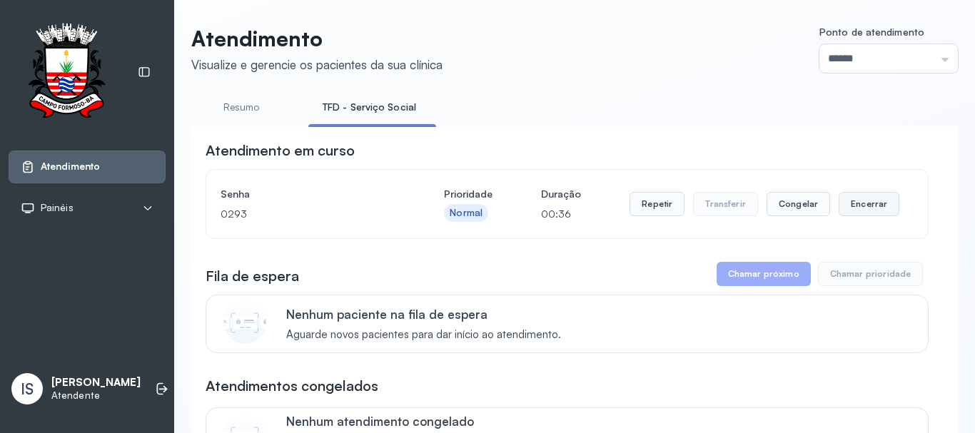
click at [842, 210] on button "Encerrar" at bounding box center [869, 204] width 61 height 24
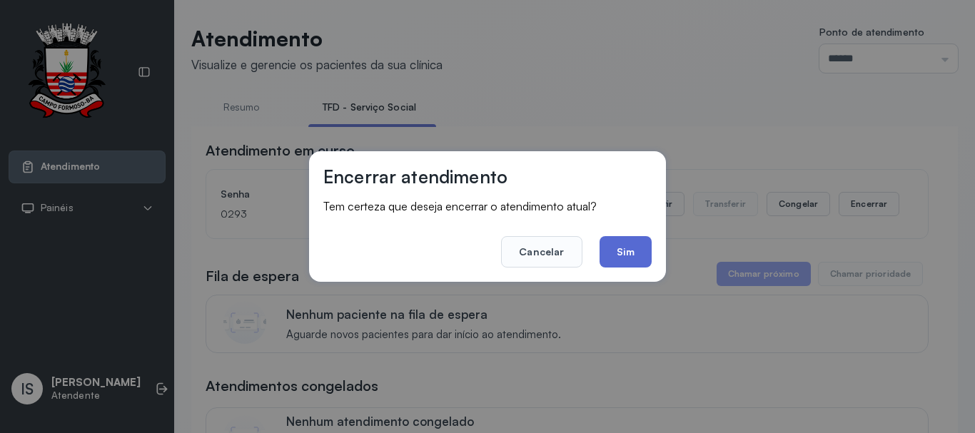
click at [635, 257] on button "Sim" at bounding box center [626, 251] width 52 height 31
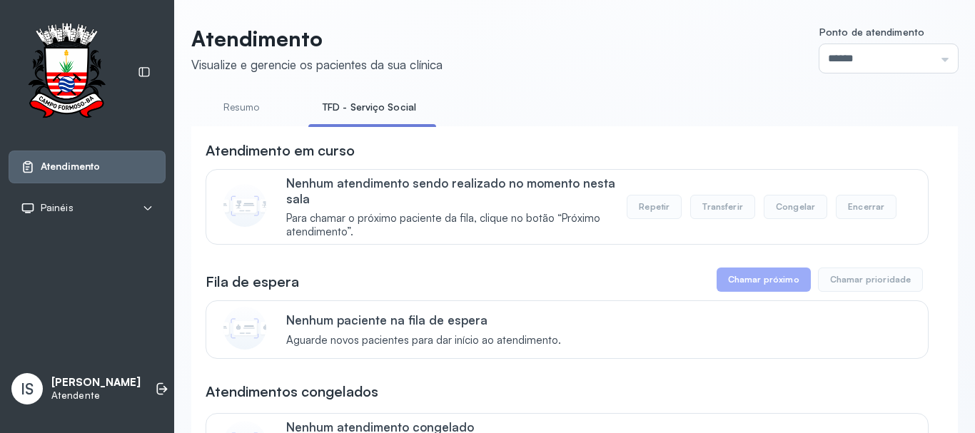
click at [257, 103] on link "Resumo" at bounding box center [241, 108] width 100 height 24
click at [362, 104] on link "TFD - Serviço Social" at bounding box center [366, 108] width 116 height 24
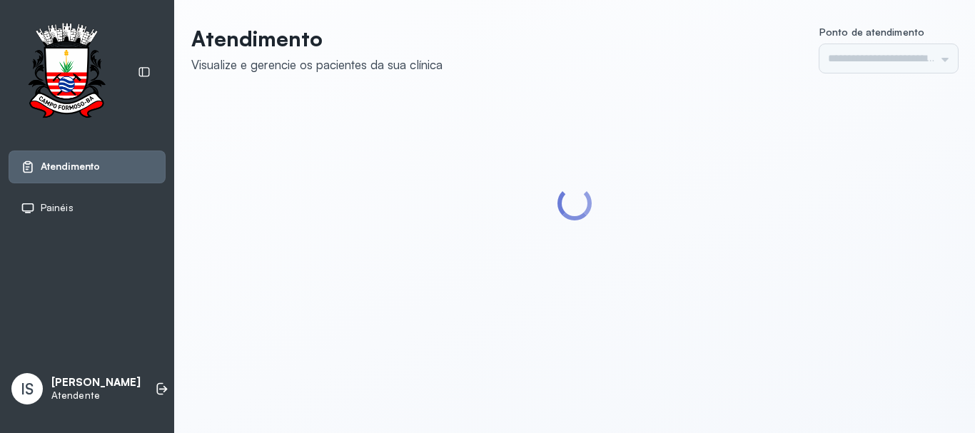
type input "******"
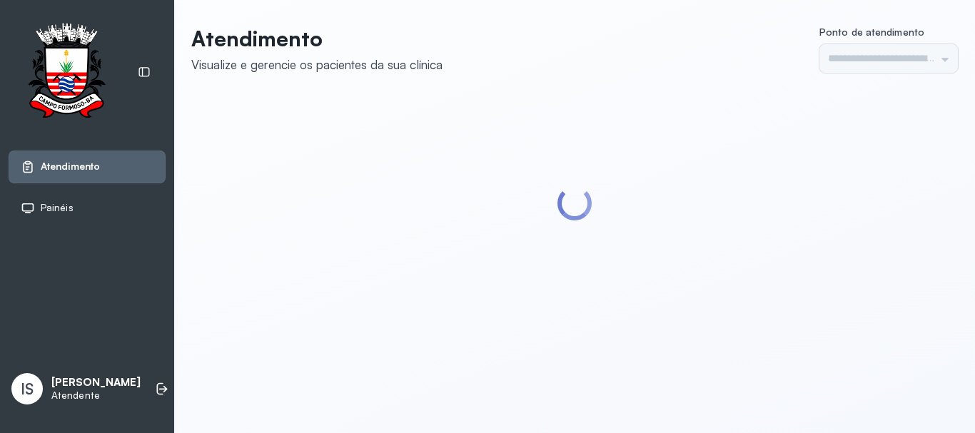
type input "******"
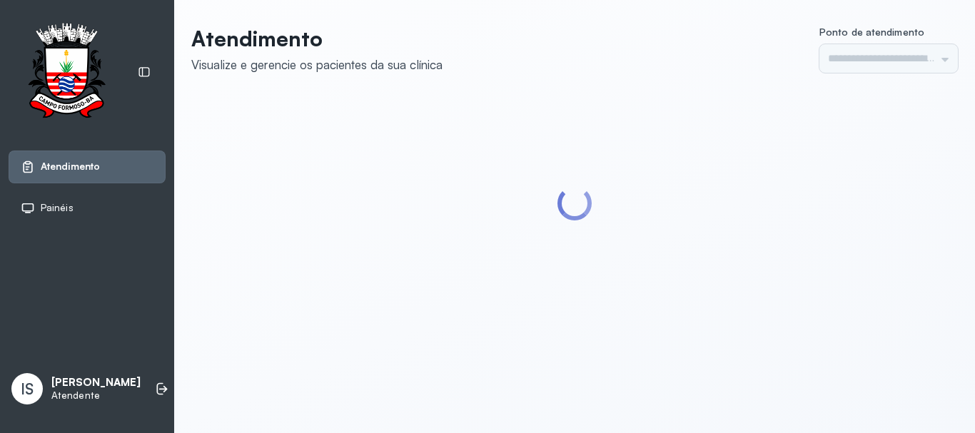
type input "******"
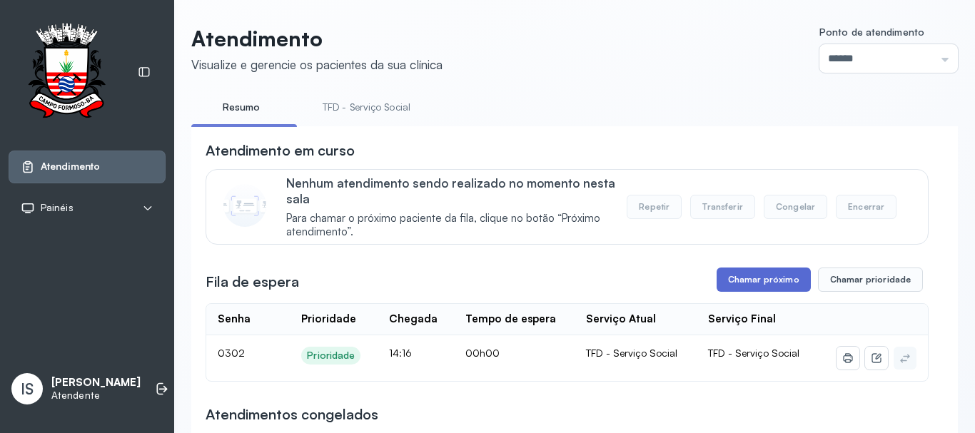
click at [770, 279] on button "Chamar próximo" at bounding box center [764, 280] width 94 height 24
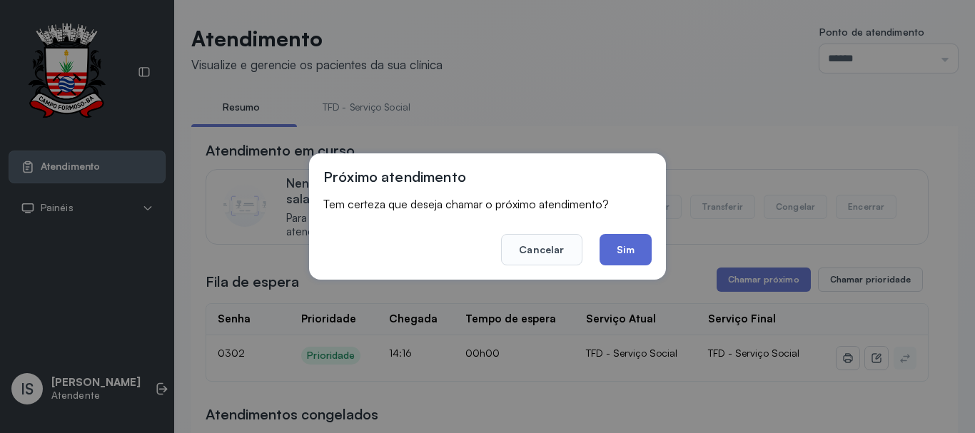
click at [648, 246] on button "Sim" at bounding box center [626, 249] width 52 height 31
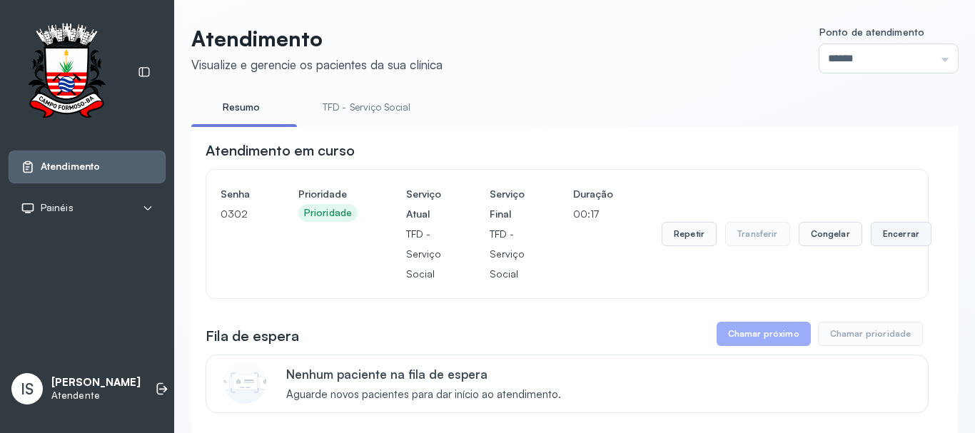
click at [883, 227] on button "Encerrar" at bounding box center [901, 234] width 61 height 24
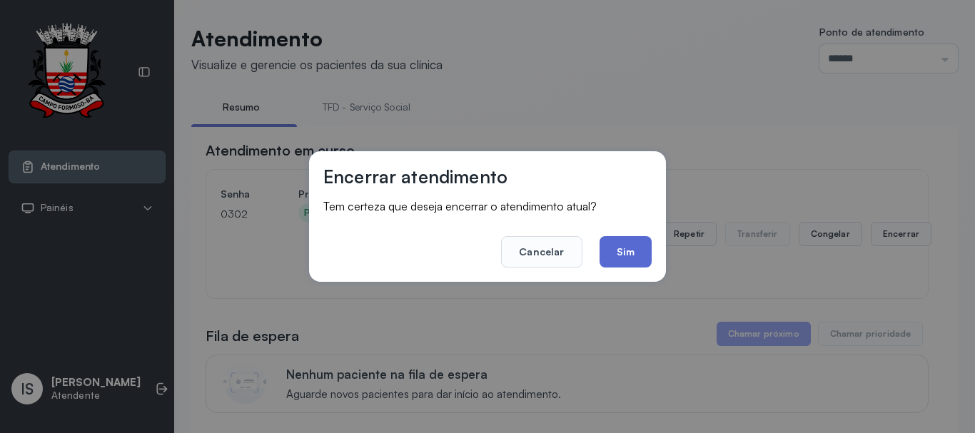
click at [633, 255] on button "Sim" at bounding box center [626, 251] width 52 height 31
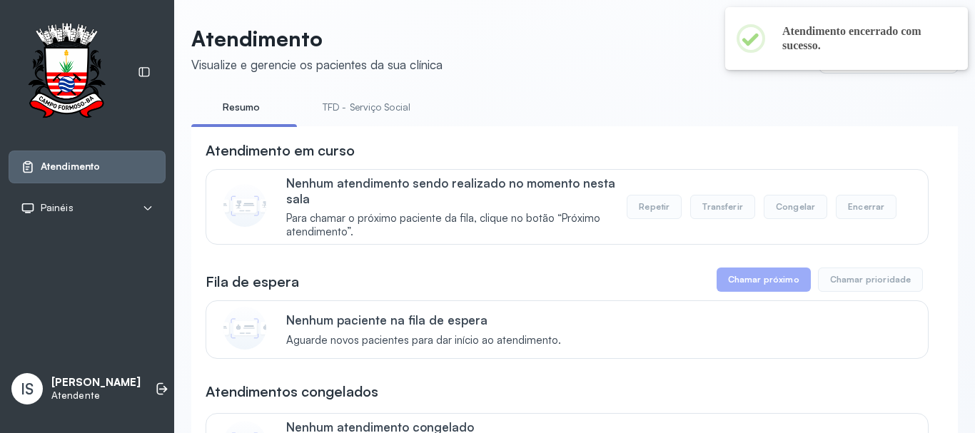
click at [368, 104] on link "TFD - Serviço Social" at bounding box center [366, 108] width 116 height 24
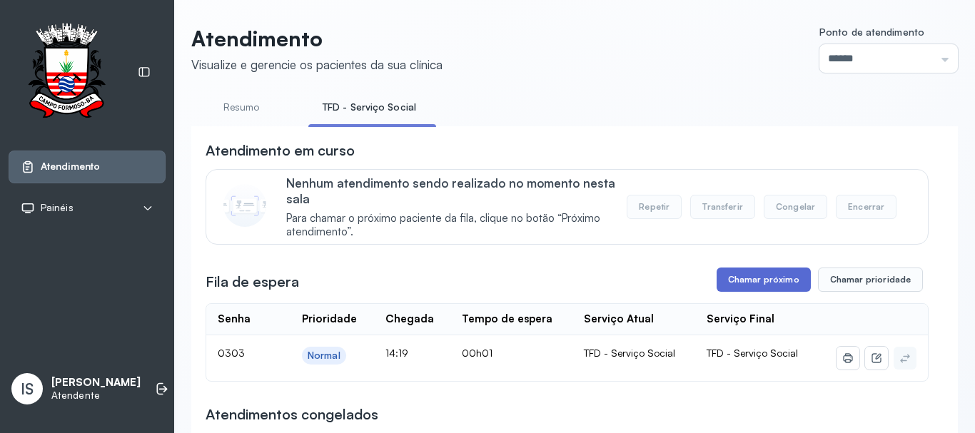
click at [781, 290] on button "Chamar próximo" at bounding box center [764, 280] width 94 height 24
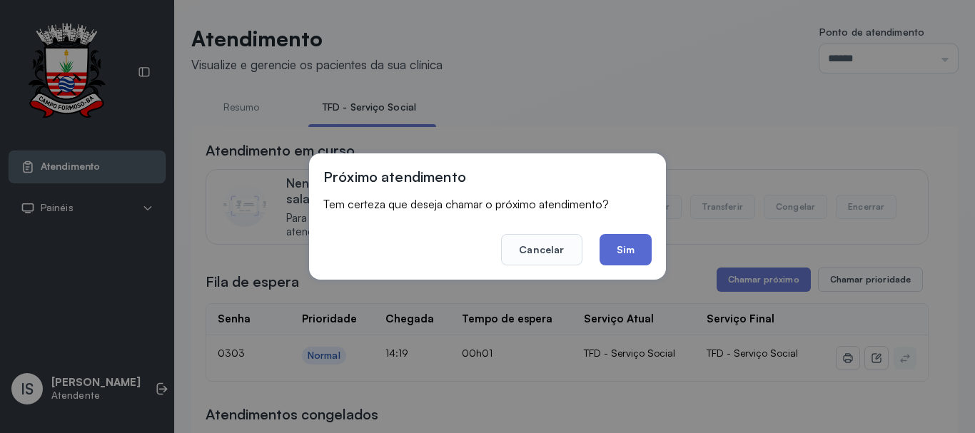
click at [635, 248] on button "Sim" at bounding box center [626, 249] width 52 height 31
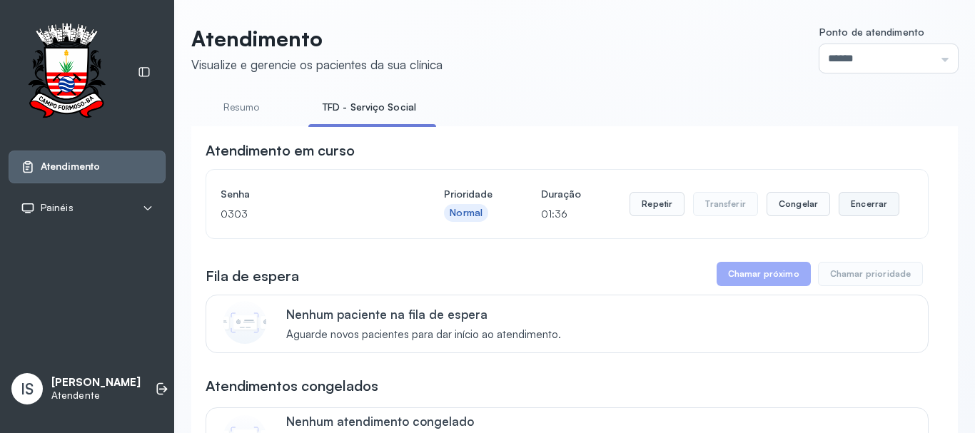
click at [843, 209] on button "Encerrar" at bounding box center [869, 204] width 61 height 24
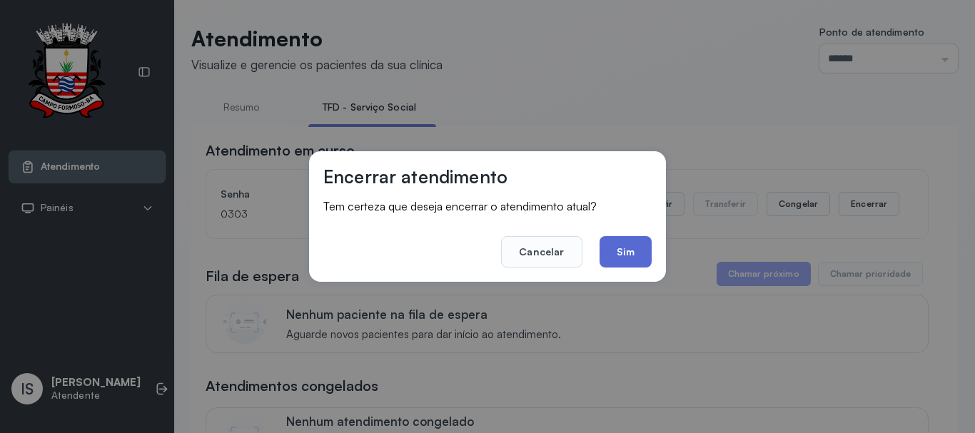
click at [651, 253] on button "Sim" at bounding box center [626, 251] width 52 height 31
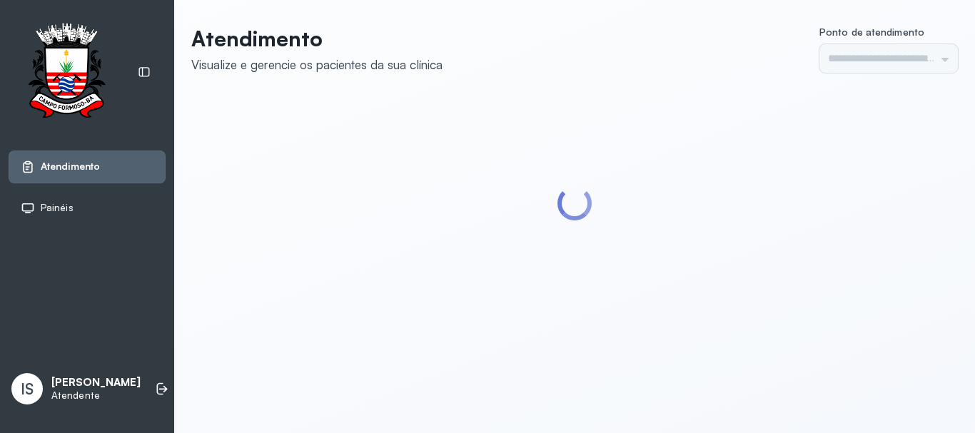
type input "******"
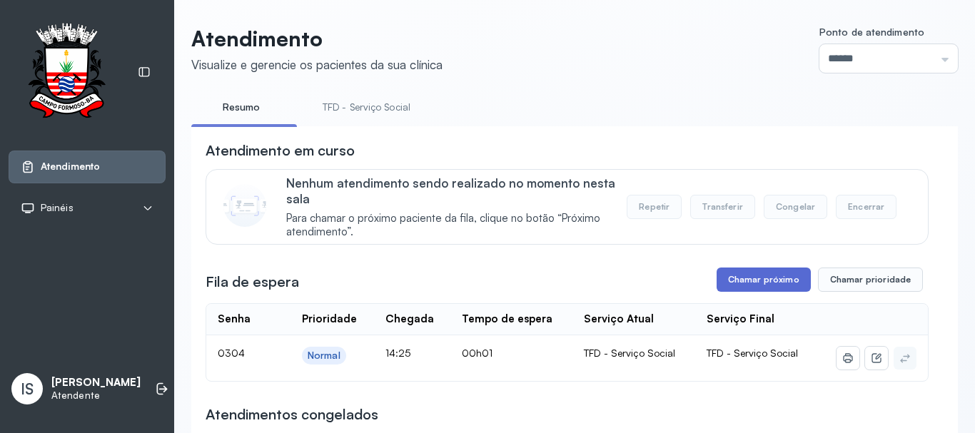
click at [717, 281] on button "Chamar próximo" at bounding box center [764, 280] width 94 height 24
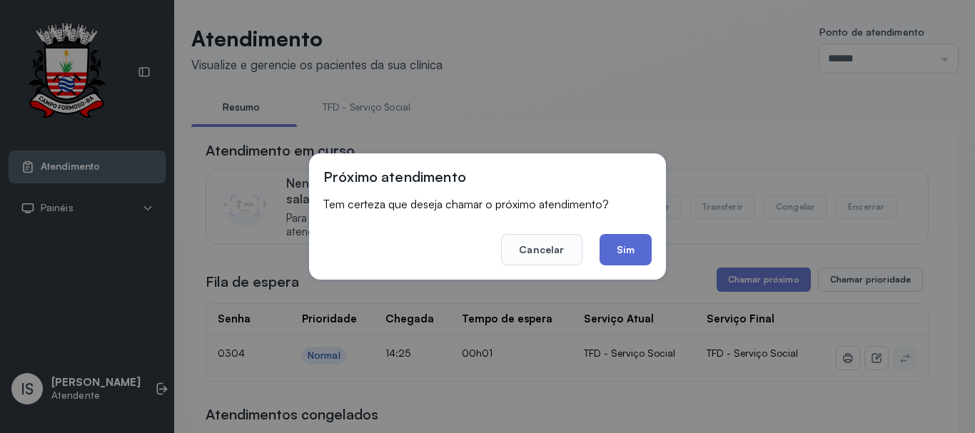
click at [625, 247] on button "Sim" at bounding box center [626, 249] width 52 height 31
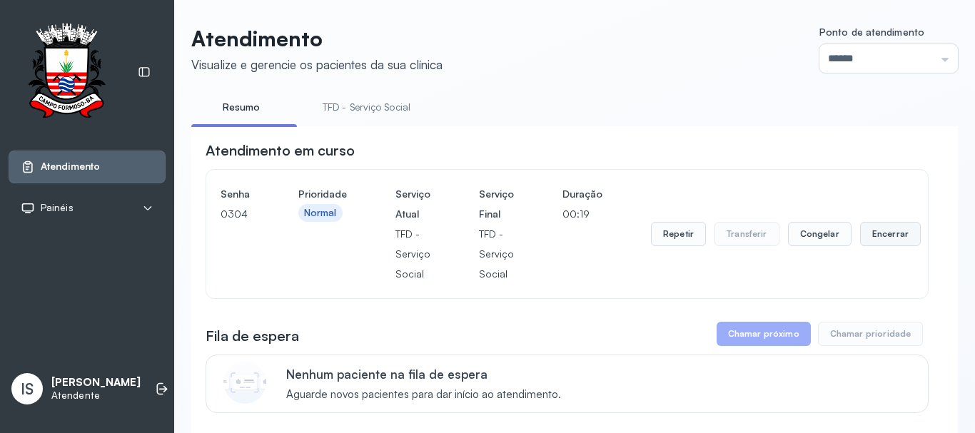
click at [877, 246] on button "Encerrar" at bounding box center [890, 234] width 61 height 24
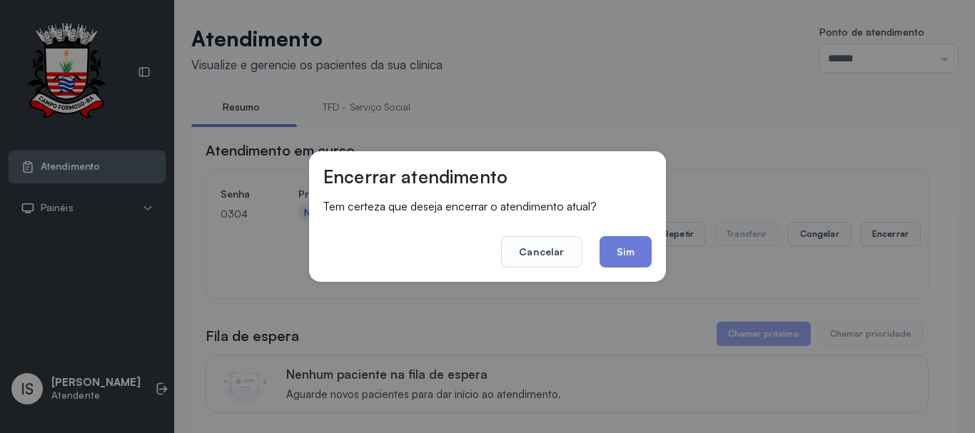
click at [603, 249] on button "Sim" at bounding box center [626, 251] width 52 height 31
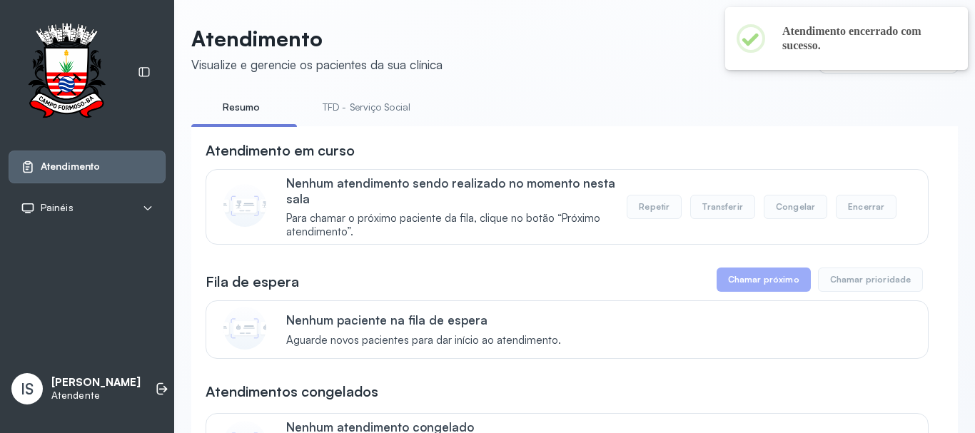
click at [335, 111] on link "TFD - Serviço Social" at bounding box center [366, 108] width 116 height 24
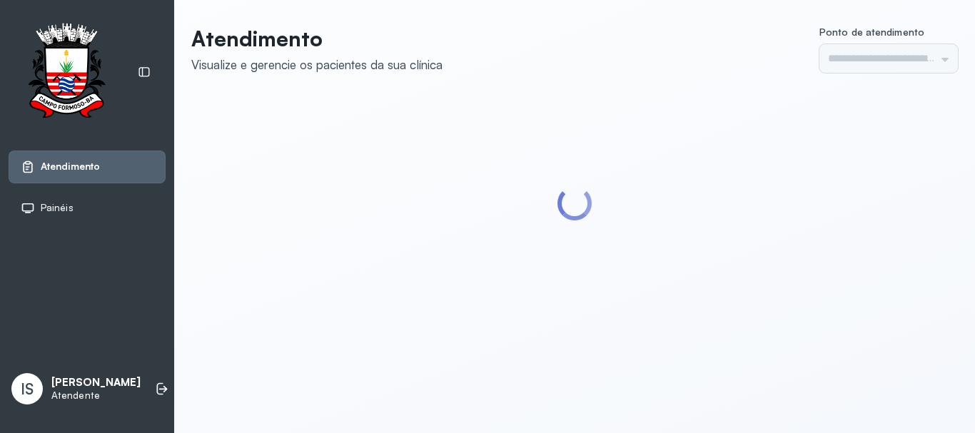
type input "******"
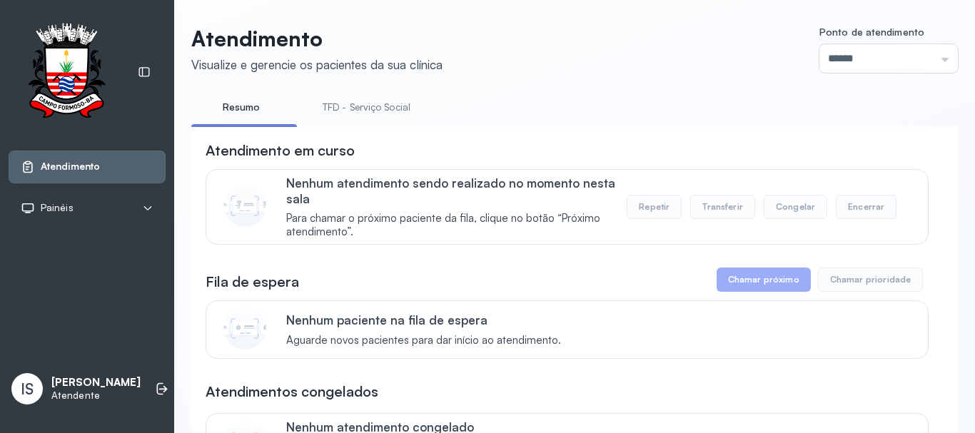
click at [337, 104] on link "TFD - Serviço Social" at bounding box center [366, 108] width 116 height 24
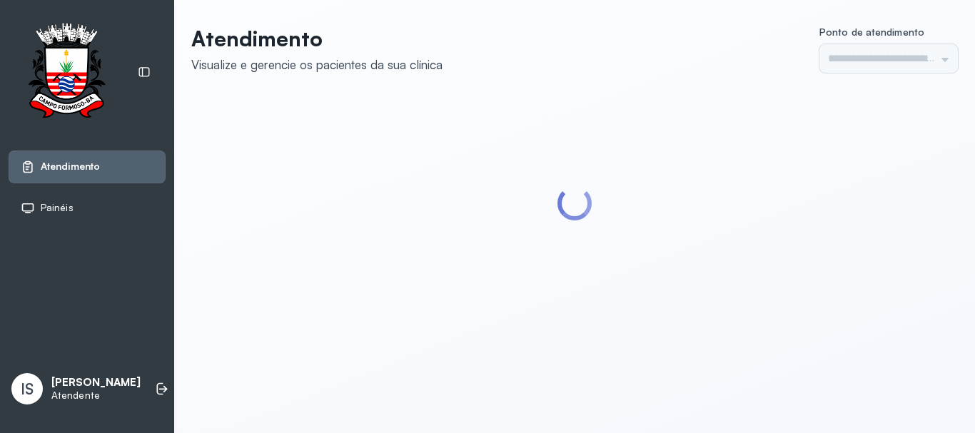
type input "******"
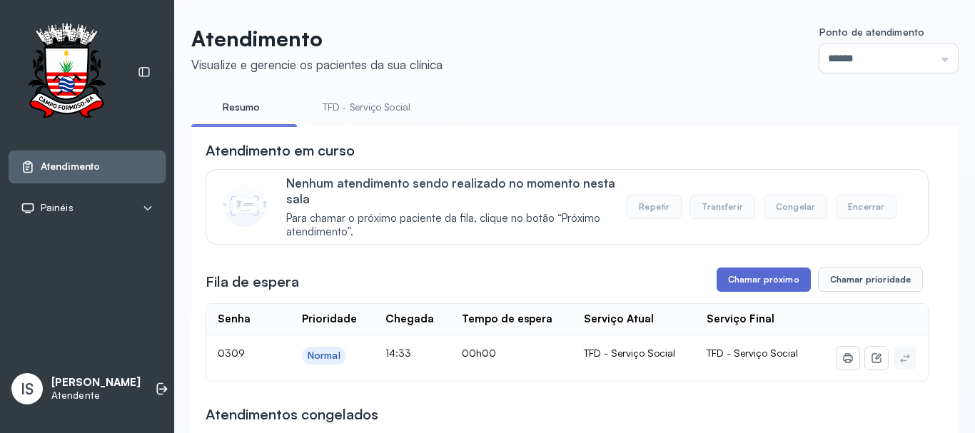
click at [759, 292] on button "Chamar próximo" at bounding box center [764, 280] width 94 height 24
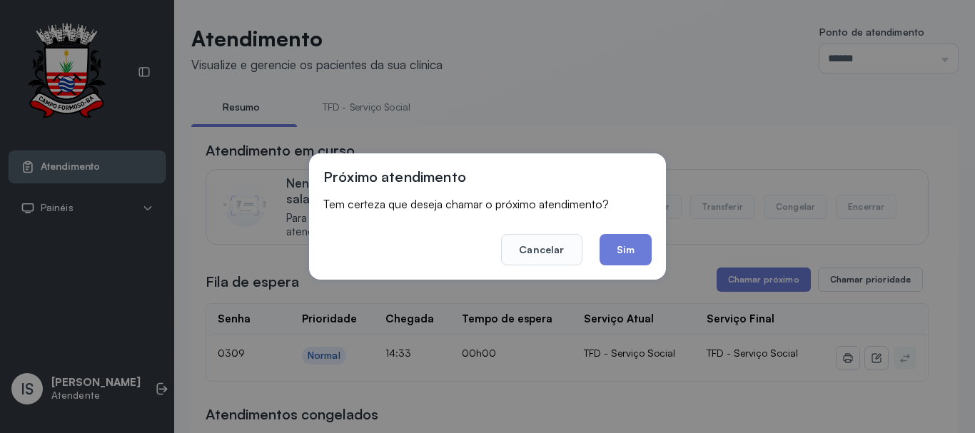
click at [650, 268] on div "Próximo atendimento Tem certeza que deseja chamar o próximo atendimento? Cancel…" at bounding box center [487, 217] width 357 height 126
click at [648, 265] on button "Sim" at bounding box center [626, 249] width 52 height 31
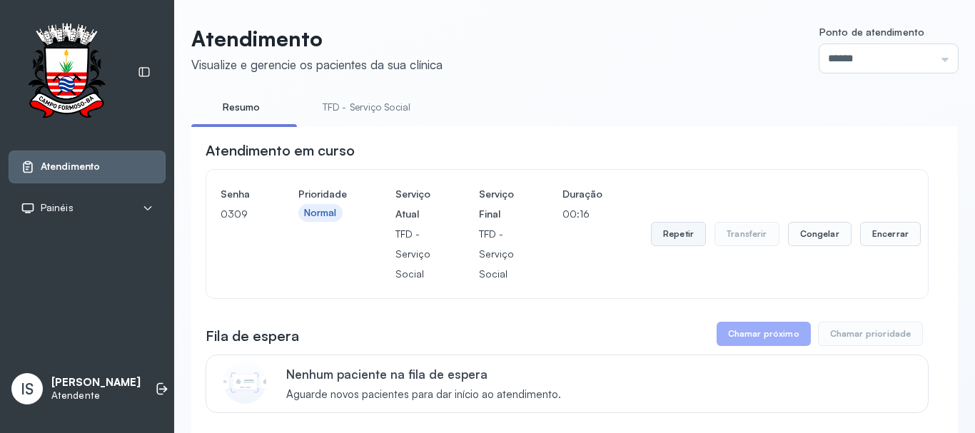
click at [685, 241] on button "Repetir" at bounding box center [678, 234] width 55 height 24
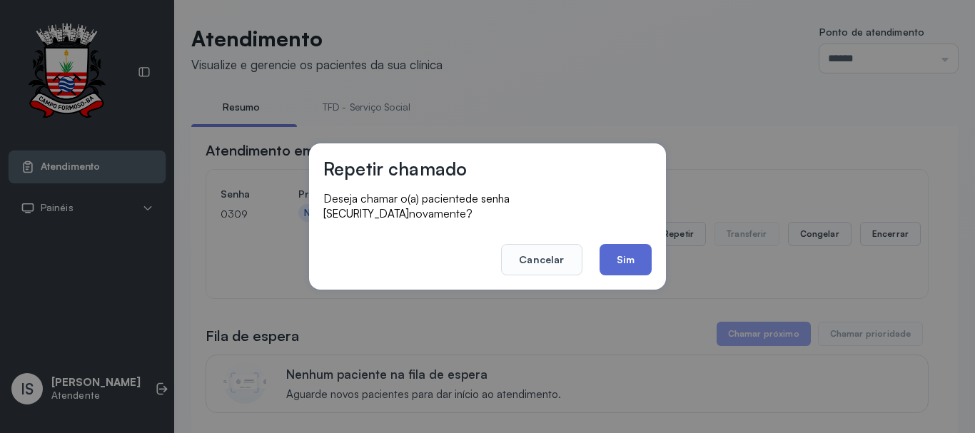
click at [614, 245] on button "Sim" at bounding box center [626, 259] width 52 height 31
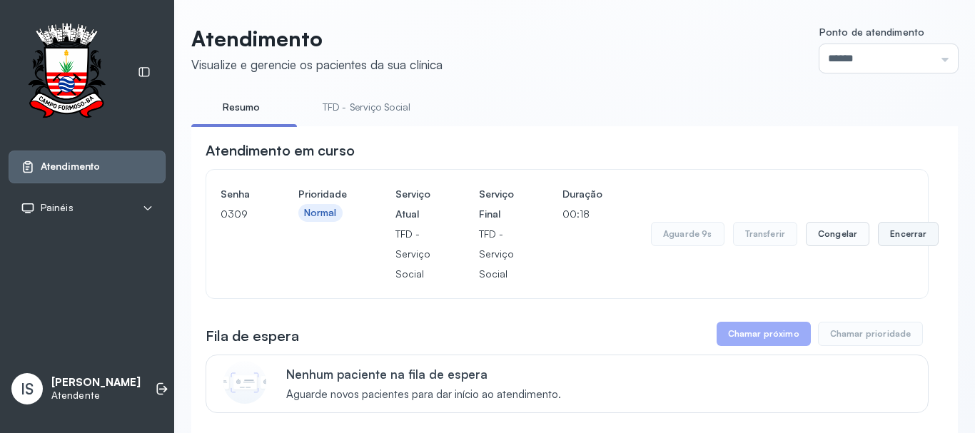
click at [903, 244] on button "Encerrar" at bounding box center [908, 234] width 61 height 24
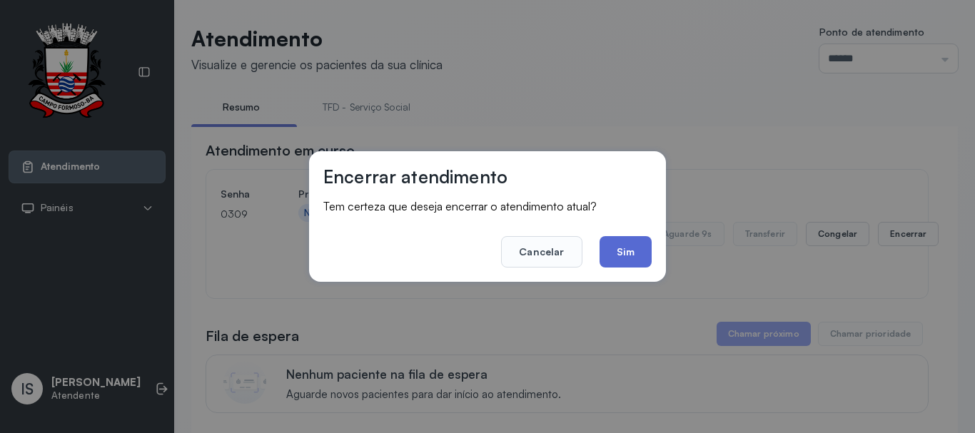
click at [618, 250] on button "Sim" at bounding box center [626, 251] width 52 height 31
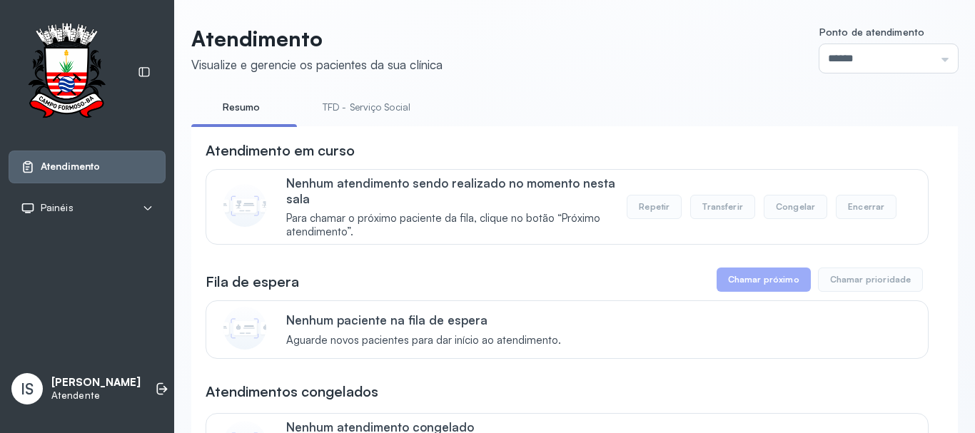
click at [363, 118] on link "TFD - Serviço Social" at bounding box center [366, 108] width 116 height 24
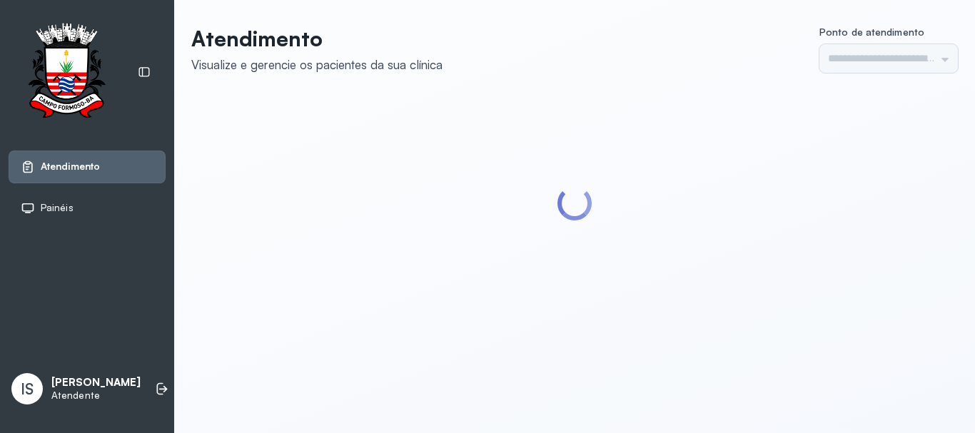
type input "******"
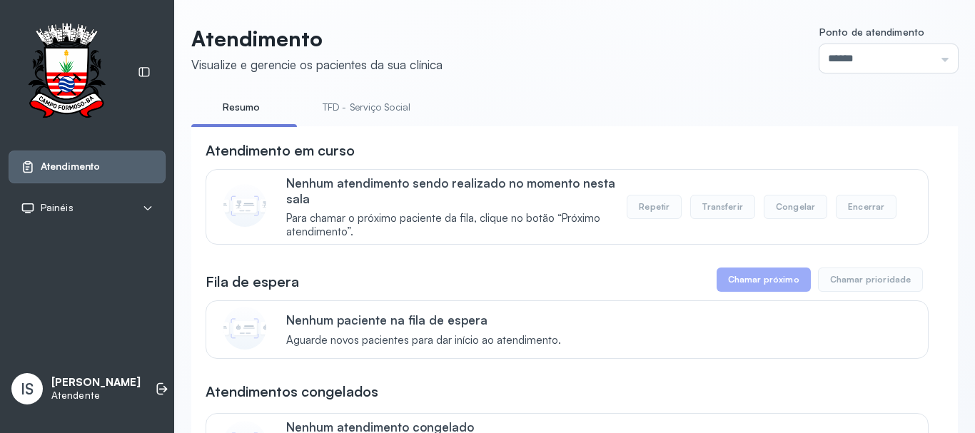
click at [353, 114] on link "TFD - Serviço Social" at bounding box center [366, 108] width 116 height 24
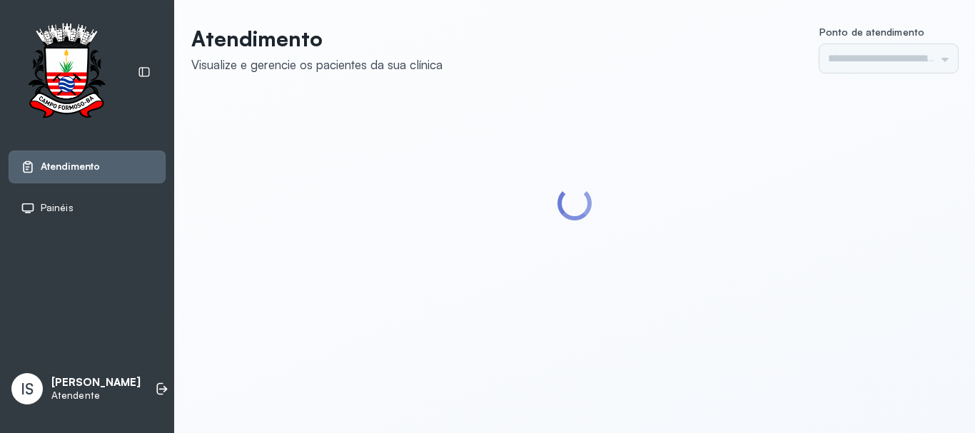
type input "******"
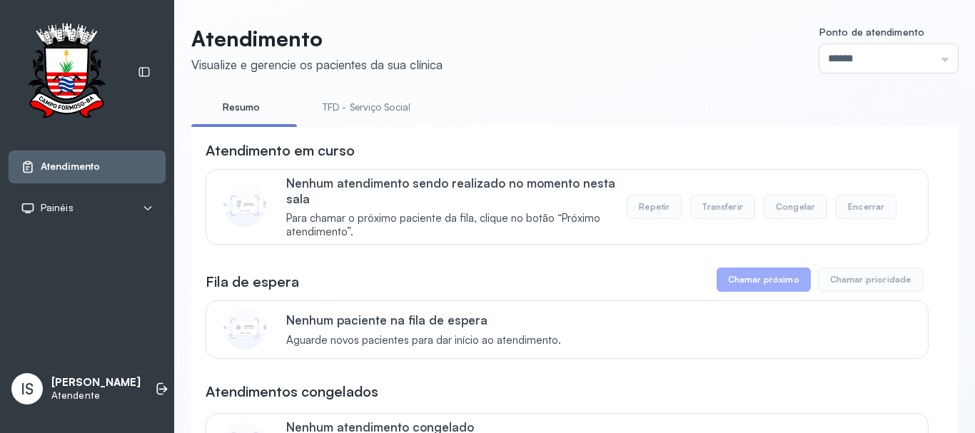
click at [361, 115] on link "TFD - Serviço Social" at bounding box center [366, 108] width 116 height 24
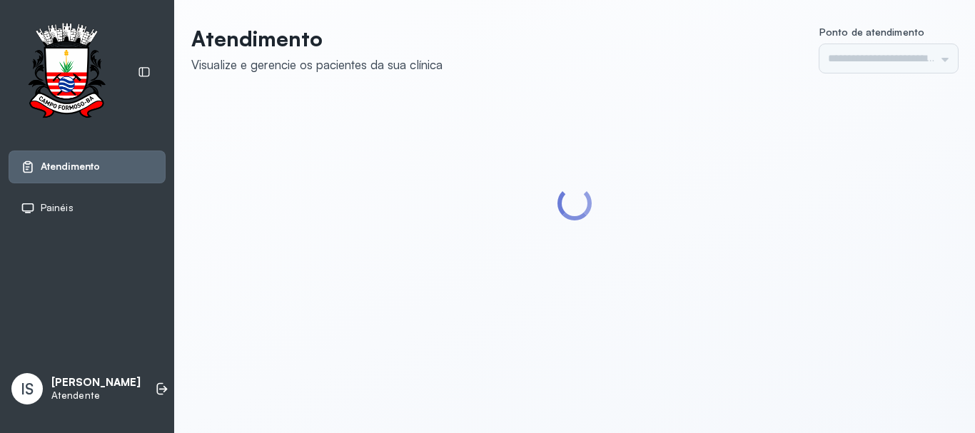
type input "******"
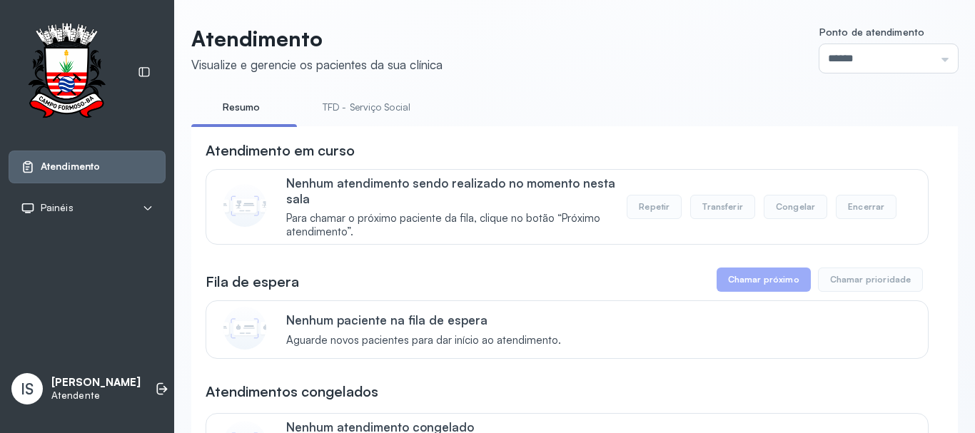
click at [376, 107] on link "TFD - Serviço Social" at bounding box center [366, 108] width 116 height 24
click at [266, 101] on link "Resumo" at bounding box center [241, 108] width 100 height 24
click at [343, 108] on link "TFD - Serviço Social" at bounding box center [366, 108] width 116 height 24
click at [243, 110] on link "Resumo" at bounding box center [241, 108] width 100 height 24
click at [371, 111] on link "TFD - Serviço Social" at bounding box center [366, 108] width 116 height 24
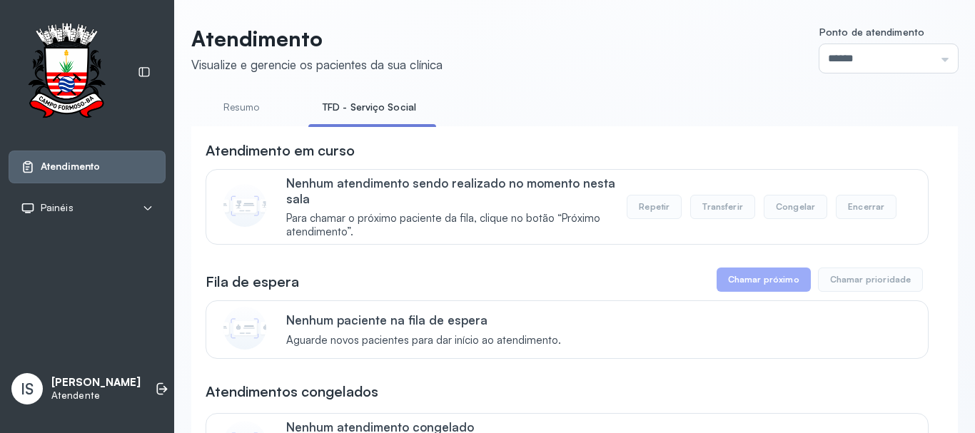
click at [308, 121] on li "Resumo" at bounding box center [372, 112] width 128 height 32
click at [241, 108] on link "Resumo" at bounding box center [241, 108] width 100 height 24
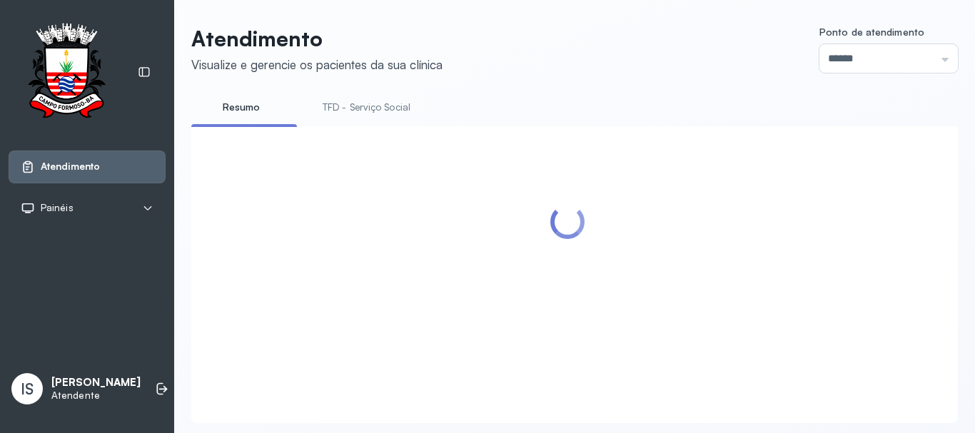
click at [349, 107] on link "TFD - Serviço Social" at bounding box center [366, 108] width 116 height 24
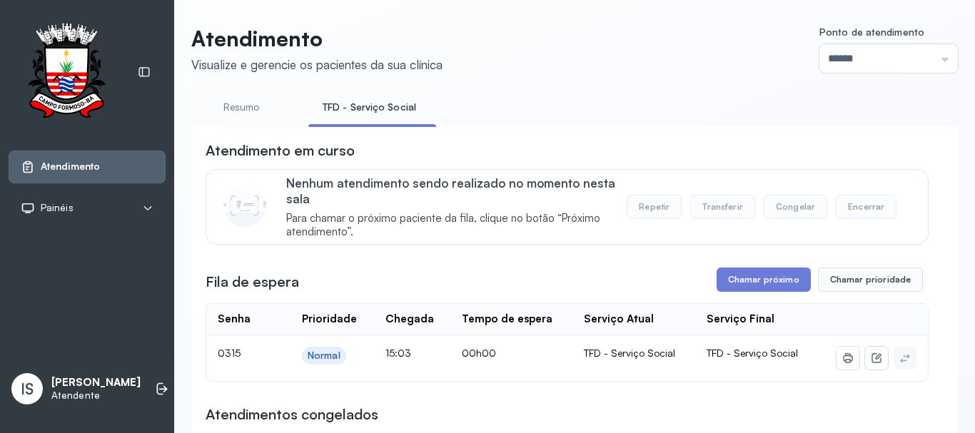
drag, startPoint x: 738, startPoint y: 268, endPoint x: 733, endPoint y: 276, distance: 9.7
click at [730, 283] on button "Chamar próximo" at bounding box center [764, 280] width 94 height 24
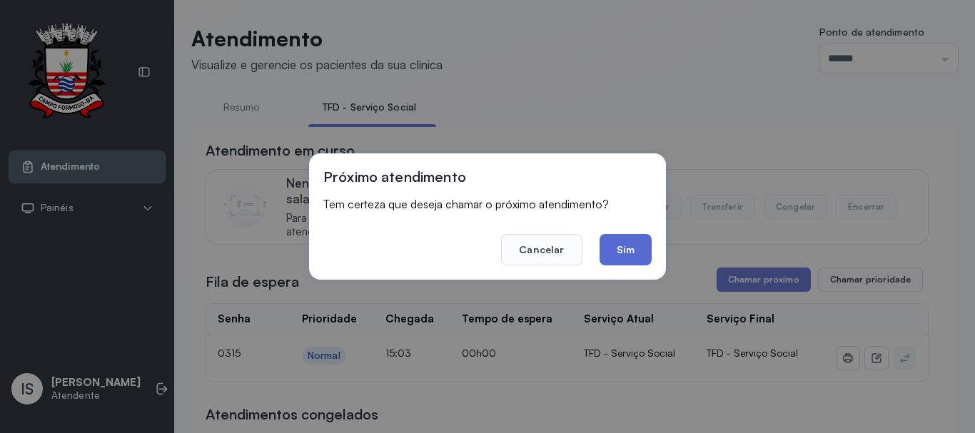
click at [615, 240] on button "Sim" at bounding box center [626, 249] width 52 height 31
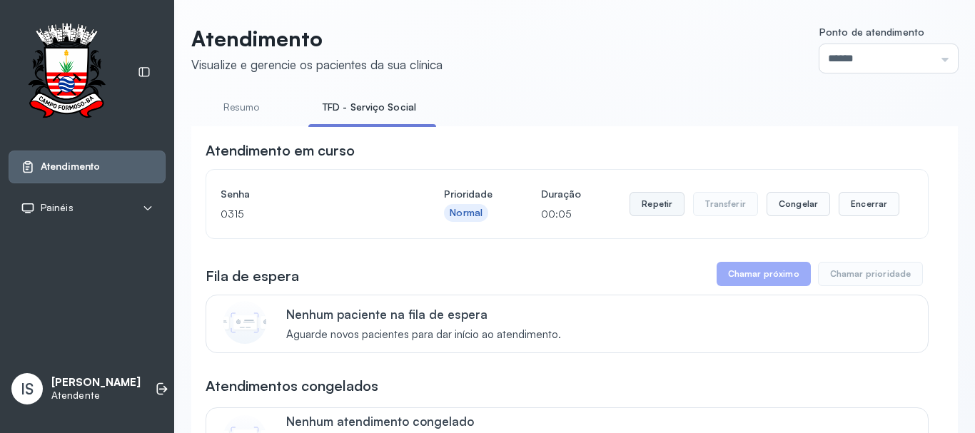
click at [648, 206] on button "Repetir" at bounding box center [657, 204] width 55 height 24
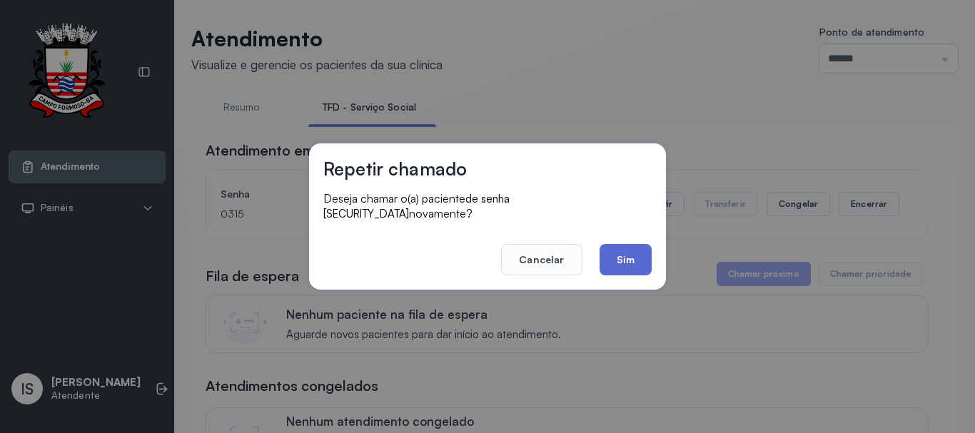
click at [621, 258] on button "Sim" at bounding box center [626, 259] width 52 height 31
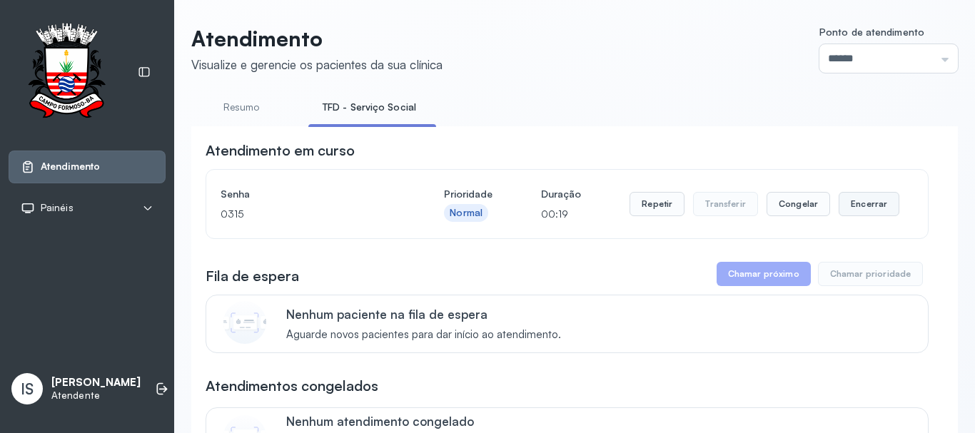
click at [860, 212] on button "Encerrar" at bounding box center [869, 204] width 61 height 24
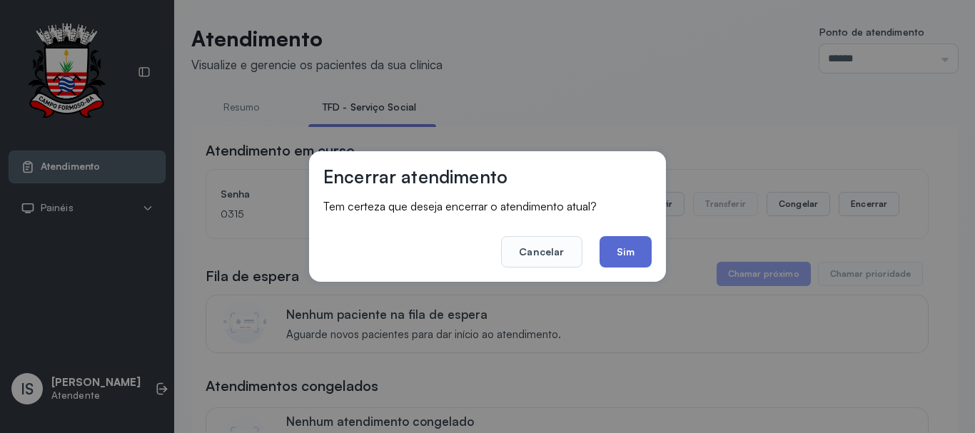
click at [617, 248] on button "Sim" at bounding box center [626, 251] width 52 height 31
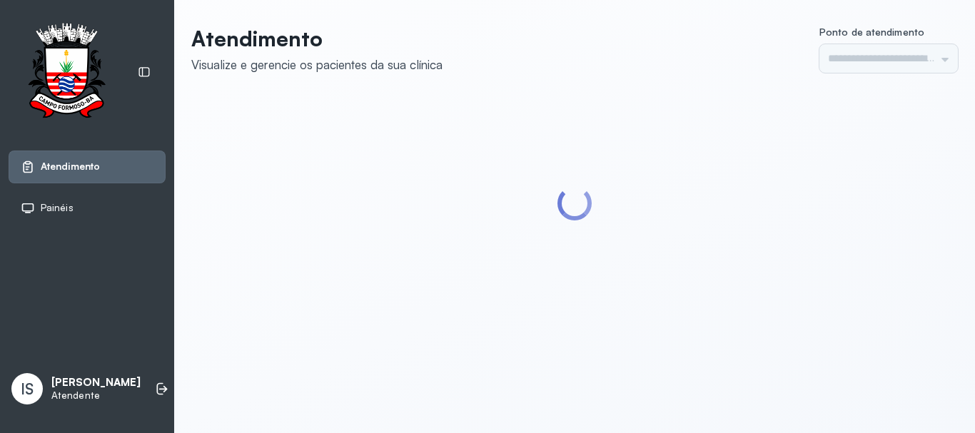
type input "******"
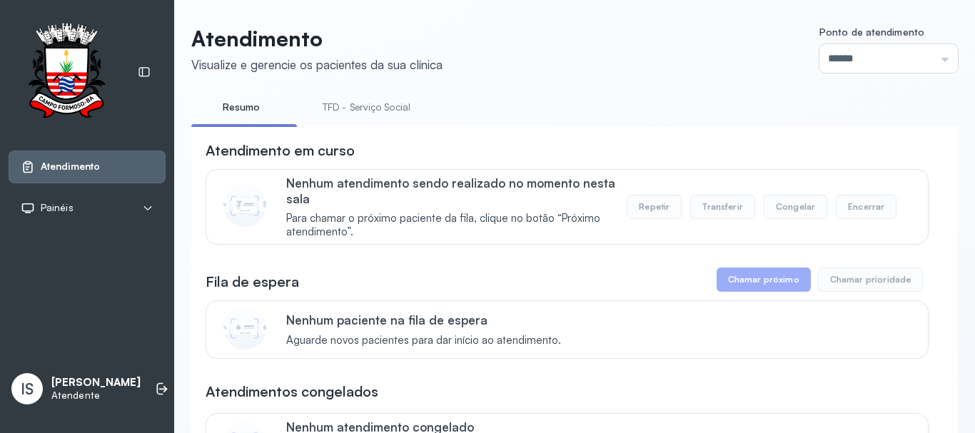
click at [380, 105] on link "TFD - Serviço Social" at bounding box center [366, 108] width 116 height 24
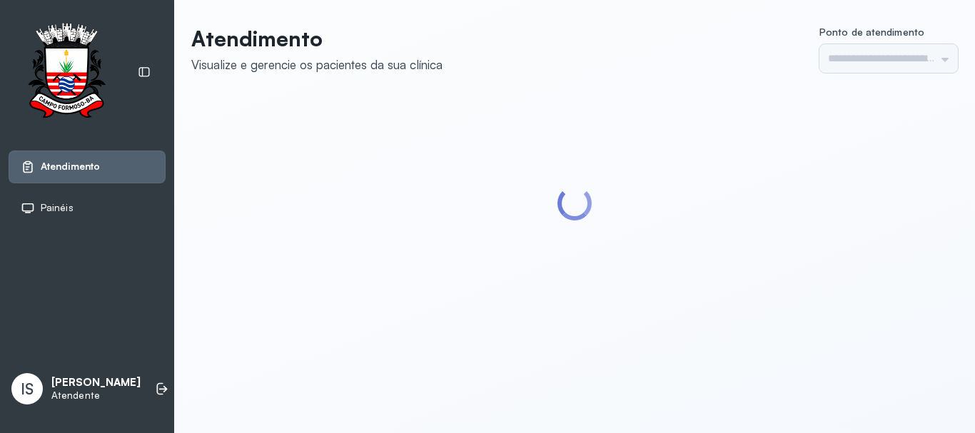
type input "******"
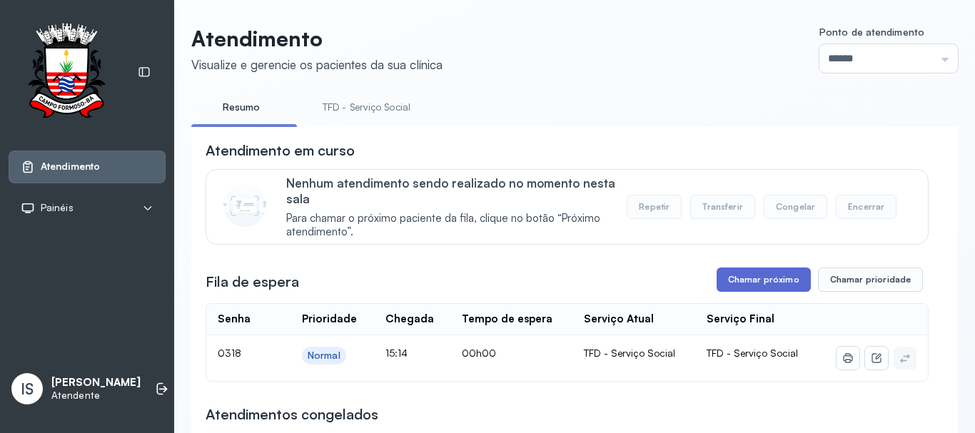
click at [743, 292] on button "Chamar próximo" at bounding box center [764, 280] width 94 height 24
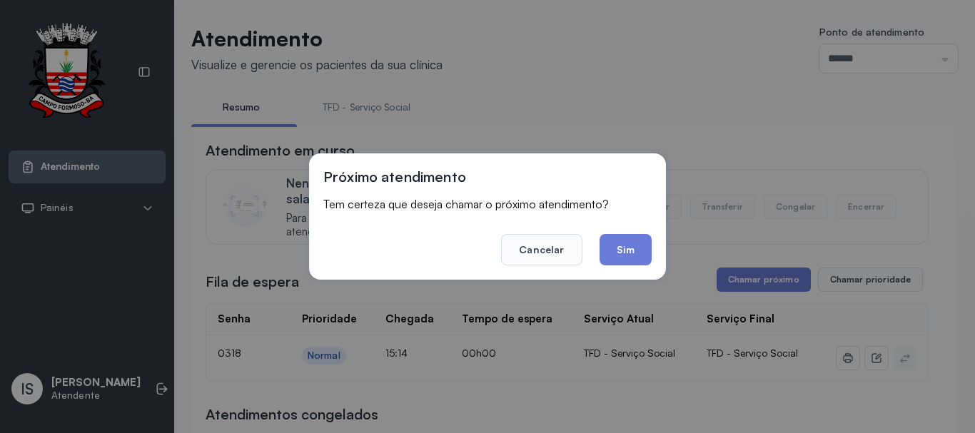
click at [623, 249] on button "Sim" at bounding box center [626, 249] width 52 height 31
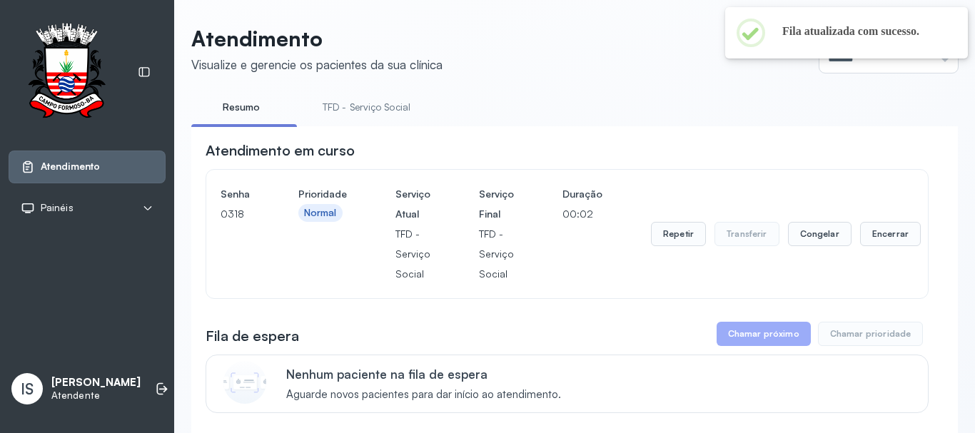
click at [350, 116] on link "TFD - Serviço Social" at bounding box center [366, 108] width 116 height 24
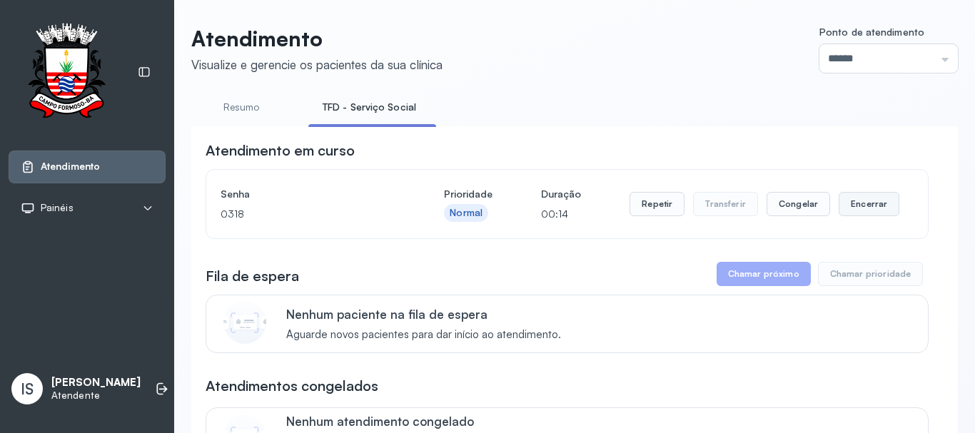
click at [848, 215] on button "Encerrar" at bounding box center [869, 204] width 61 height 24
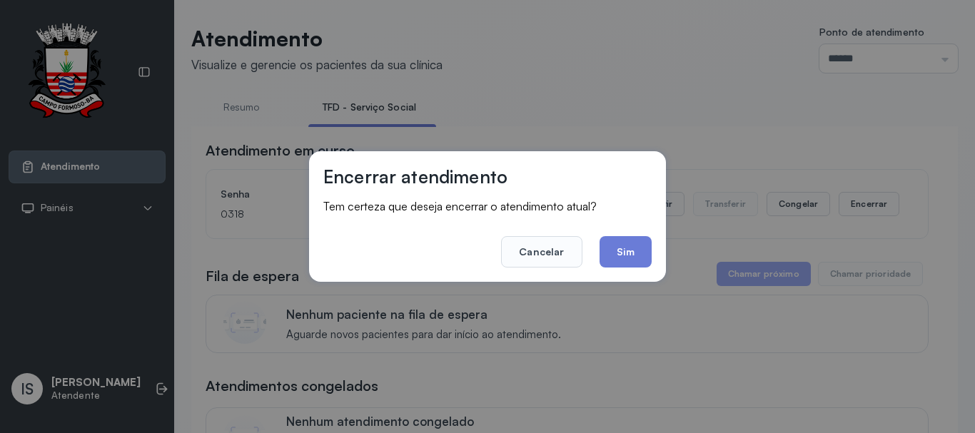
click at [601, 261] on button "Sim" at bounding box center [626, 251] width 52 height 31
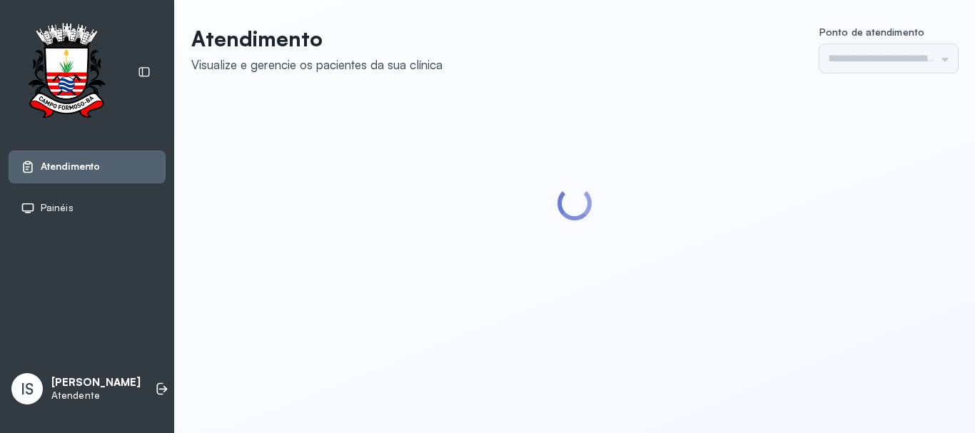
type input "******"
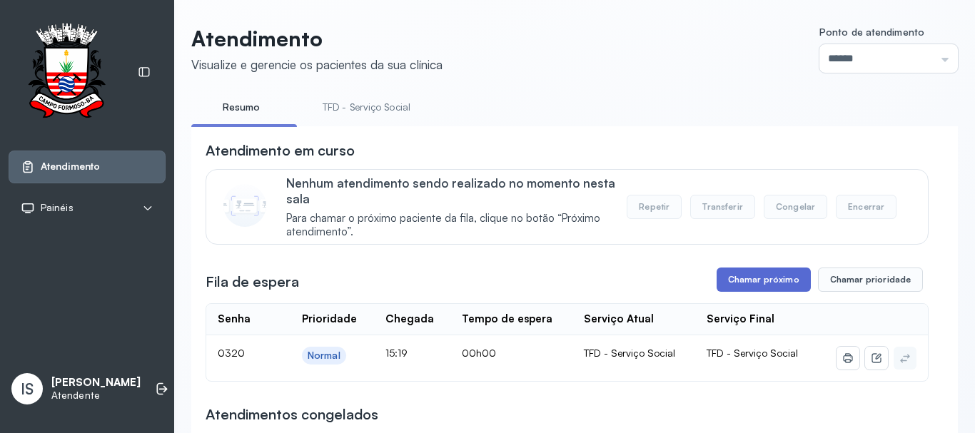
click at [745, 283] on button "Chamar próximo" at bounding box center [764, 280] width 94 height 24
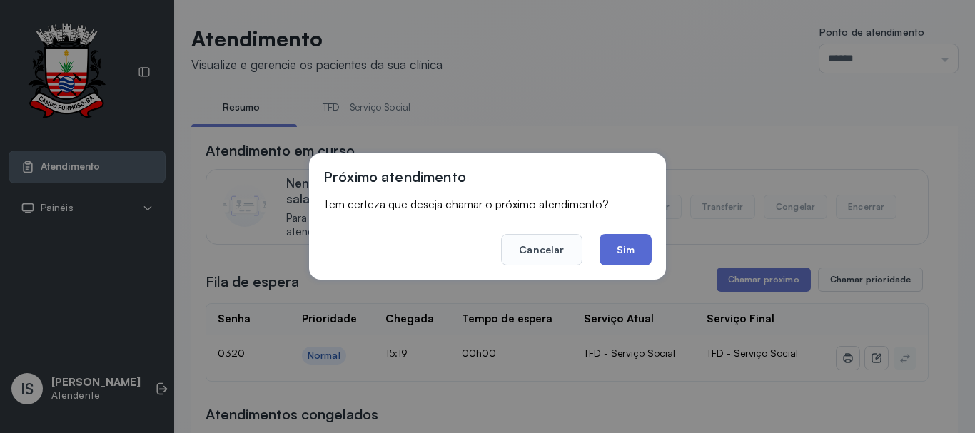
click at [619, 251] on button "Sim" at bounding box center [626, 249] width 52 height 31
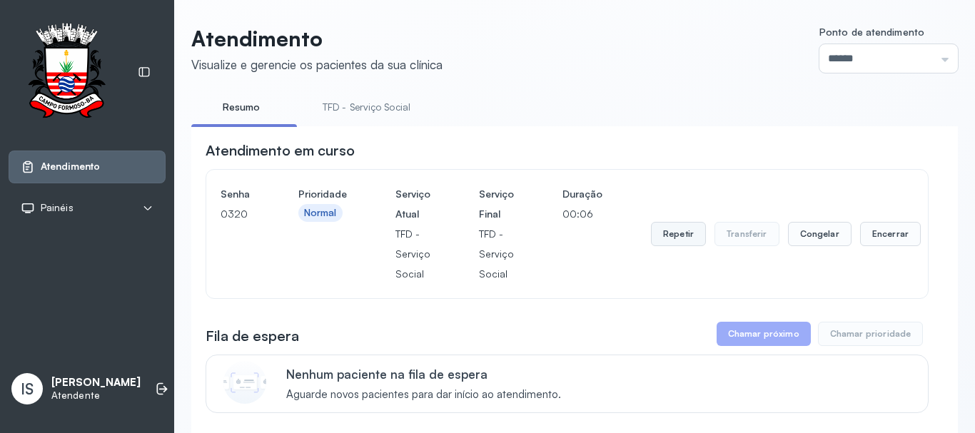
click at [675, 239] on button "Repetir" at bounding box center [678, 234] width 55 height 24
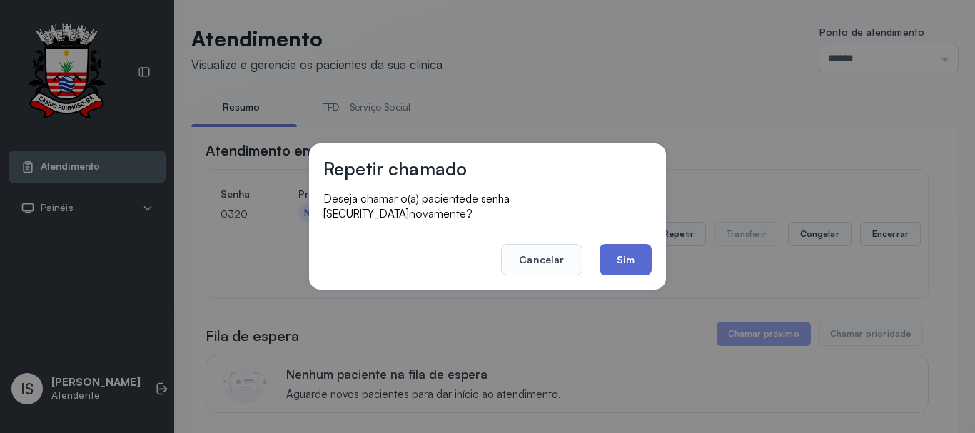
click at [623, 254] on button "Sim" at bounding box center [626, 259] width 52 height 31
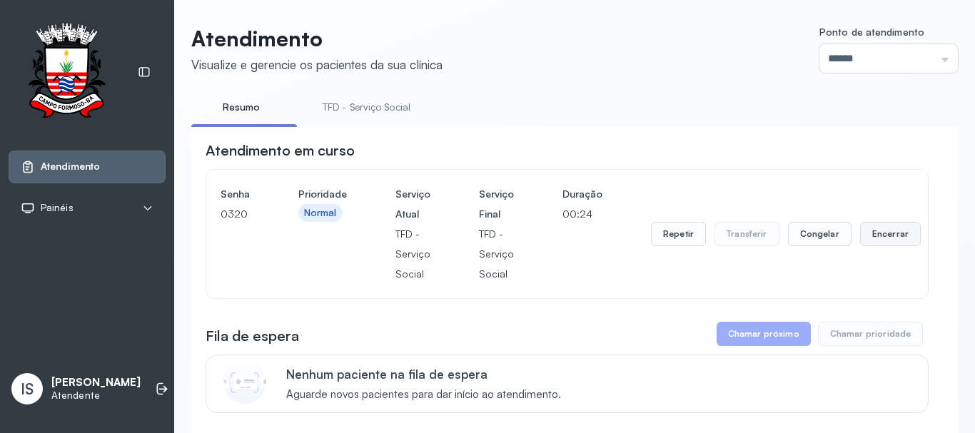
click at [868, 239] on button "Encerrar" at bounding box center [890, 234] width 61 height 24
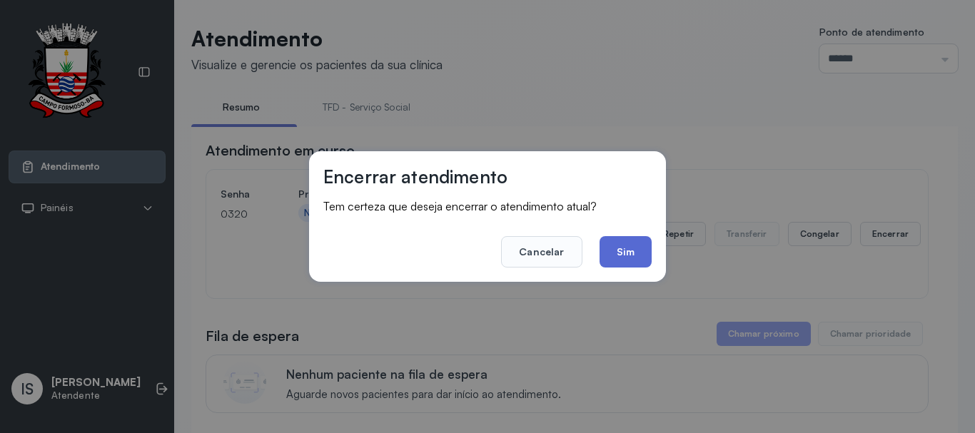
click at [640, 258] on button "Sim" at bounding box center [626, 251] width 52 height 31
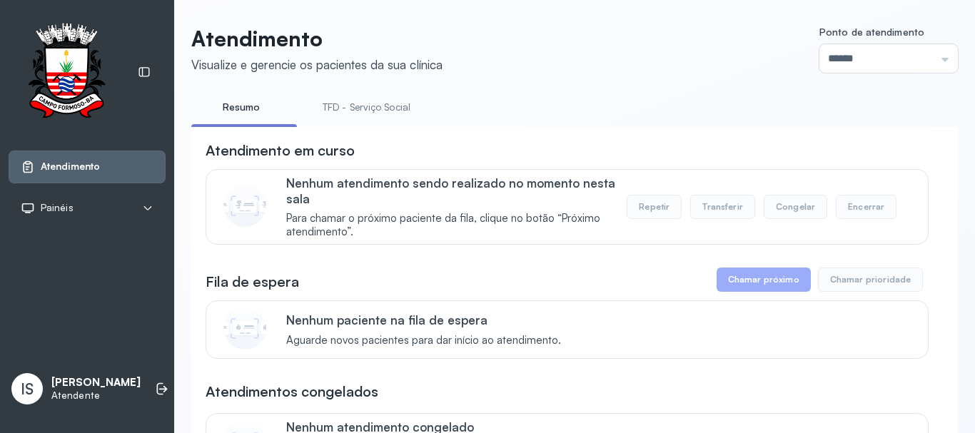
click at [411, 102] on link "TFD - Serviço Social" at bounding box center [366, 108] width 116 height 24
click at [258, 106] on link "Resumo" at bounding box center [241, 108] width 100 height 24
click at [356, 106] on link "TFD - Serviço Social" at bounding box center [366, 108] width 116 height 24
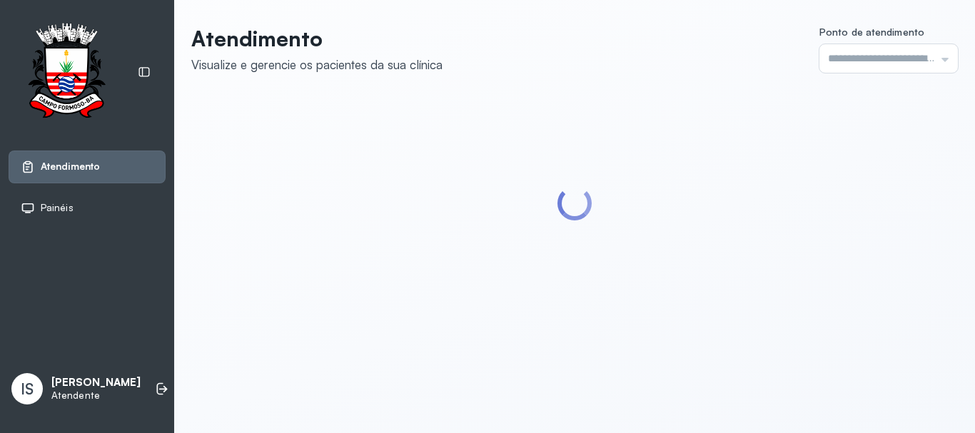
type input "******"
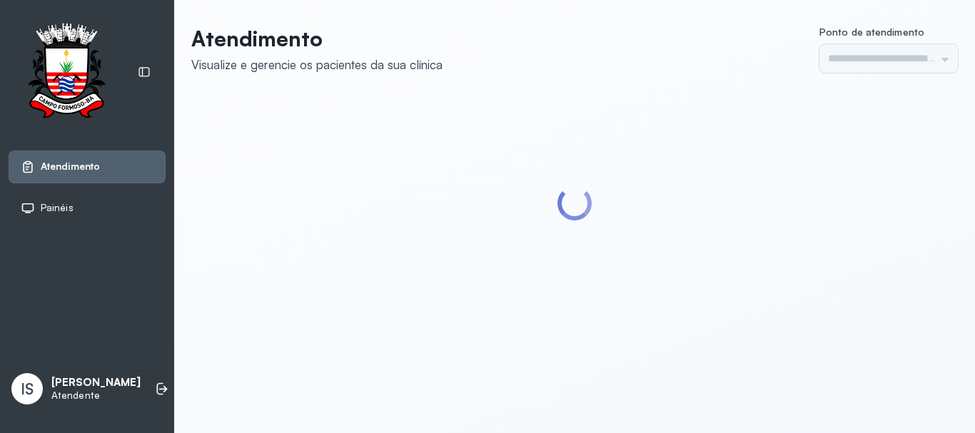
type input "******"
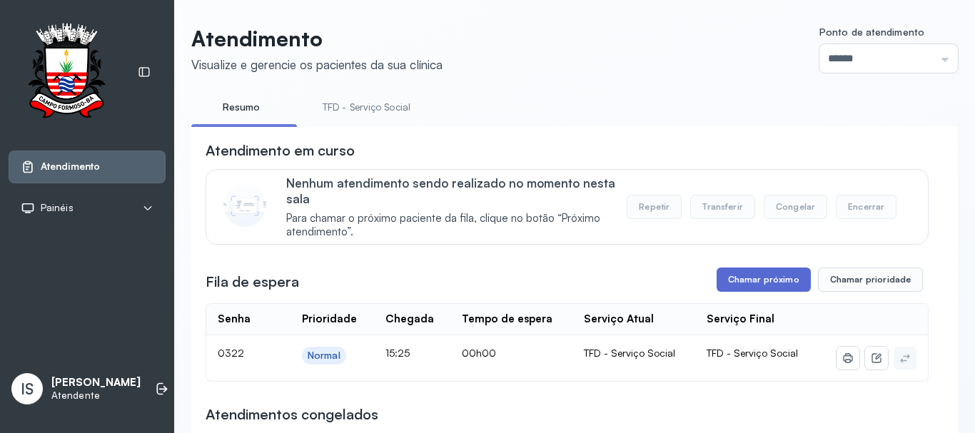
click at [724, 283] on button "Chamar próximo" at bounding box center [764, 280] width 94 height 24
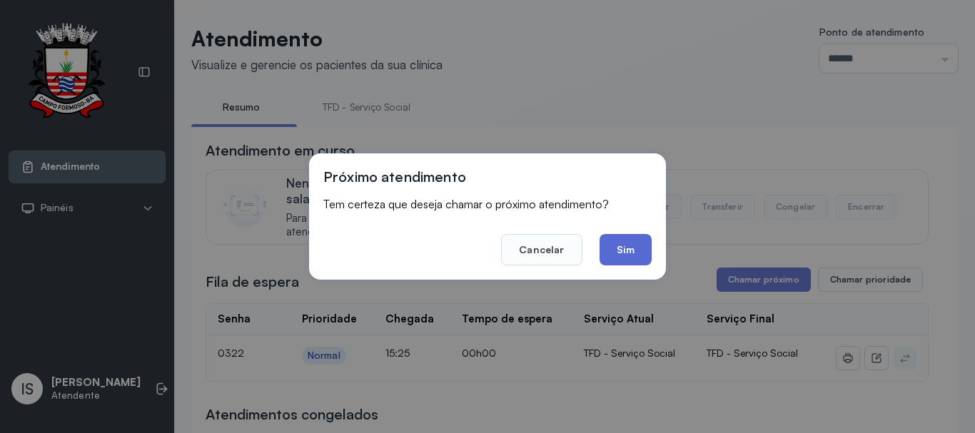
click at [633, 242] on button "Sim" at bounding box center [626, 249] width 52 height 31
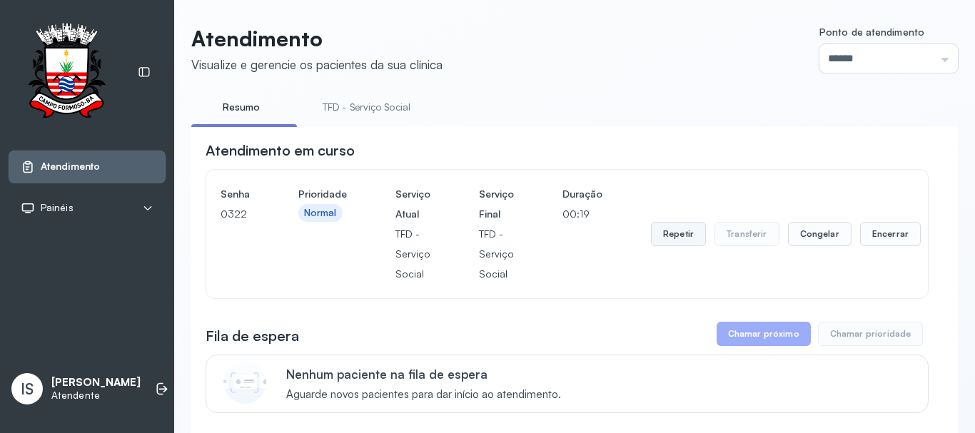
click at [692, 238] on button "Repetir" at bounding box center [678, 234] width 55 height 24
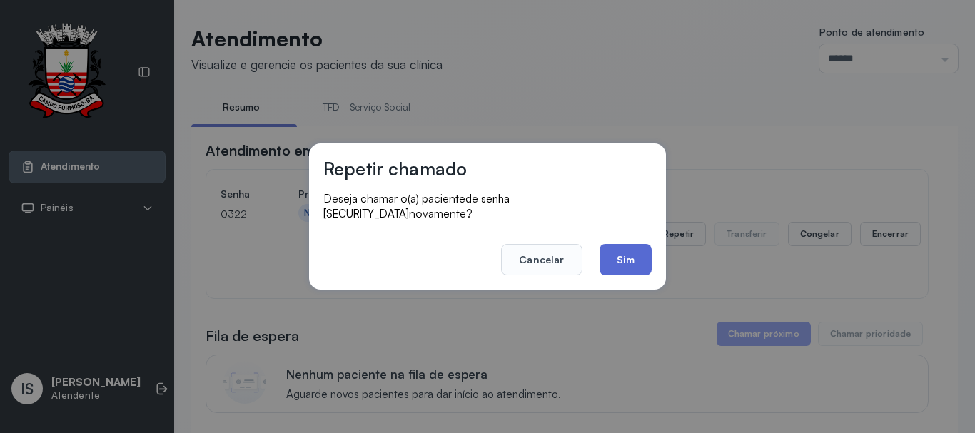
click at [628, 261] on button "Sim" at bounding box center [626, 259] width 52 height 31
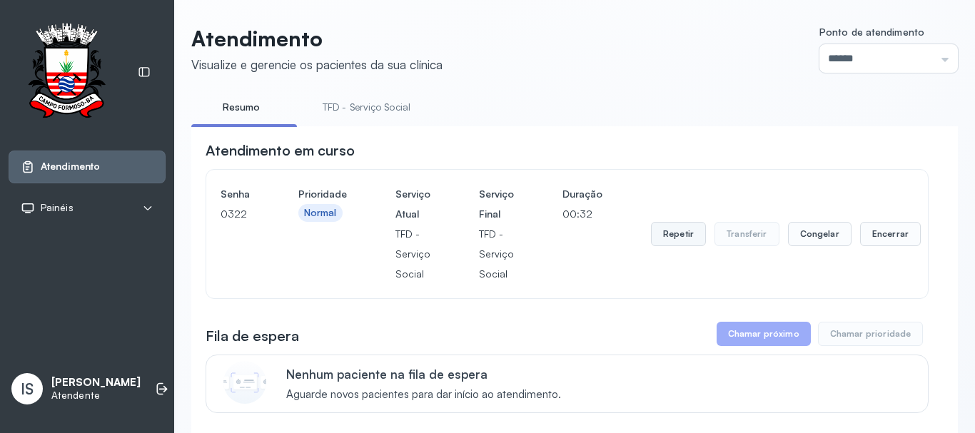
click at [678, 244] on button "Repetir" at bounding box center [678, 234] width 55 height 24
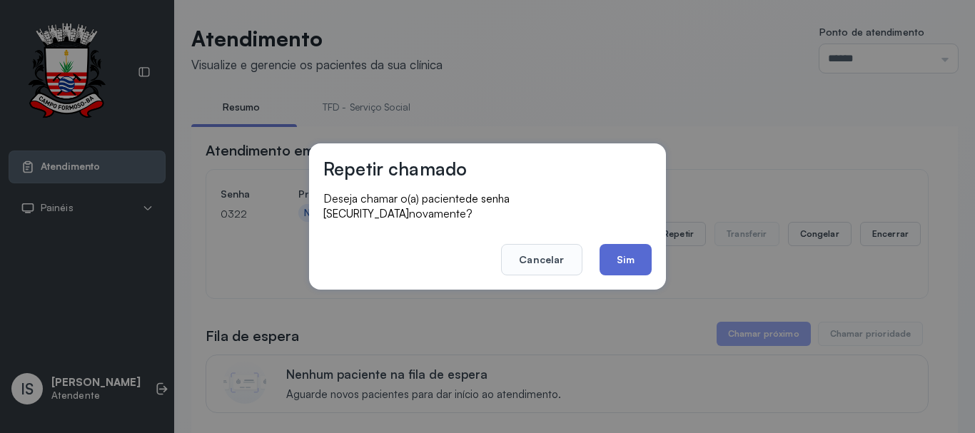
click at [616, 254] on button "Sim" at bounding box center [626, 259] width 52 height 31
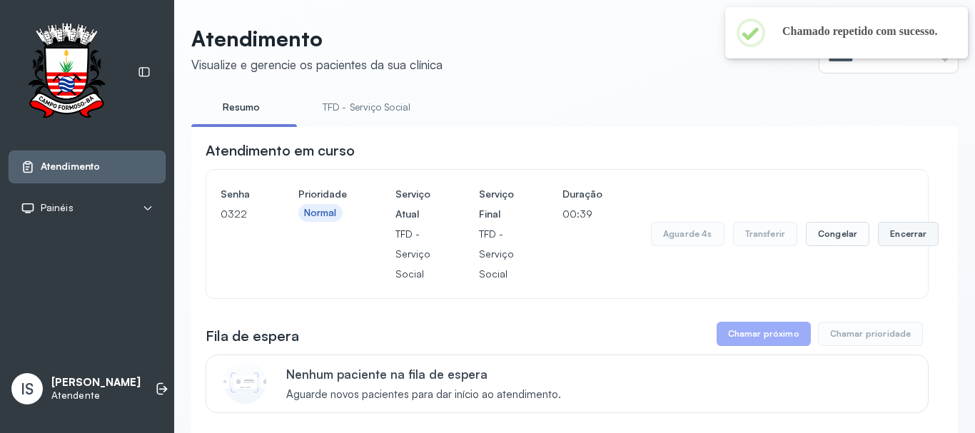
click at [918, 232] on button "Encerrar" at bounding box center [908, 234] width 61 height 24
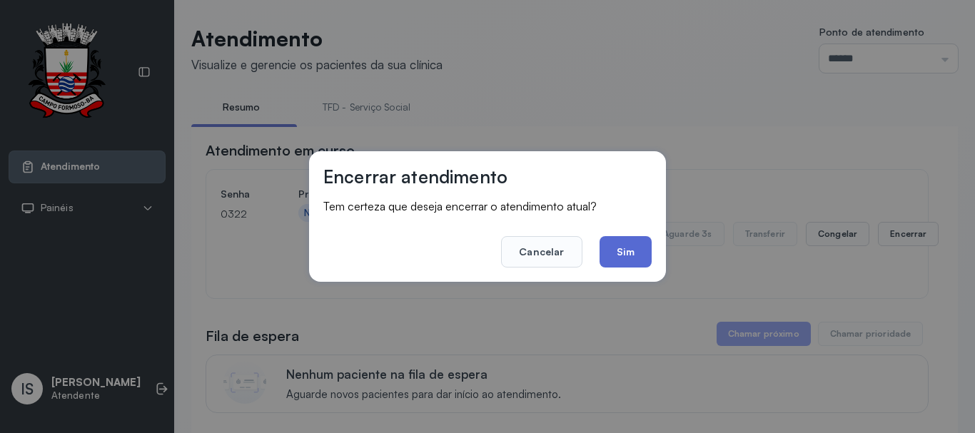
click at [634, 253] on button "Sim" at bounding box center [626, 251] width 52 height 31
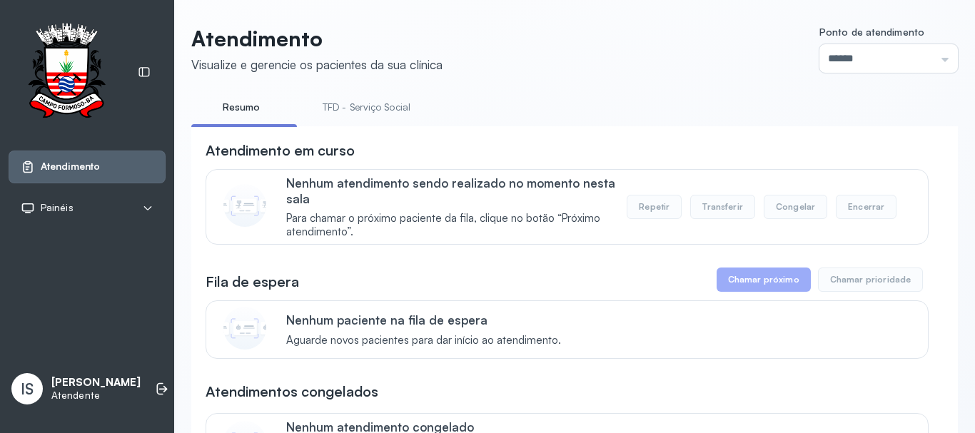
click at [382, 110] on link "TFD - Serviço Social" at bounding box center [366, 108] width 116 height 24
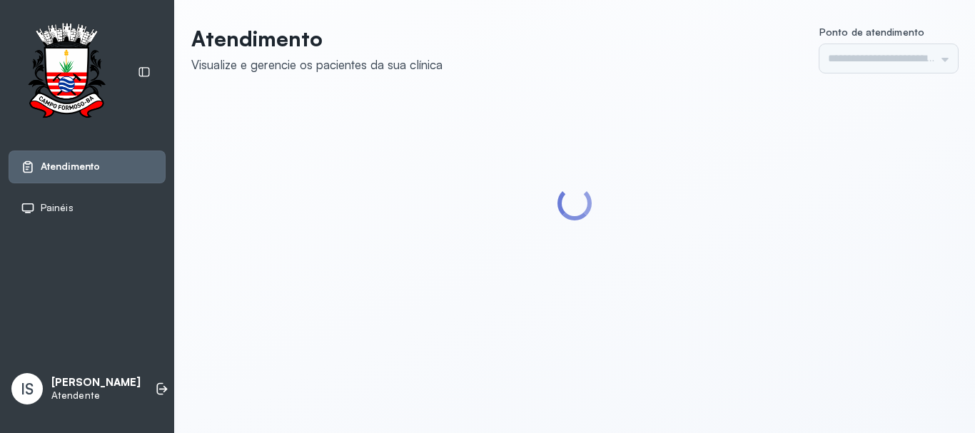
type input "******"
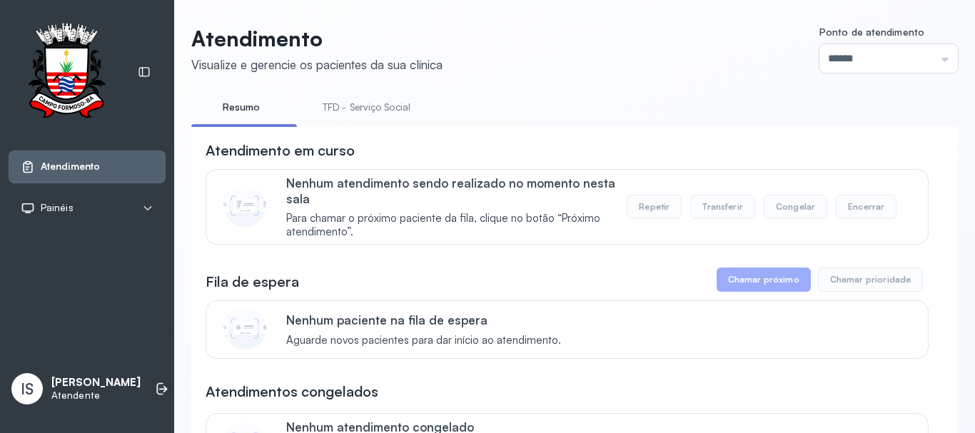
click at [341, 109] on link "TFD - Serviço Social" at bounding box center [366, 108] width 116 height 24
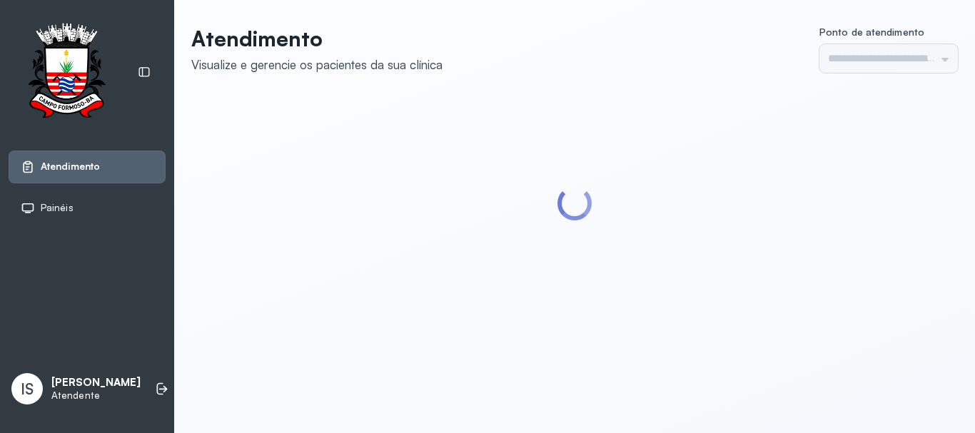
type input "******"
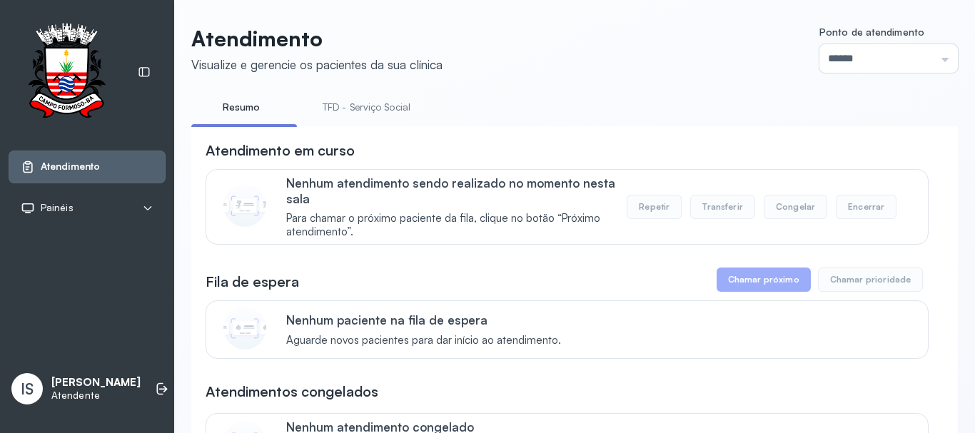
click at [379, 117] on link "TFD - Serviço Social" at bounding box center [366, 108] width 116 height 24
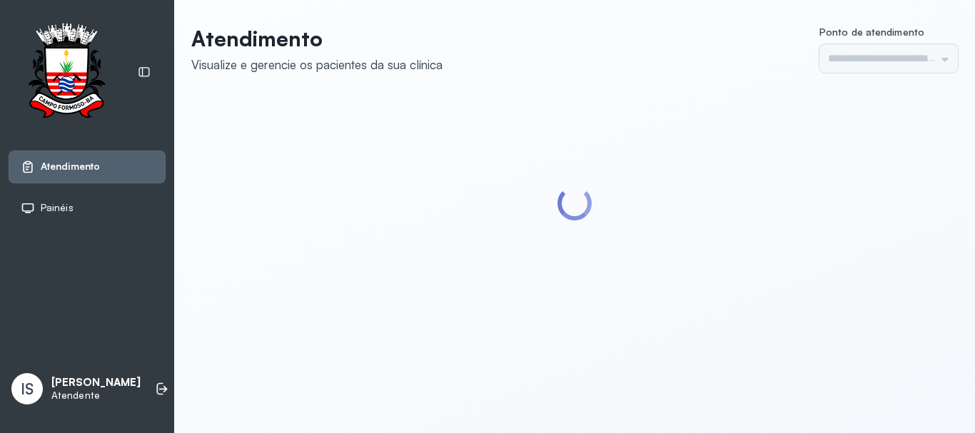
type input "******"
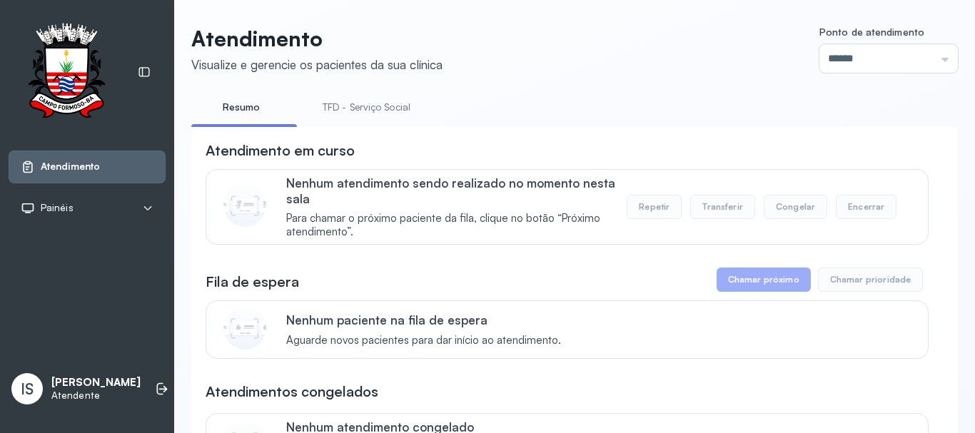
click at [333, 106] on link "TFD - Serviço Social" at bounding box center [366, 108] width 116 height 24
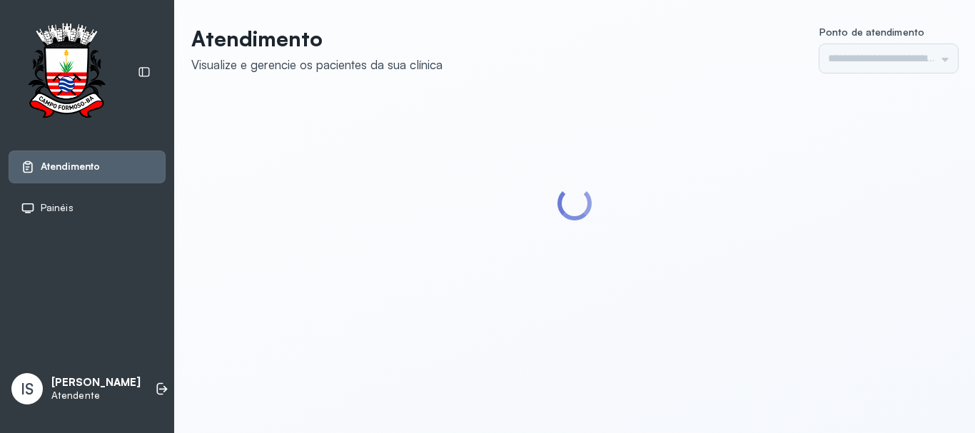
type input "******"
